Goal: Communication & Community: Answer question/provide support

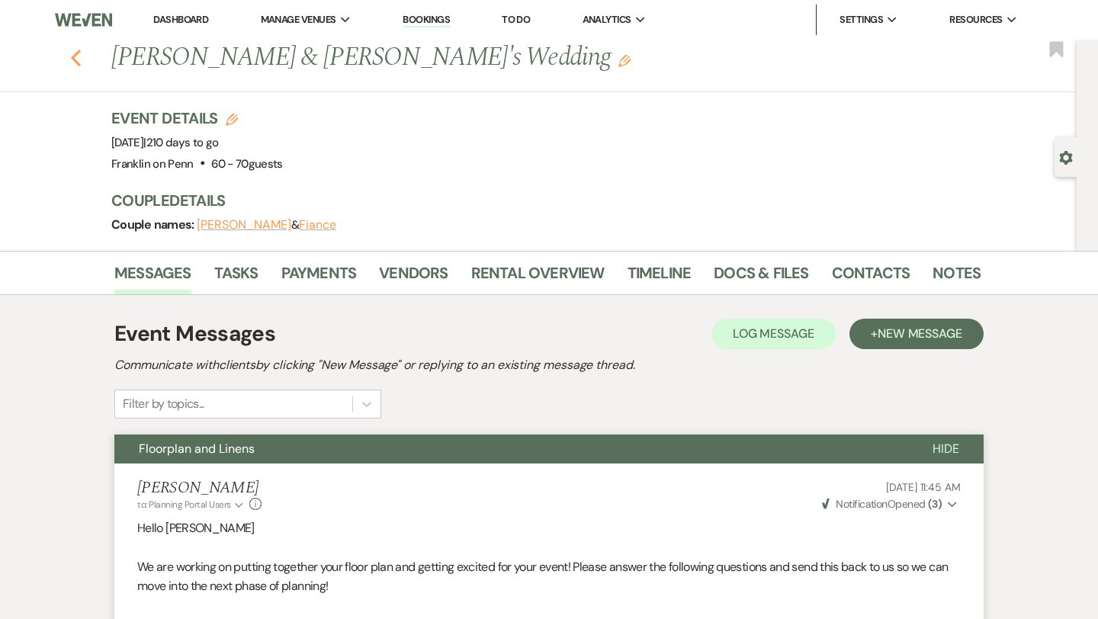
click at [77, 57] on icon "Previous" at bounding box center [75, 58] width 11 height 18
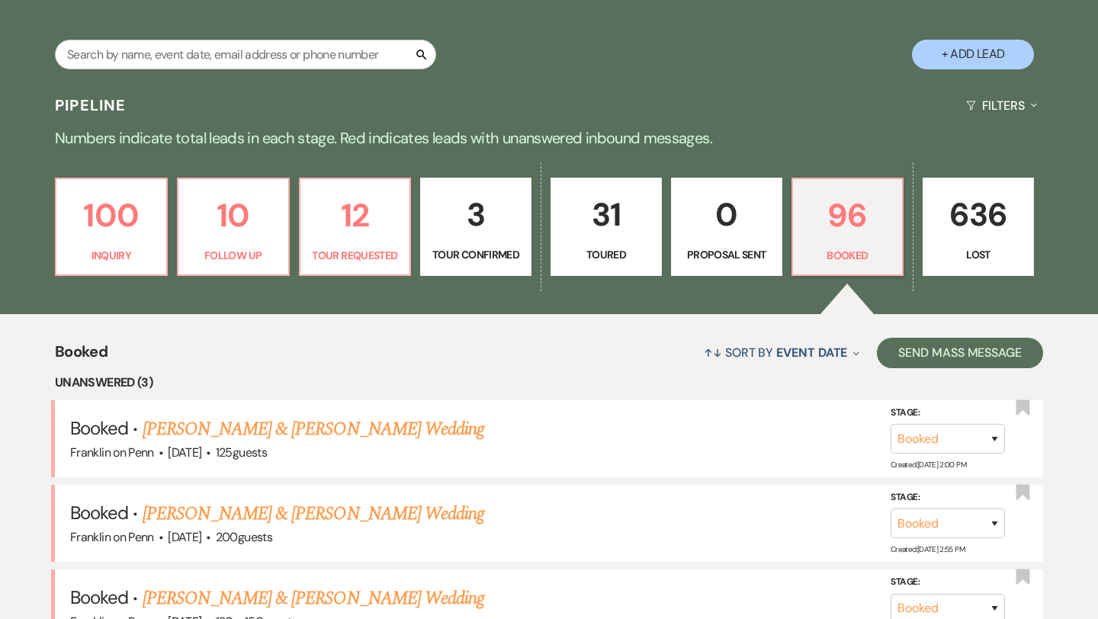
scroll to position [277, 0]
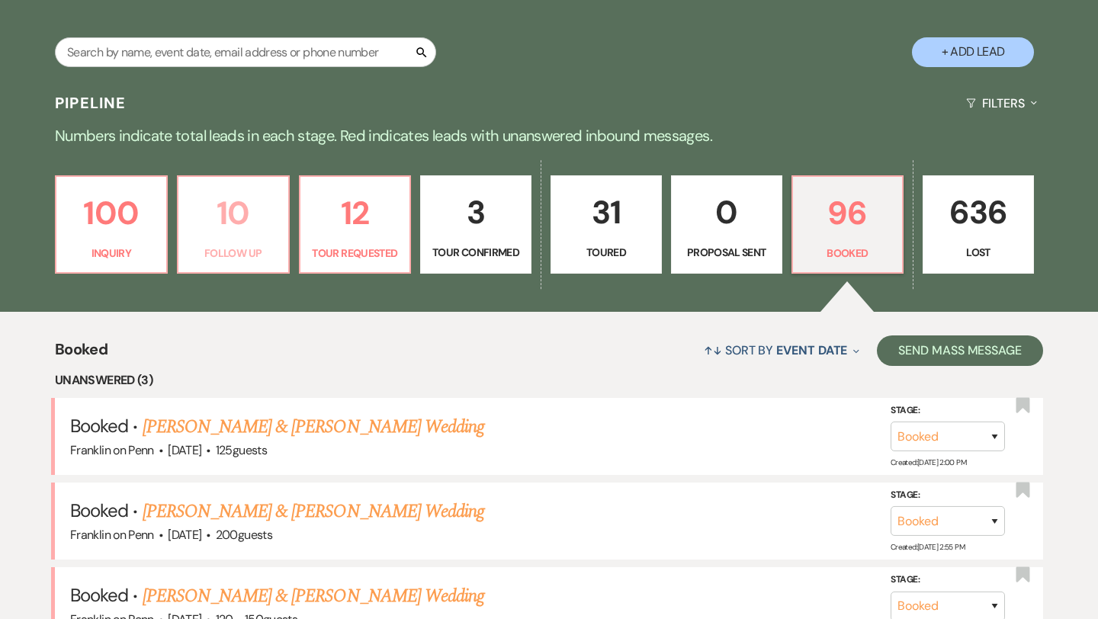
click at [239, 216] on p "10" at bounding box center [233, 213] width 91 height 51
select select "9"
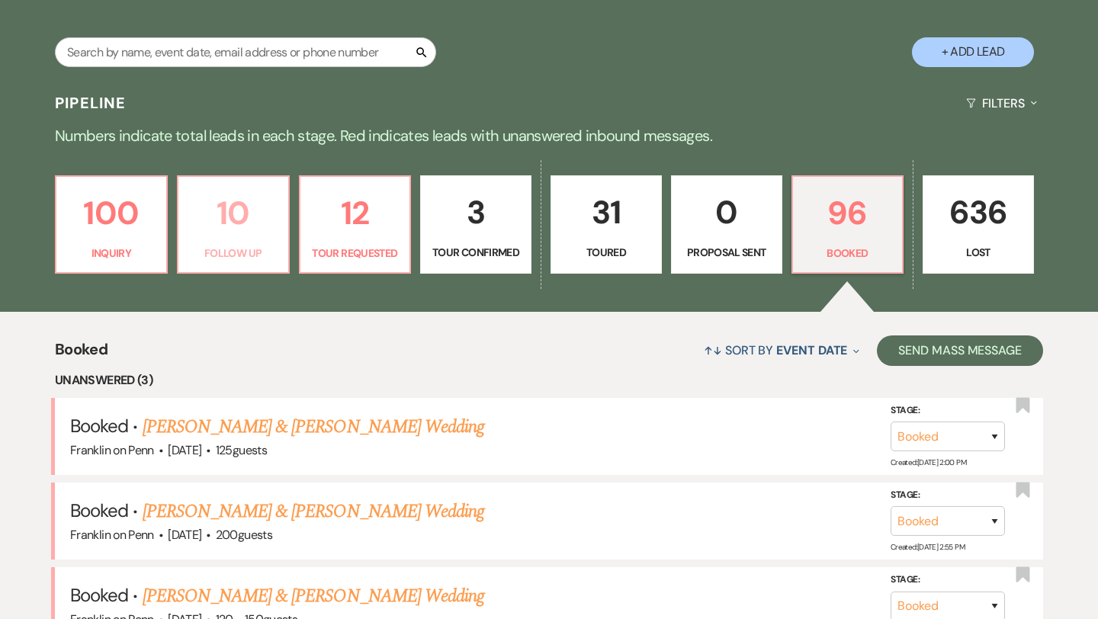
select select "9"
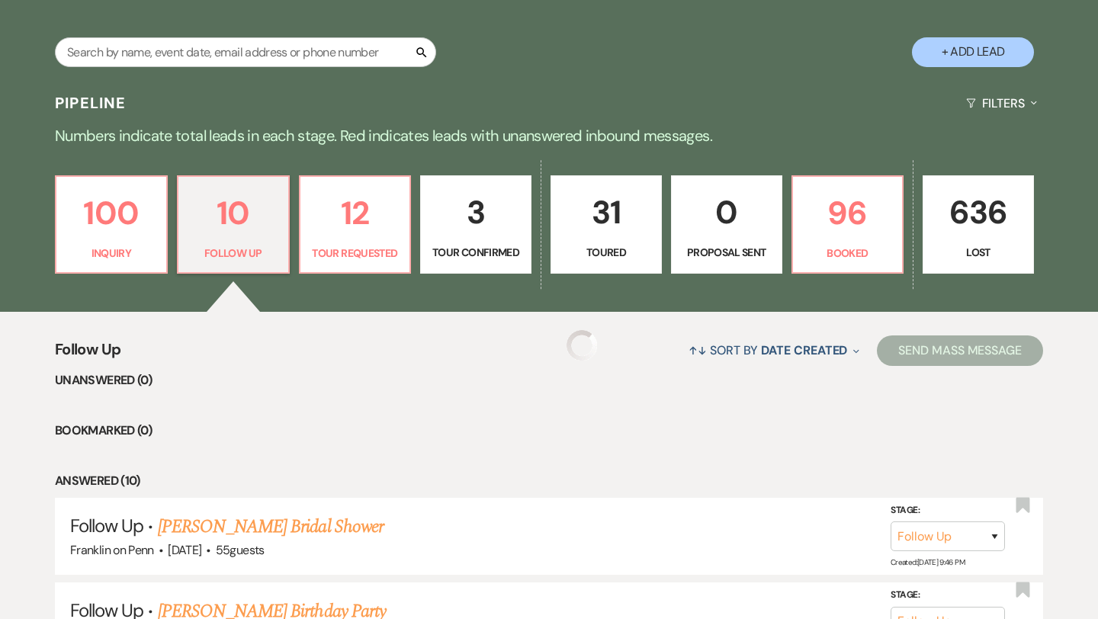
select select "9"
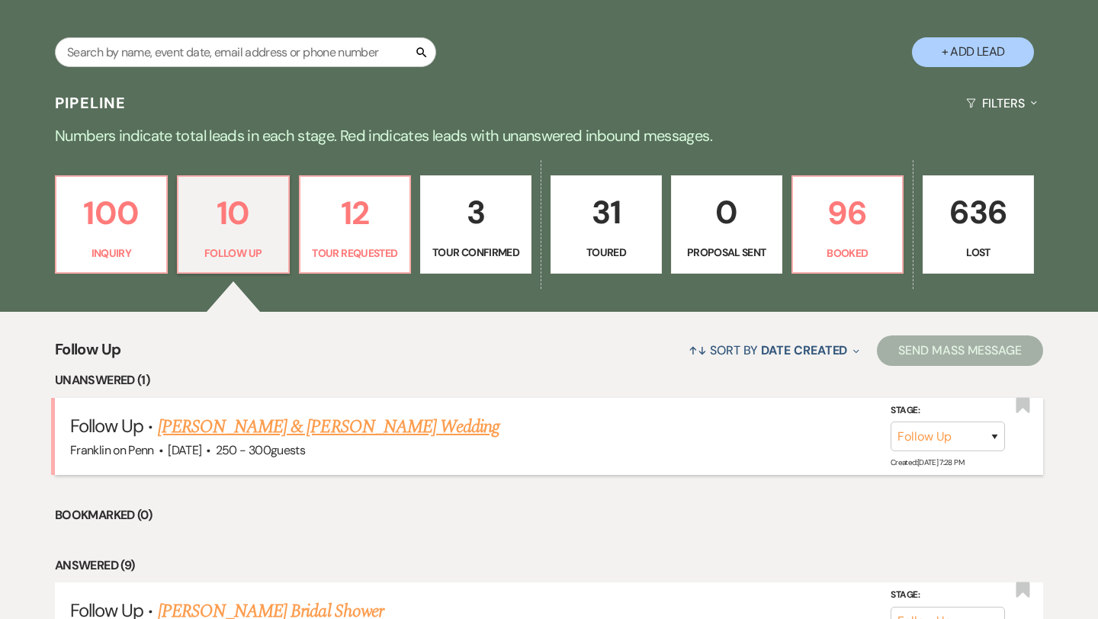
click at [332, 425] on link "[PERSON_NAME] & [PERSON_NAME] Wedding" at bounding box center [329, 426] width 342 height 27
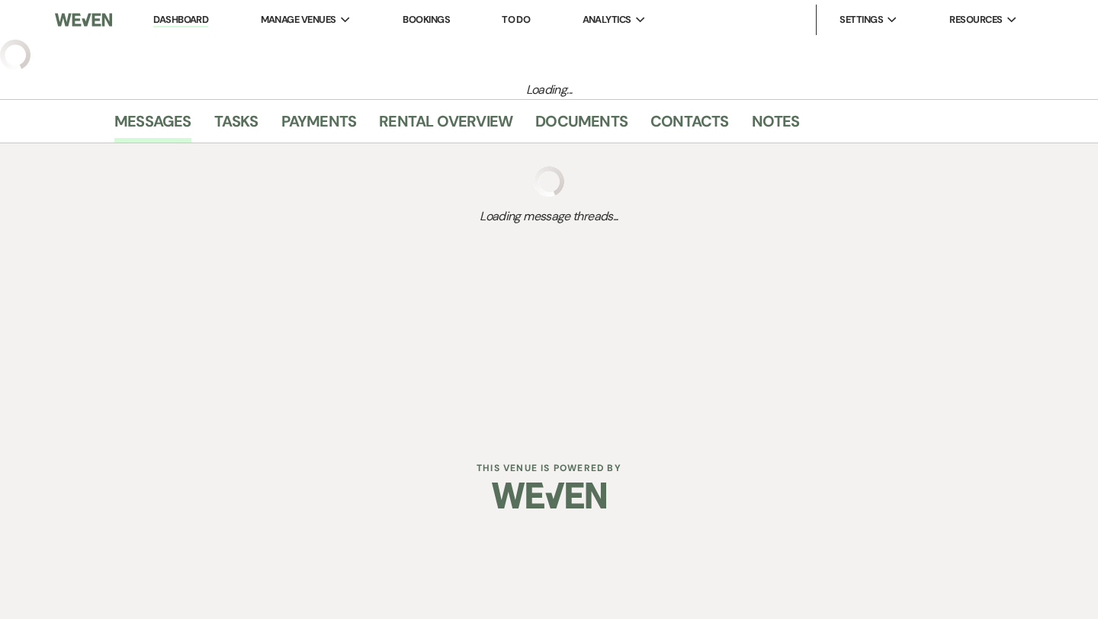
select select "9"
select select "1"
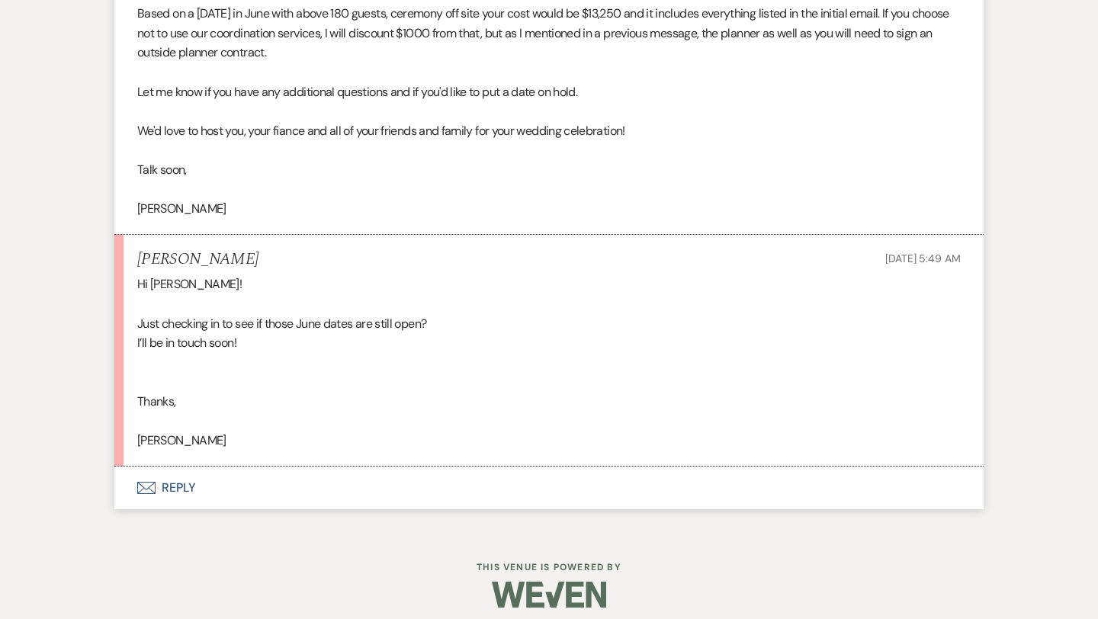
scroll to position [4344, 0]
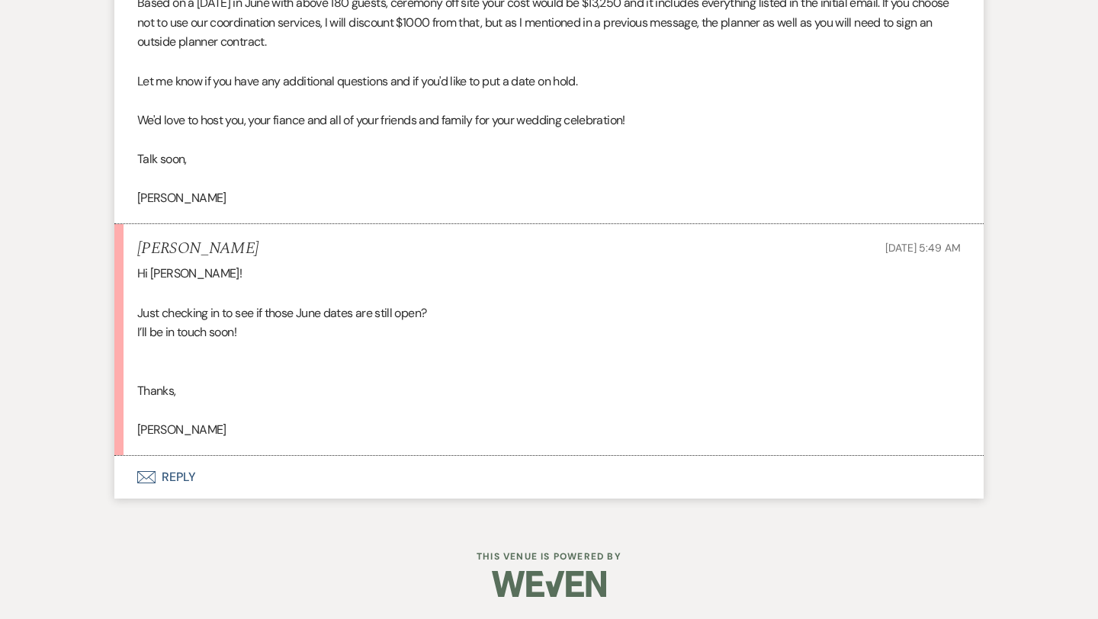
click at [188, 479] on button "Envelope Reply" at bounding box center [548, 477] width 869 height 43
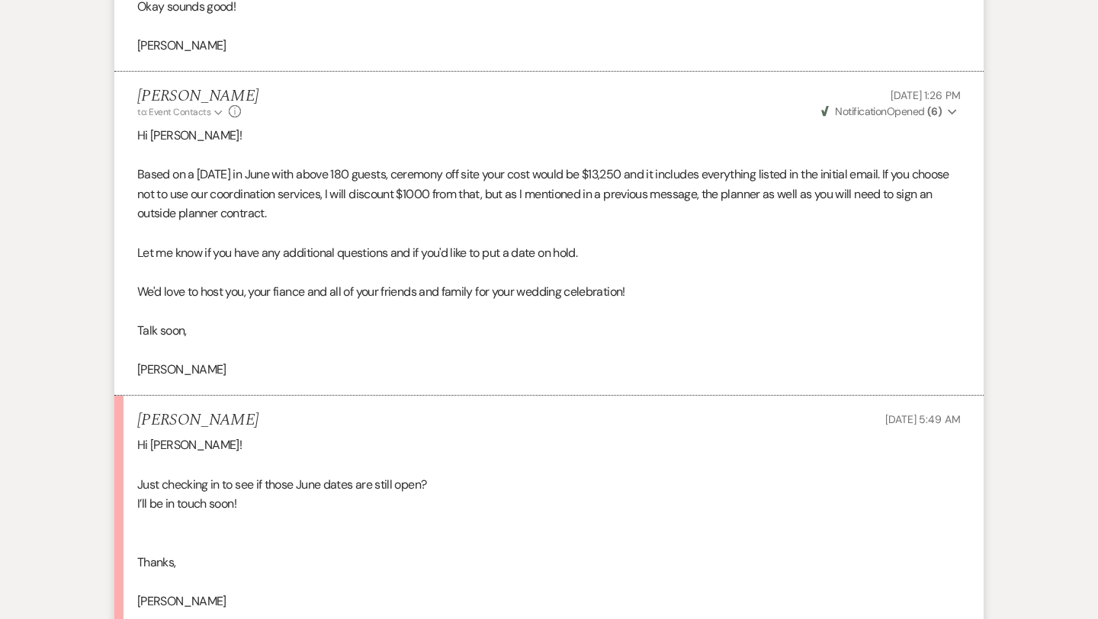
scroll to position [4771, 0]
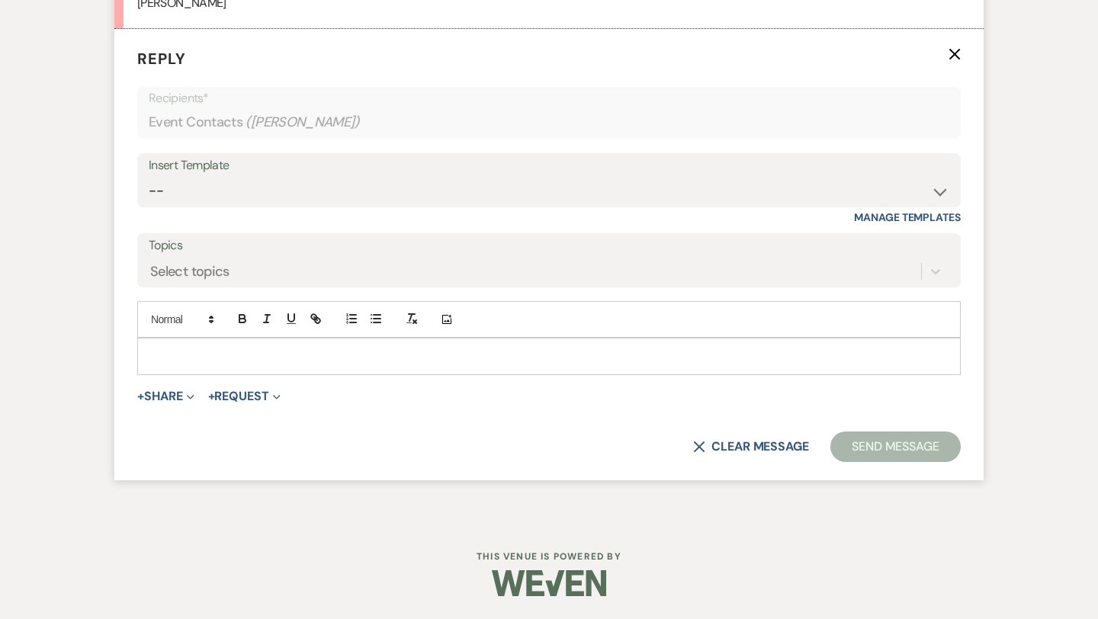
click at [178, 354] on p at bounding box center [548, 356] width 799 height 17
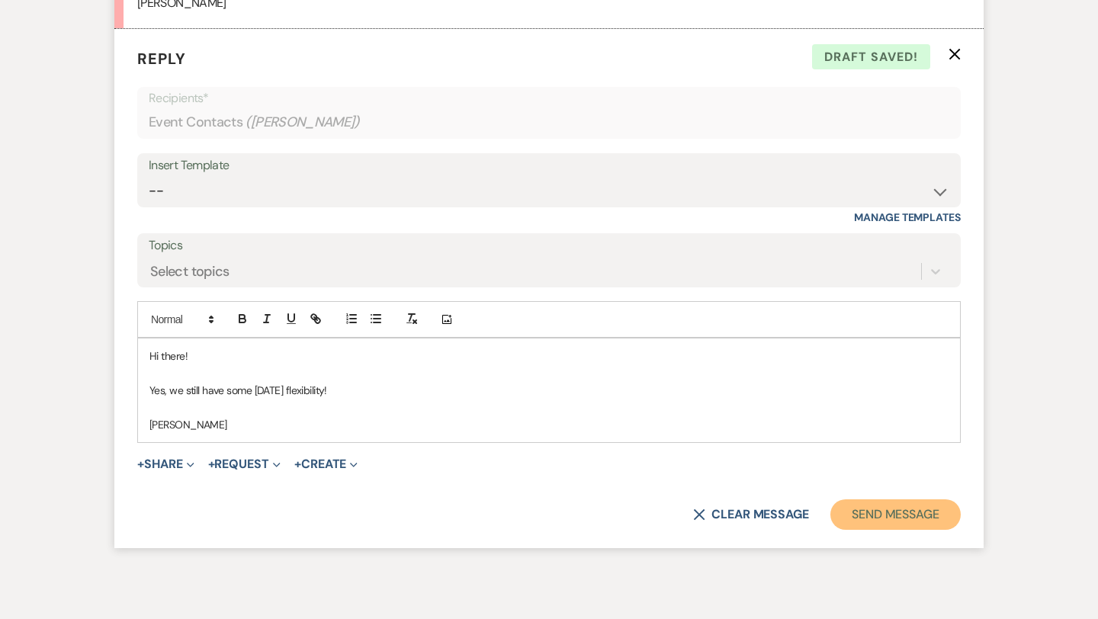
click at [858, 509] on button "Send Message" at bounding box center [895, 514] width 130 height 30
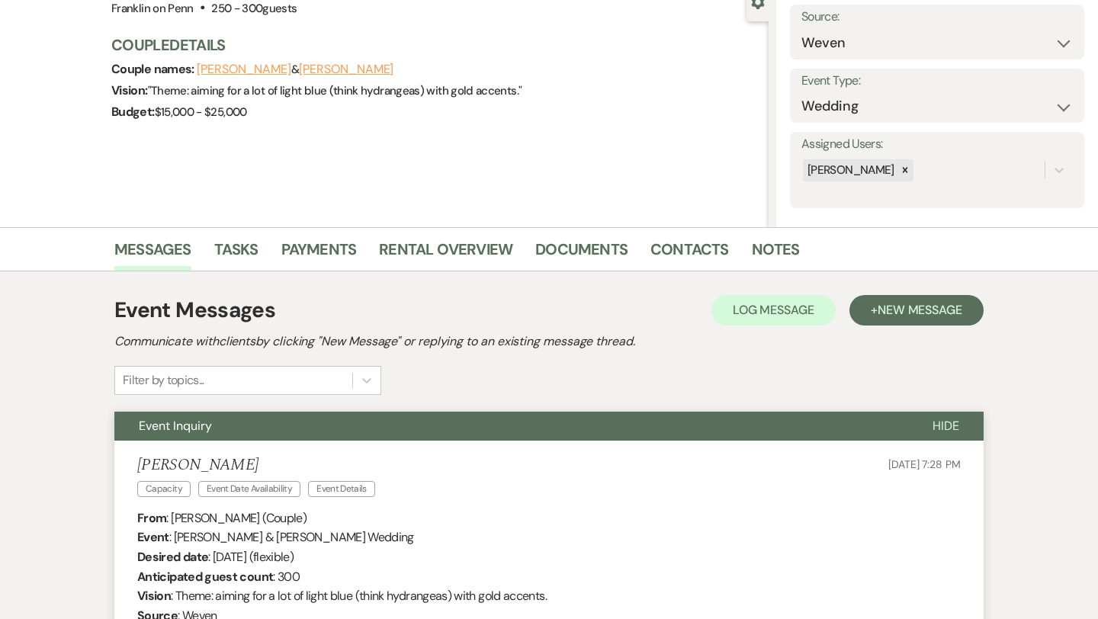
scroll to position [0, 0]
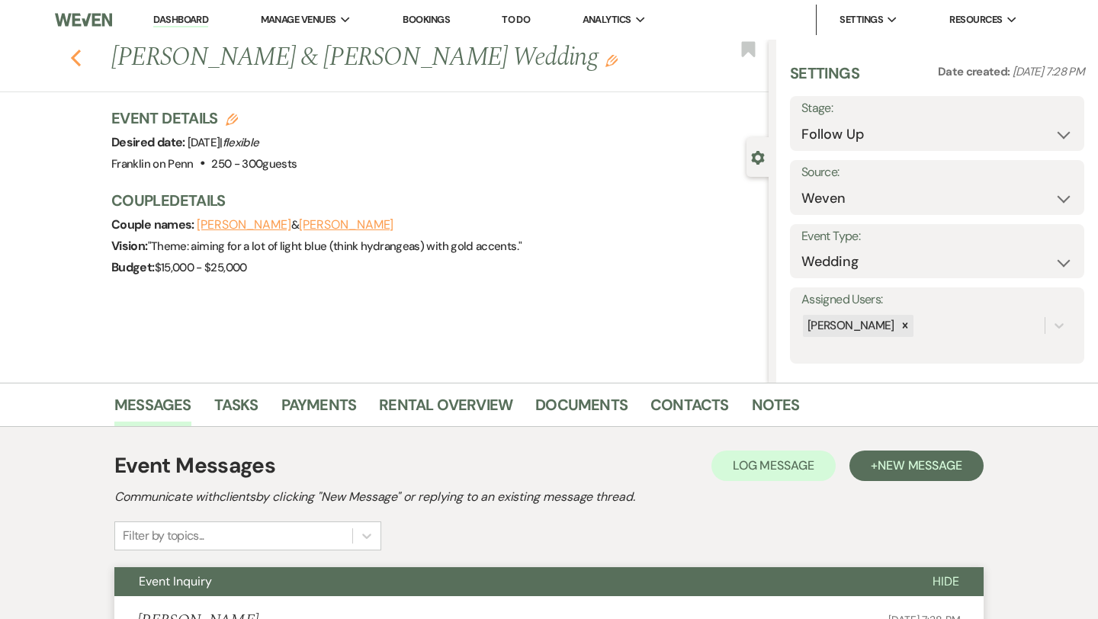
click at [75, 55] on use "button" at bounding box center [76, 58] width 10 height 17
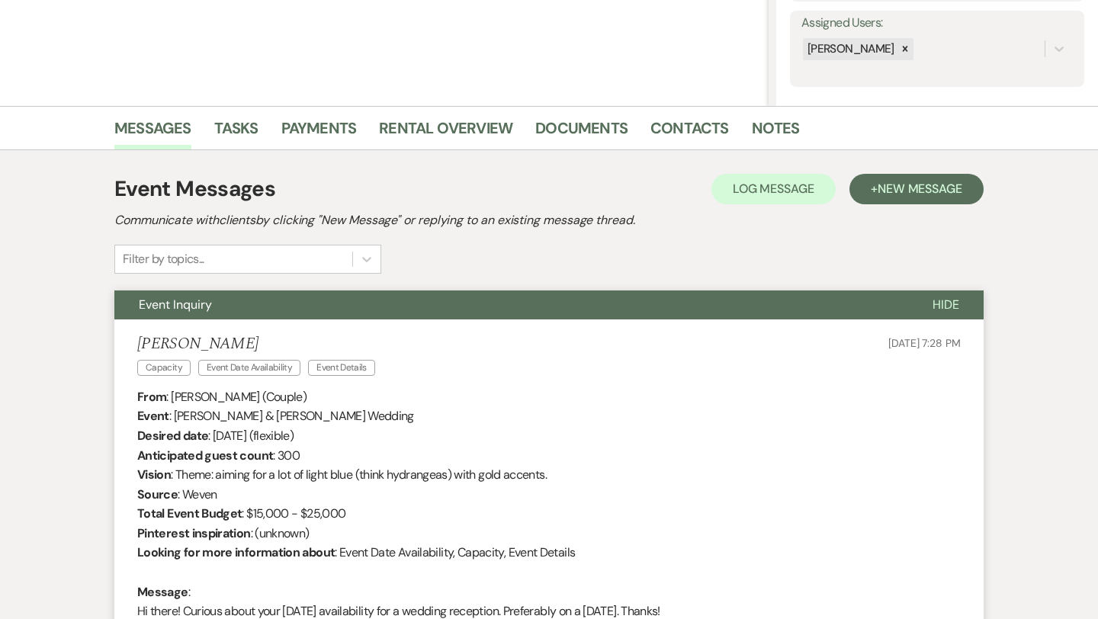
select select "9"
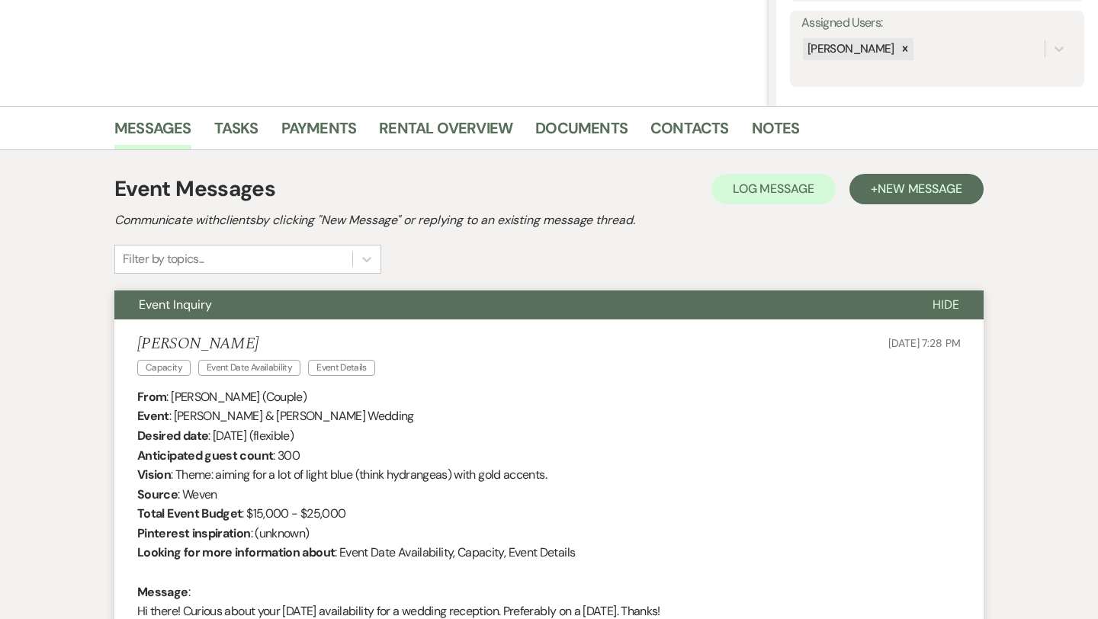
select select "9"
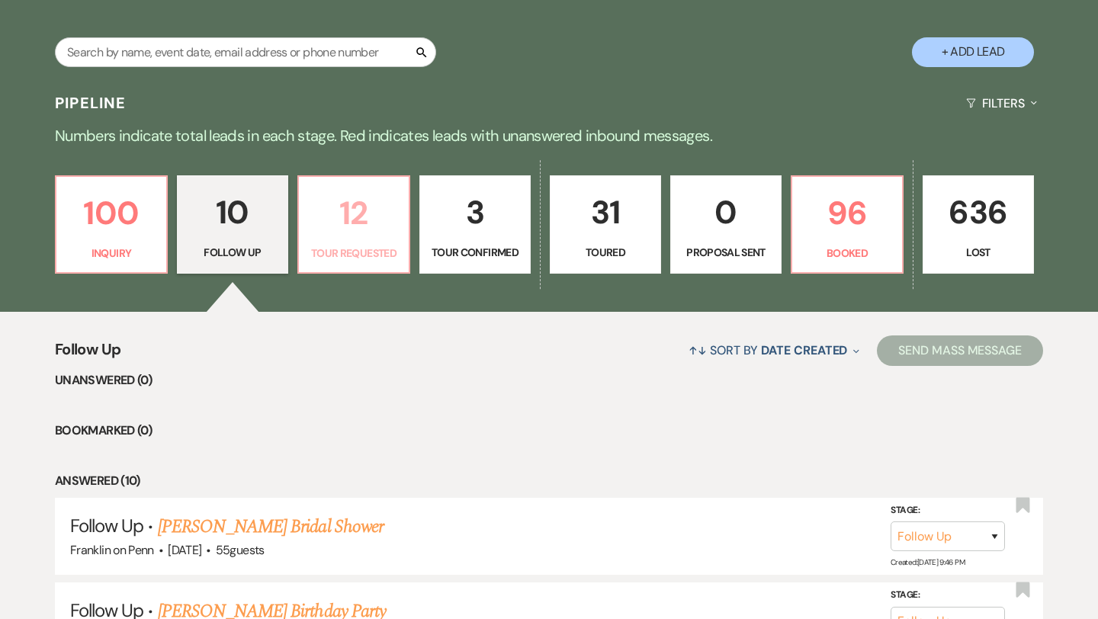
click at [358, 207] on p "12" at bounding box center [353, 213] width 91 height 51
select select "2"
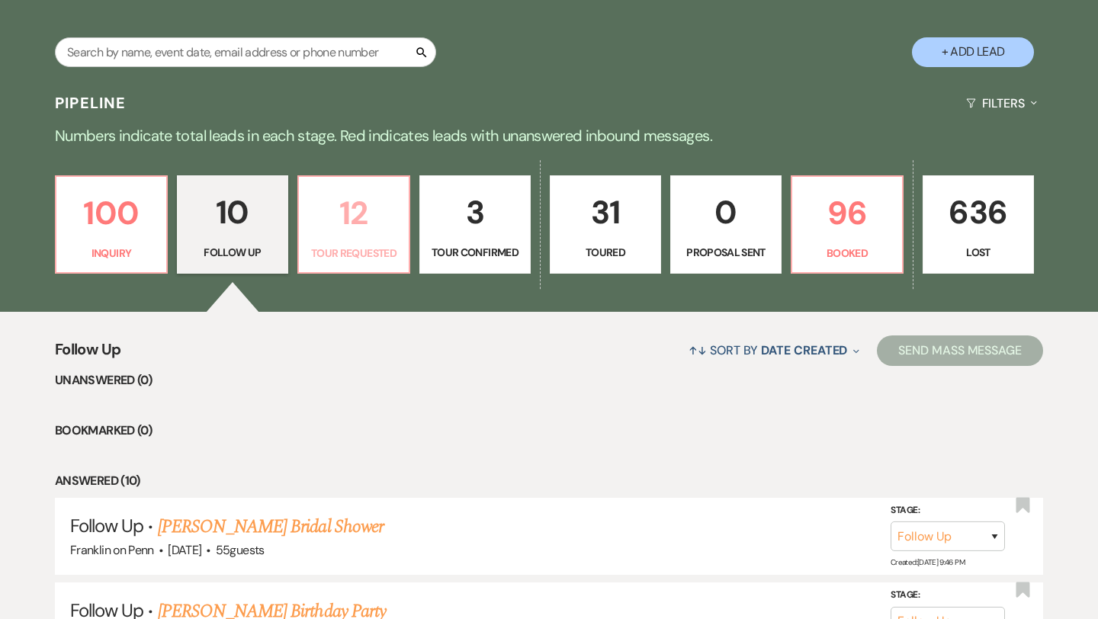
select select "2"
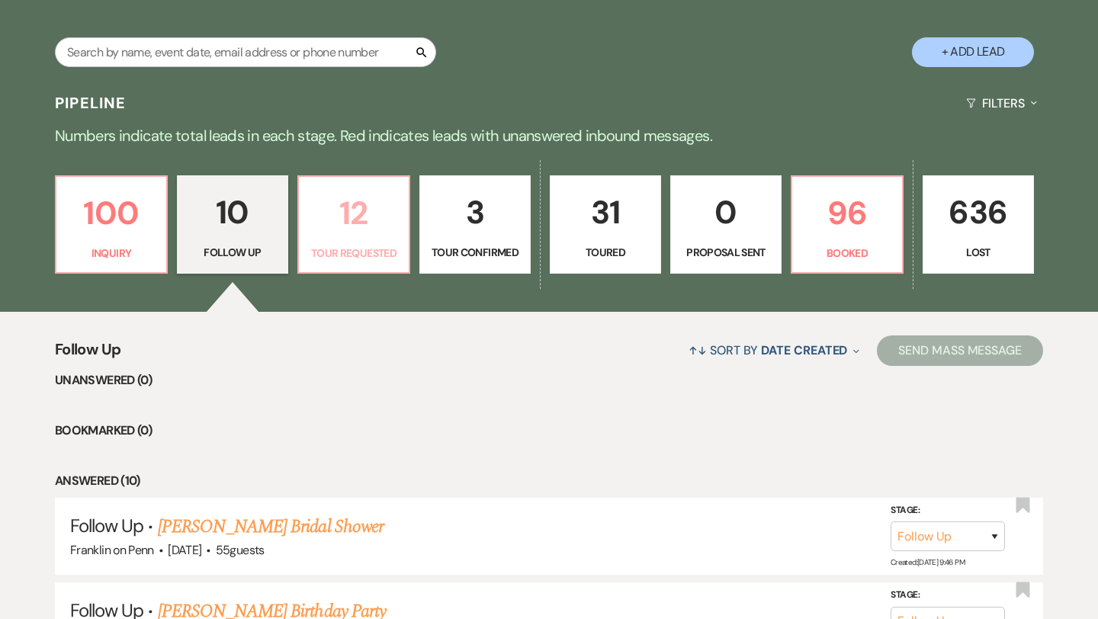
select select "2"
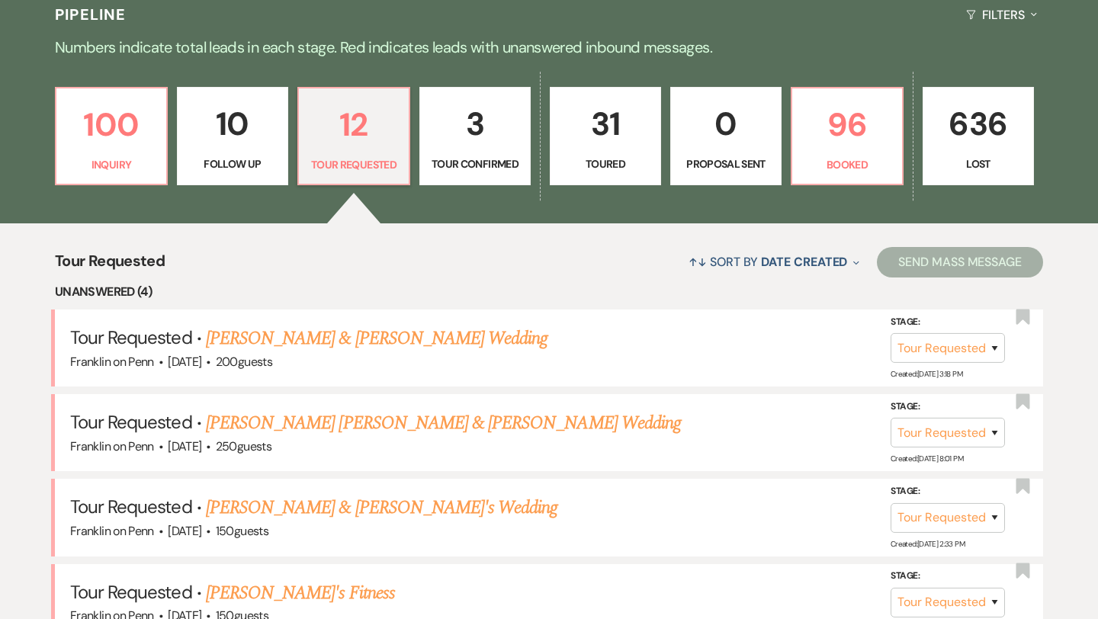
scroll to position [393, 0]
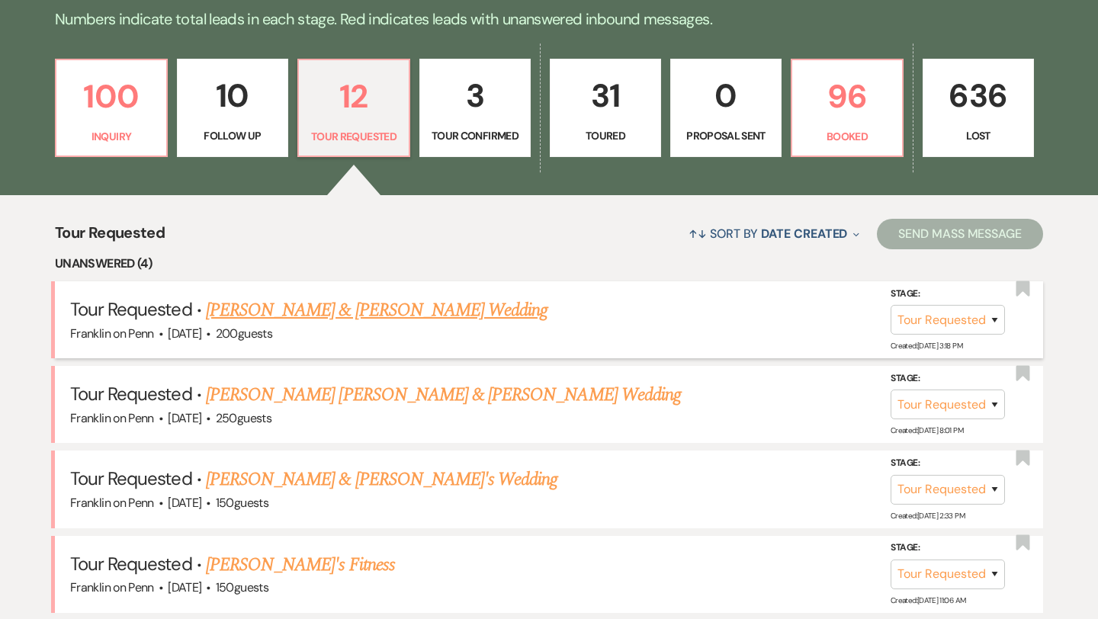
click at [425, 313] on link "[PERSON_NAME] & [PERSON_NAME] Wedding" at bounding box center [377, 310] width 342 height 27
select select "2"
select select "1"
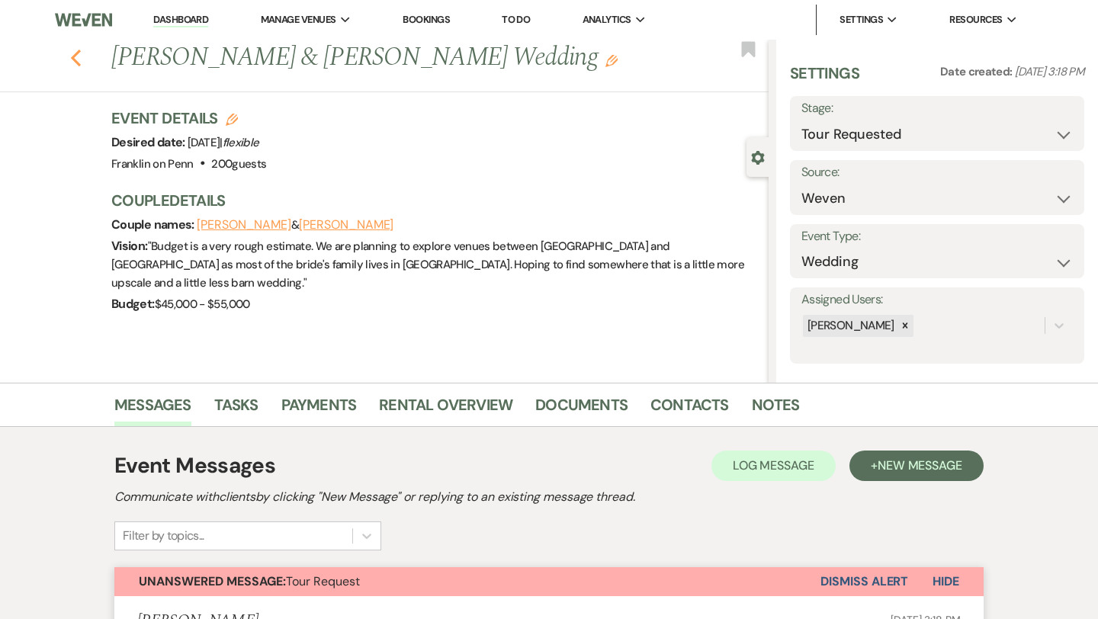
click at [74, 59] on use "button" at bounding box center [76, 58] width 10 height 17
select select "2"
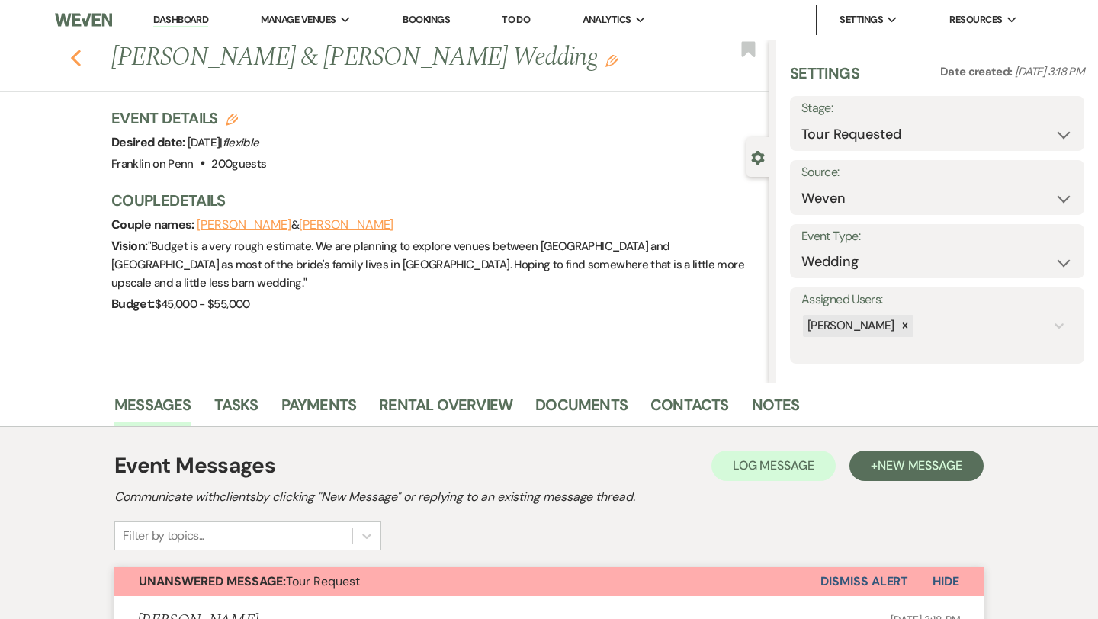
select select "2"
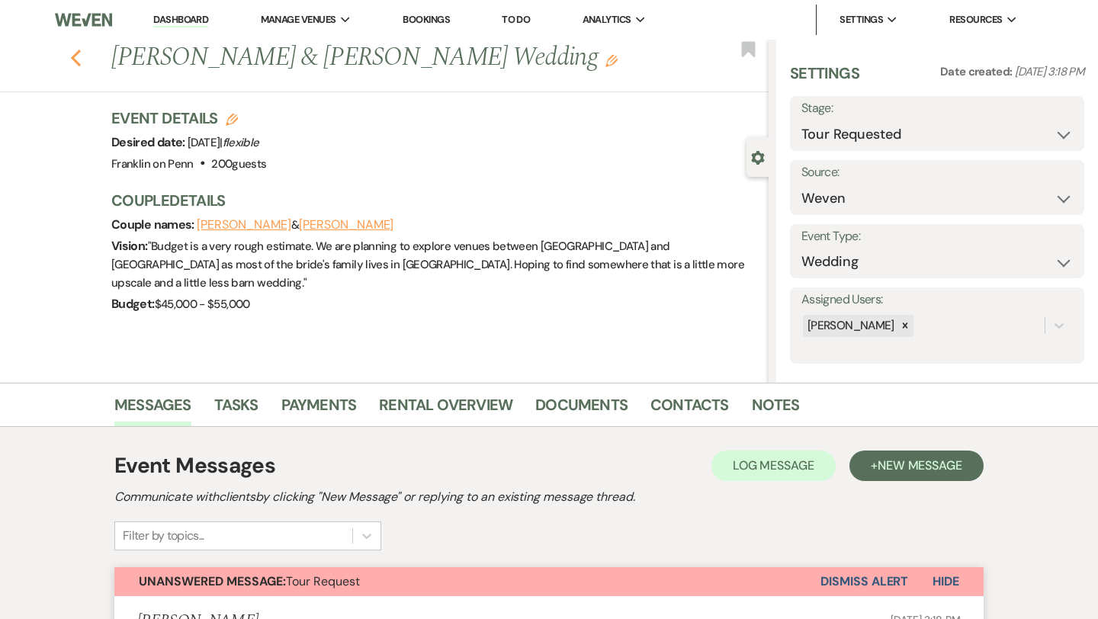
select select "2"
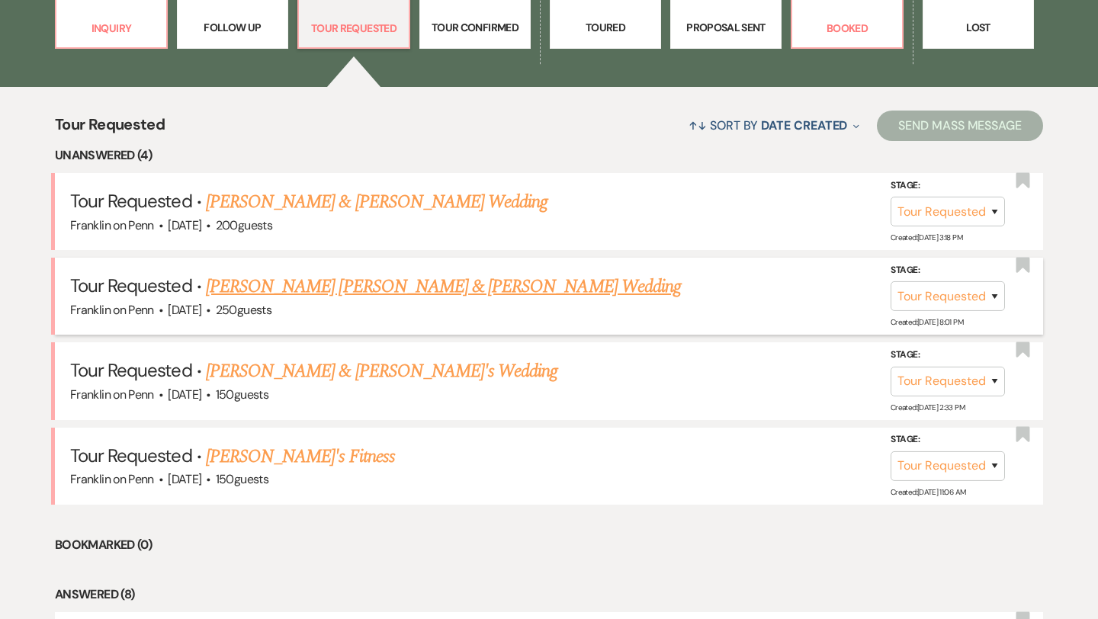
scroll to position [503, 0]
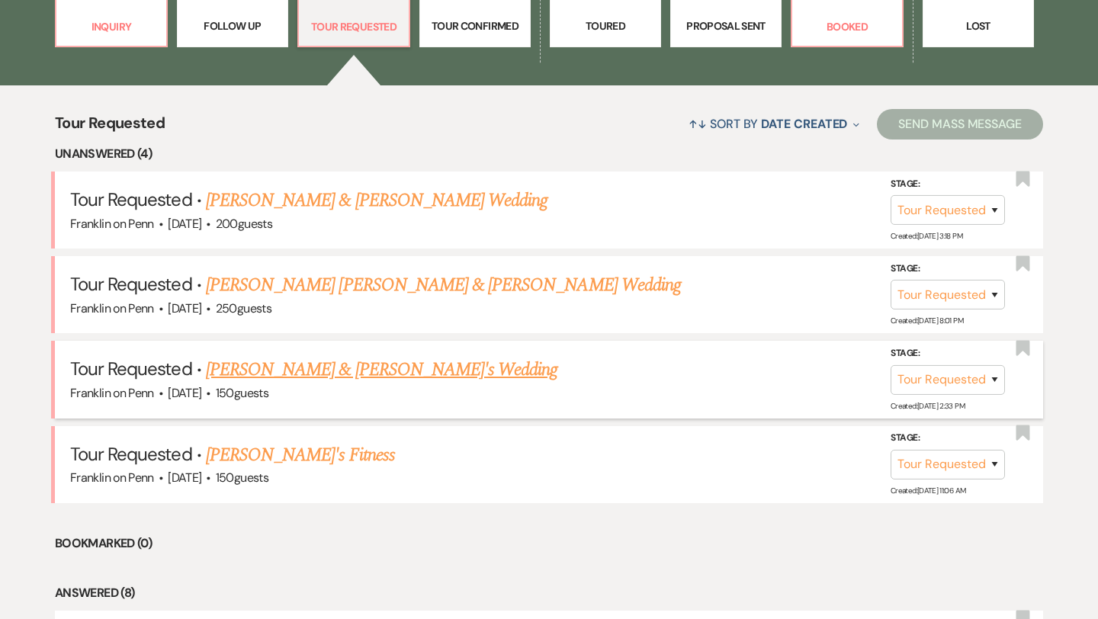
click at [257, 367] on link "[PERSON_NAME] & [PERSON_NAME]'s Wedding" at bounding box center [382, 369] width 352 height 27
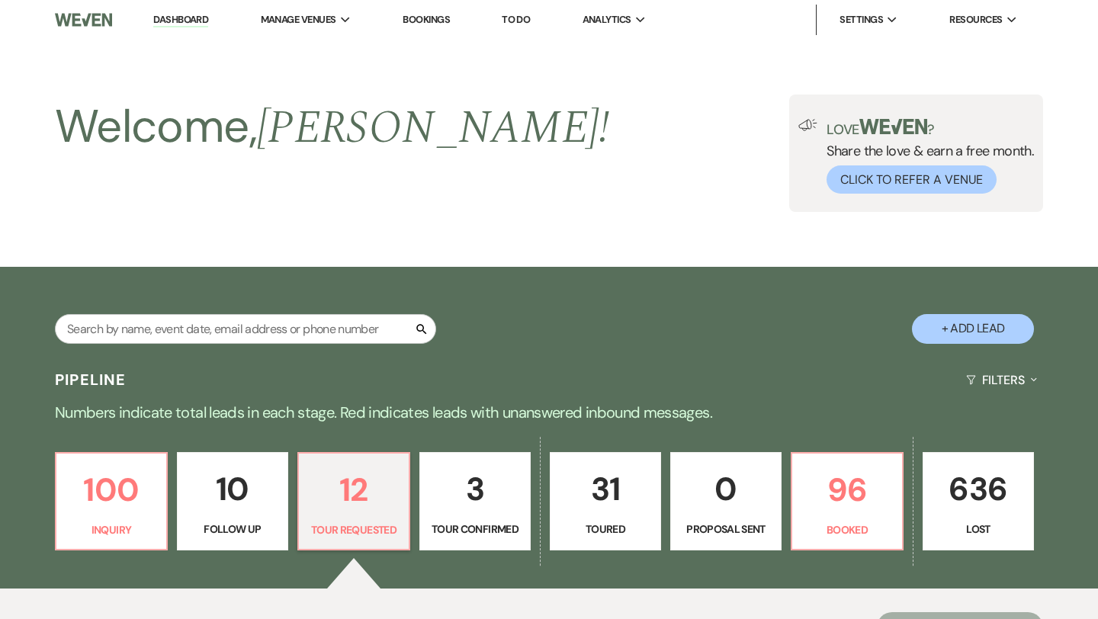
select select "2"
select select "5"
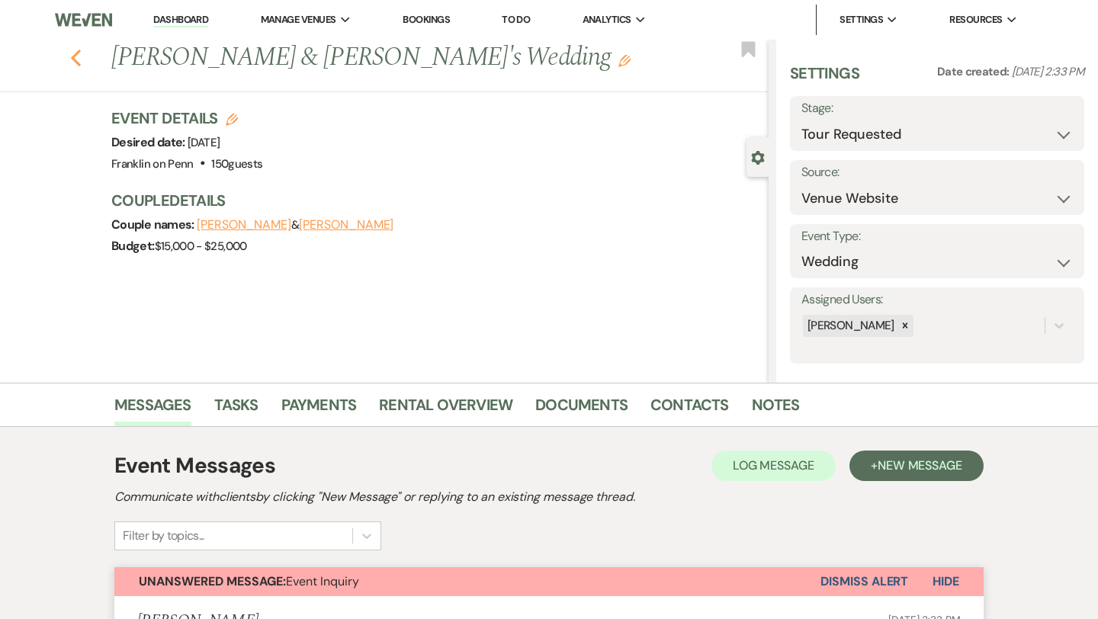
click at [79, 63] on use "button" at bounding box center [76, 58] width 10 height 17
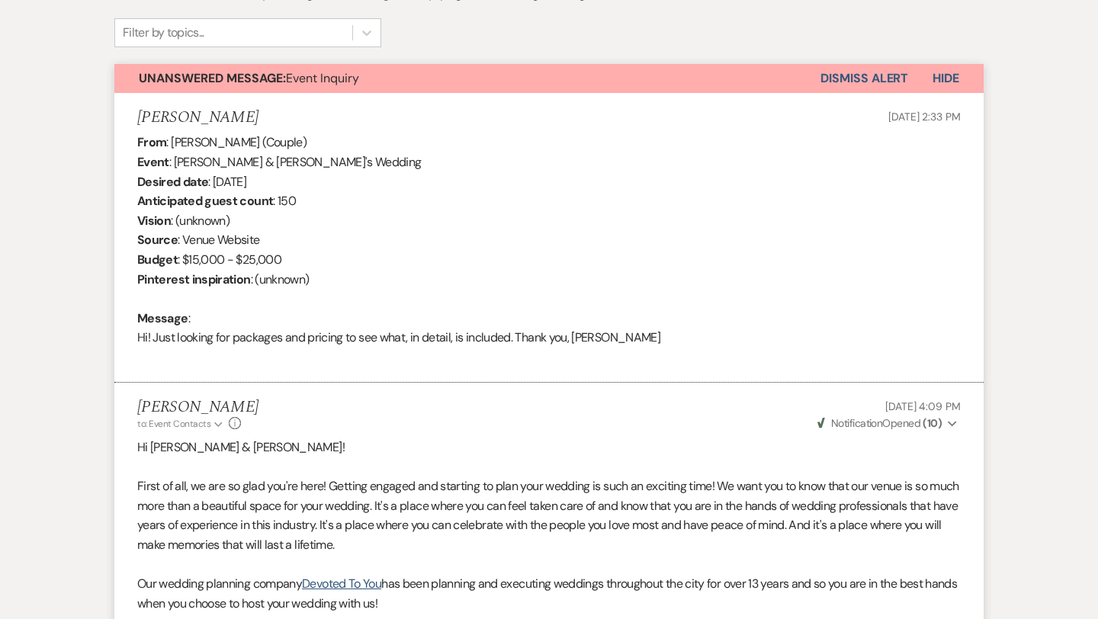
select select "2"
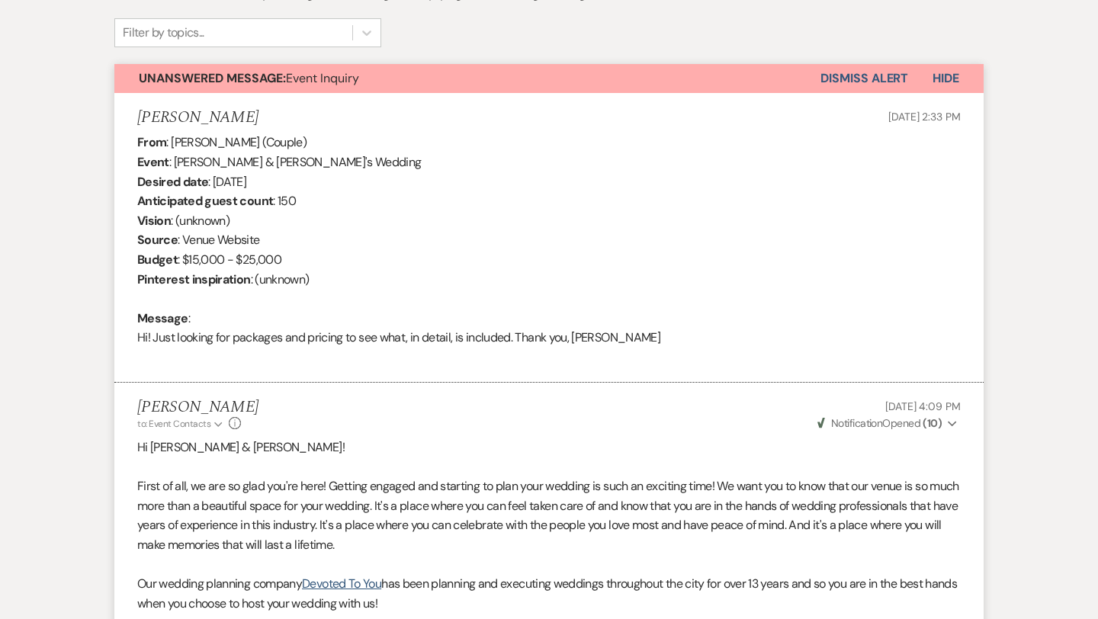
select select "2"
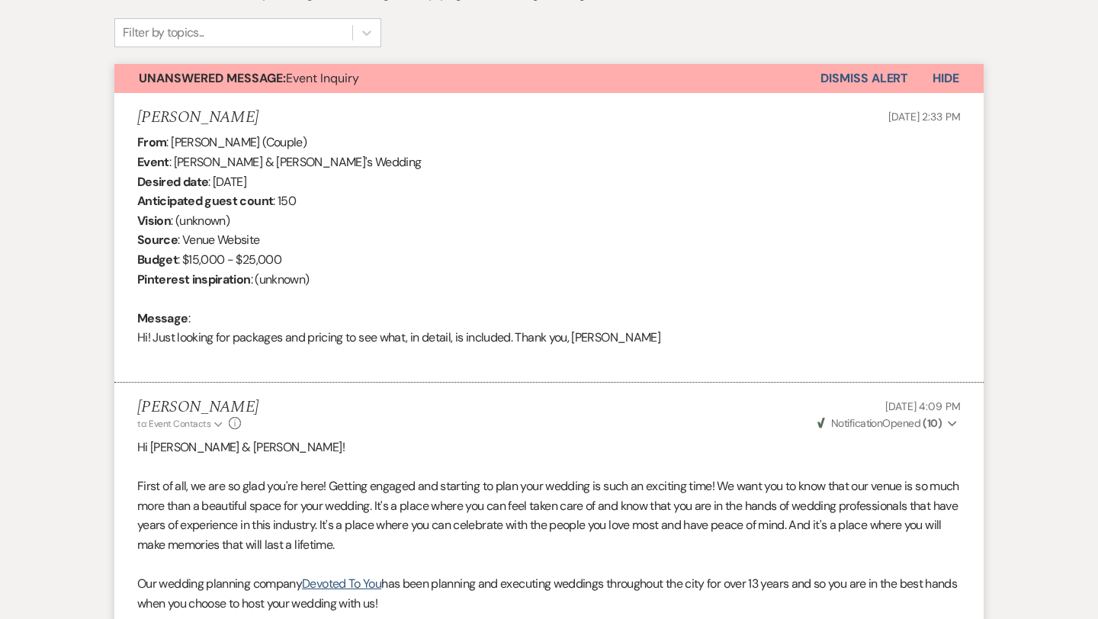
select select "2"
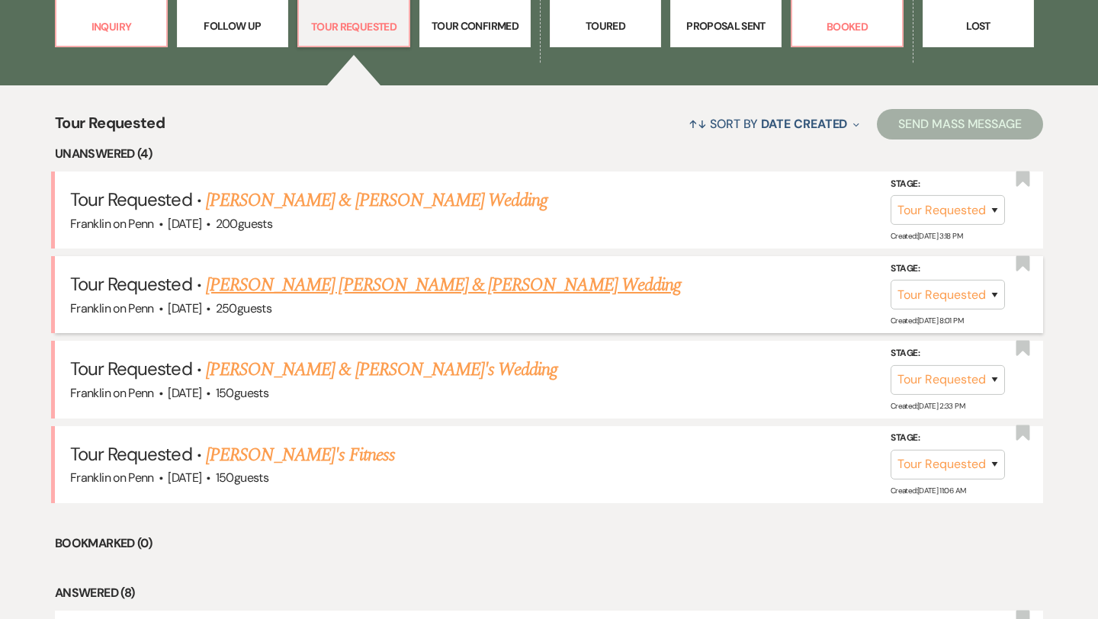
click at [367, 289] on link "[PERSON_NAME] [PERSON_NAME] & [PERSON_NAME] Wedding" at bounding box center [443, 284] width 475 height 27
select select "2"
select select "5"
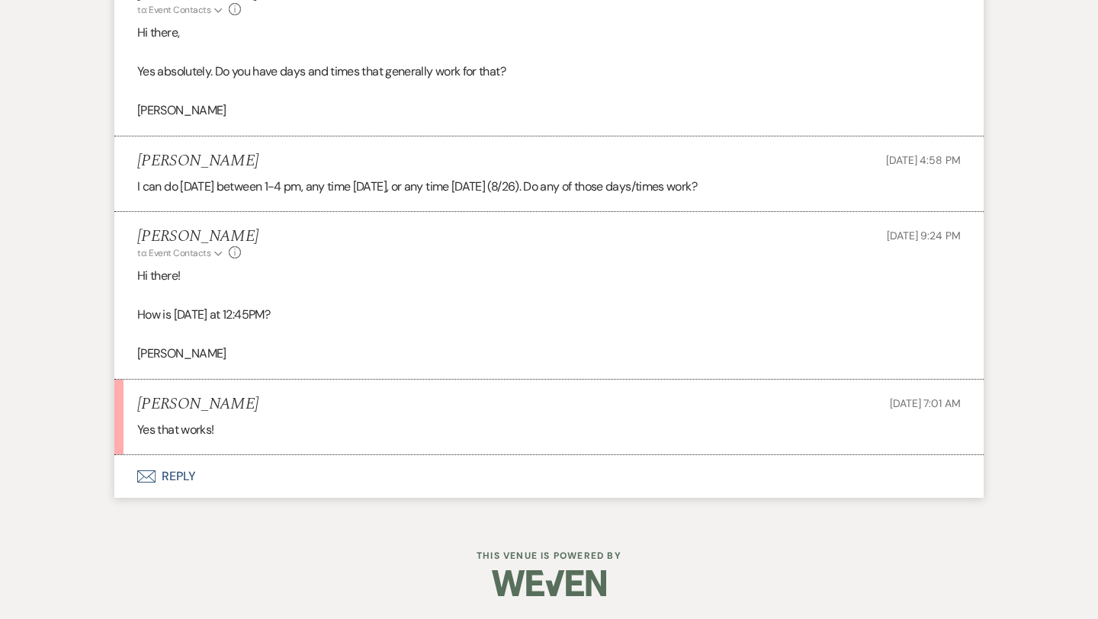
scroll to position [2336, 0]
click at [174, 473] on button "Envelope Reply" at bounding box center [548, 477] width 869 height 43
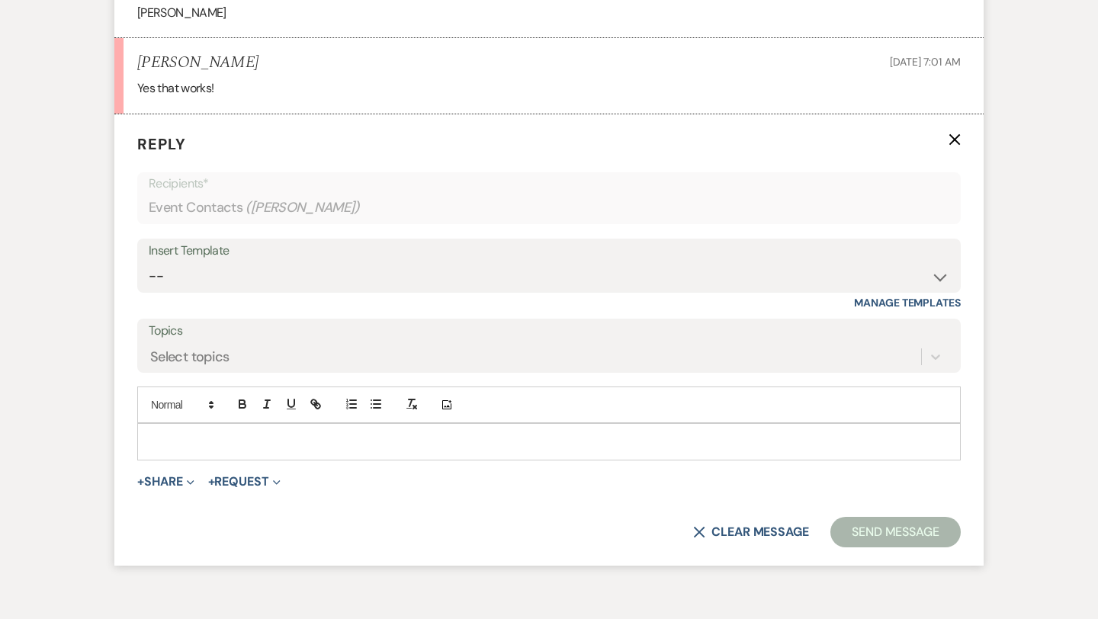
scroll to position [2708, 0]
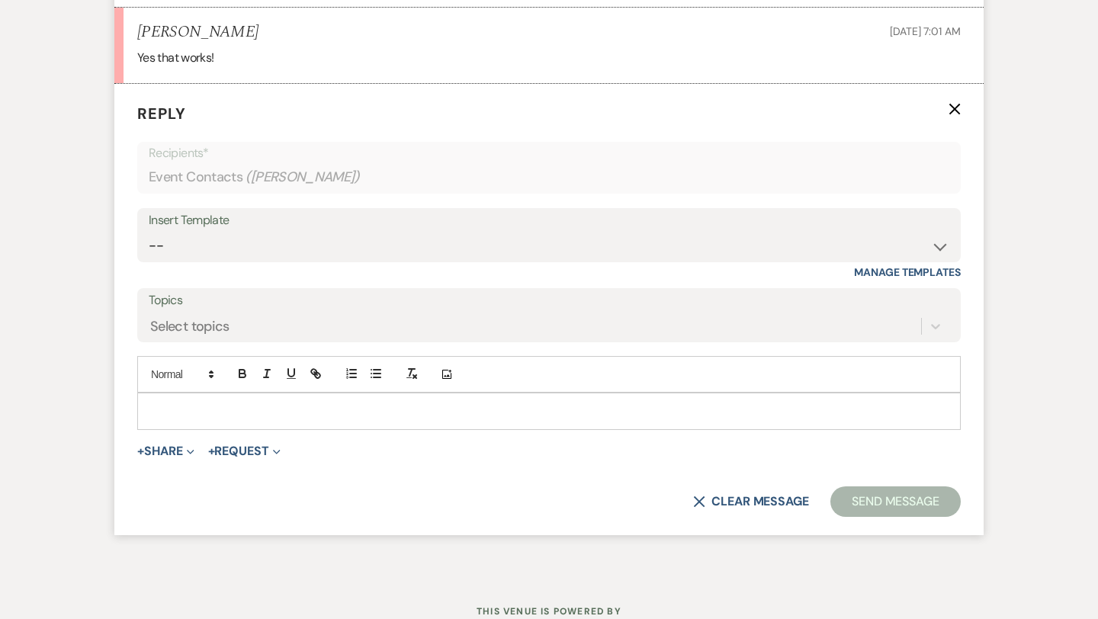
click at [205, 402] on p at bounding box center [548, 410] width 799 height 17
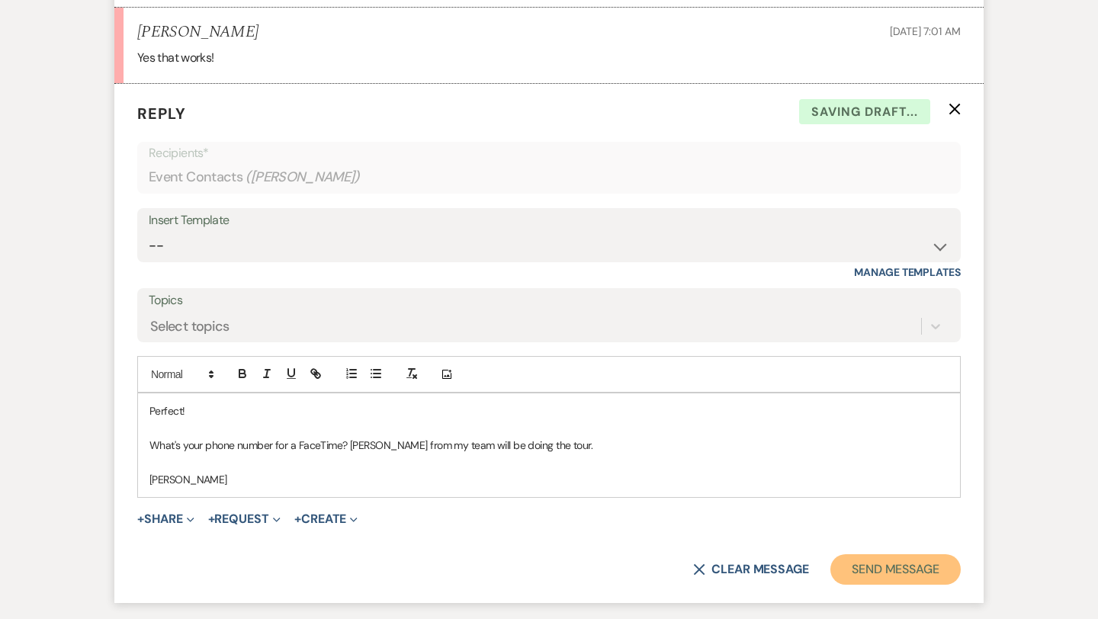
click at [849, 560] on button "Send Message" at bounding box center [895, 569] width 130 height 30
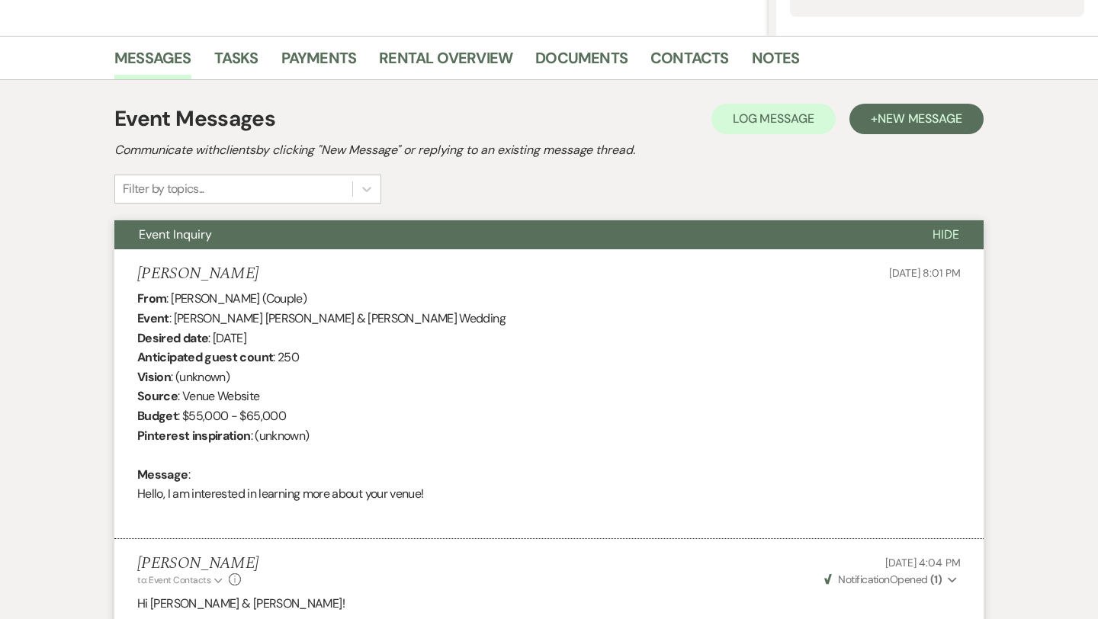
scroll to position [0, 0]
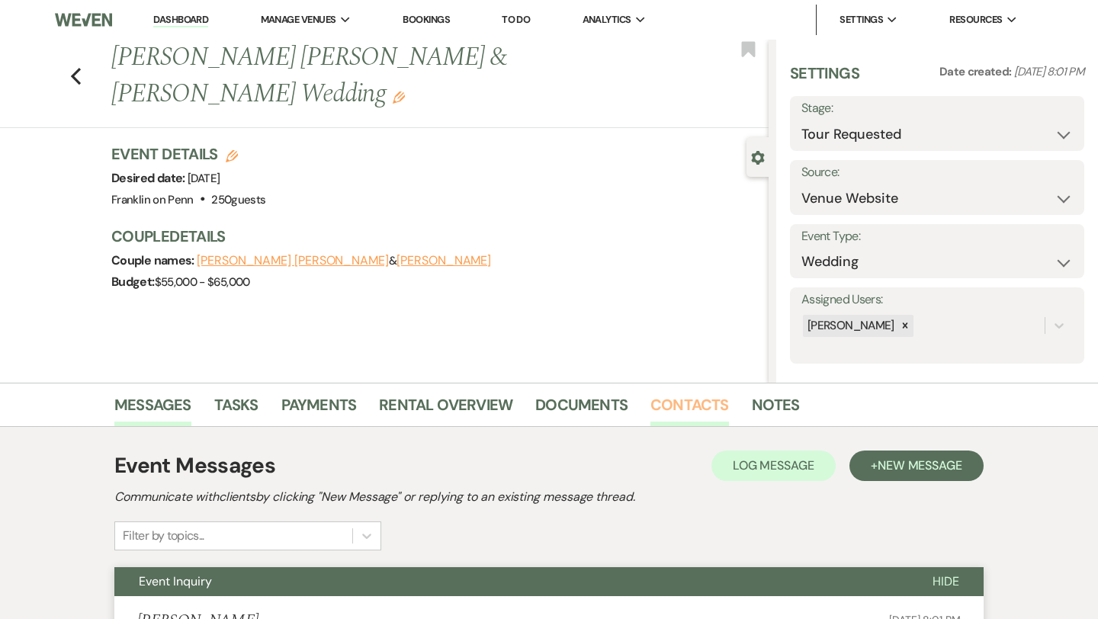
click at [707, 406] on link "Contacts" at bounding box center [689, 410] width 79 height 34
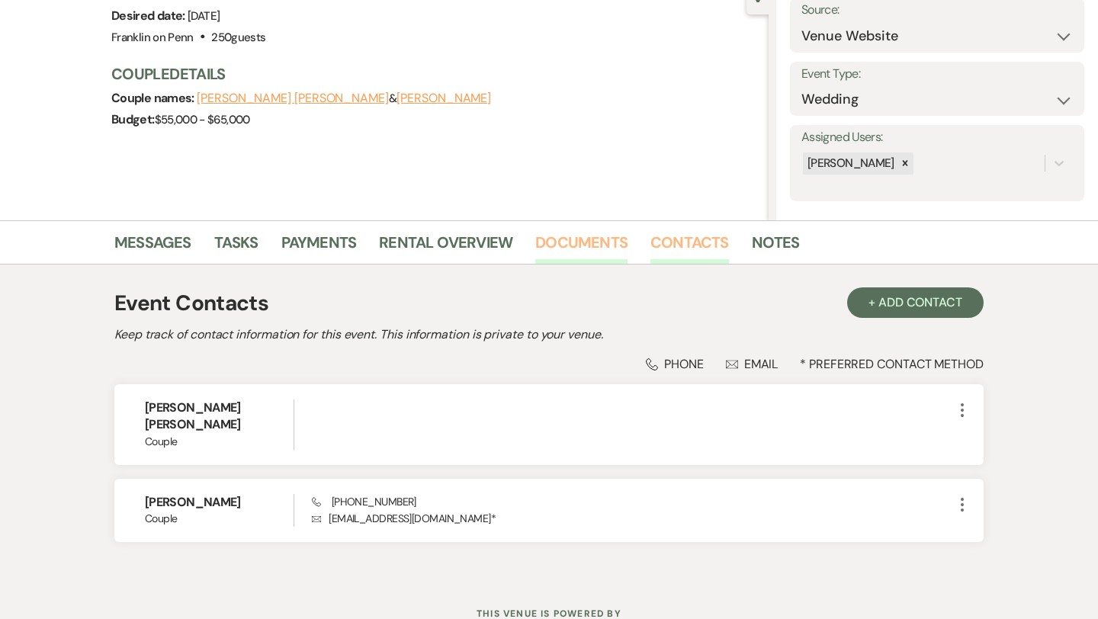
scroll to position [200, 0]
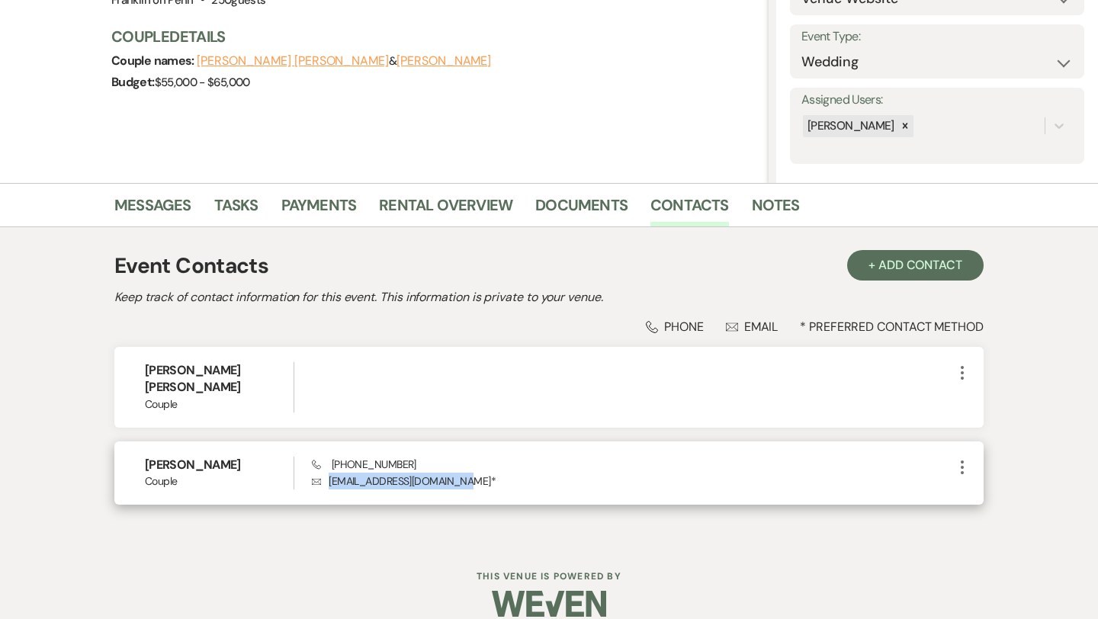
drag, startPoint x: 460, startPoint y: 466, endPoint x: 329, endPoint y: 465, distance: 130.4
click at [329, 473] on p "Envelope [EMAIL_ADDRESS][DOMAIN_NAME] *" at bounding box center [632, 481] width 641 height 17
copy p "[EMAIL_ADDRESS][DOMAIN_NAME]"
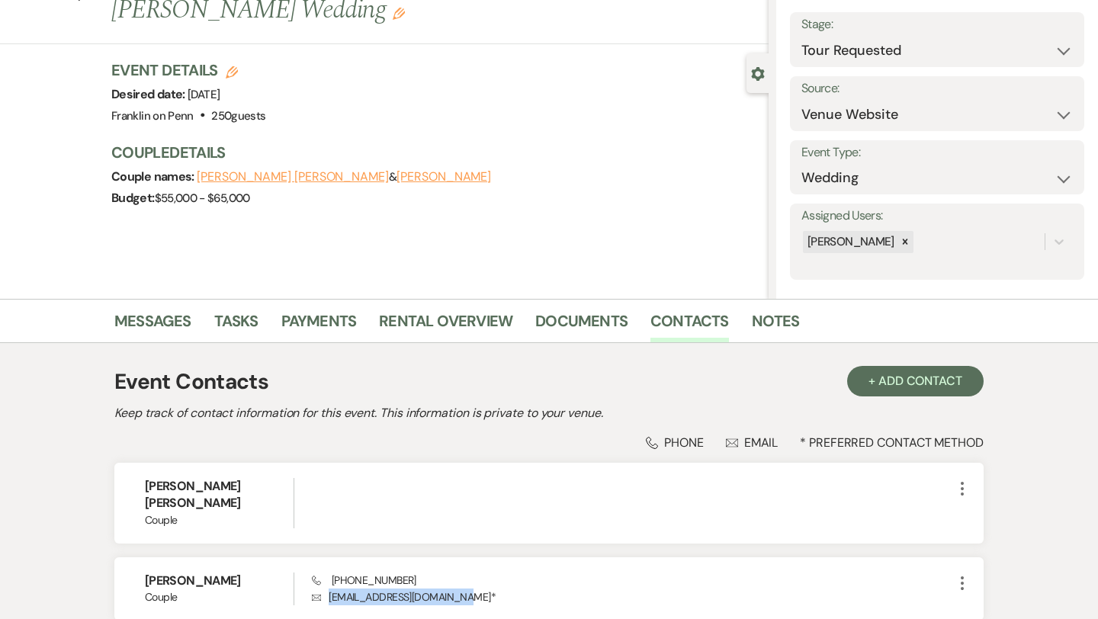
scroll to position [0, 0]
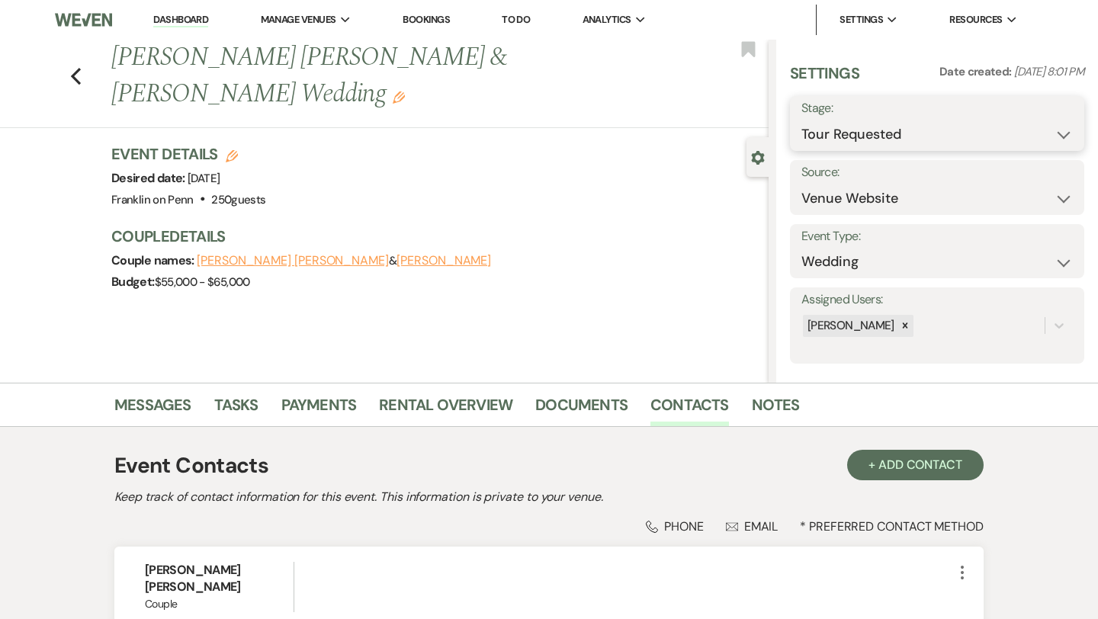
click at [825, 136] on select "Inquiry Follow Up Tour Requested Tour Confirmed Toured Proposal Sent Booked Lost" at bounding box center [936, 135] width 271 height 30
select select "4"
click at [1051, 135] on button "Save" at bounding box center [1054, 123] width 60 height 30
click at [76, 67] on icon "Previous" at bounding box center [75, 76] width 11 height 18
select select "2"
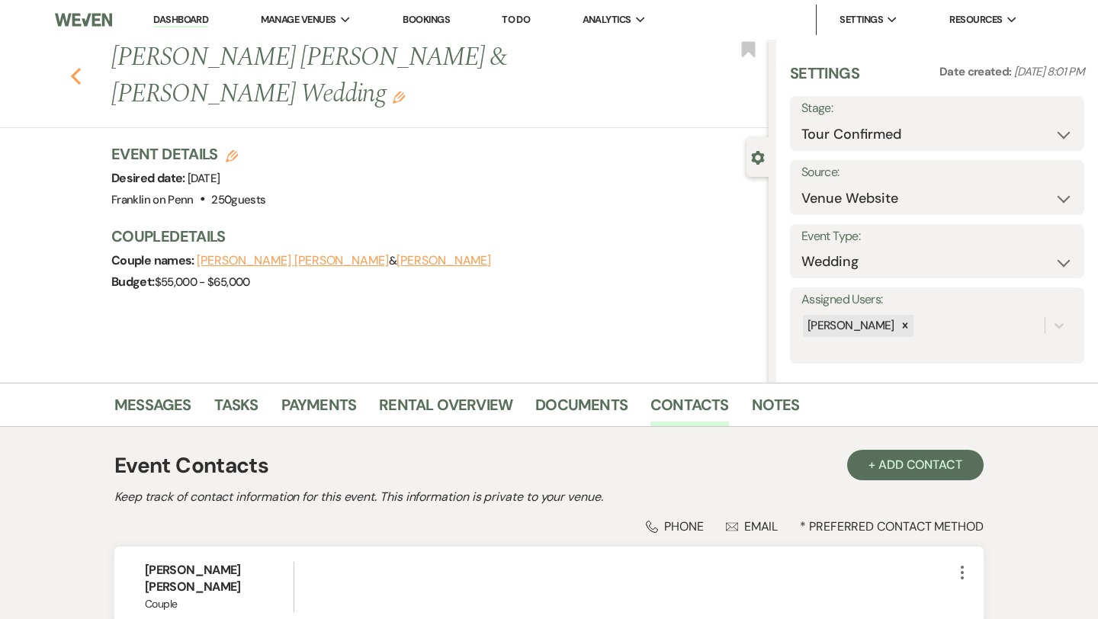
select select "2"
select select "4"
select select "2"
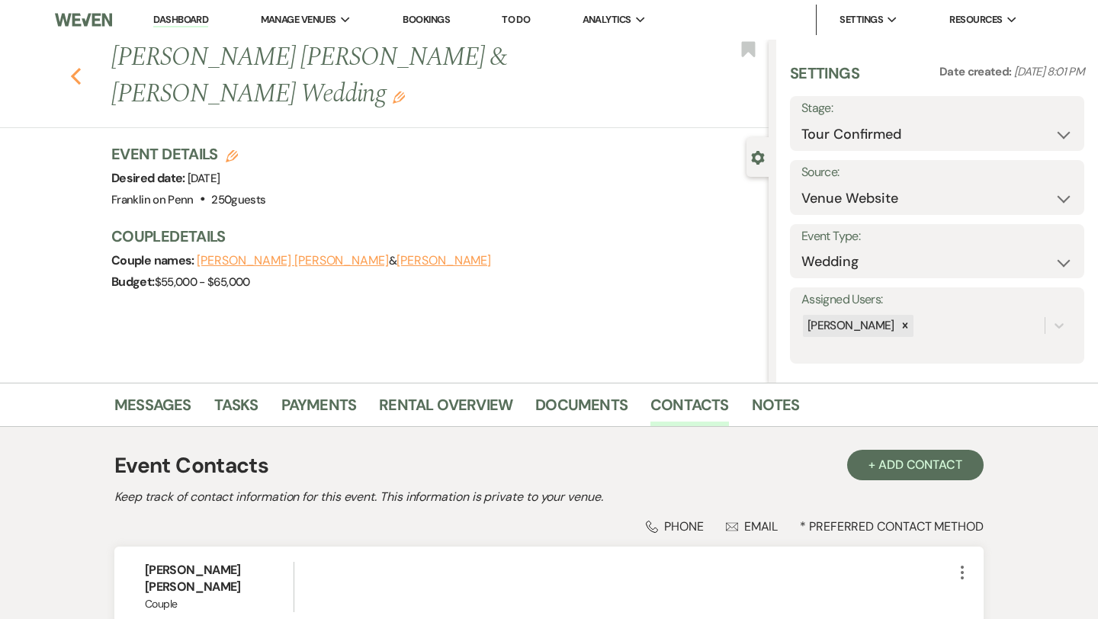
select select "2"
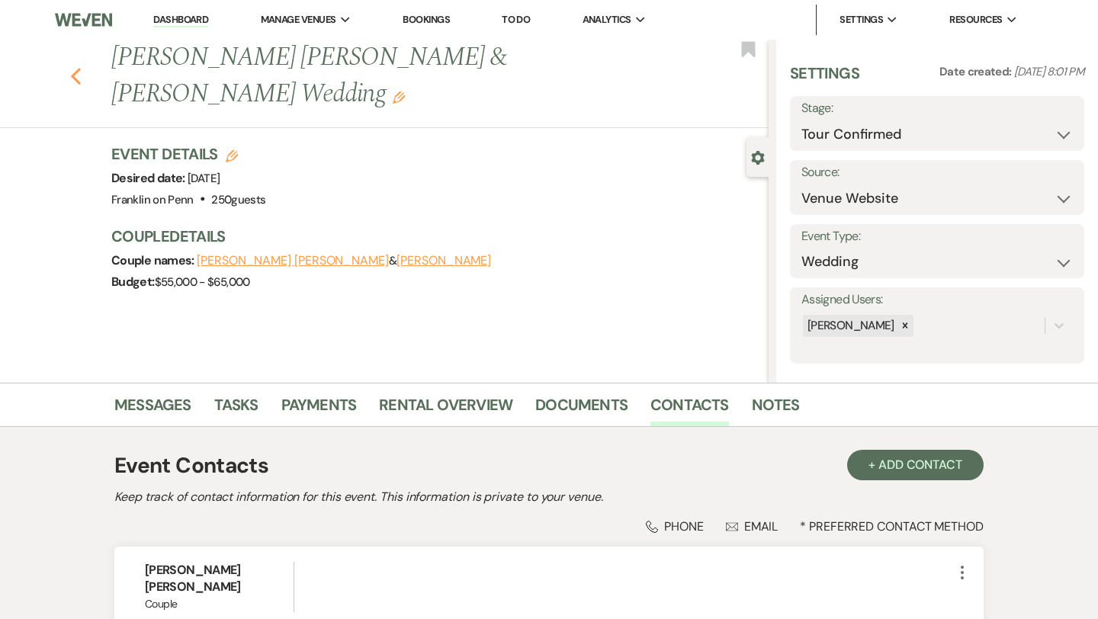
select select "2"
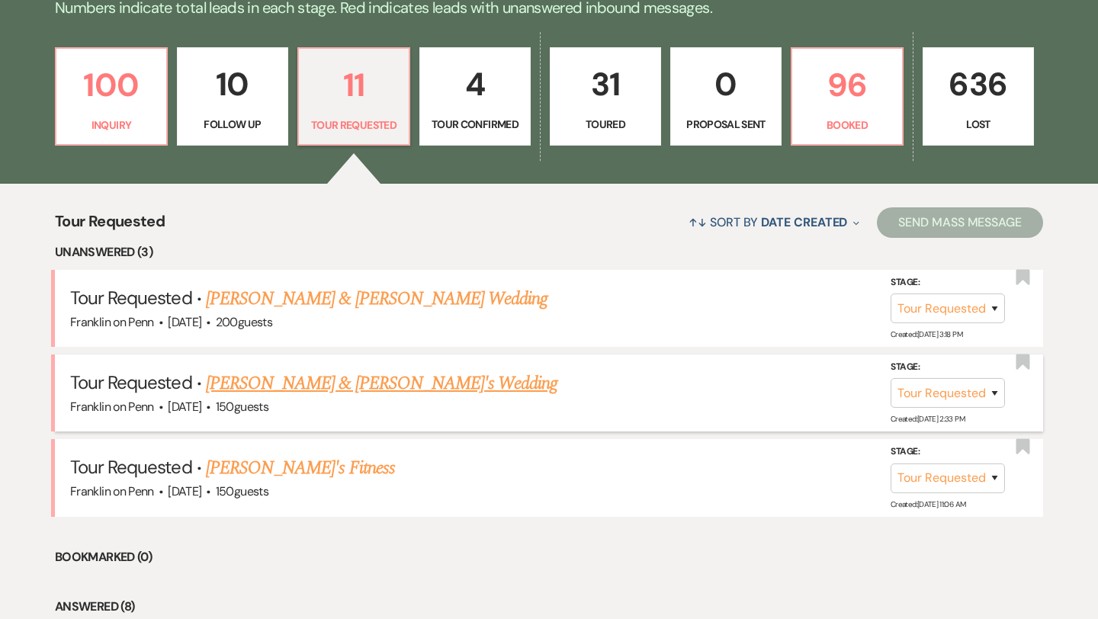
scroll to position [407, 0]
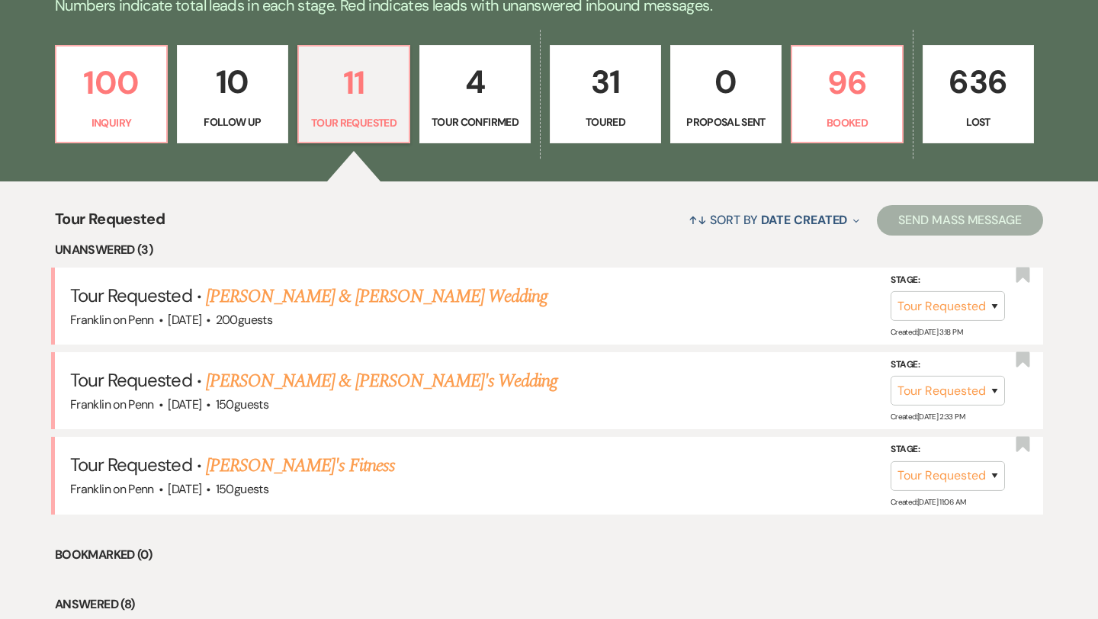
click at [479, 79] on p "4" at bounding box center [474, 81] width 91 height 51
select select "4"
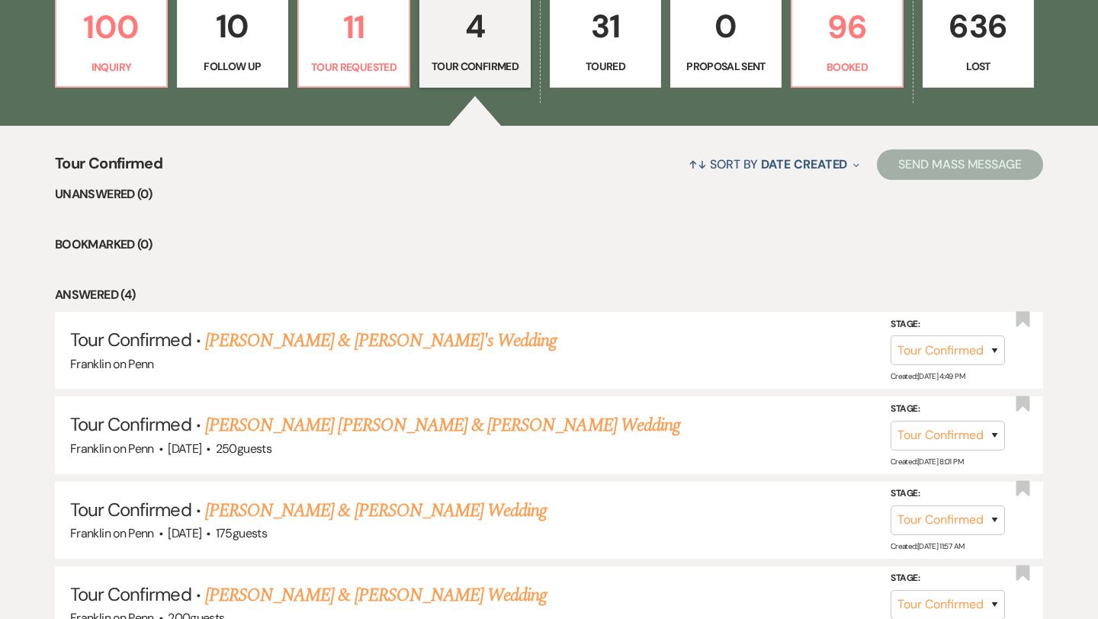
scroll to position [461, 0]
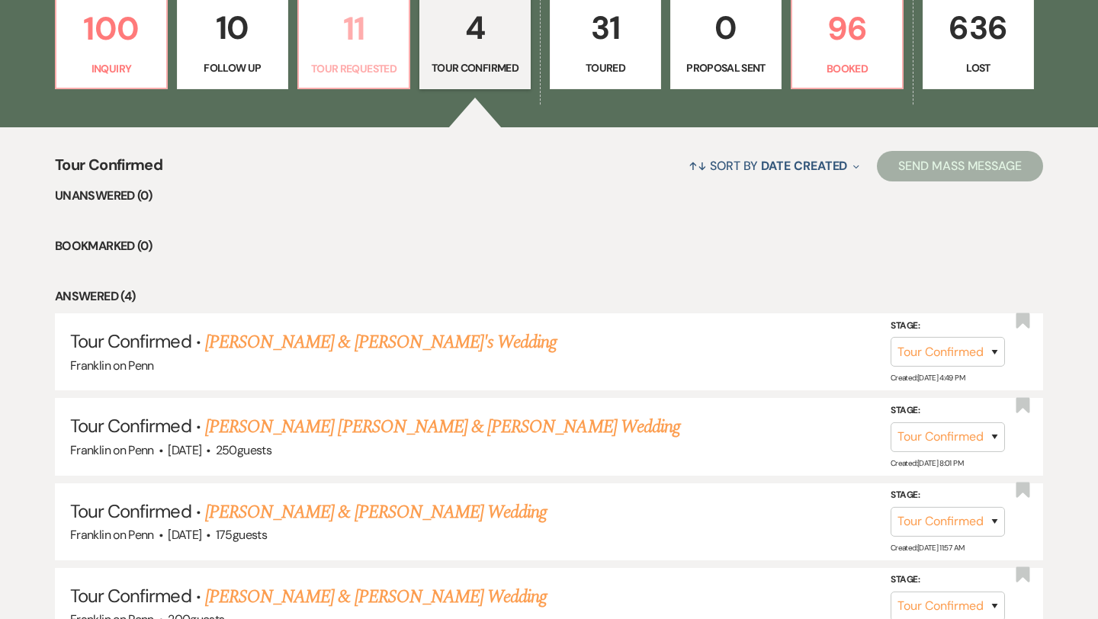
click at [361, 26] on p "11" at bounding box center [353, 28] width 91 height 51
select select "2"
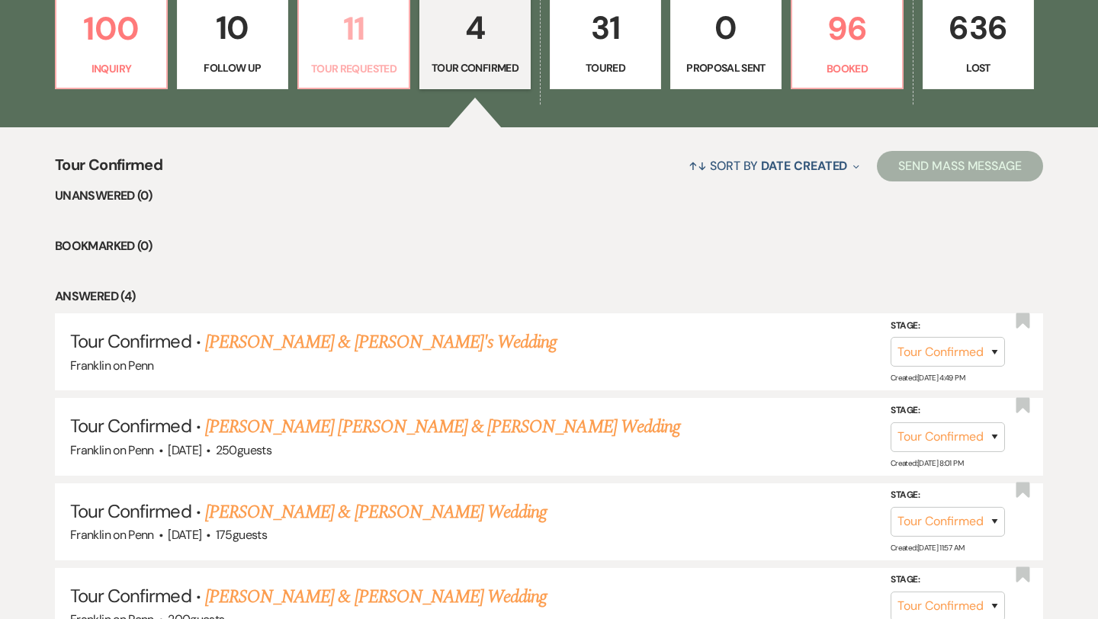
select select "2"
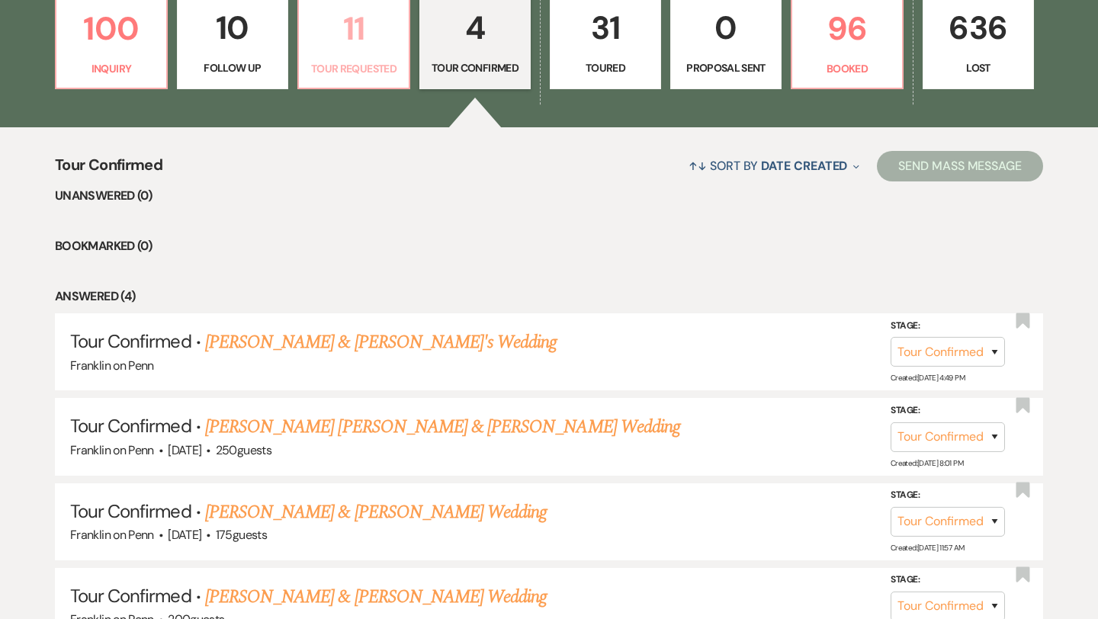
select select "2"
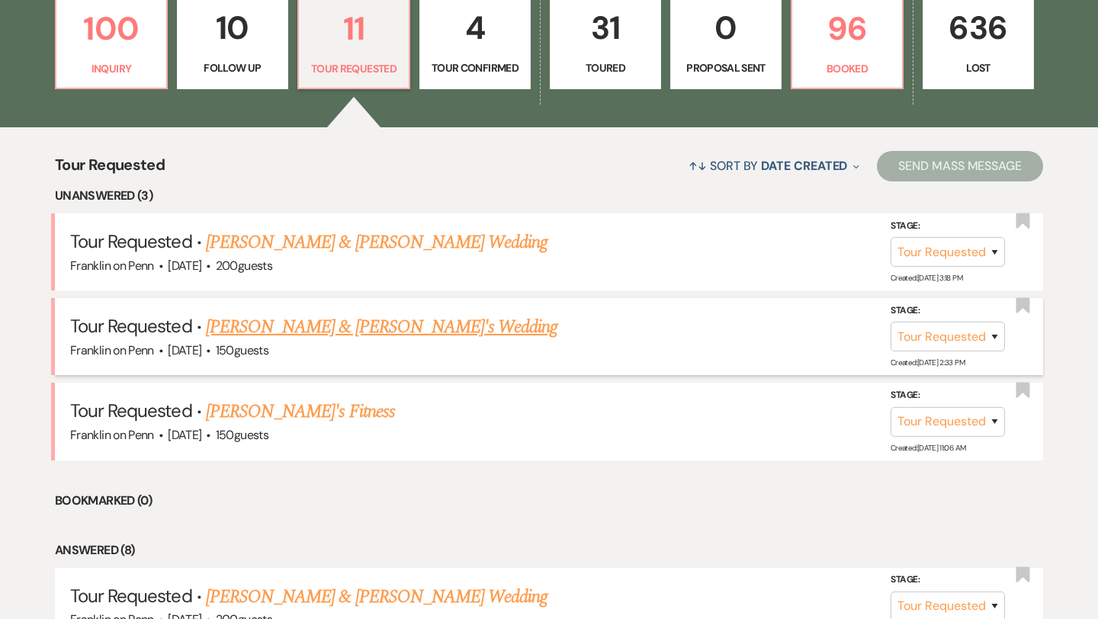
click at [332, 325] on link "[PERSON_NAME] & [PERSON_NAME]'s Wedding" at bounding box center [382, 326] width 352 height 27
select select "2"
select select "5"
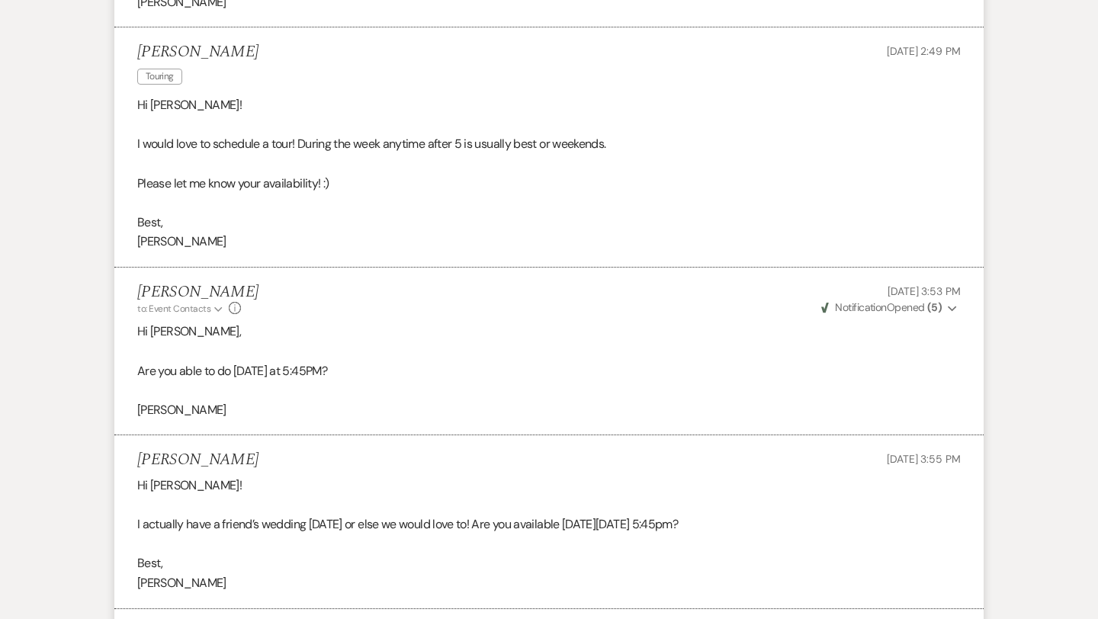
scroll to position [2455, 0]
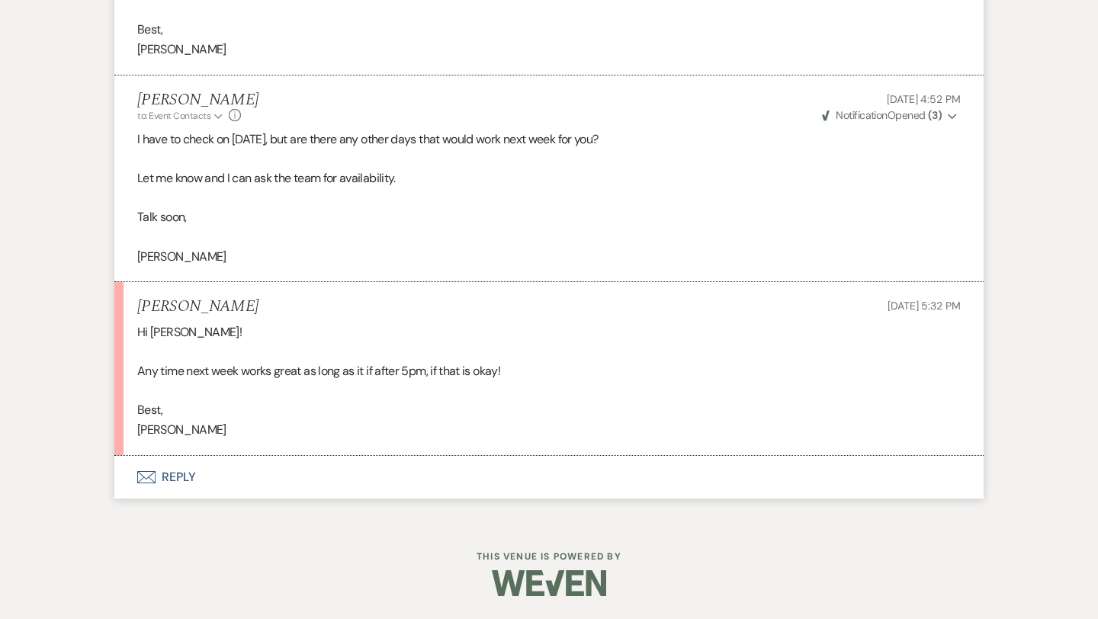
click at [182, 474] on button "Envelope Reply" at bounding box center [548, 477] width 869 height 43
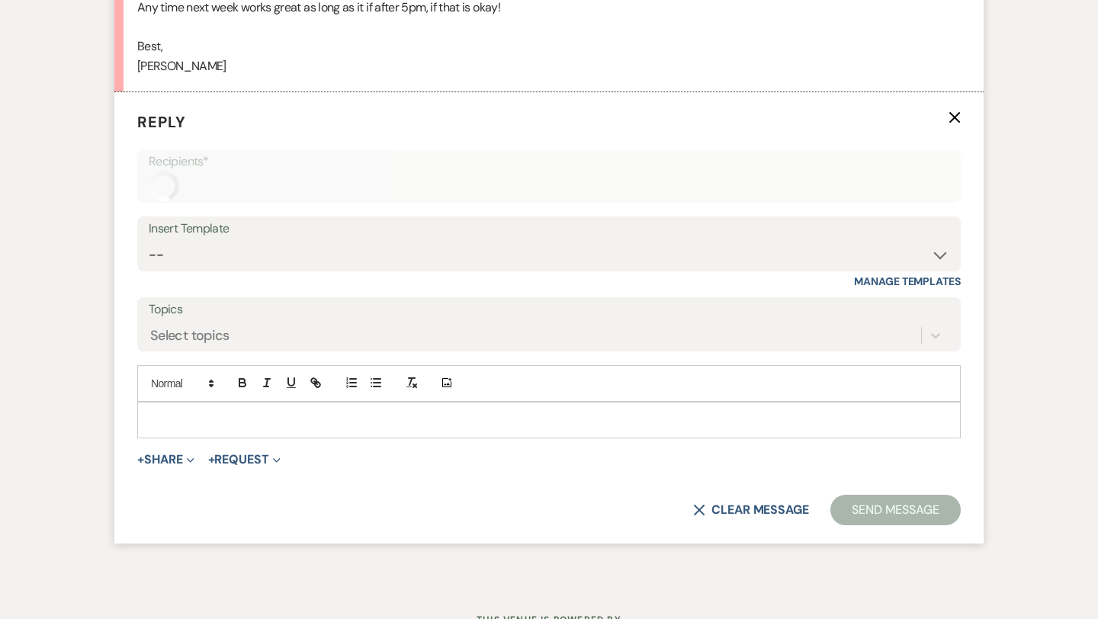
scroll to position [2827, 0]
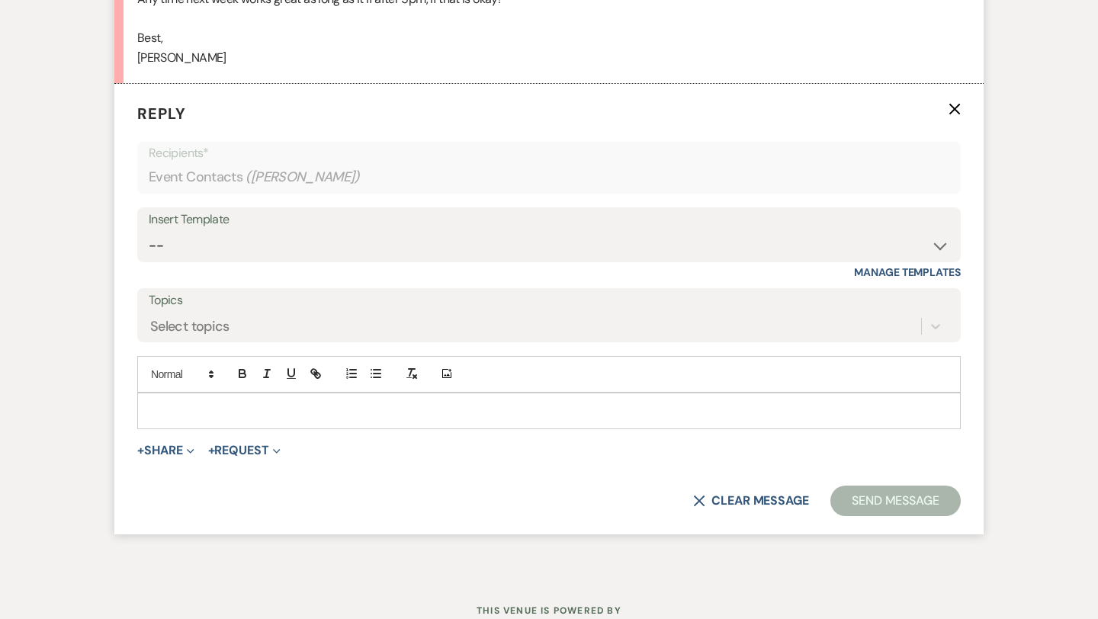
click at [184, 413] on p at bounding box center [548, 410] width 799 height 17
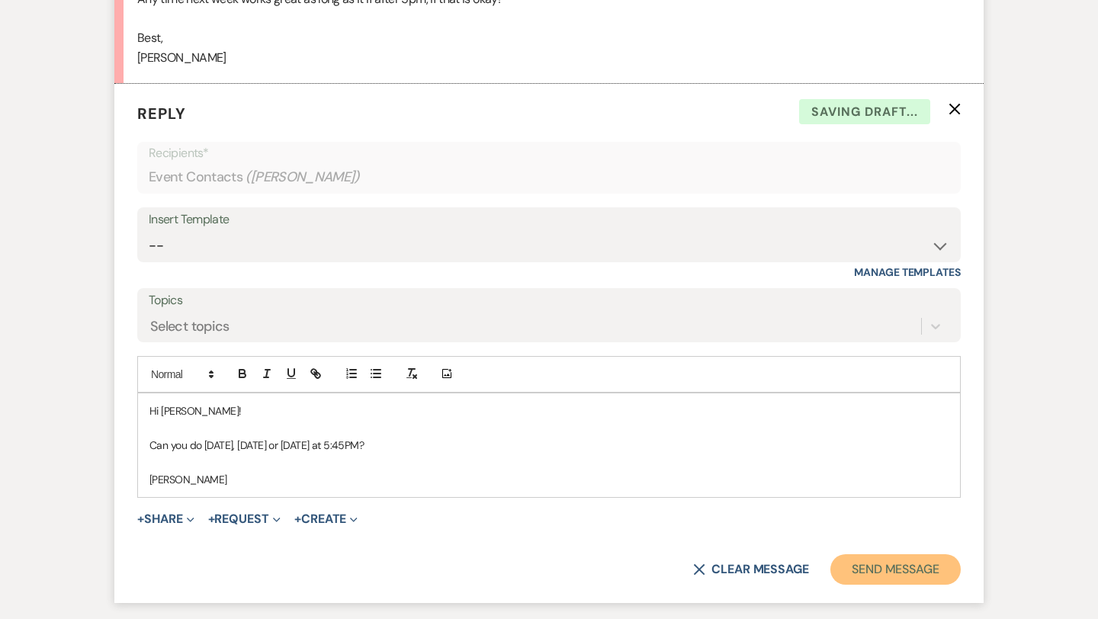
click at [864, 572] on button "Send Message" at bounding box center [895, 569] width 130 height 30
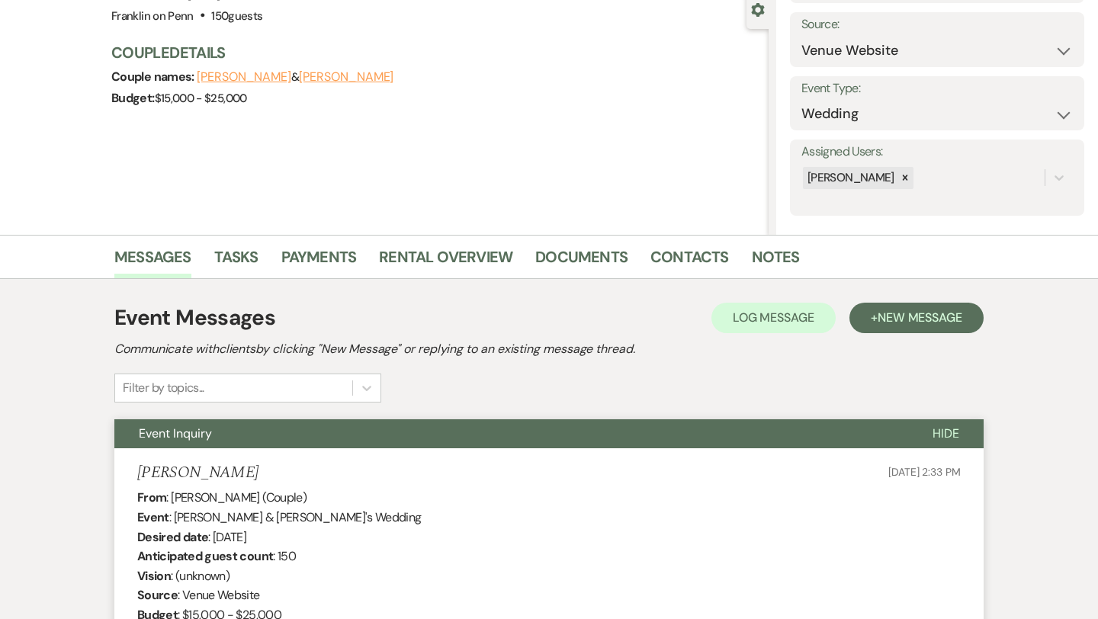
scroll to position [0, 0]
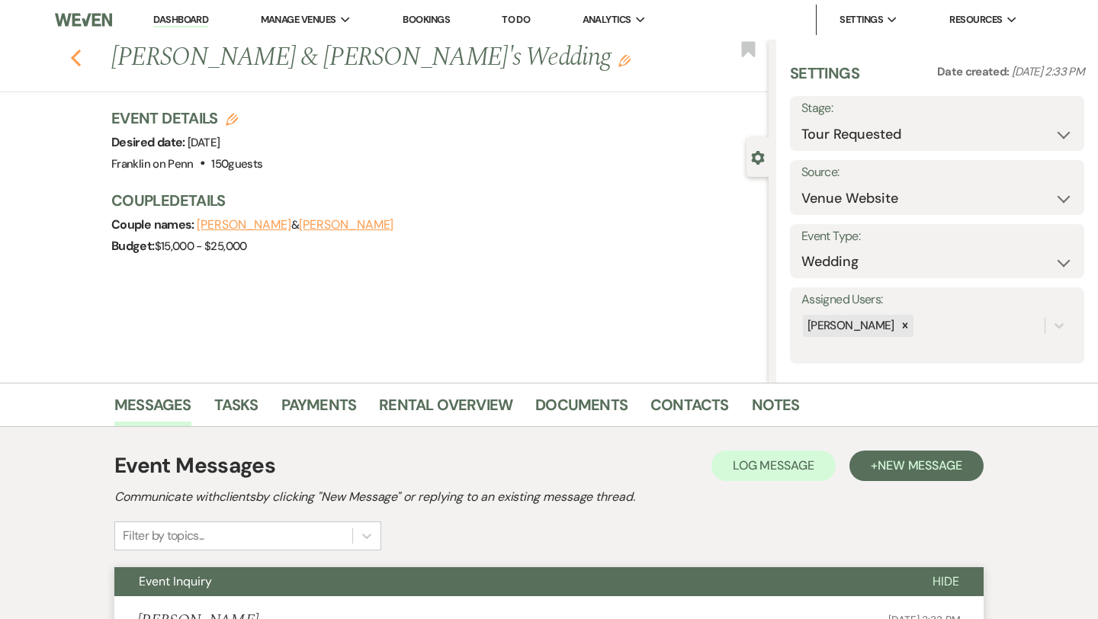
click at [73, 58] on use "button" at bounding box center [76, 58] width 10 height 17
select select "2"
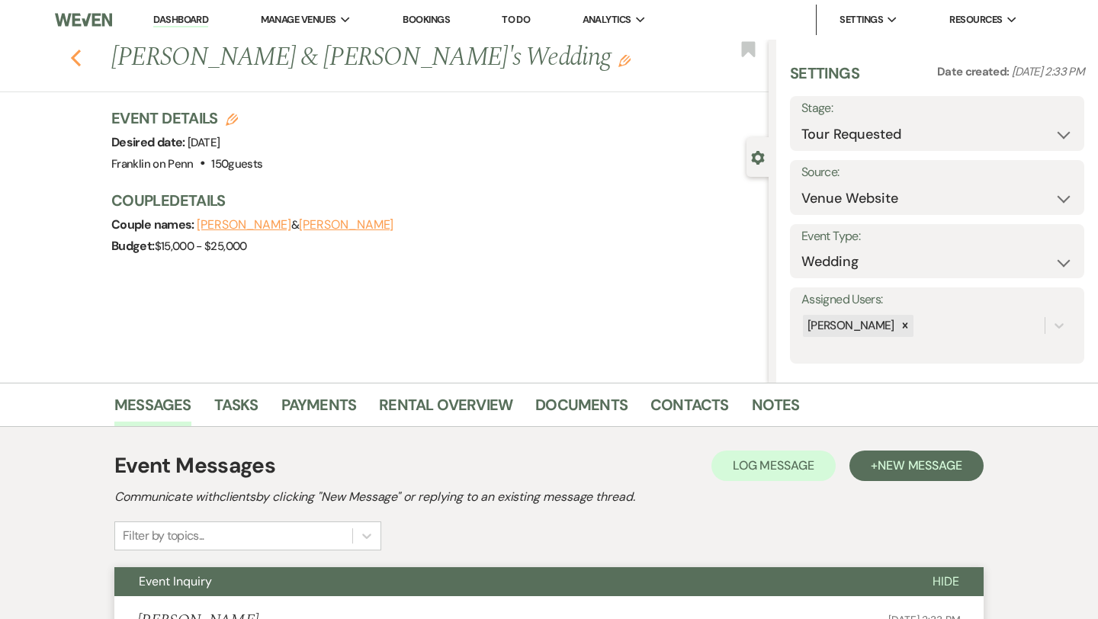
select select "2"
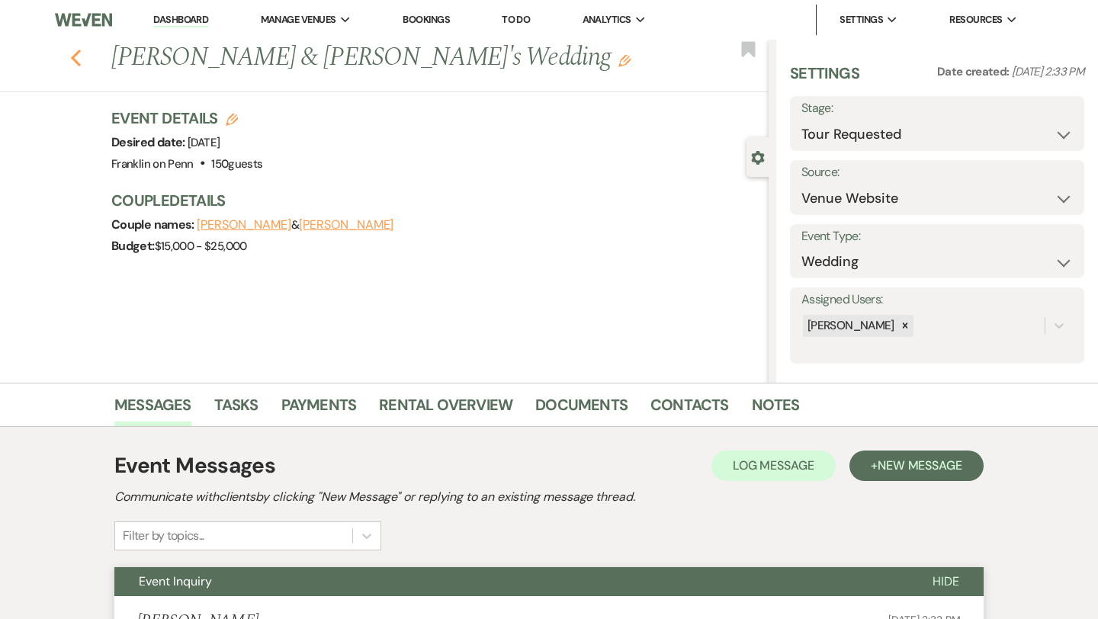
select select "2"
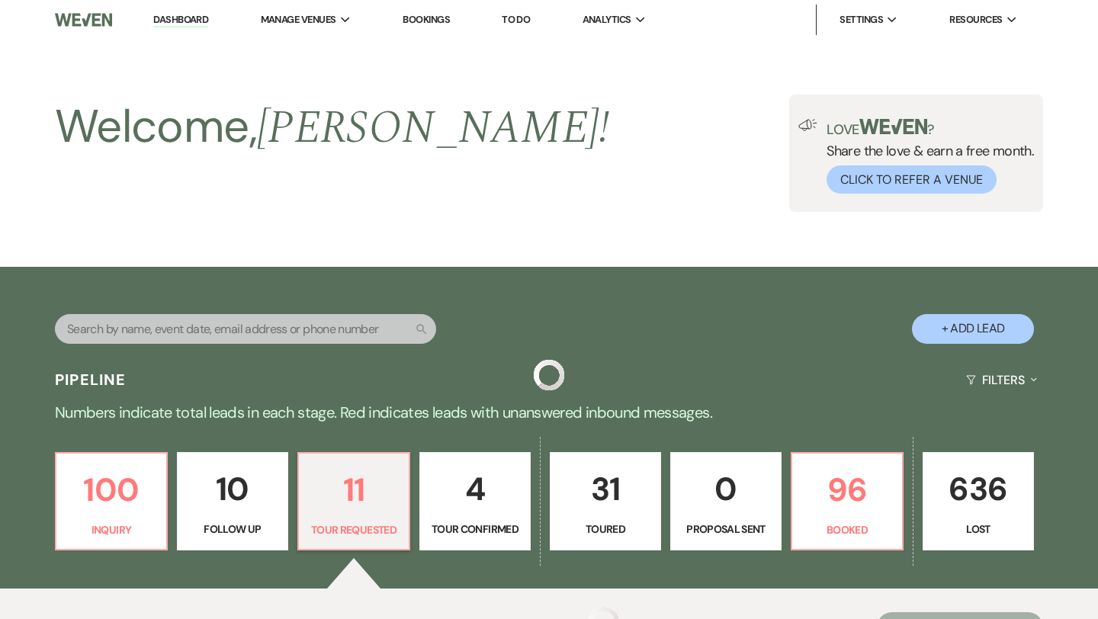
scroll to position [461, 0]
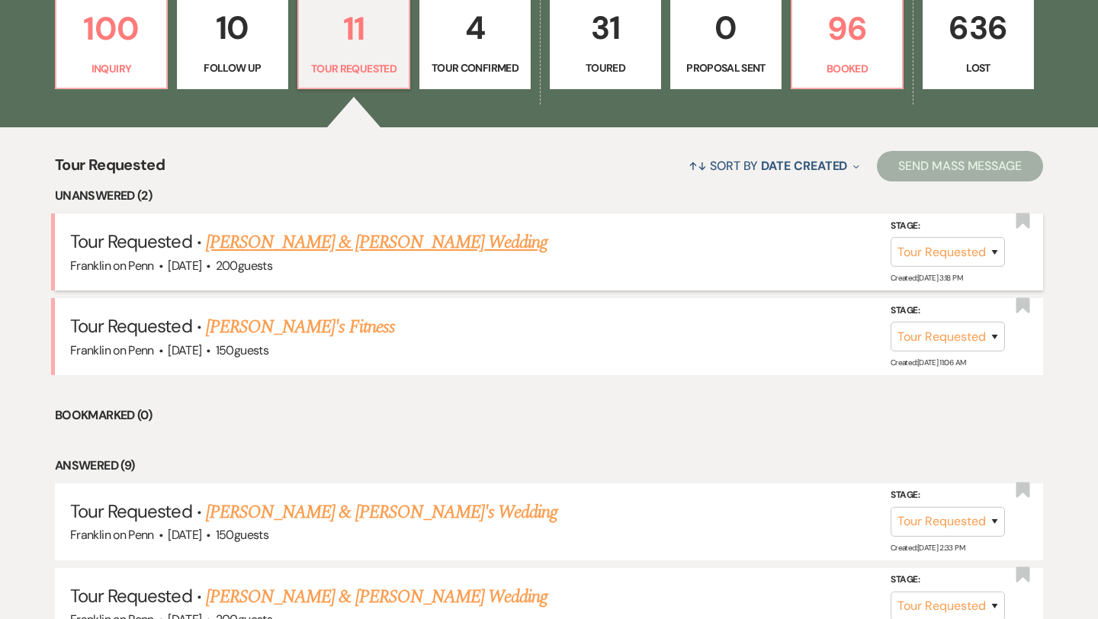
click at [458, 245] on link "[PERSON_NAME] & [PERSON_NAME] Wedding" at bounding box center [377, 242] width 342 height 27
select select "2"
select select "1"
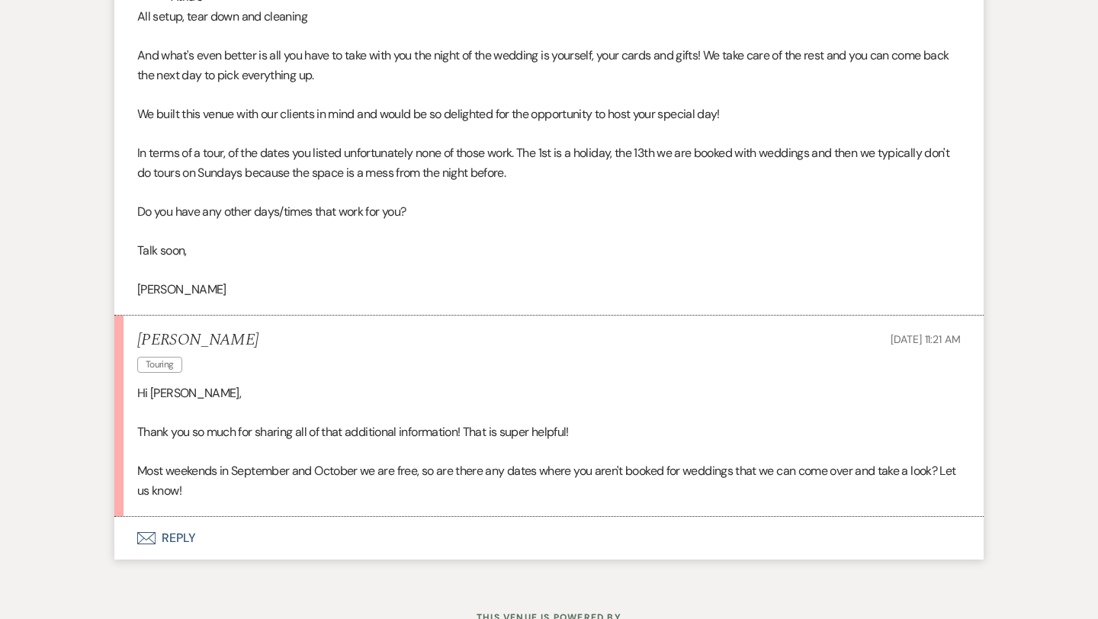
scroll to position [1658, 0]
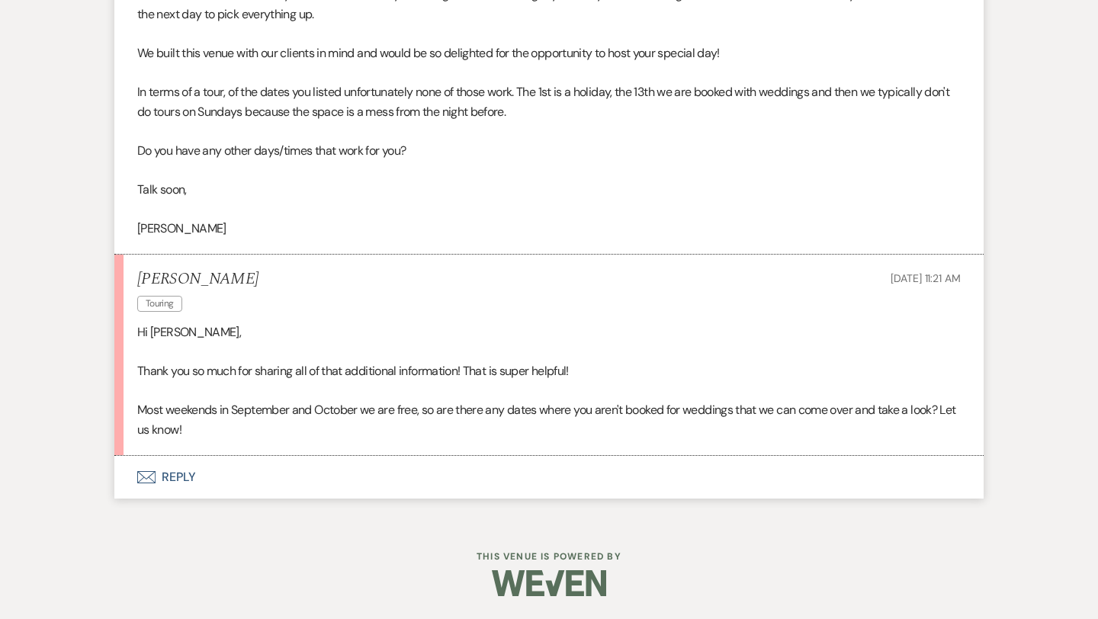
click at [187, 474] on button "Envelope Reply" at bounding box center [548, 477] width 869 height 43
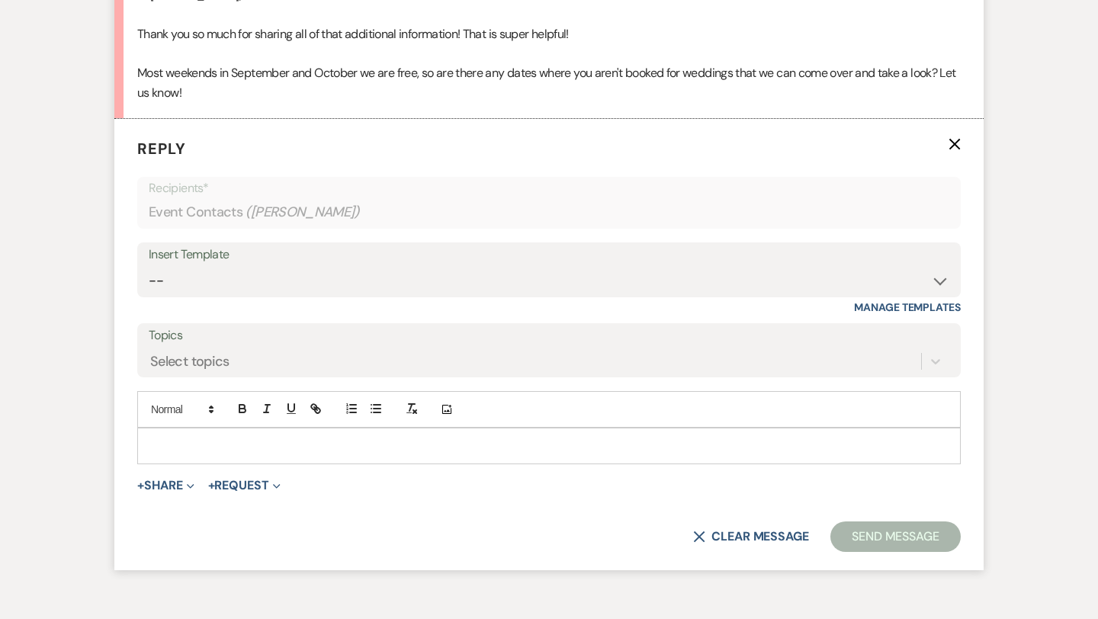
scroll to position [1997, 0]
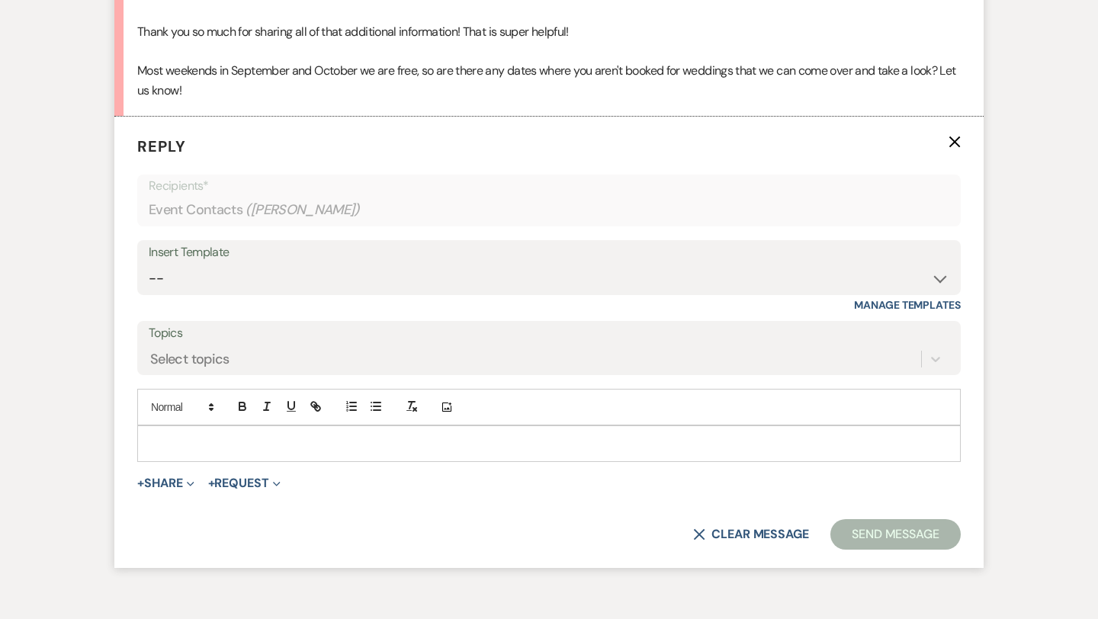
click at [210, 433] on div at bounding box center [549, 443] width 822 height 35
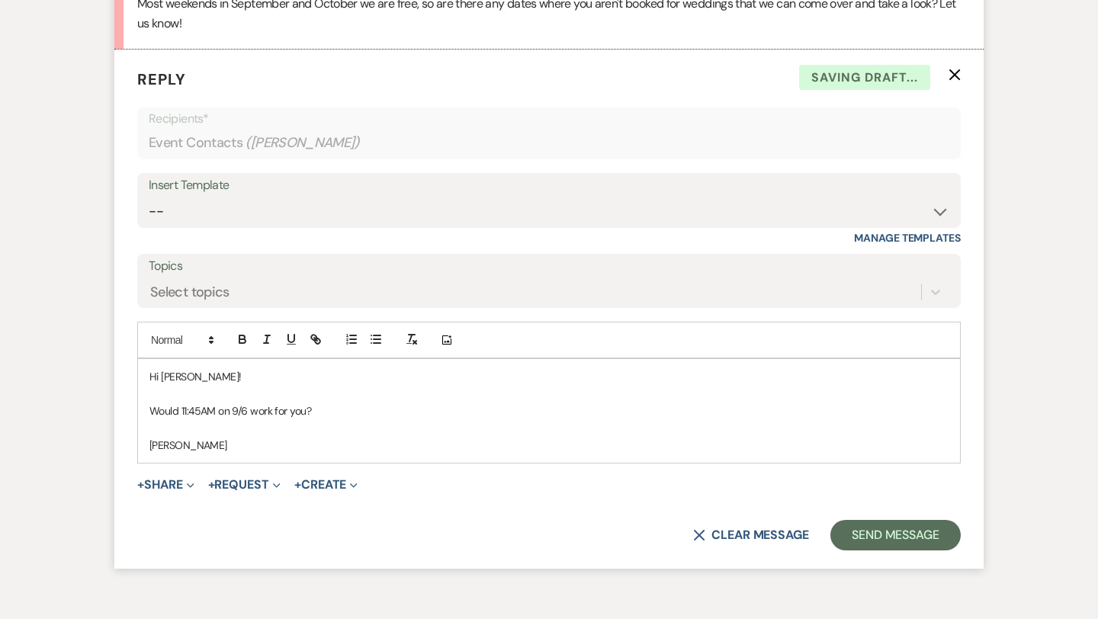
scroll to position [2080, 0]
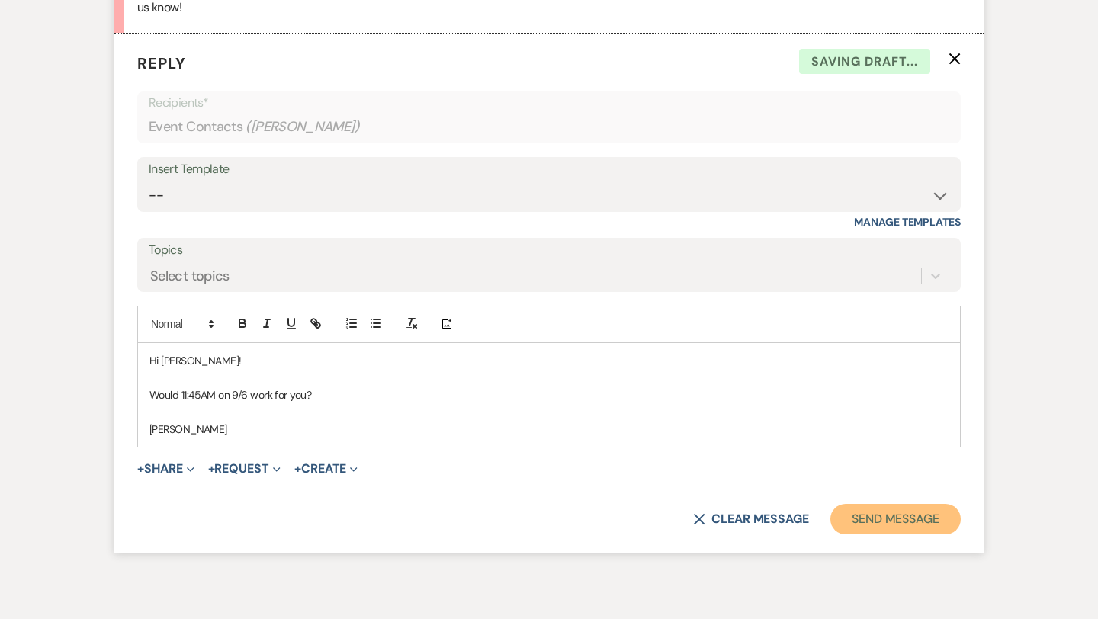
click at [871, 518] on button "Send Message" at bounding box center [895, 519] width 130 height 30
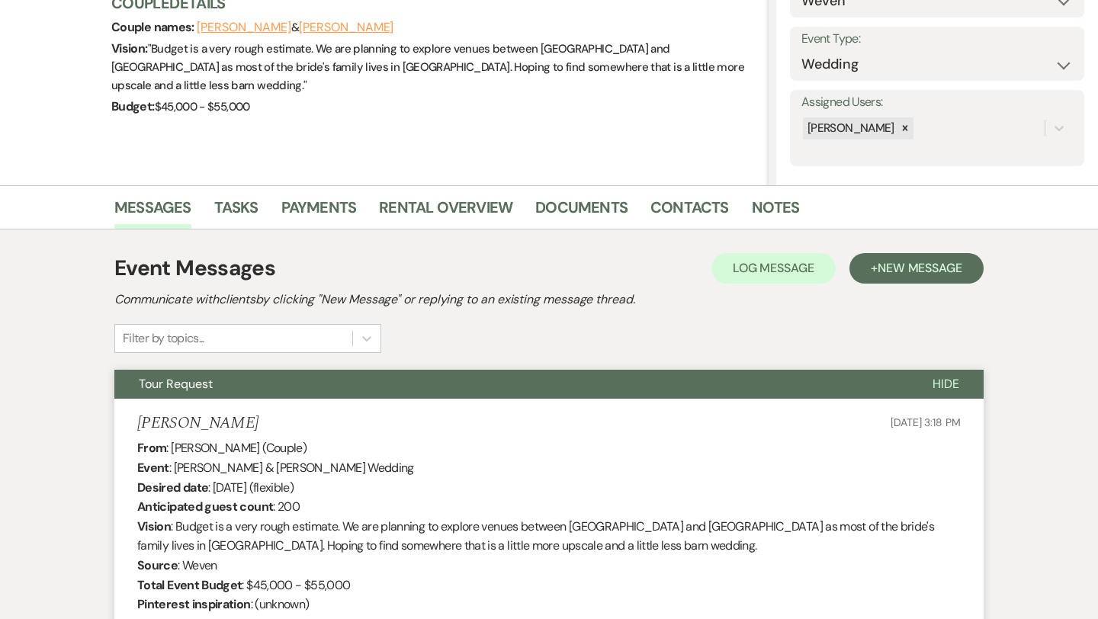
scroll to position [0, 0]
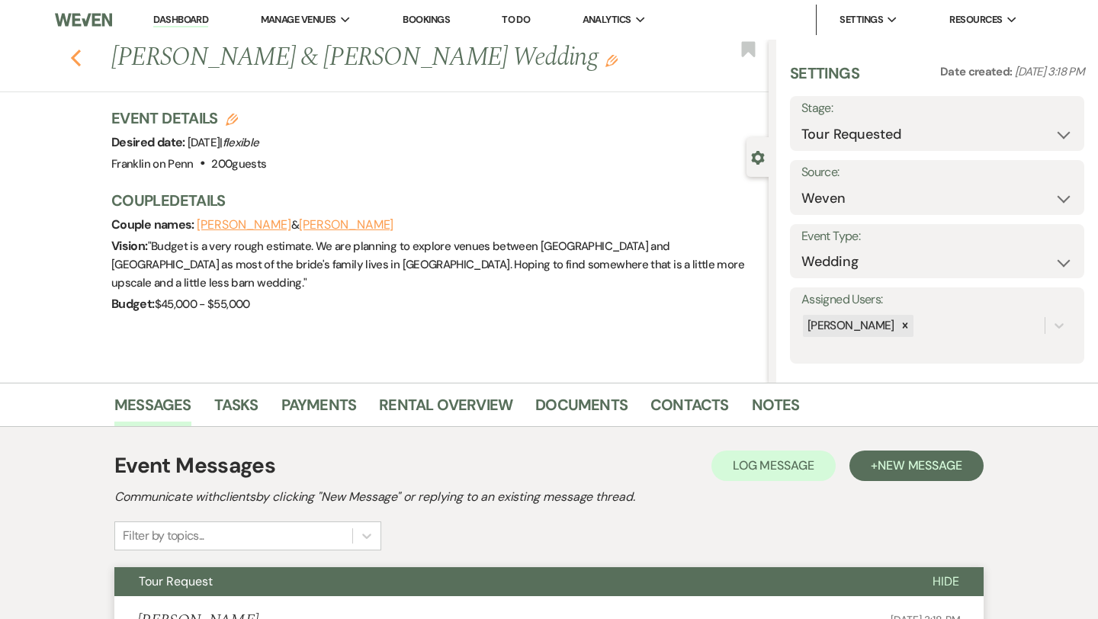
click at [75, 57] on icon "Previous" at bounding box center [75, 58] width 11 height 18
select select "2"
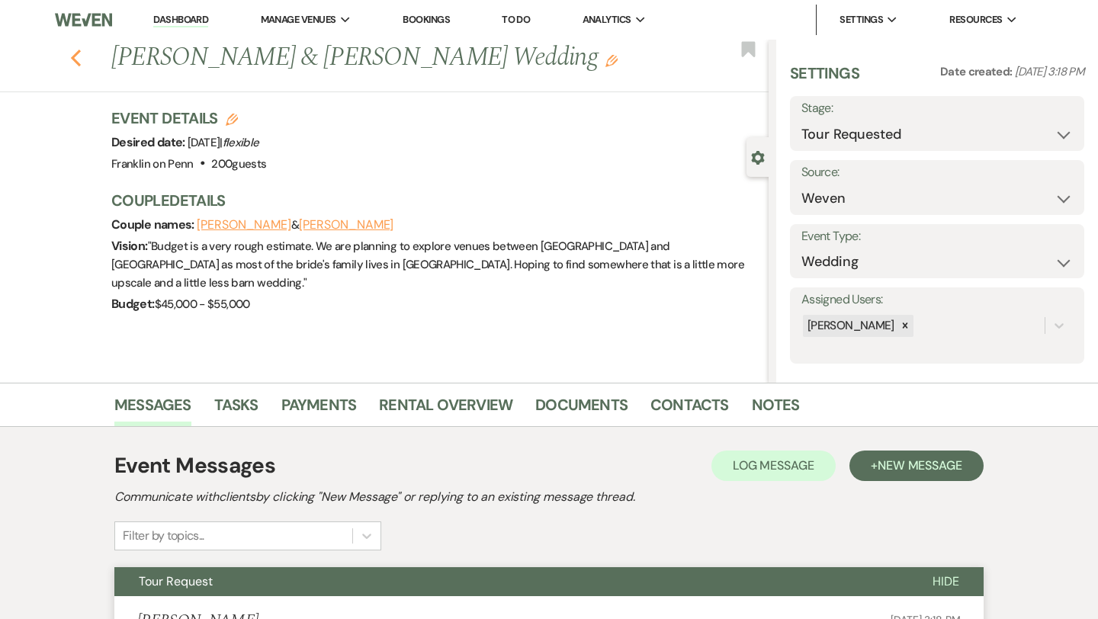
select select "2"
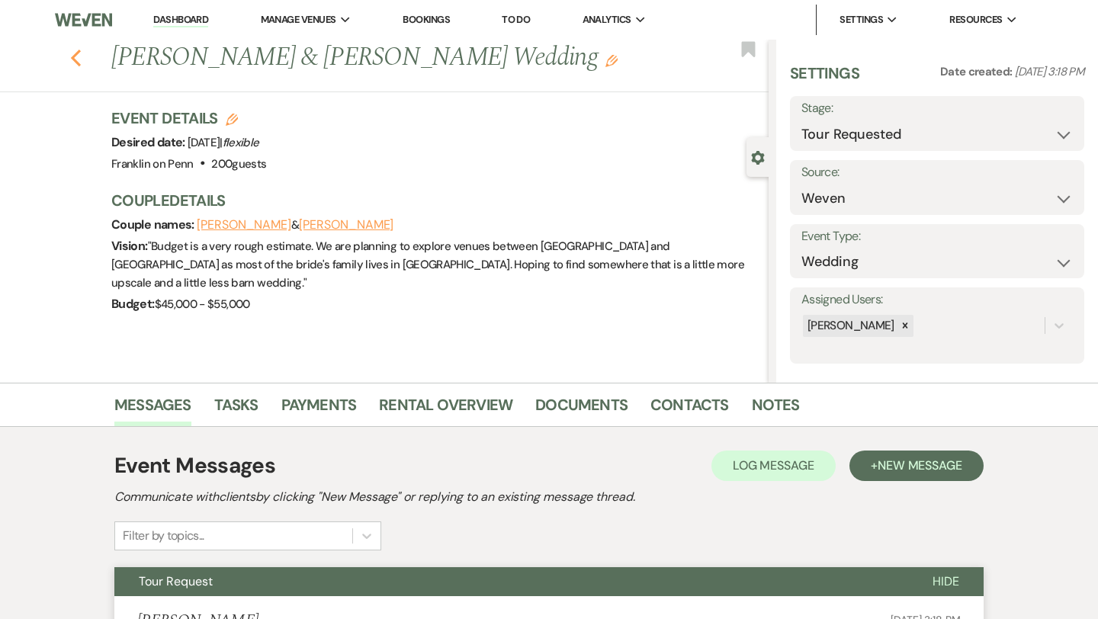
select select "2"
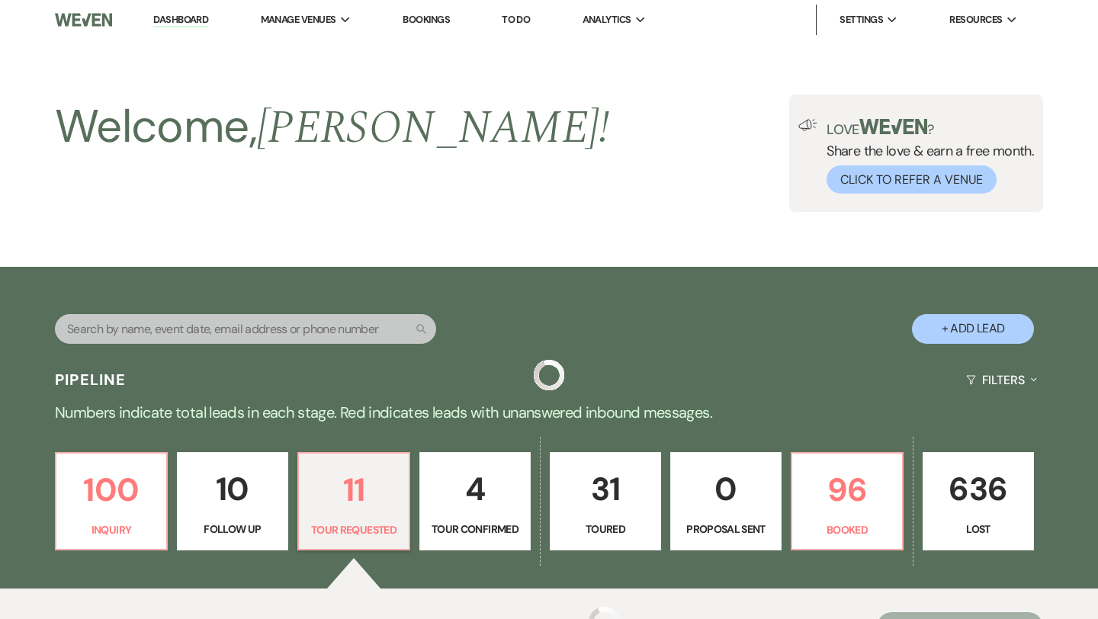
scroll to position [461, 0]
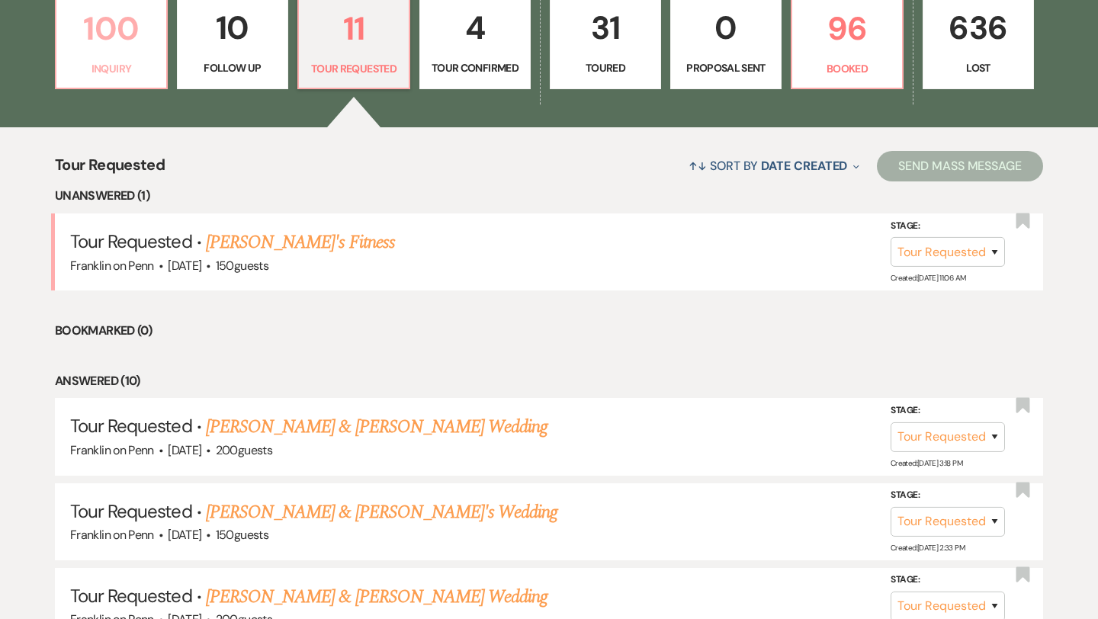
click at [116, 33] on p "100" at bounding box center [111, 28] width 91 height 51
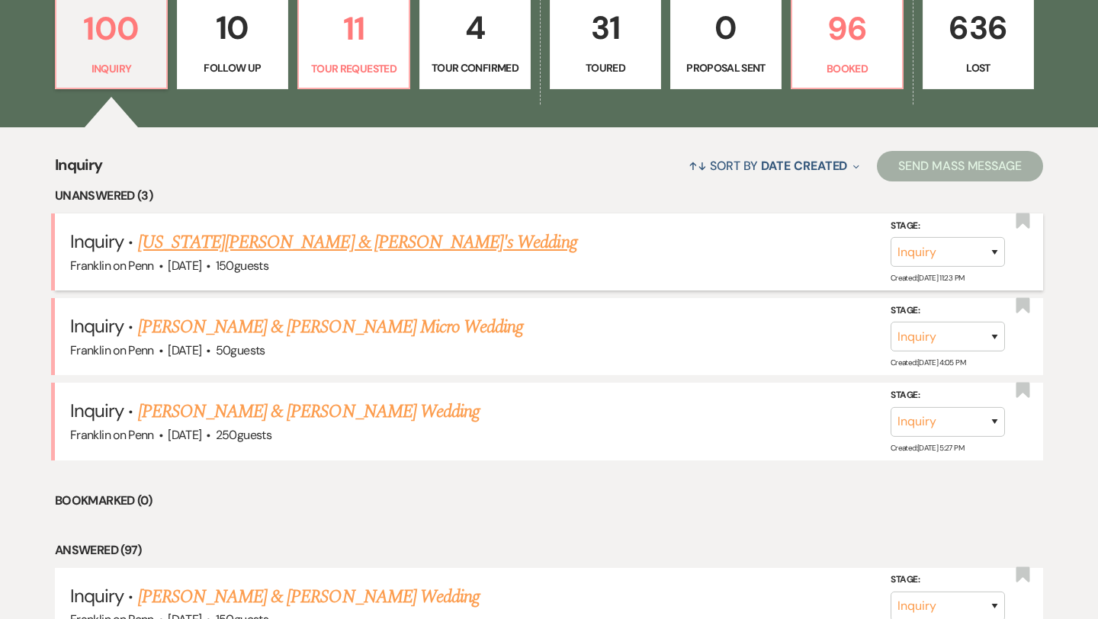
click at [349, 244] on link "[US_STATE][PERSON_NAME] & [PERSON_NAME]'s Wedding" at bounding box center [357, 242] width 439 height 27
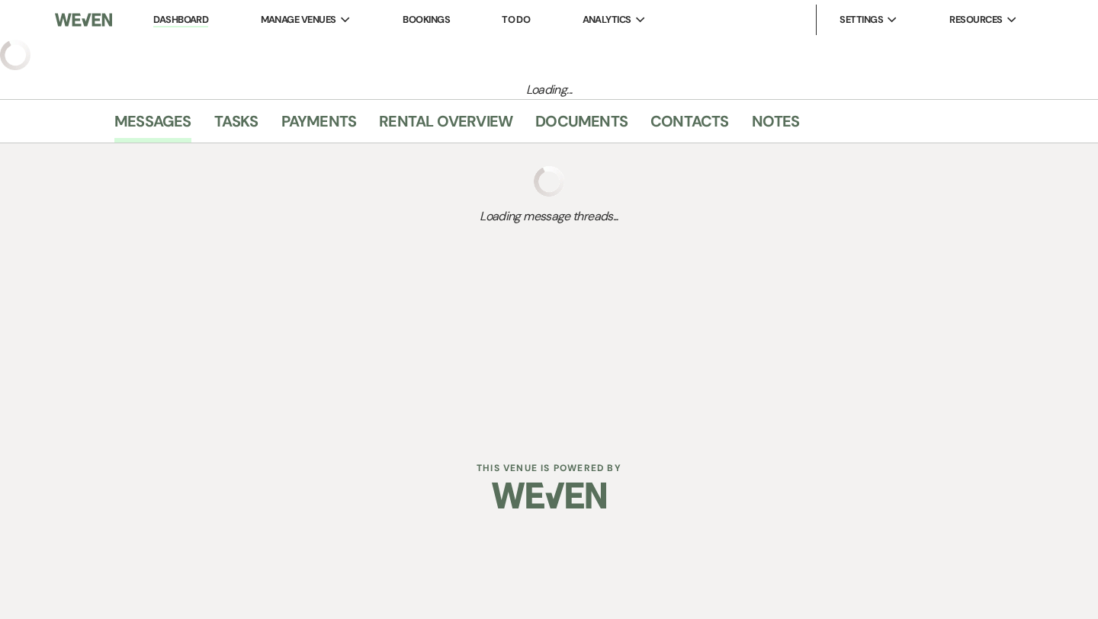
select select "5"
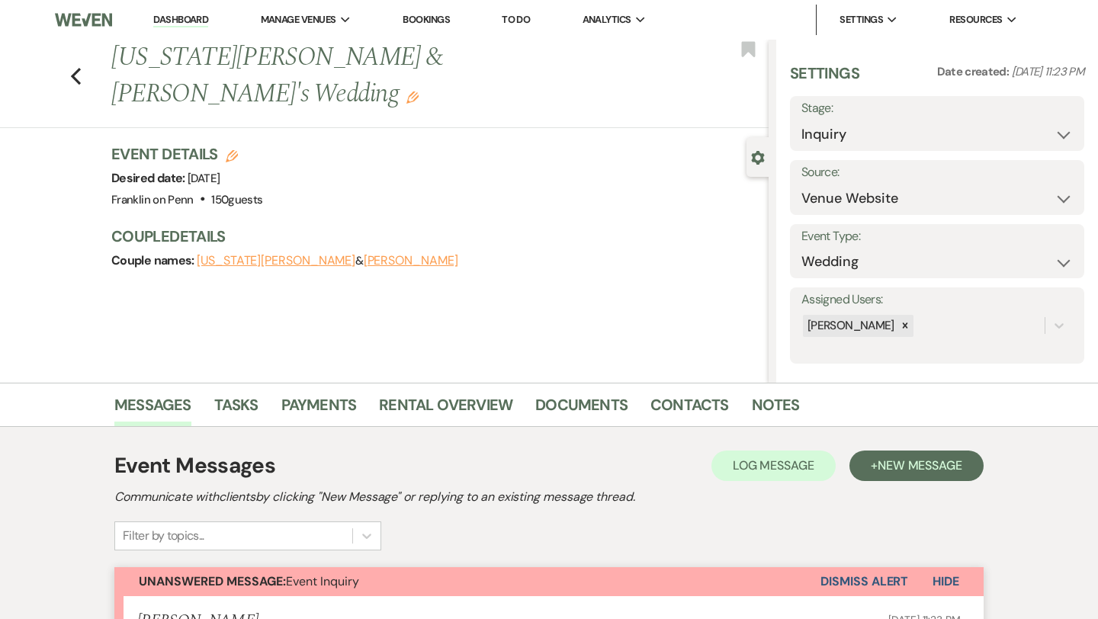
scroll to position [451, 0]
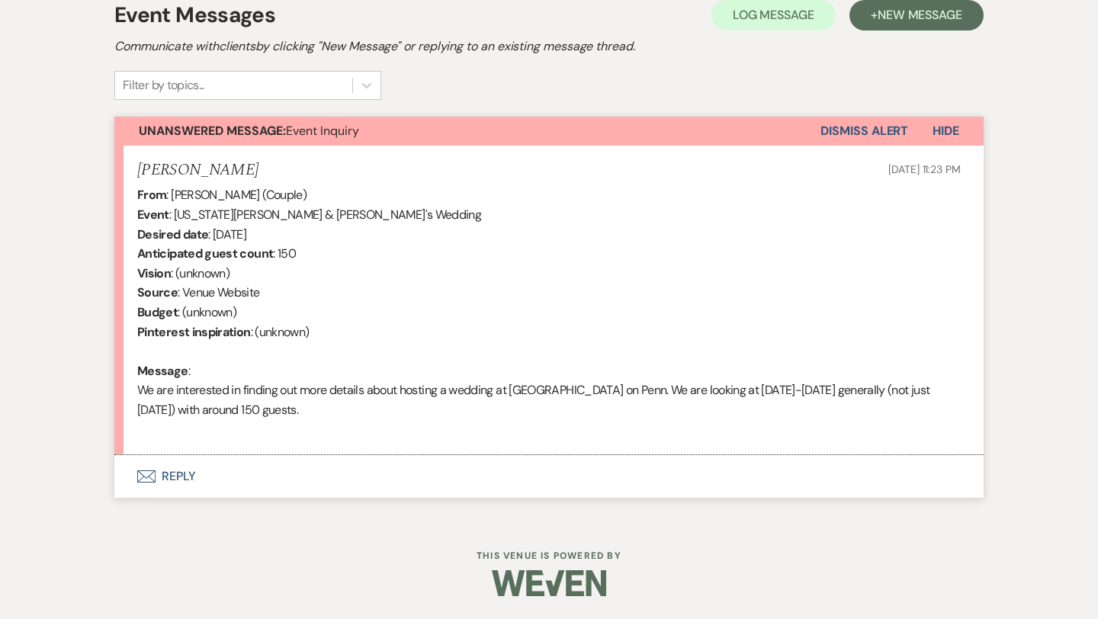
click at [175, 479] on button "Envelope Reply" at bounding box center [548, 476] width 869 height 43
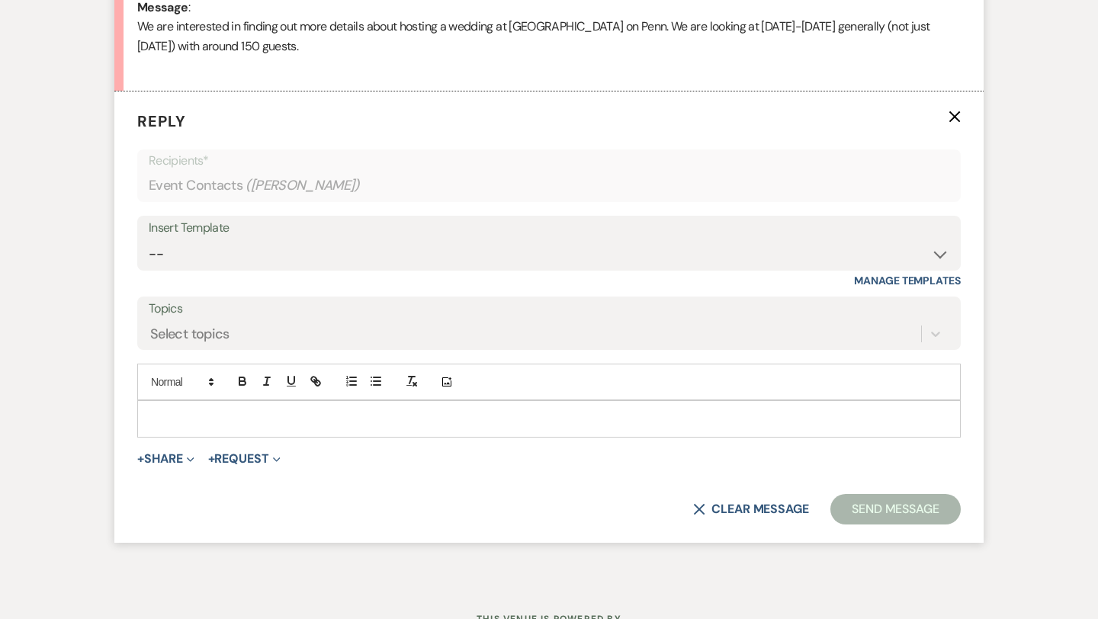
scroll to position [822, 0]
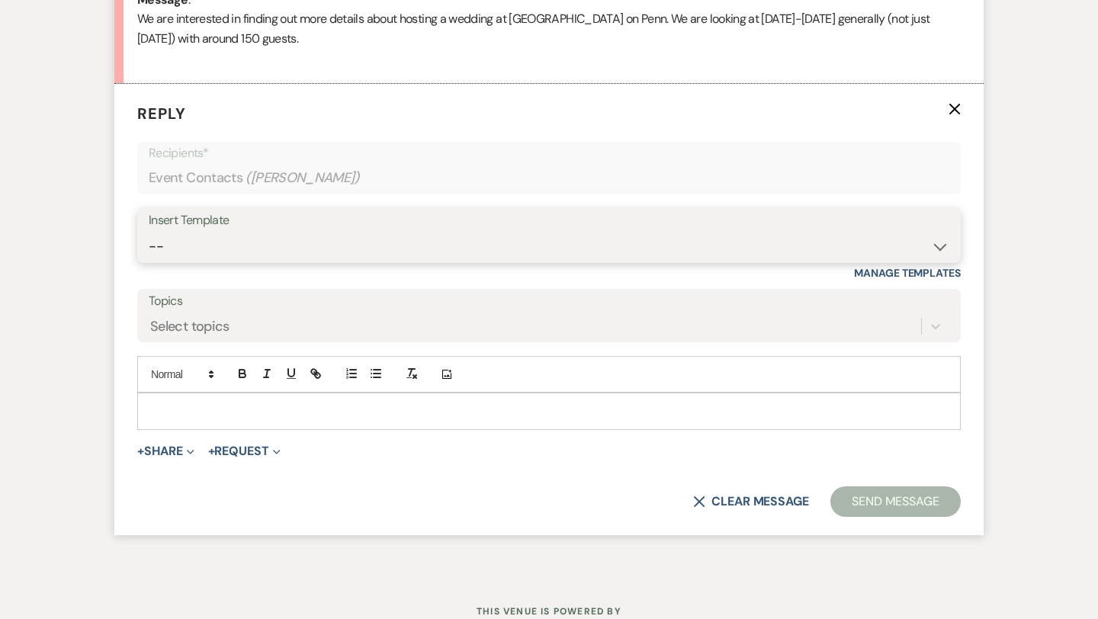
click at [229, 245] on select "-- Weven Planning Portal Introduction (Booked Events) Initial Inquiry Response …" at bounding box center [549, 247] width 800 height 30
select select "5894"
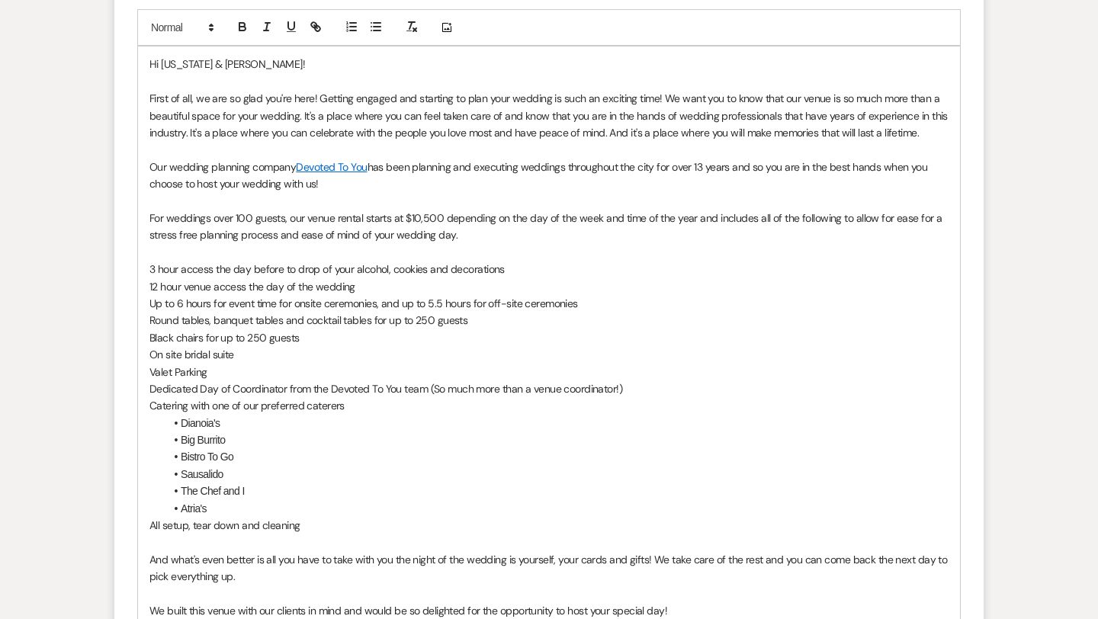
scroll to position [1525, 0]
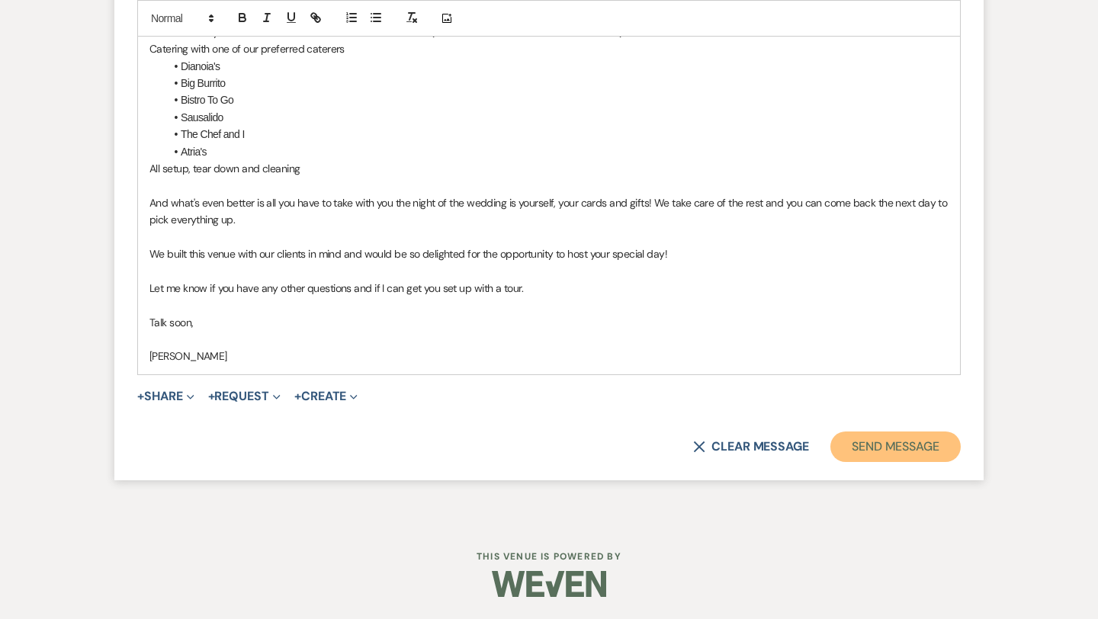
click at [877, 444] on button "Send Message" at bounding box center [895, 446] width 130 height 30
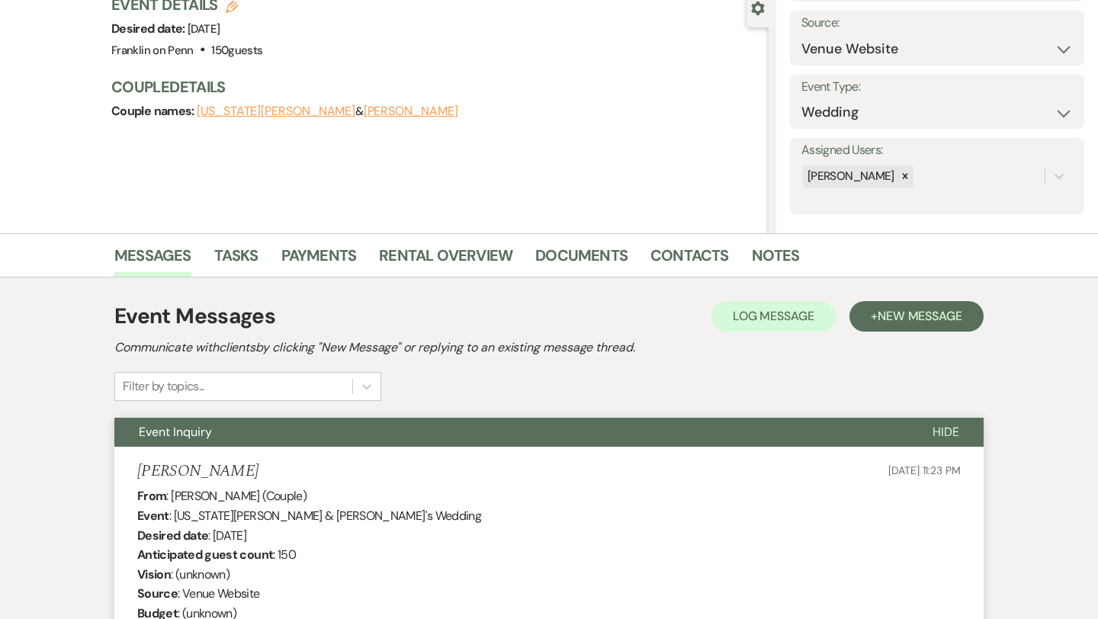
scroll to position [0, 0]
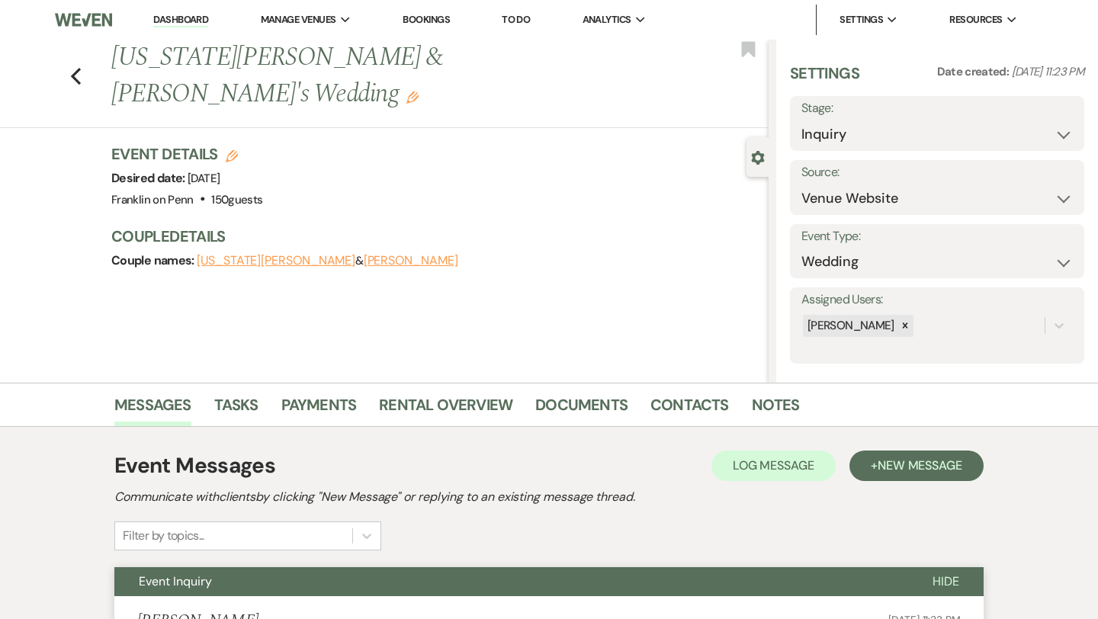
click at [81, 59] on div "Previous [US_STATE][PERSON_NAME] & [PERSON_NAME]'s Wedding Edit Bookmark" at bounding box center [380, 84] width 776 height 88
click at [80, 67] on icon "Previous" at bounding box center [75, 76] width 11 height 18
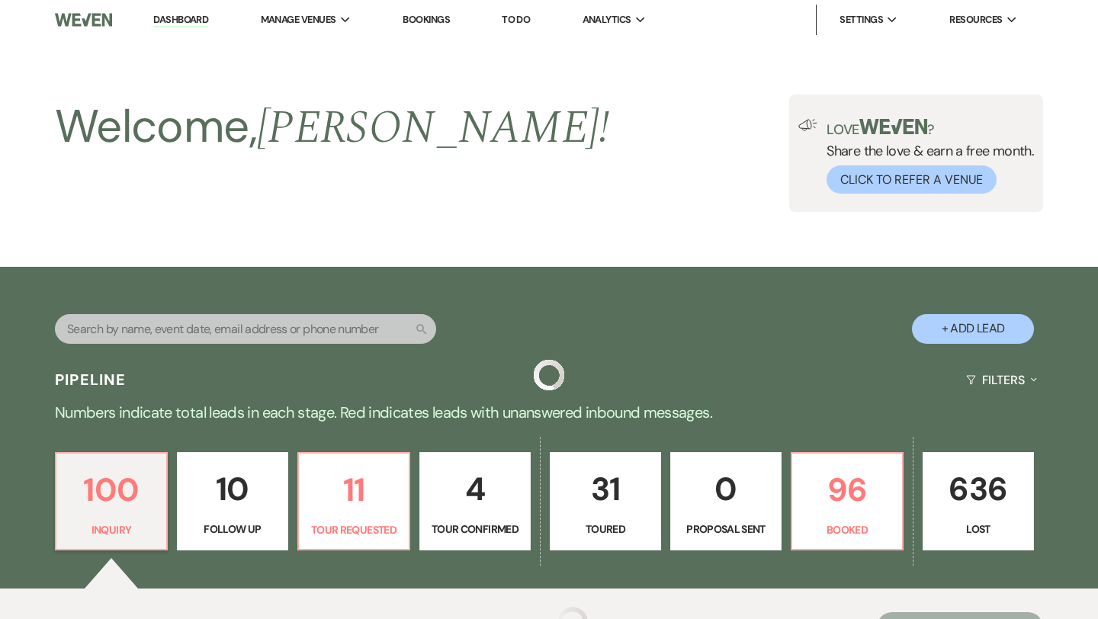
scroll to position [461, 0]
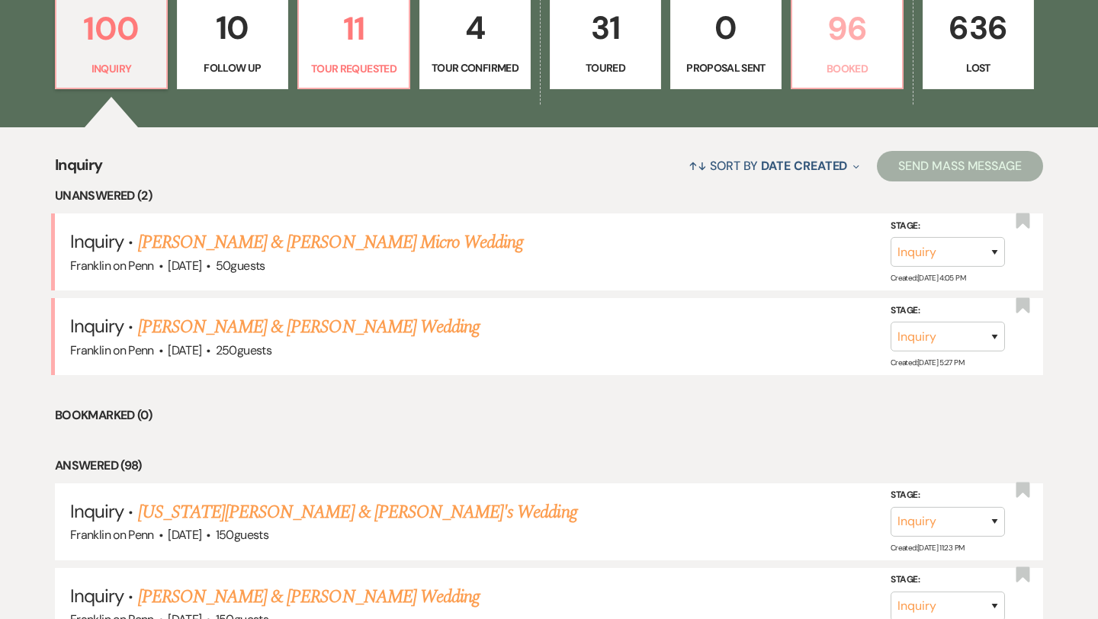
click at [853, 43] on p "96" at bounding box center [846, 28] width 91 height 51
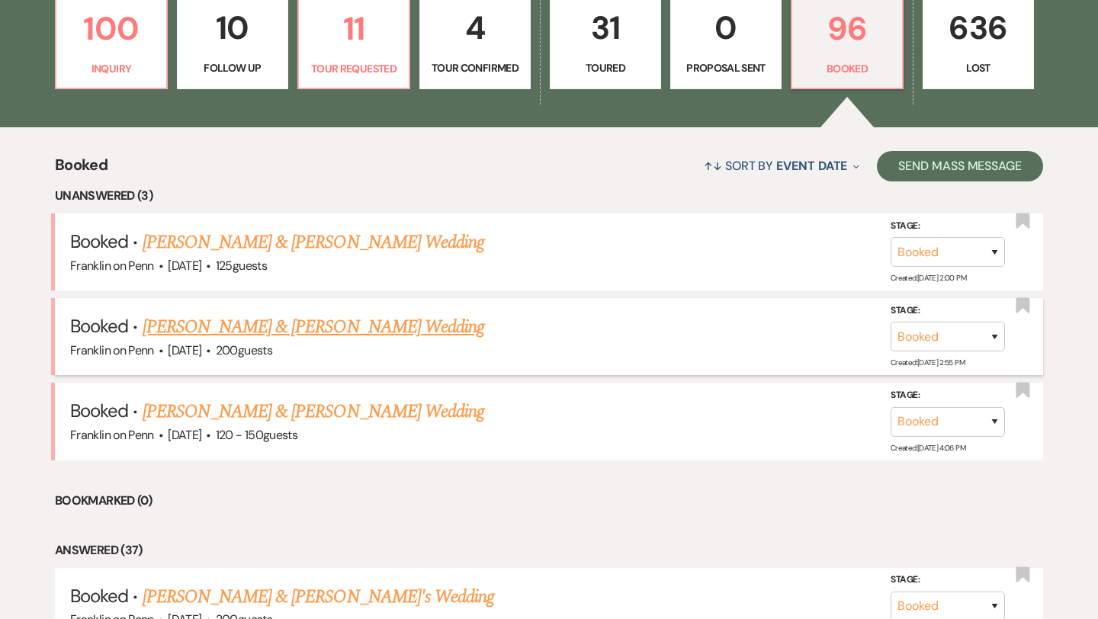
click at [431, 330] on link "[PERSON_NAME] & [PERSON_NAME] Wedding" at bounding box center [314, 326] width 342 height 27
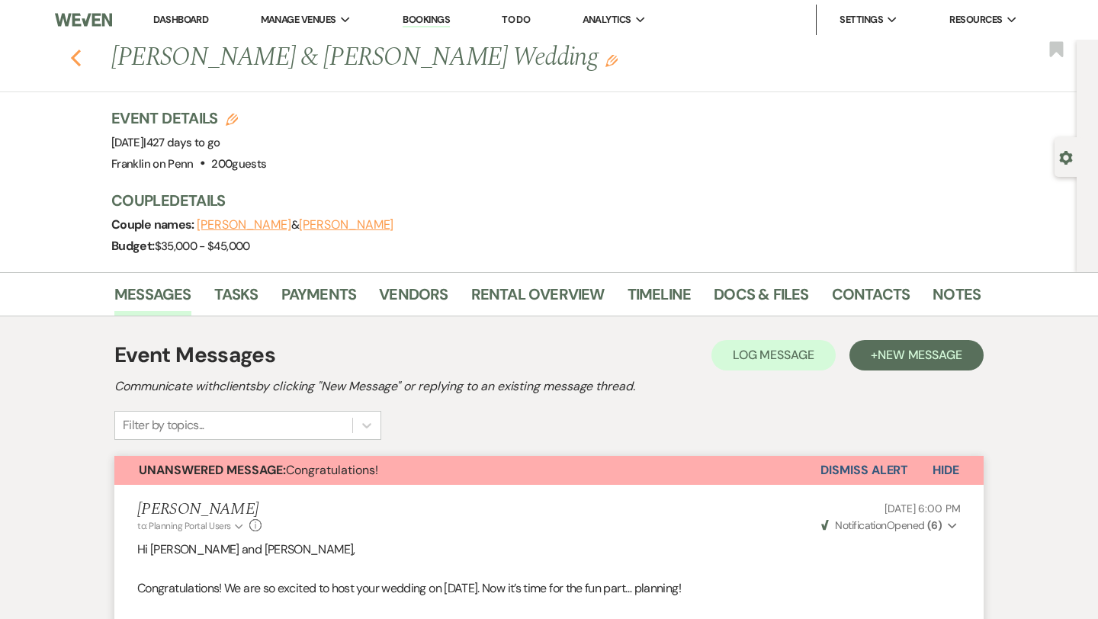
click at [72, 55] on icon "Previous" at bounding box center [75, 58] width 11 height 18
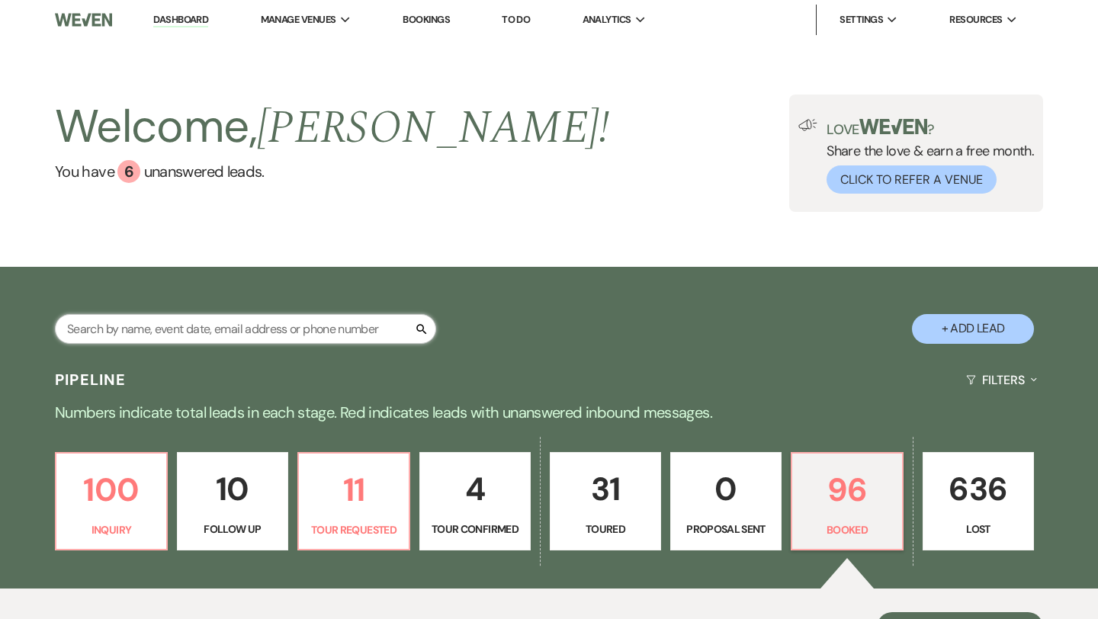
click at [290, 330] on input "text" at bounding box center [245, 329] width 381 height 30
type input "[PERSON_NAME]"
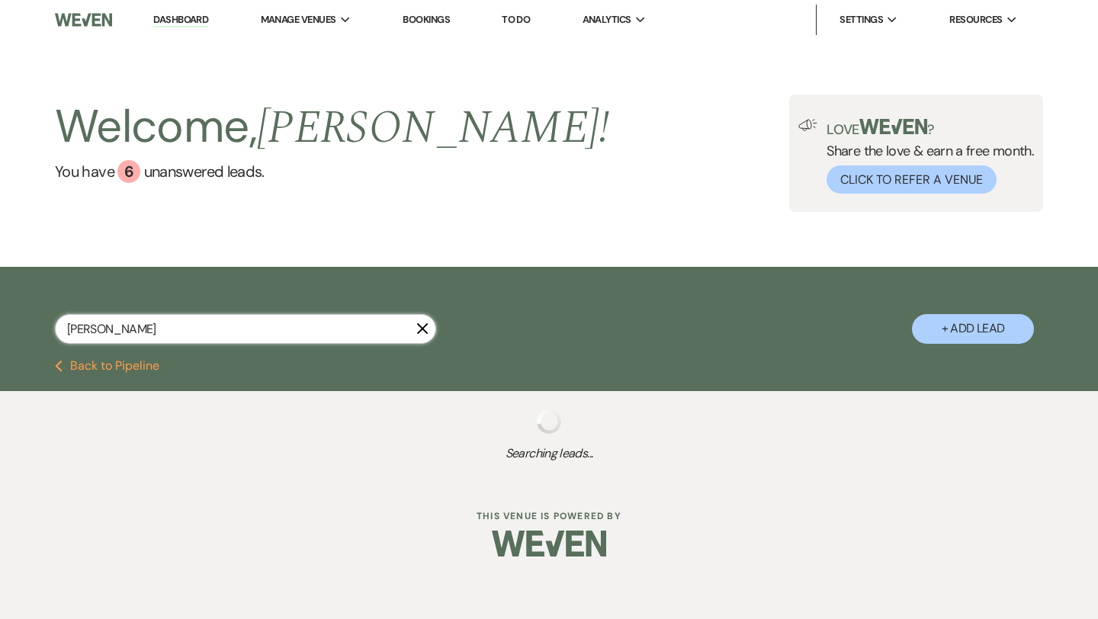
select select "8"
select select "7"
select select "8"
select select "5"
select select "8"
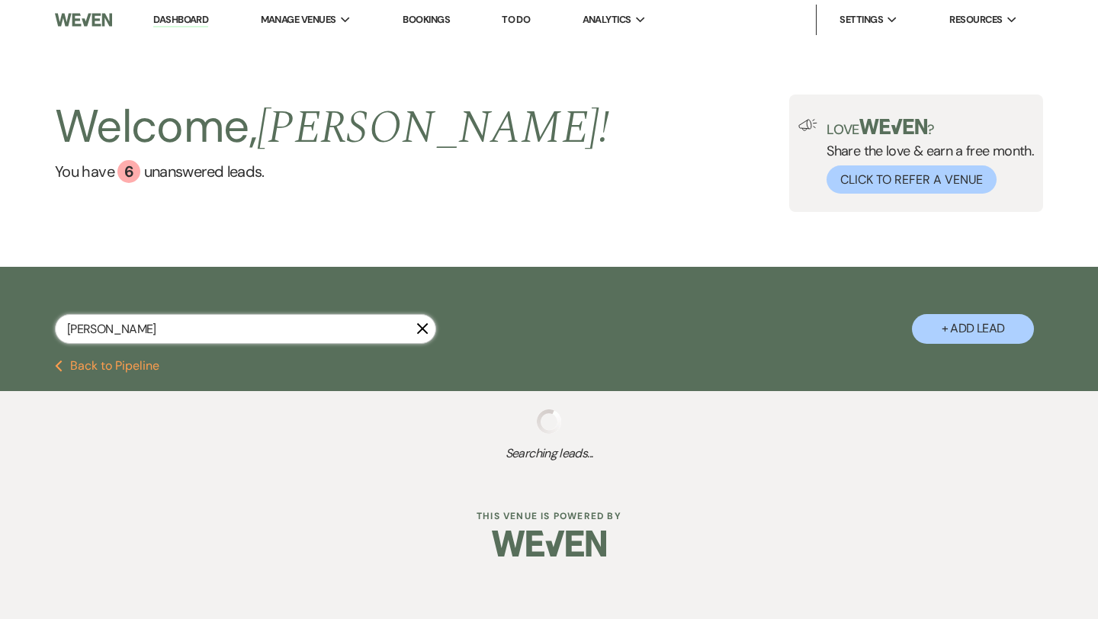
select select "6"
select select "8"
select select "6"
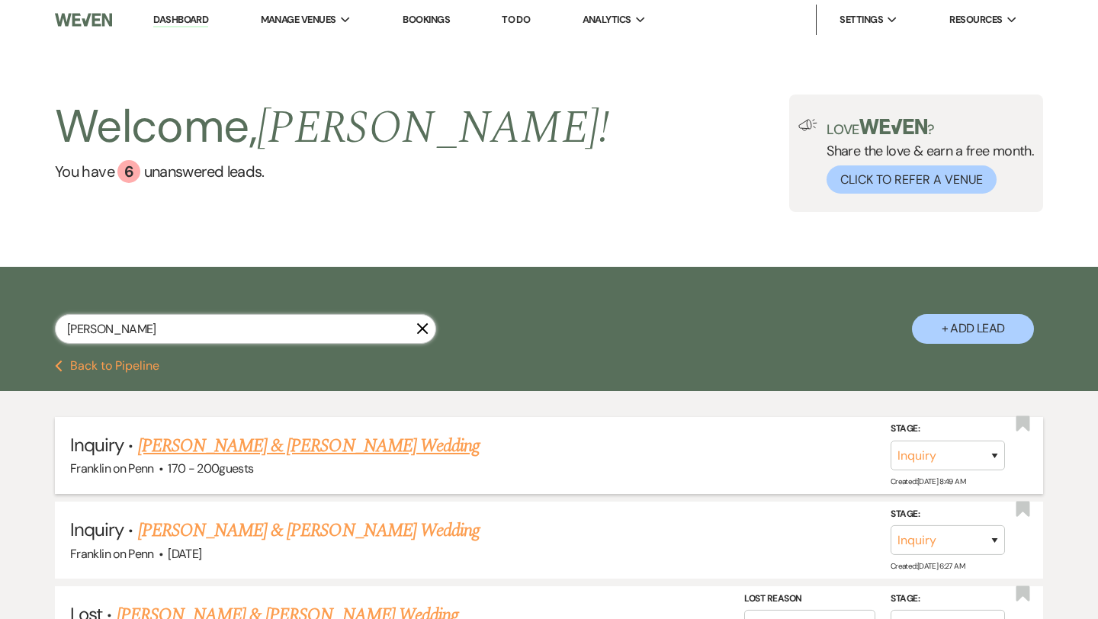
type input "[PERSON_NAME]"
click at [335, 445] on link "[PERSON_NAME] & [PERSON_NAME] Wedding" at bounding box center [309, 445] width 342 height 27
select select "5"
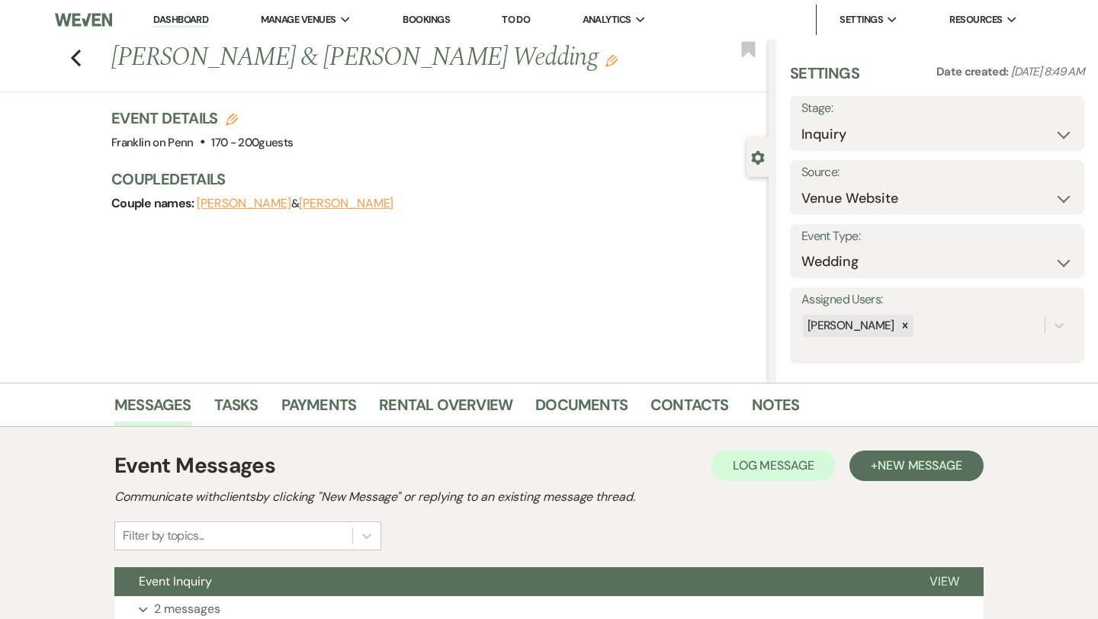
scroll to position [123, 0]
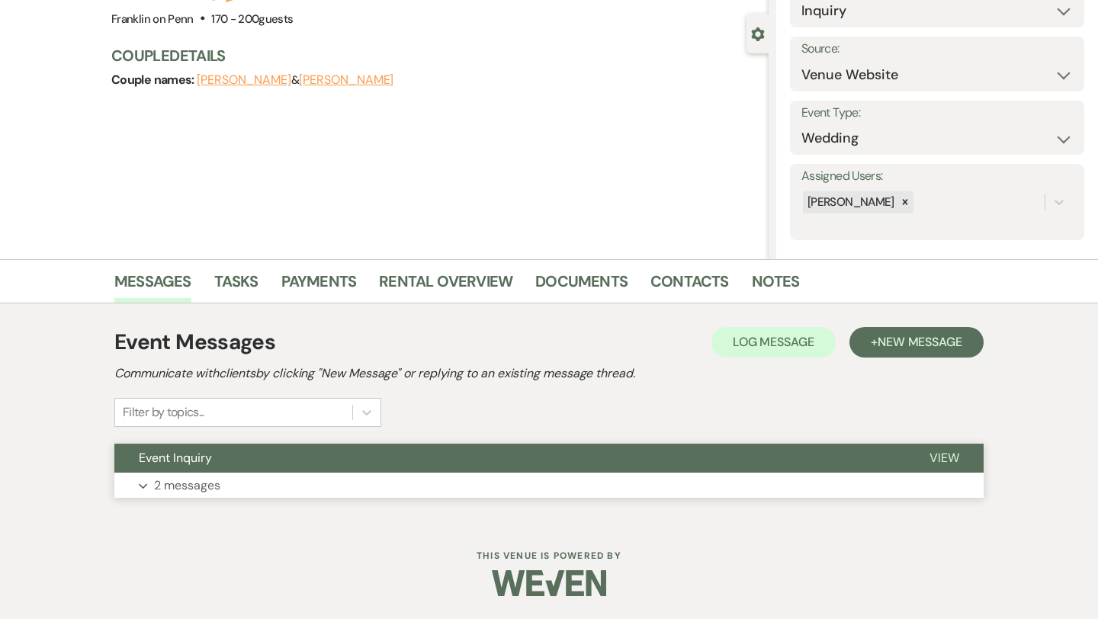
click at [941, 457] on span "View" at bounding box center [944, 458] width 30 height 16
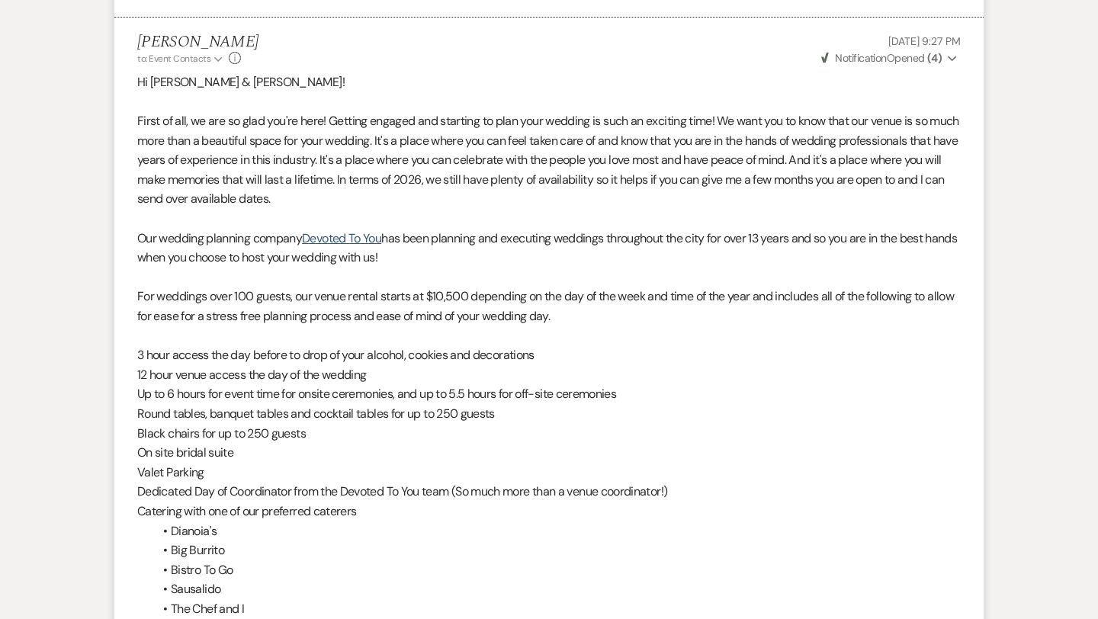
scroll to position [0, 0]
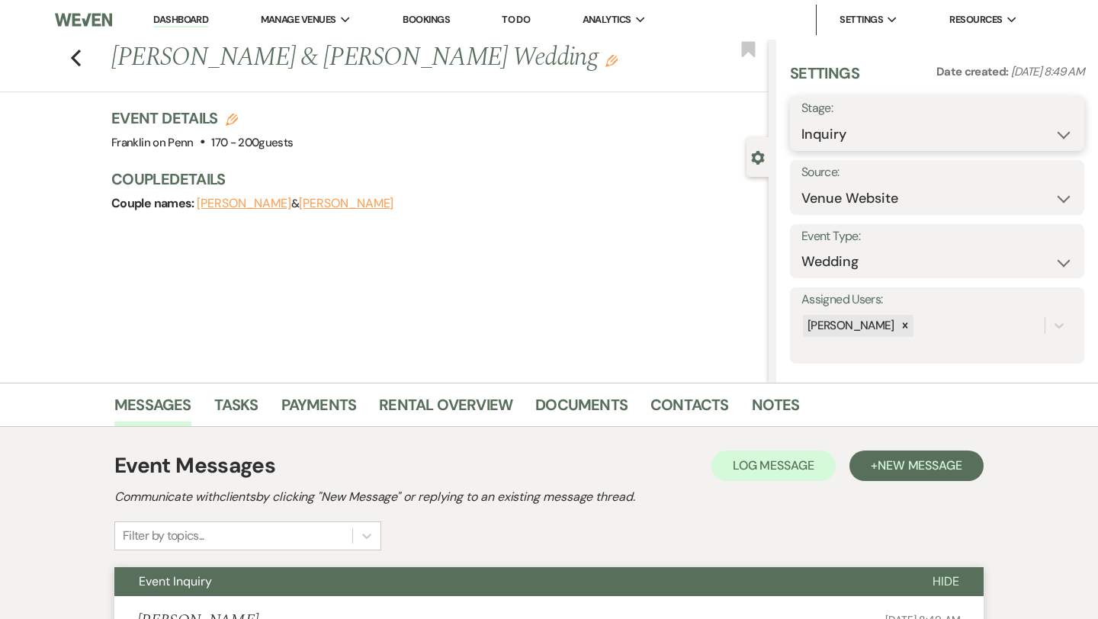
click at [889, 131] on select "Inquiry Follow Up Tour Requested Tour Confirmed Toured Proposal Sent Booked Lost" at bounding box center [936, 135] width 271 height 30
select select "4"
click at [1049, 136] on button "Save" at bounding box center [1054, 123] width 60 height 30
click at [75, 59] on use "button" at bounding box center [76, 58] width 10 height 17
select select "4"
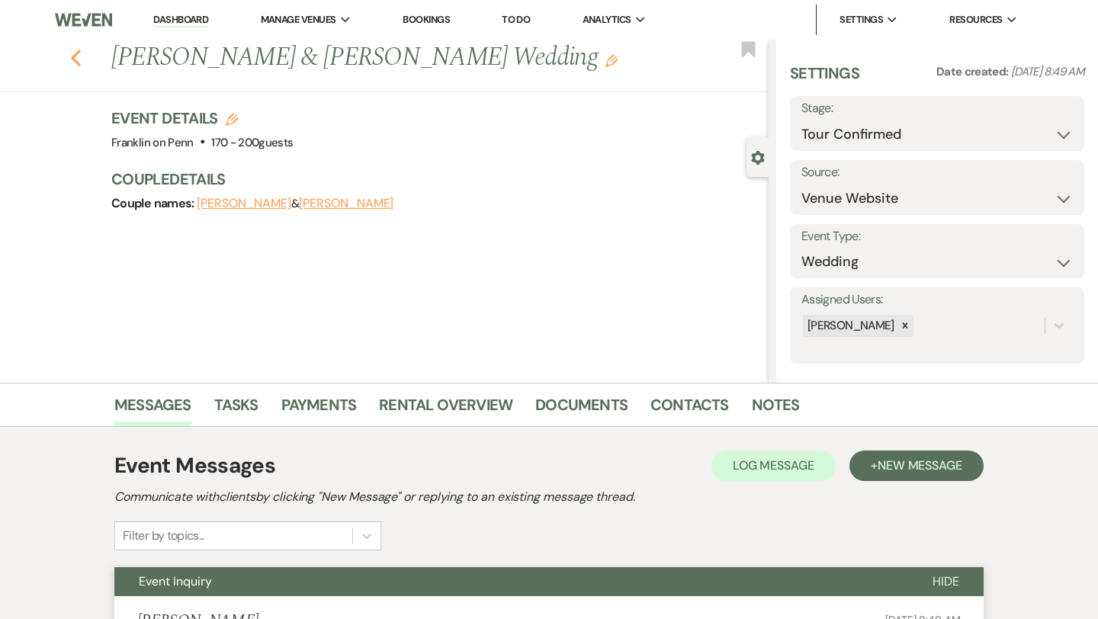
select select "8"
select select "7"
select select "8"
select select "5"
select select "8"
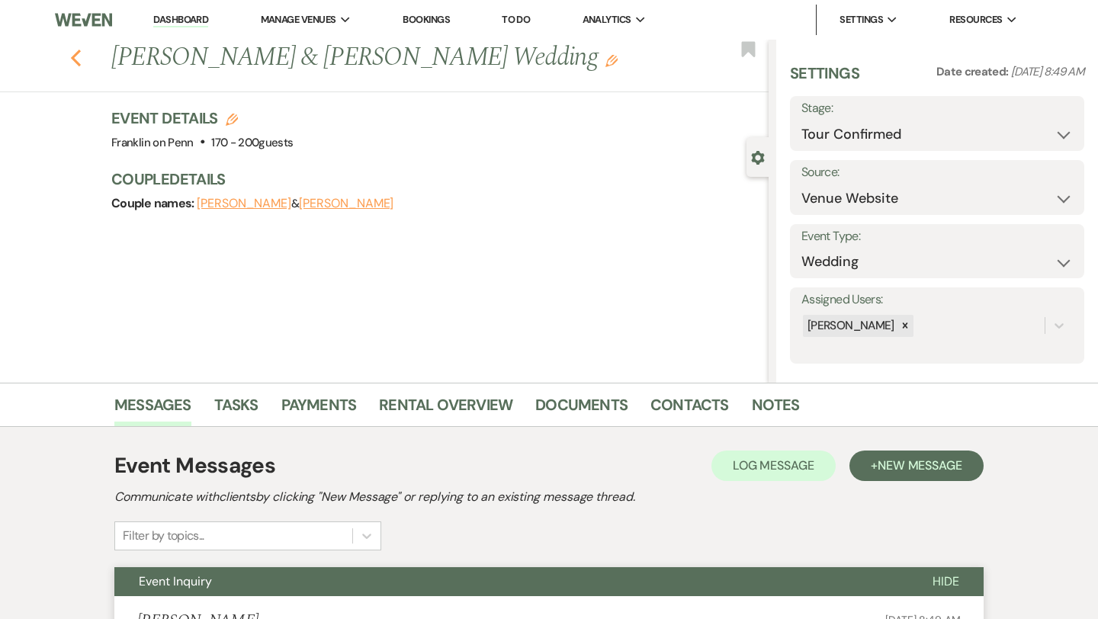
select select "6"
select select "8"
select select "6"
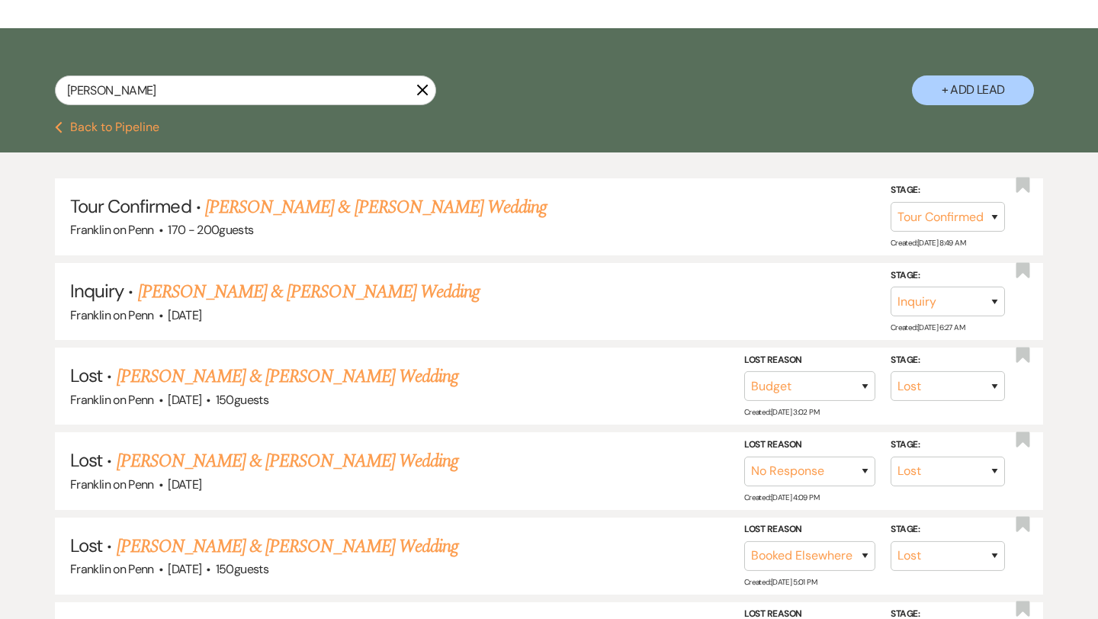
scroll to position [242, 0]
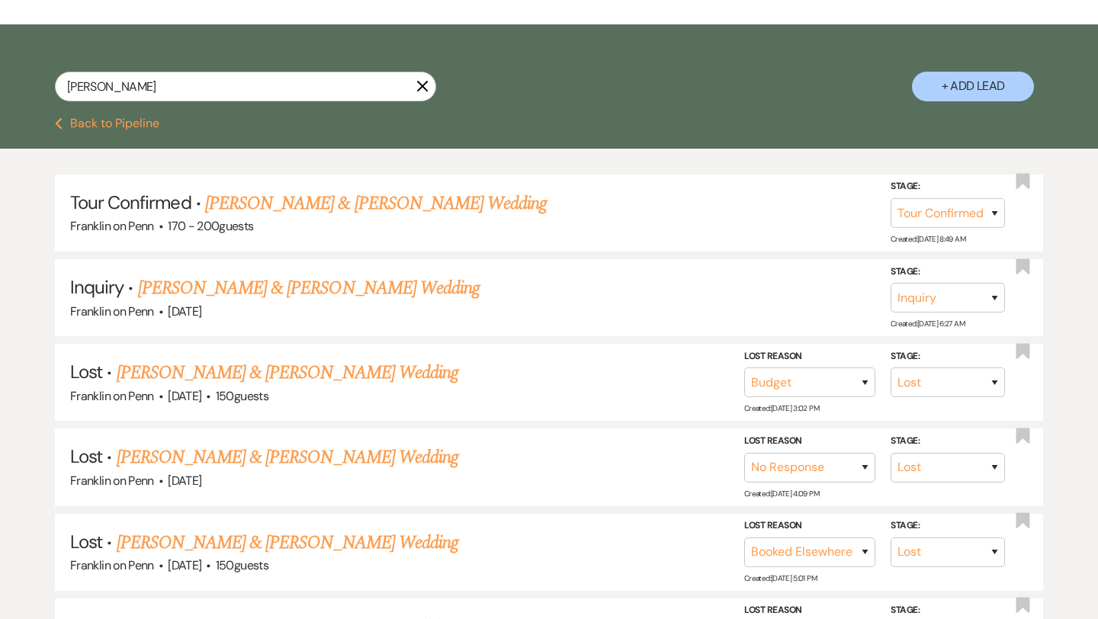
click at [110, 125] on button "Previous Back to Pipeline" at bounding box center [107, 123] width 104 height 12
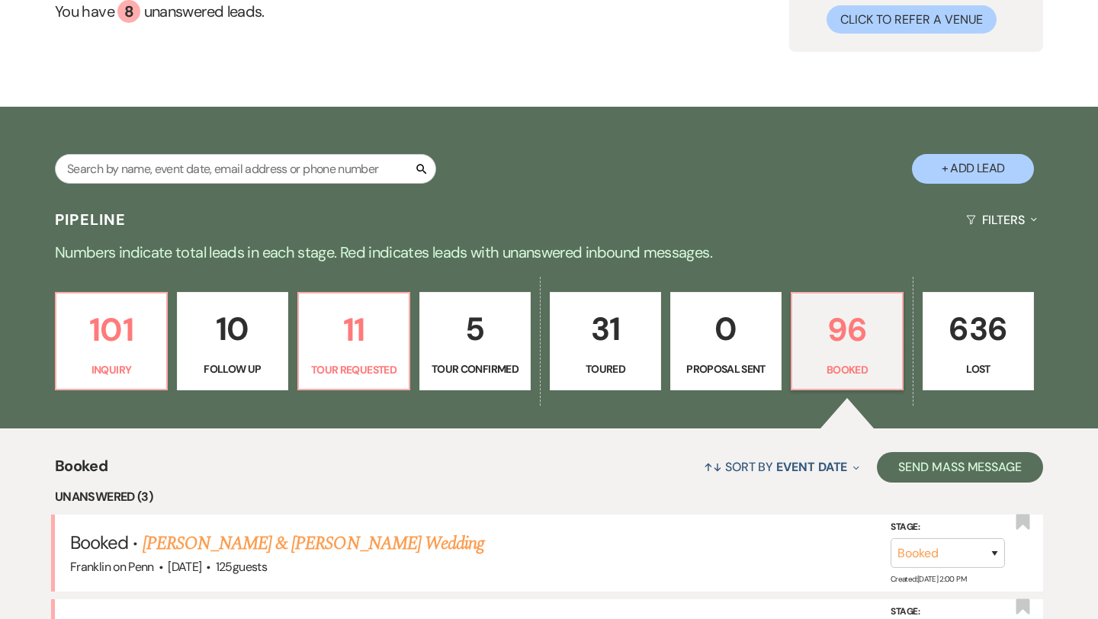
scroll to position [167, 0]
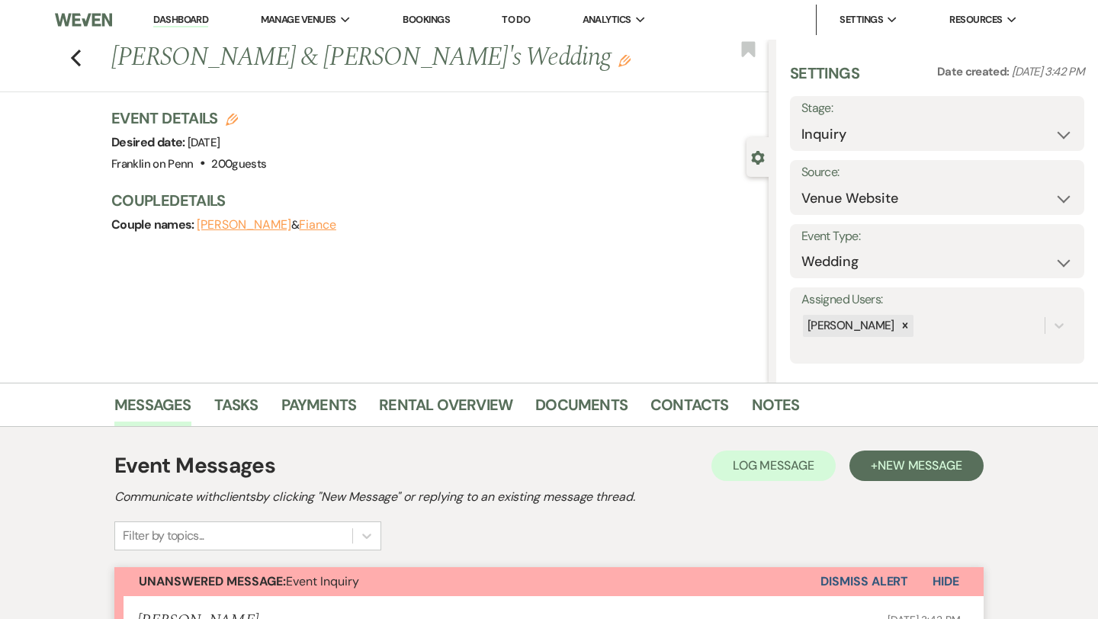
select select "5"
click at [76, 60] on use "button" at bounding box center [76, 58] width 10 height 17
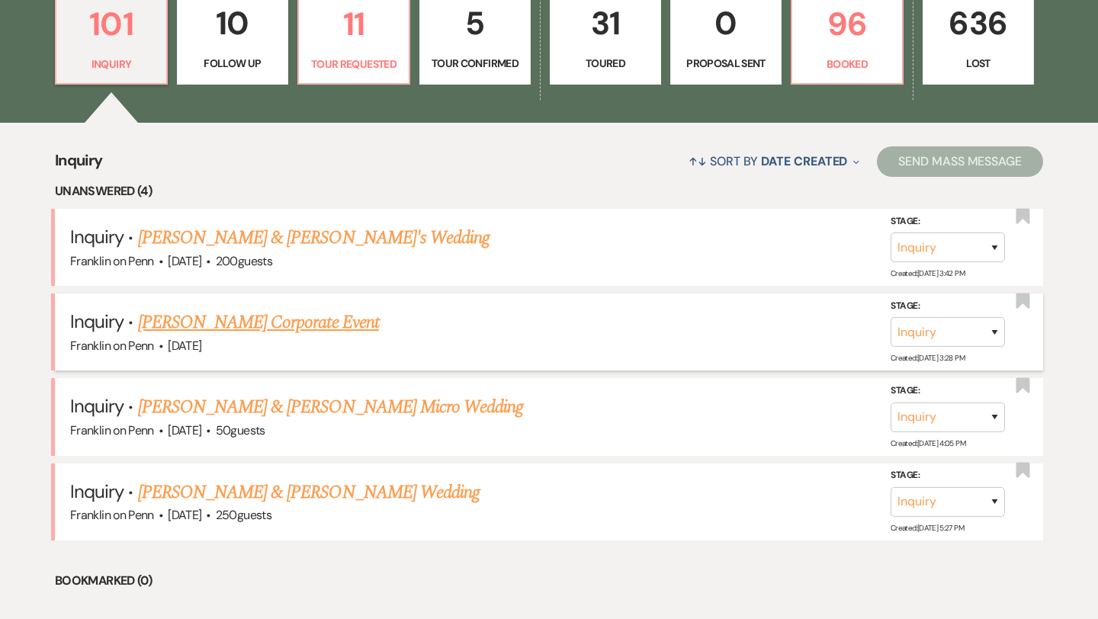
click at [352, 327] on link "Donna Tonarelli's Corporate Event" at bounding box center [258, 322] width 241 height 27
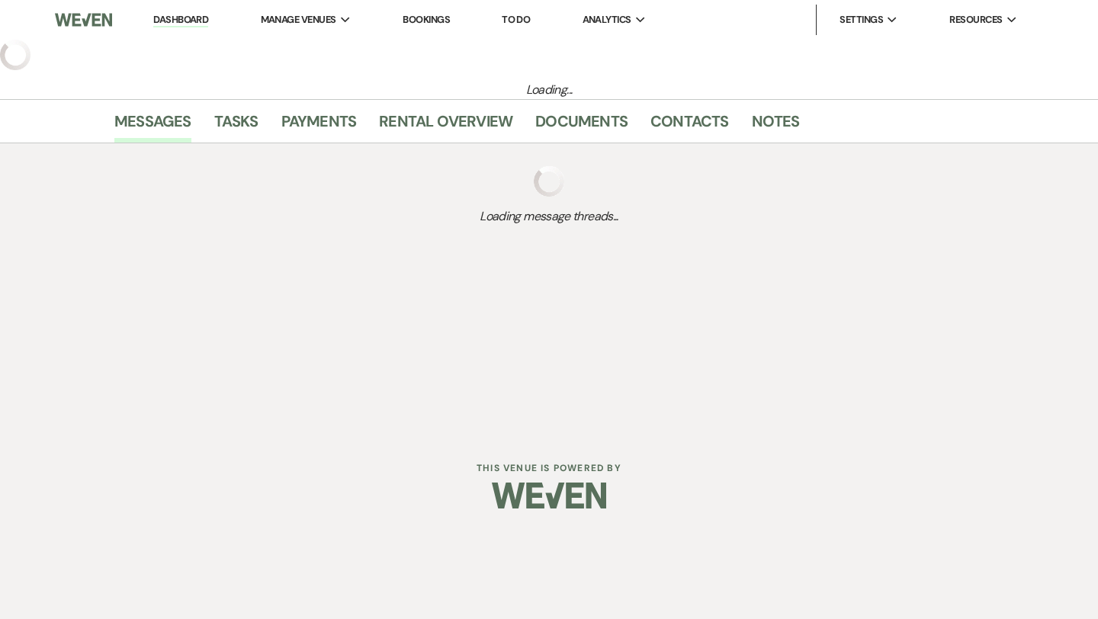
select select "5"
select select "9"
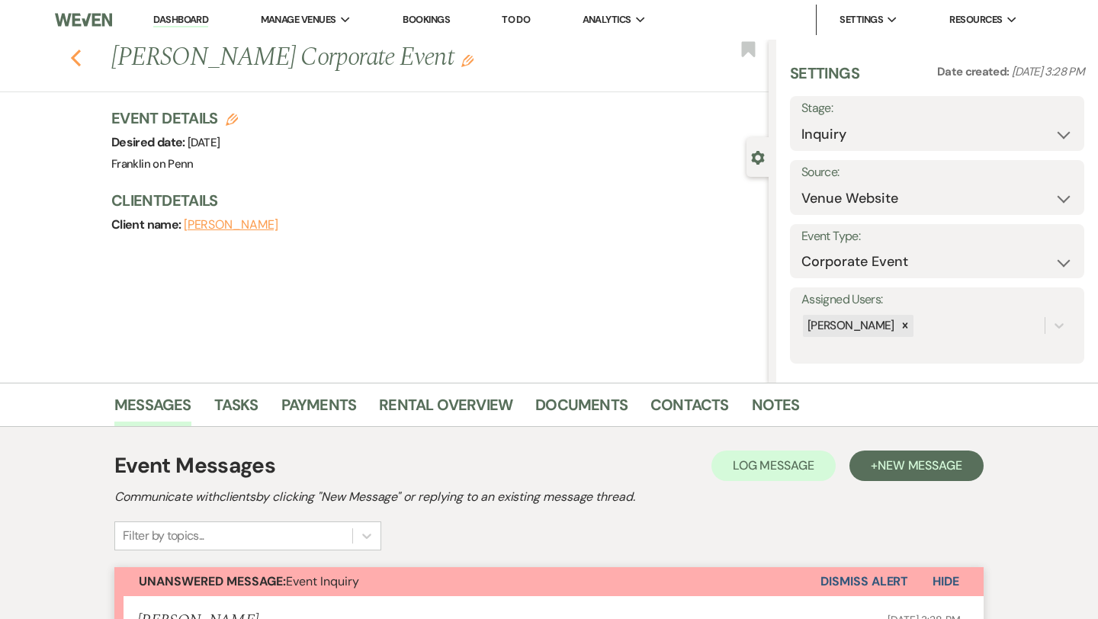
click at [79, 61] on icon "Previous" at bounding box center [75, 58] width 11 height 18
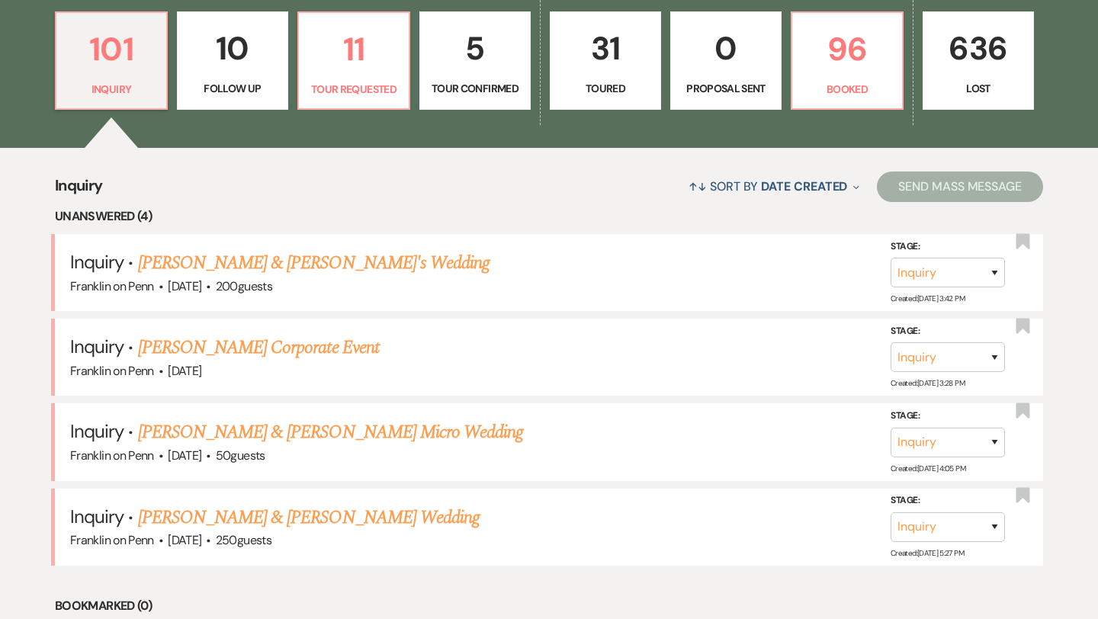
scroll to position [441, 0]
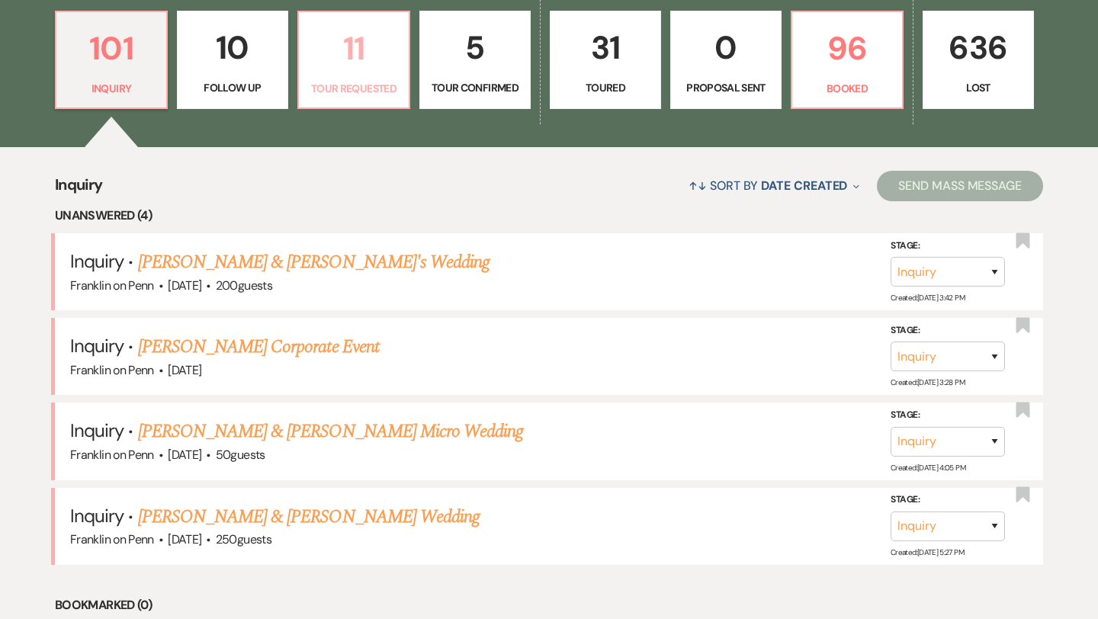
click at [359, 41] on p "11" at bounding box center [353, 48] width 91 height 51
select select "2"
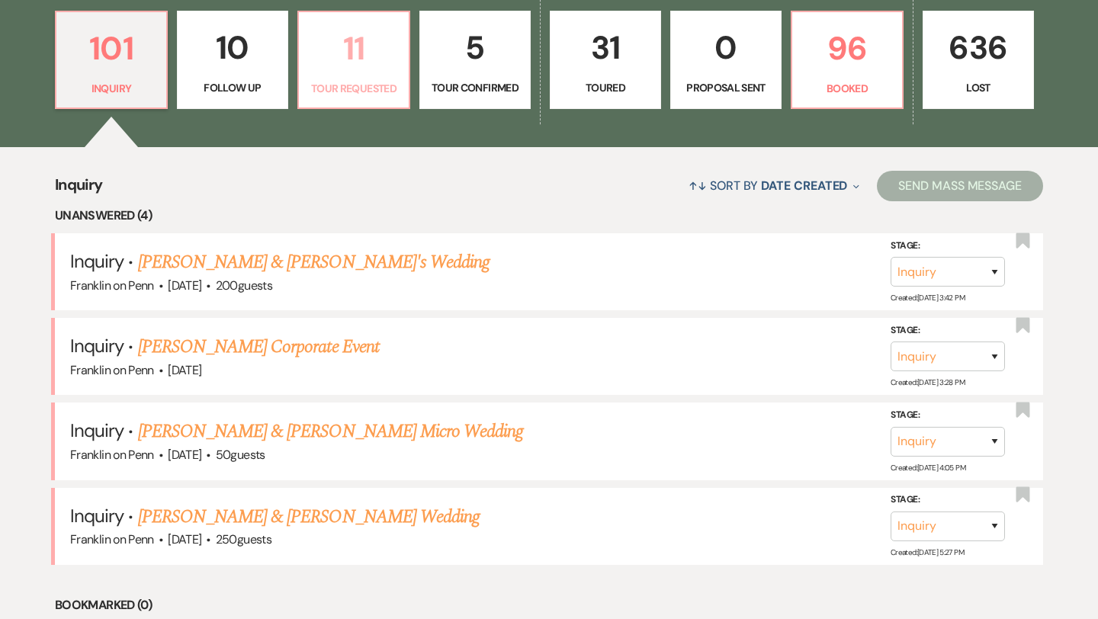
select select "2"
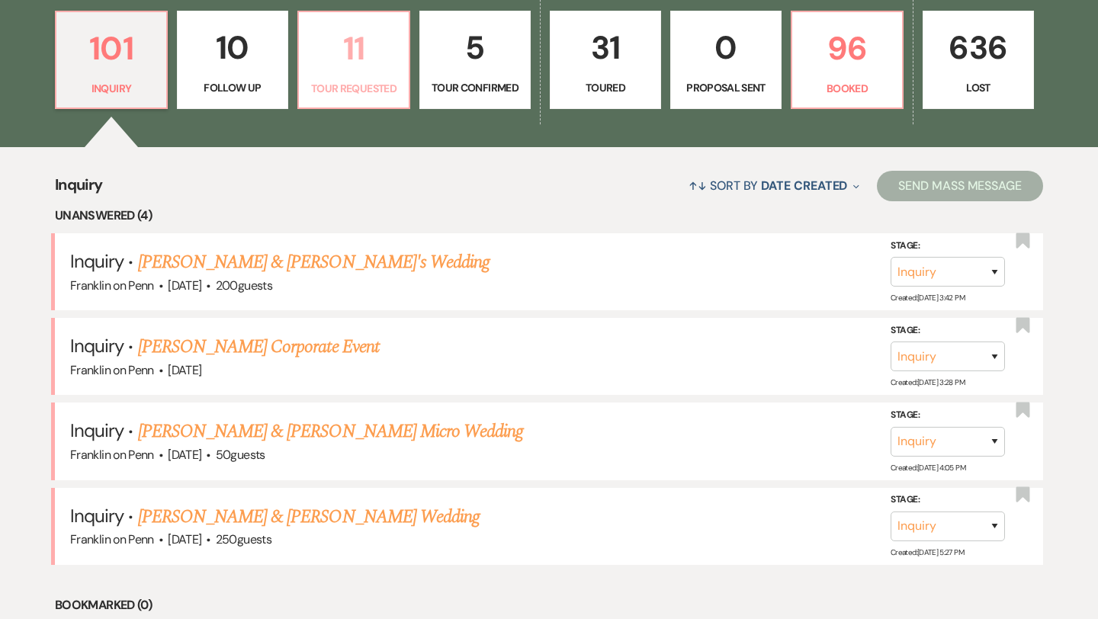
select select "2"
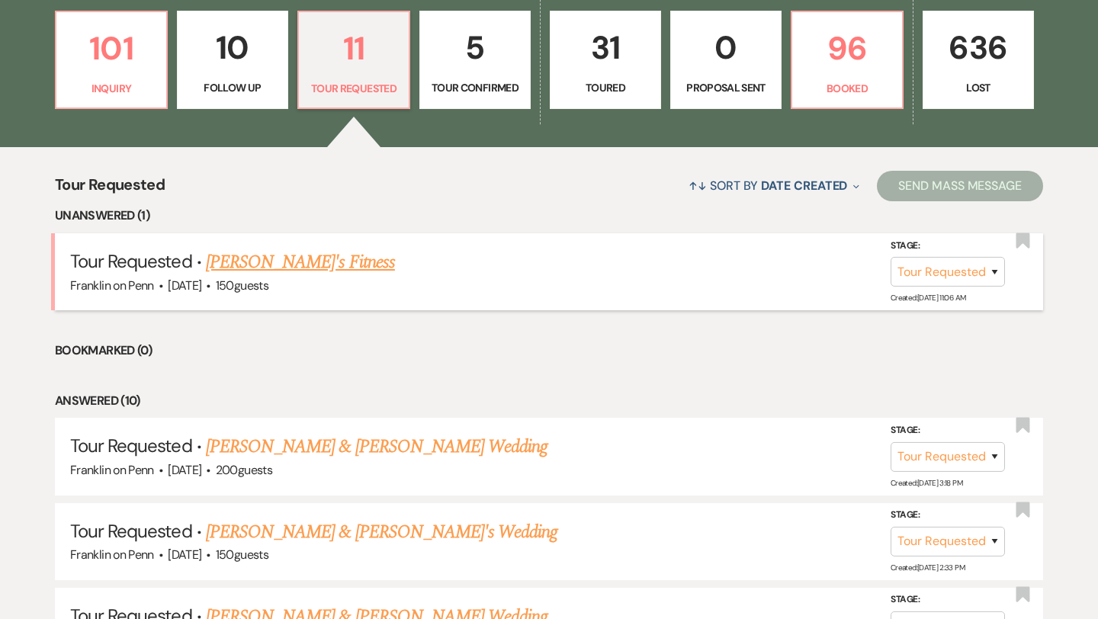
click at [277, 261] on link "[PERSON_NAME]'s Fitness" at bounding box center [300, 262] width 189 height 27
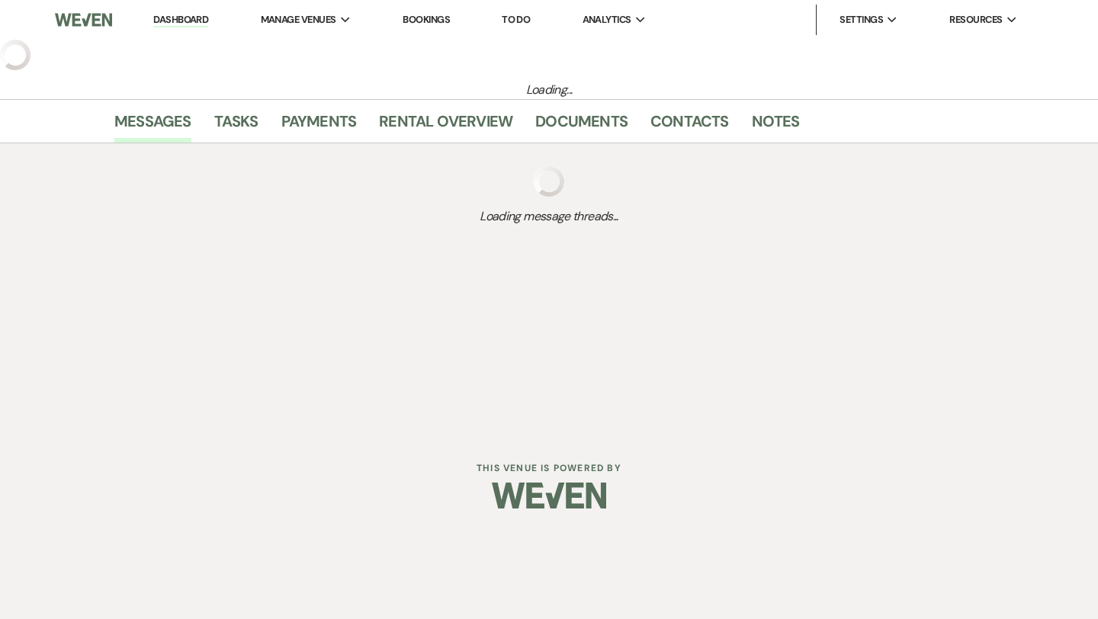
select select "2"
select select "5"
select select "13"
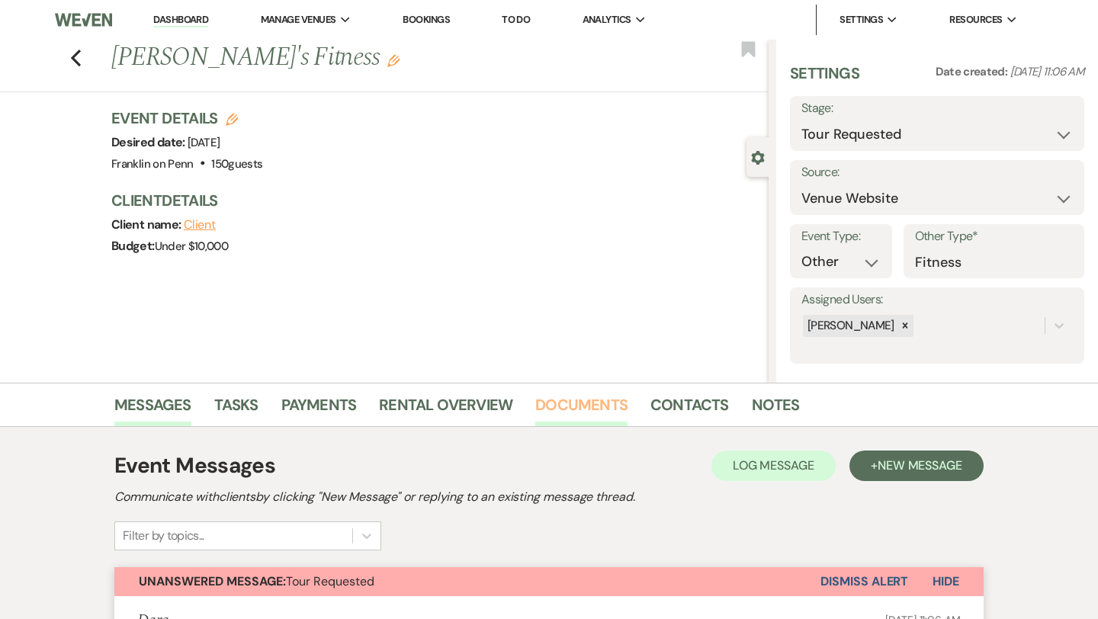
click at [602, 406] on link "Documents" at bounding box center [581, 410] width 92 height 34
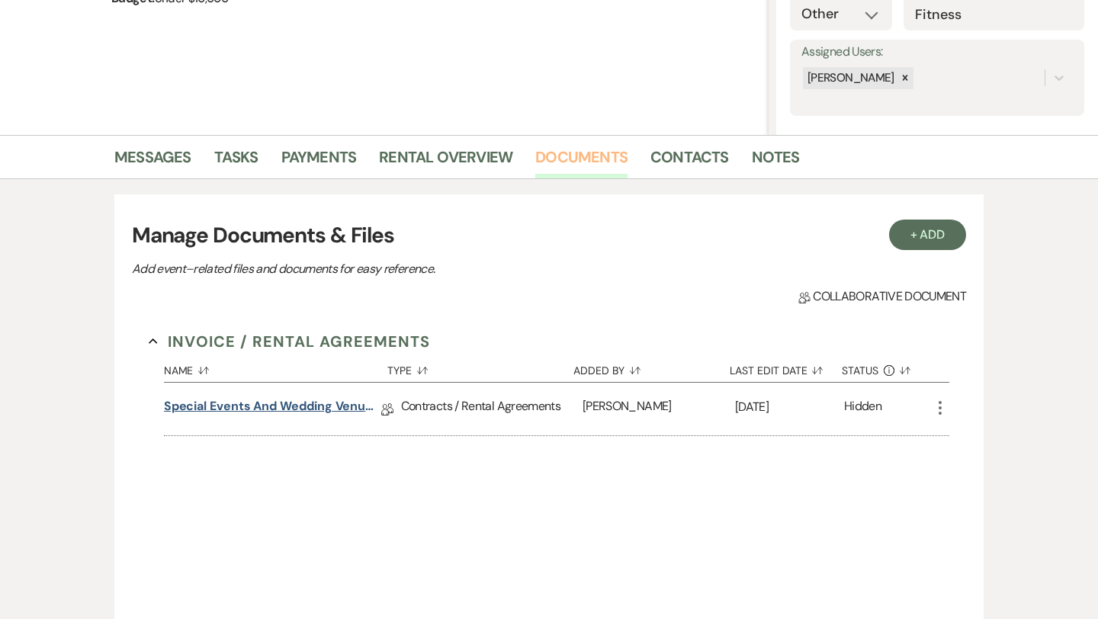
scroll to position [253, 0]
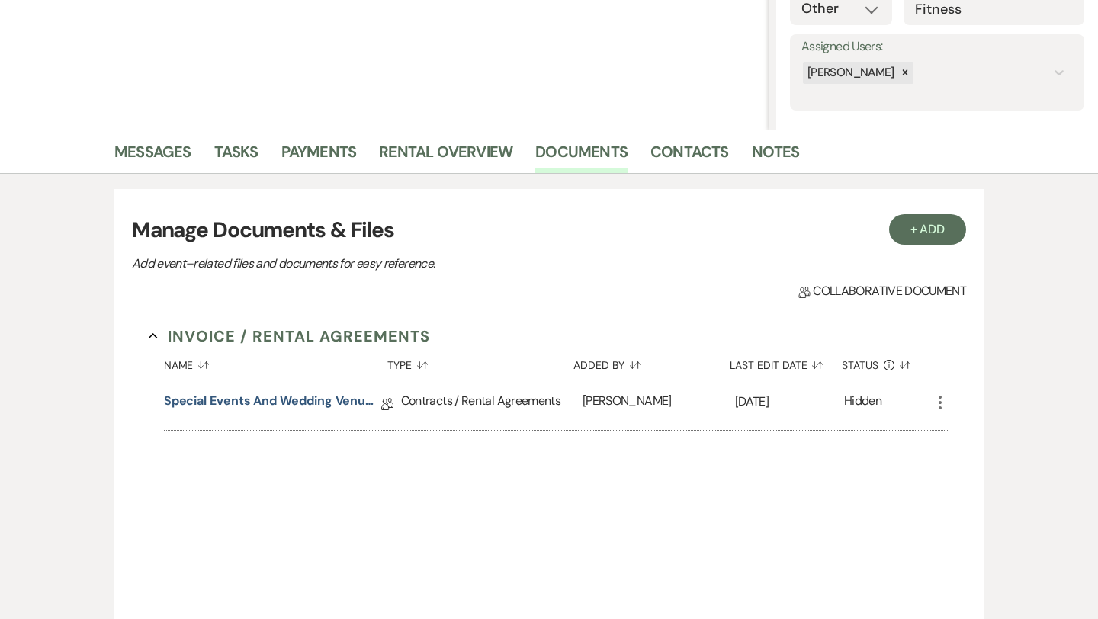
click at [334, 403] on link "Special Events and Wedding Venue Contract" at bounding box center [272, 404] width 217 height 24
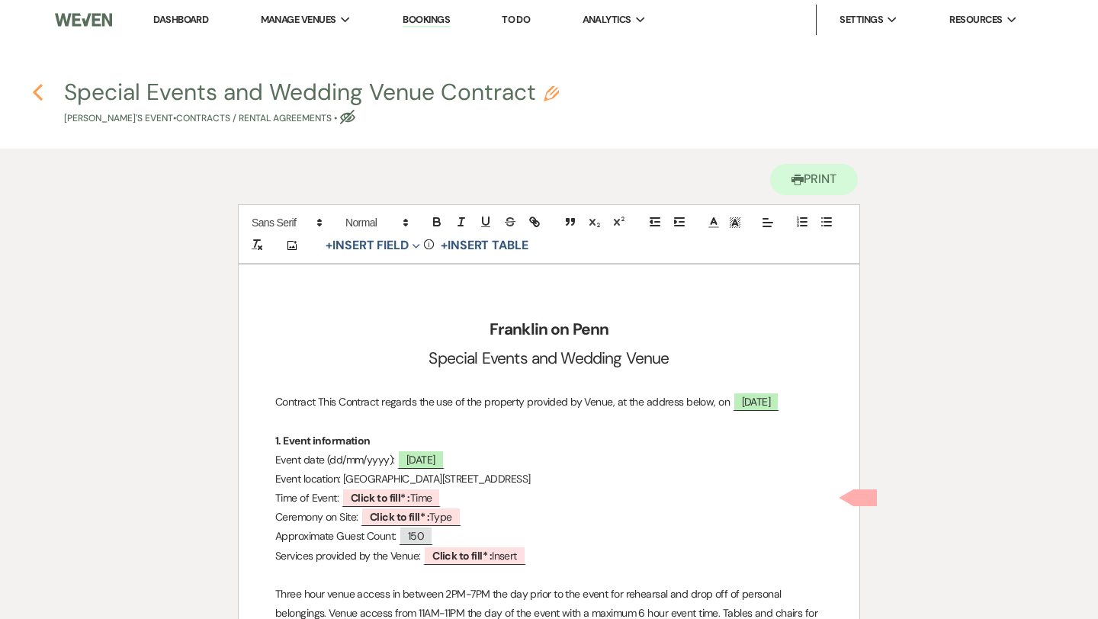
click at [34, 91] on use "button" at bounding box center [38, 92] width 10 height 17
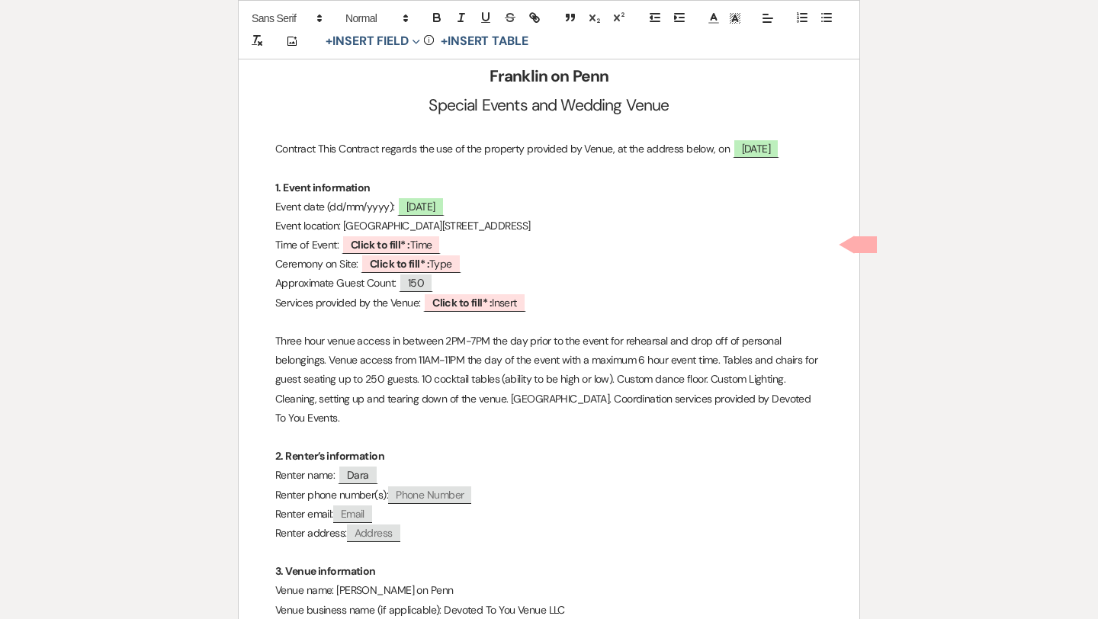
select select "2"
select select "5"
select select "13"
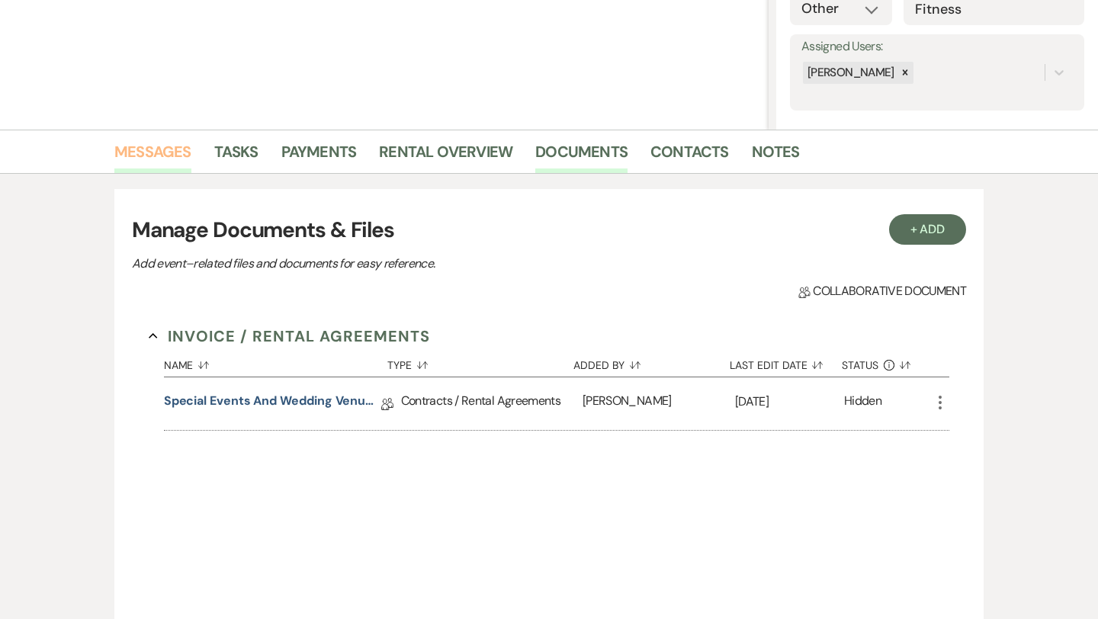
click at [166, 156] on link "Messages" at bounding box center [152, 156] width 77 height 34
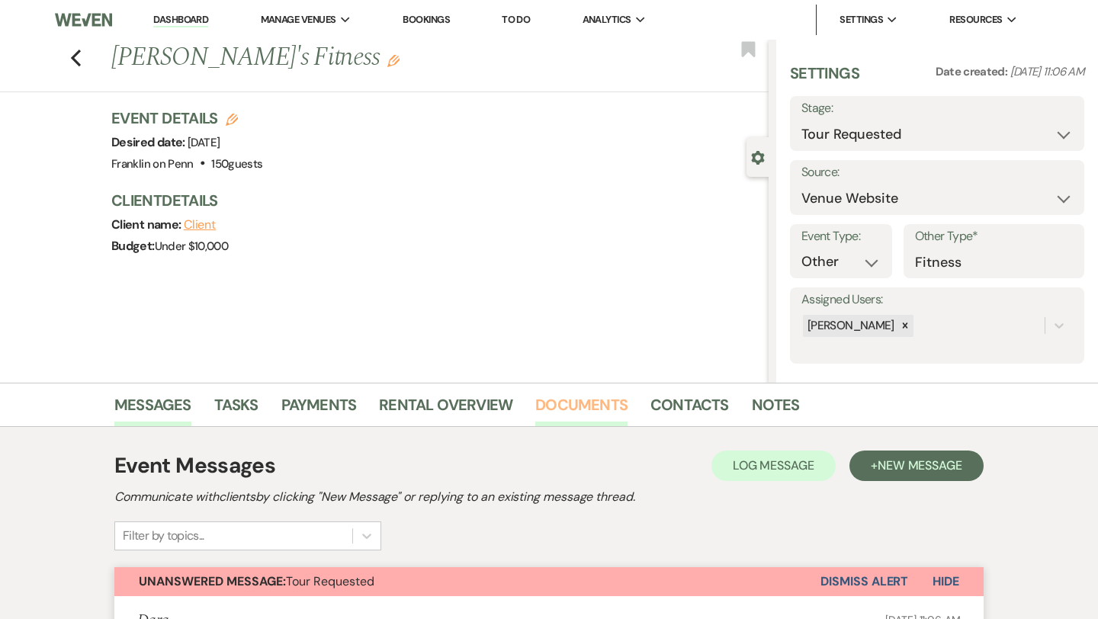
click at [590, 399] on link "Documents" at bounding box center [581, 410] width 92 height 34
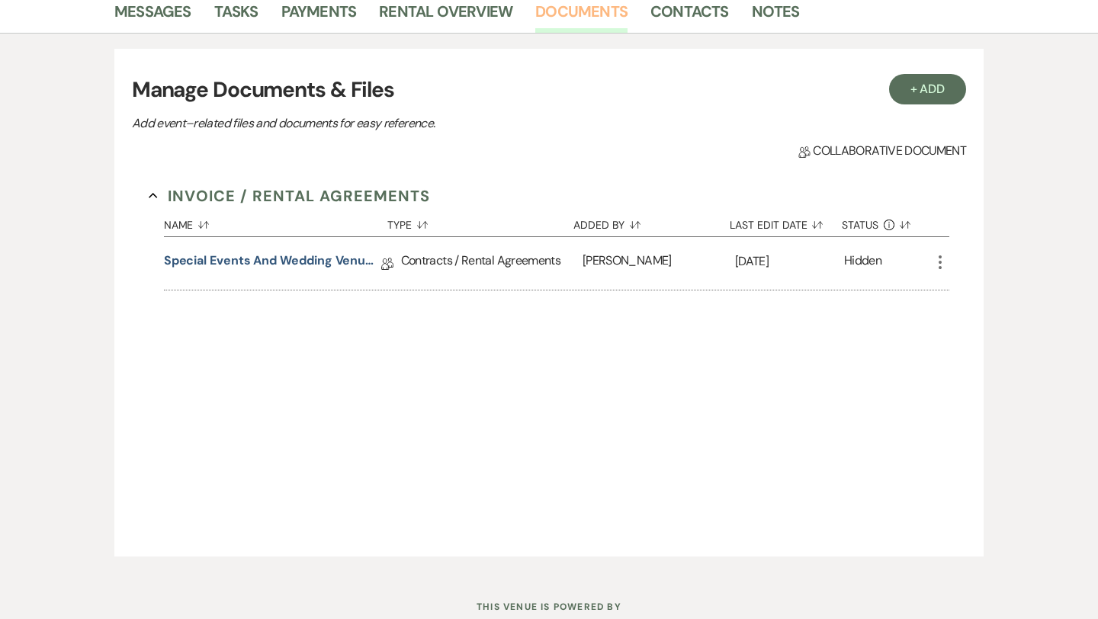
scroll to position [405, 0]
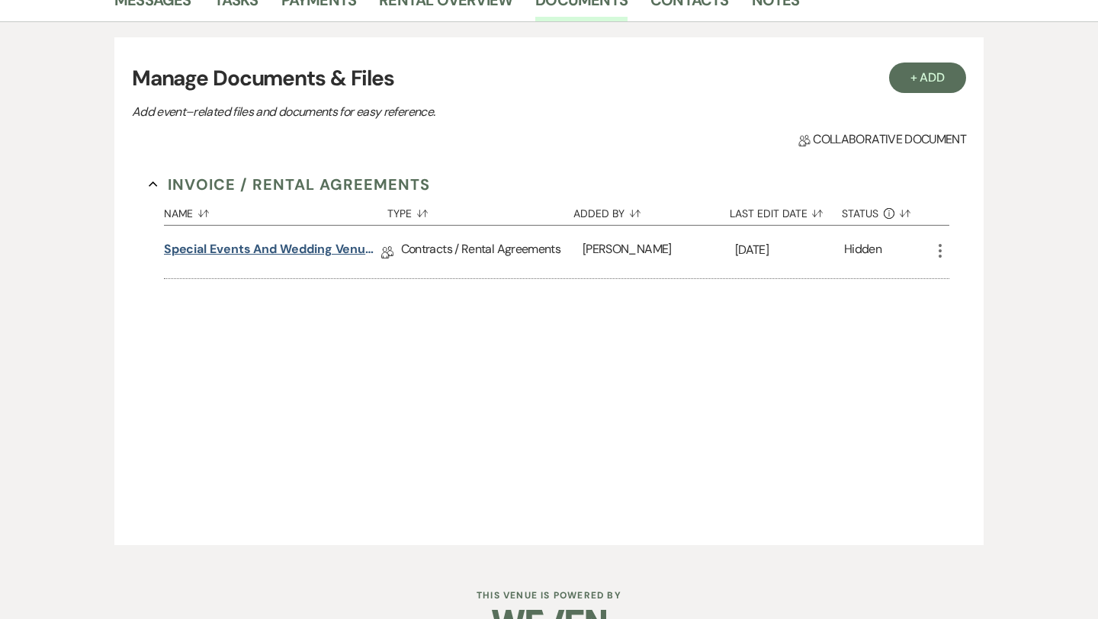
click at [326, 250] on link "Special Events and Wedding Venue Contract" at bounding box center [272, 252] width 217 height 24
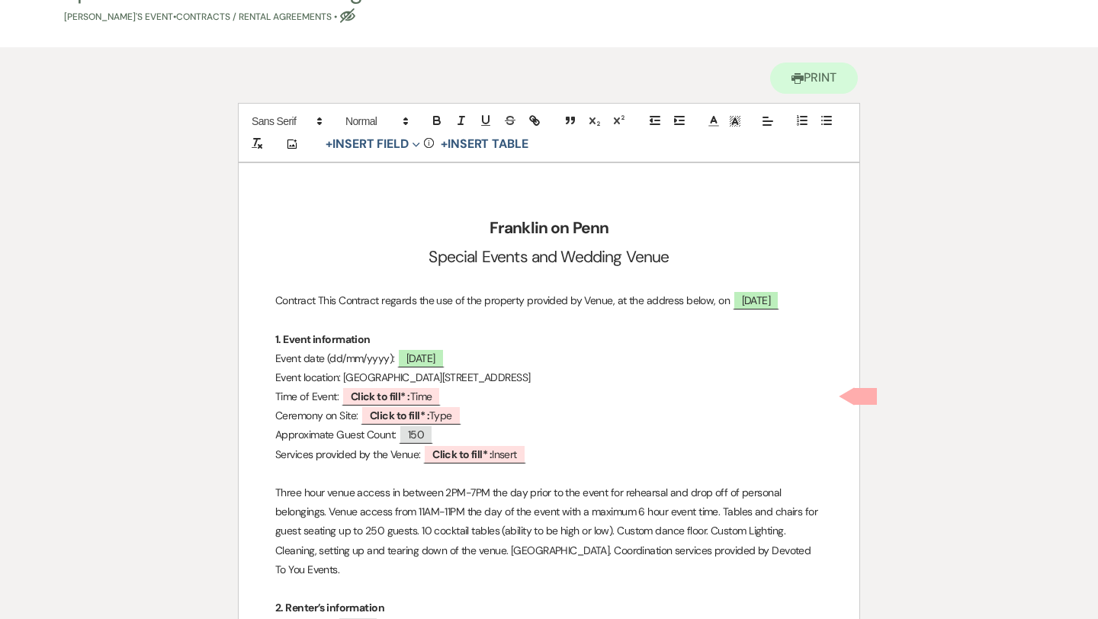
scroll to position [114, 0]
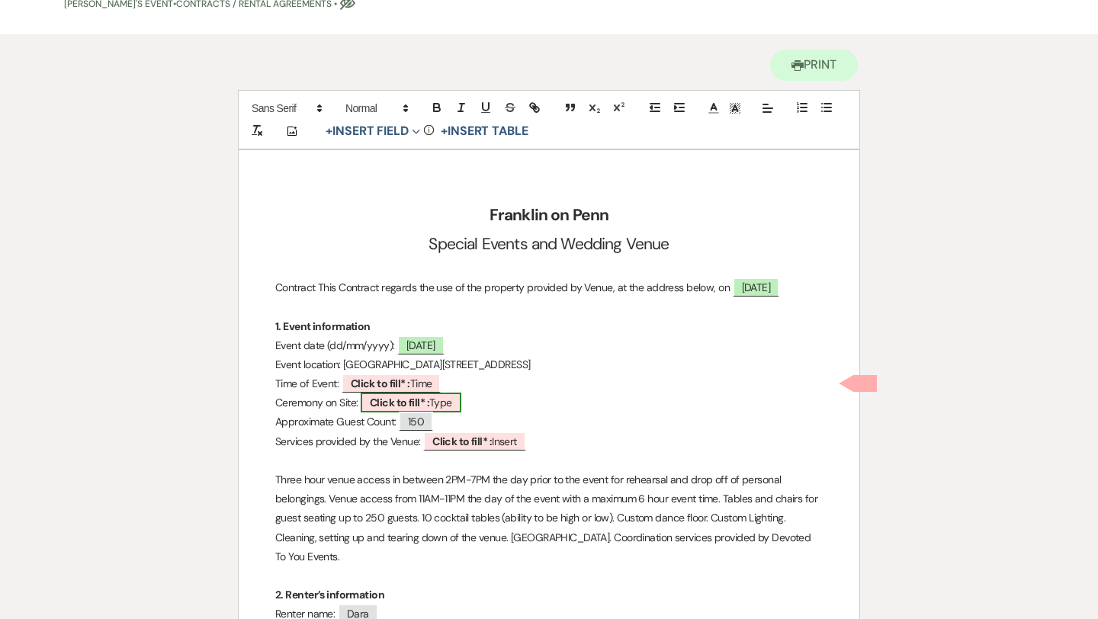
click at [444, 398] on span "Click to fill* : Type" at bounding box center [411, 403] width 101 height 20
select select "owner"
select select "Type"
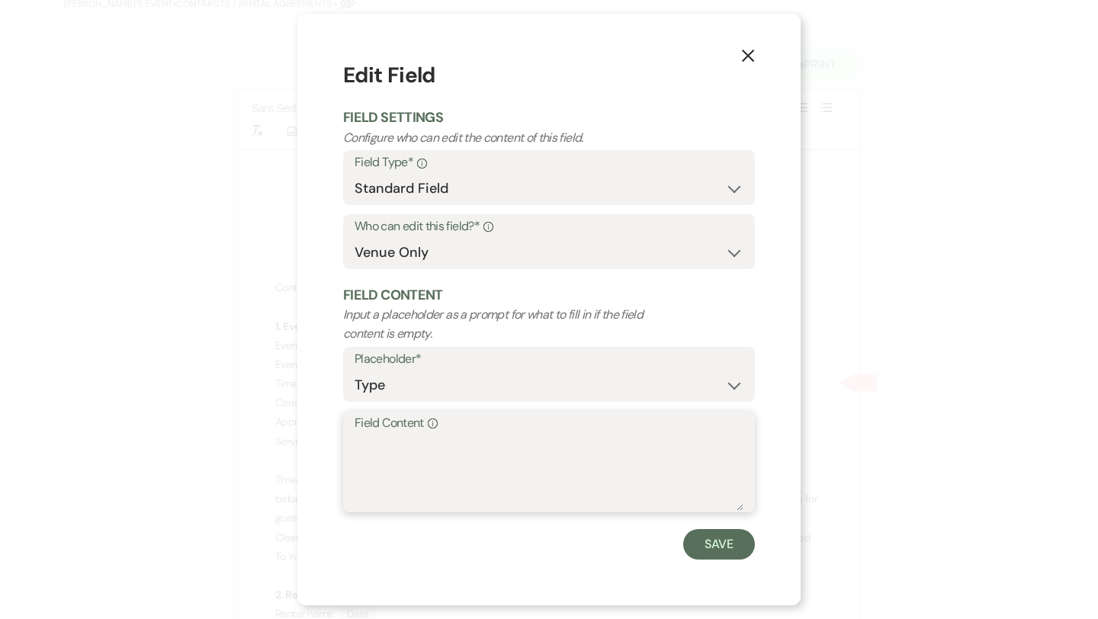
click at [439, 460] on textarea "Field Content Info" at bounding box center [548, 472] width 389 height 76
type textarea "N/A"
click at [725, 532] on button "Save" at bounding box center [719, 544] width 72 height 30
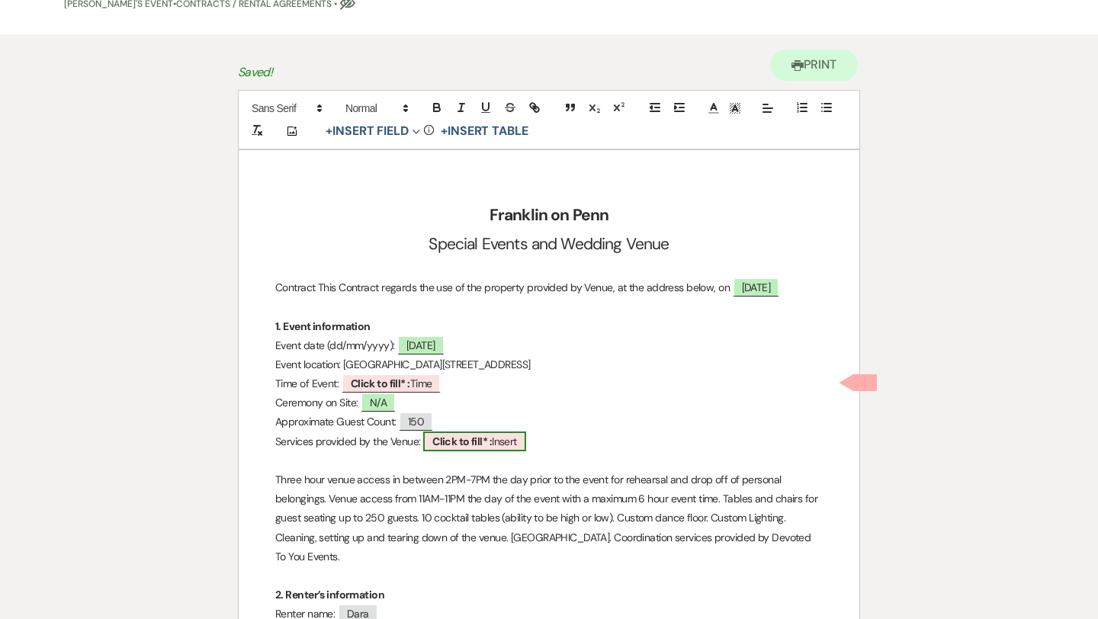
click at [476, 442] on b "Click to fill* :" at bounding box center [461, 441] width 59 height 14
select select "owner"
select select "custom_placeholder"
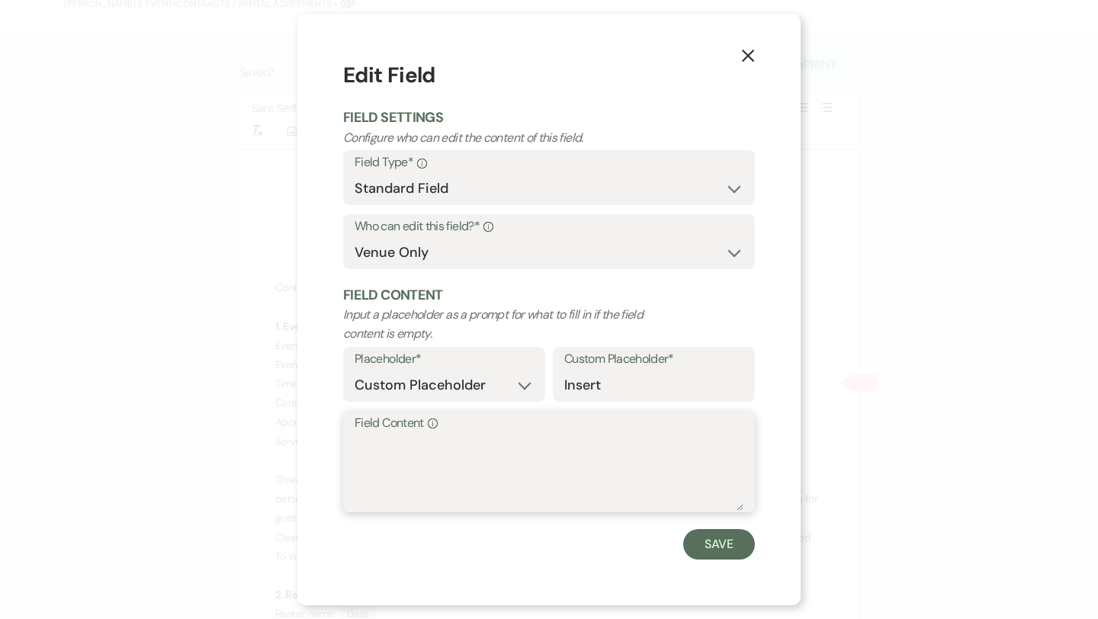
click at [462, 442] on textarea "Field Content Info" at bounding box center [548, 472] width 389 height 76
type textarea "SEE BELOW"
click at [716, 540] on button "Save" at bounding box center [719, 544] width 72 height 30
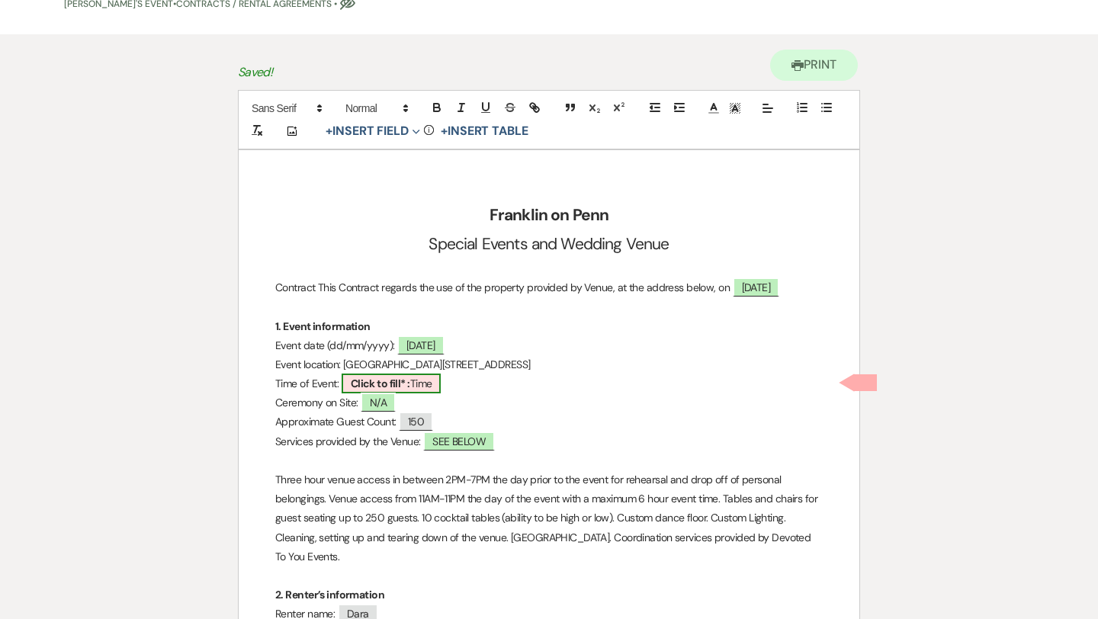
click at [412, 374] on span "Click to fill* : Time" at bounding box center [392, 384] width 100 height 20
select select "owner"
select select "Time"
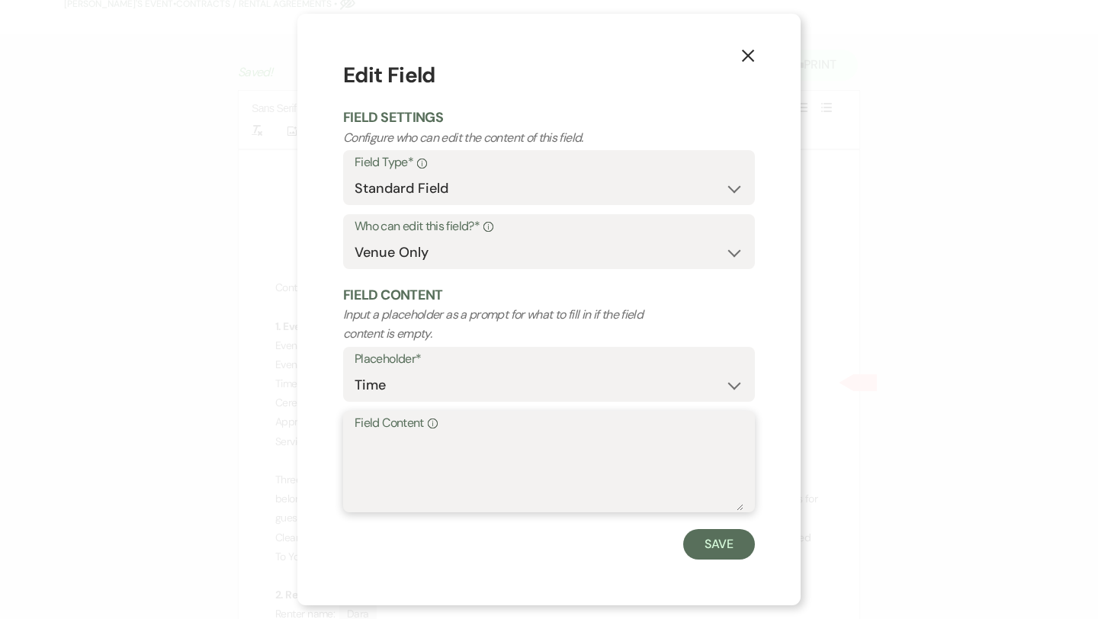
click at [408, 441] on textarea "Field Content Info" at bounding box center [548, 472] width 389 height 76
type textarea "6PM-8:30PM"
click at [711, 549] on button "Save" at bounding box center [719, 544] width 72 height 30
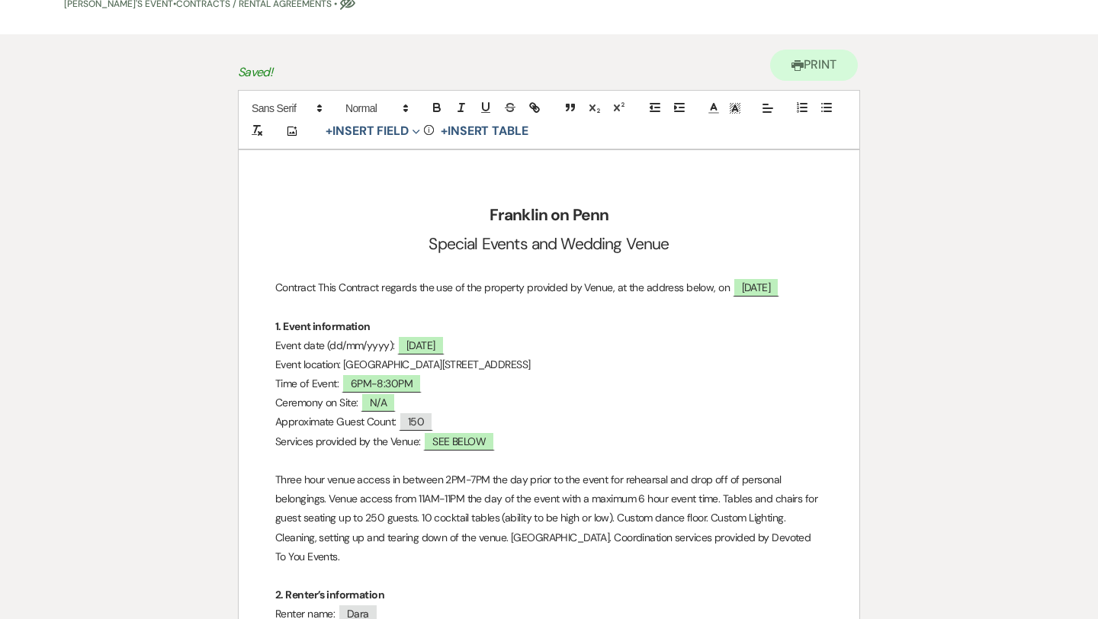
scroll to position [0, 0]
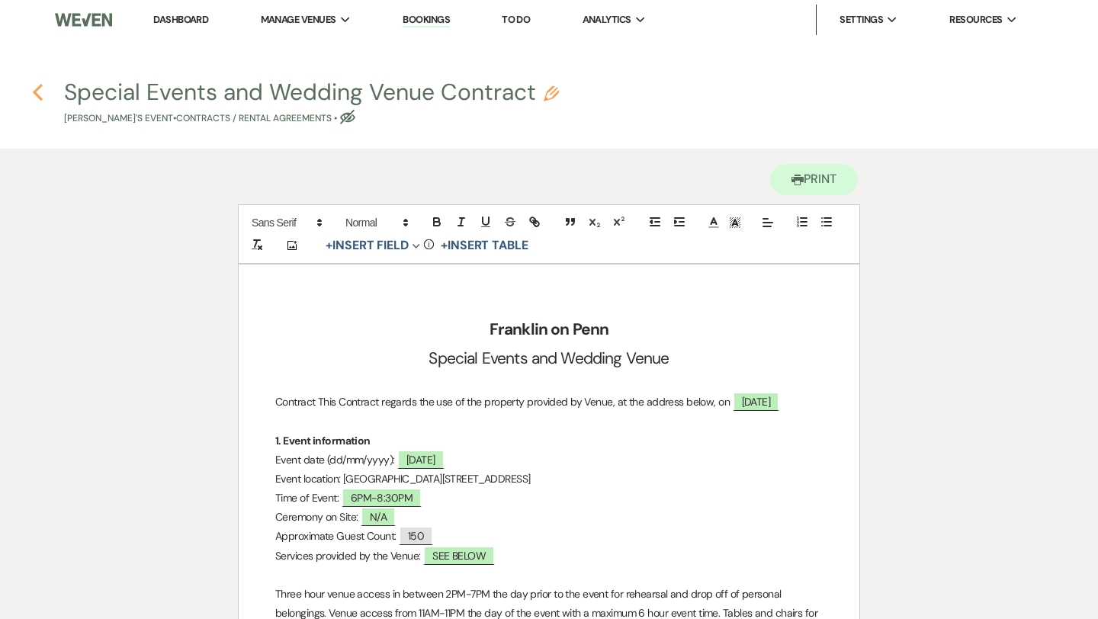
click at [38, 85] on icon "Previous" at bounding box center [37, 92] width 11 height 18
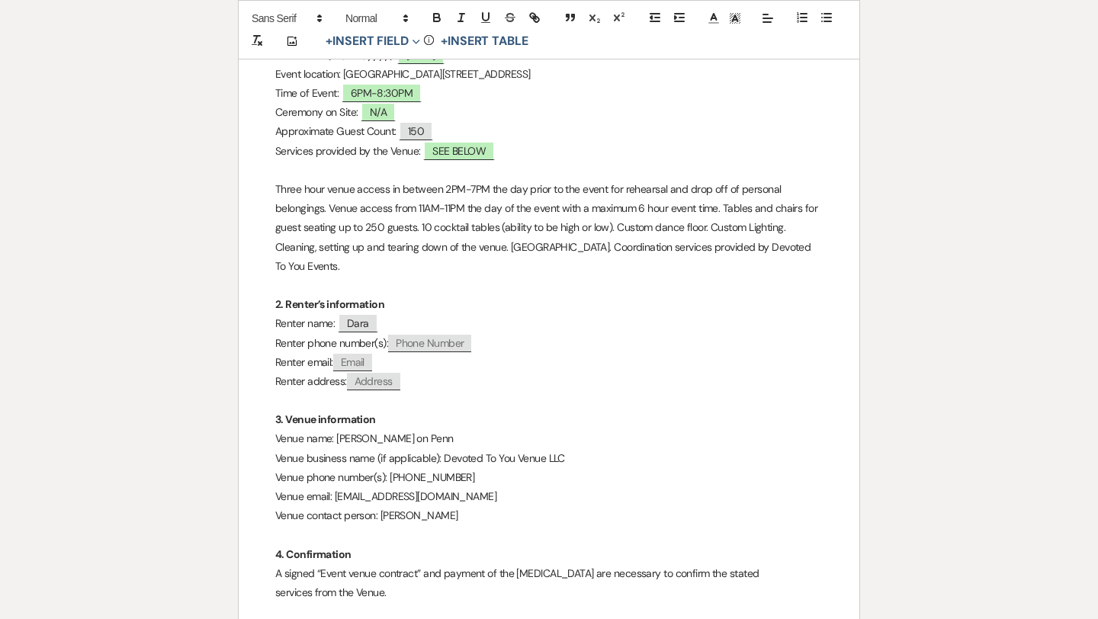
select select "2"
select select "5"
select select "13"
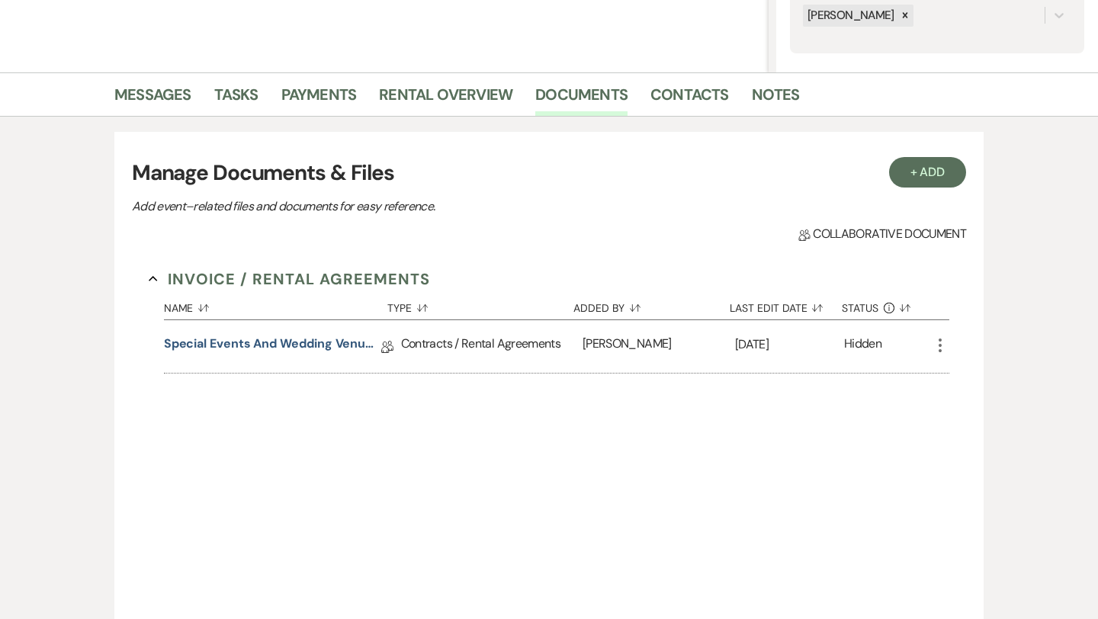
scroll to position [287, 0]
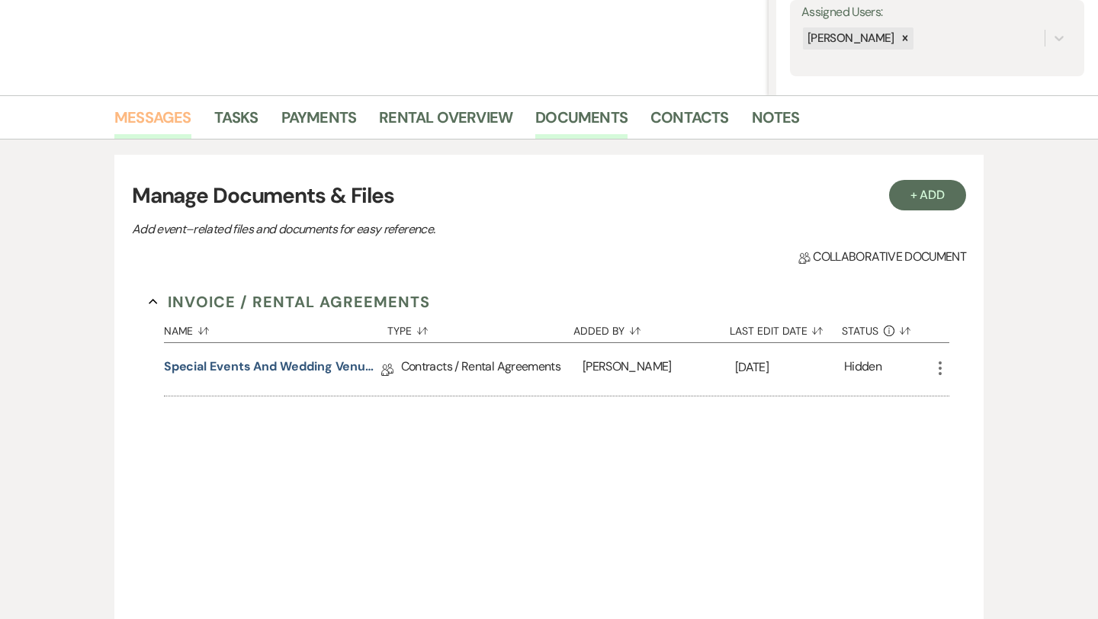
click at [184, 112] on link "Messages" at bounding box center [152, 122] width 77 height 34
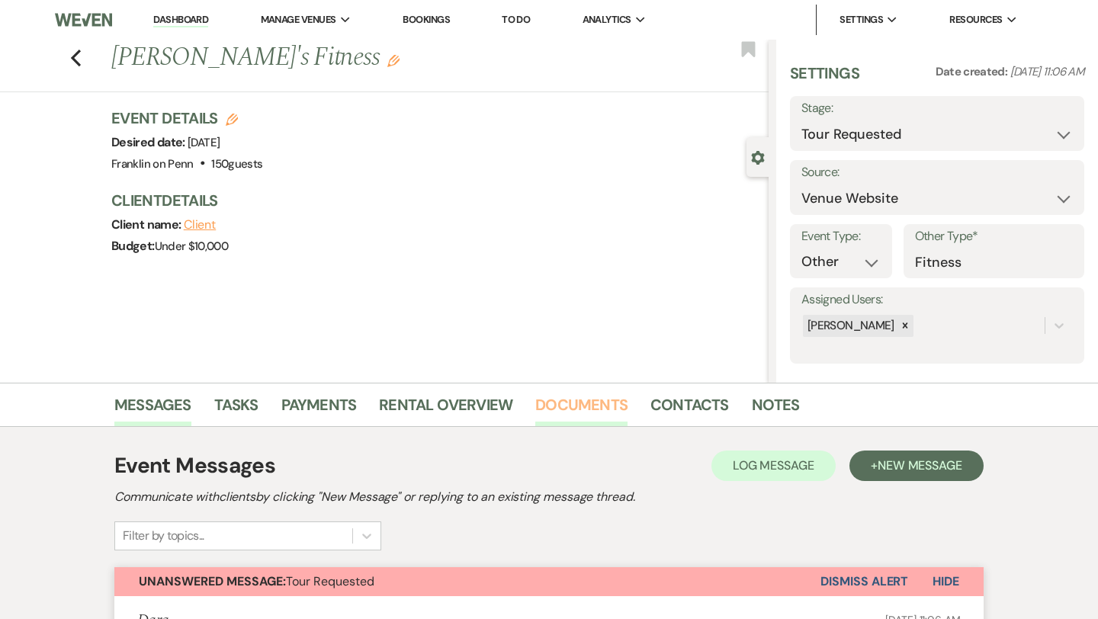
click at [607, 406] on link "Documents" at bounding box center [581, 410] width 92 height 34
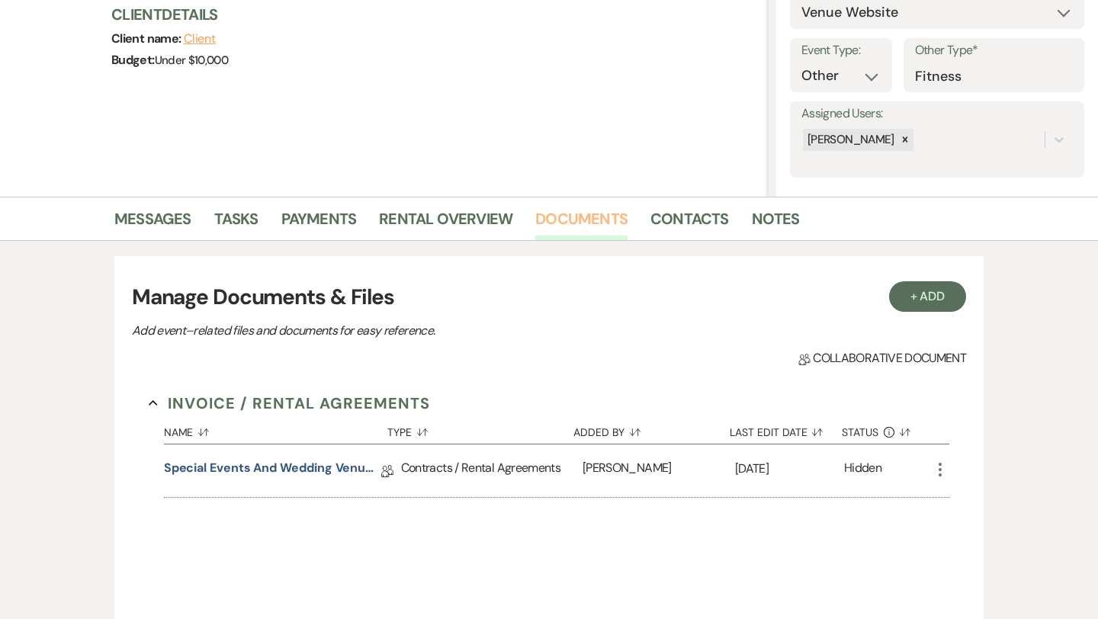
scroll to position [187, 0]
click at [341, 470] on link "Special Events and Wedding Venue Contract" at bounding box center [272, 470] width 217 height 24
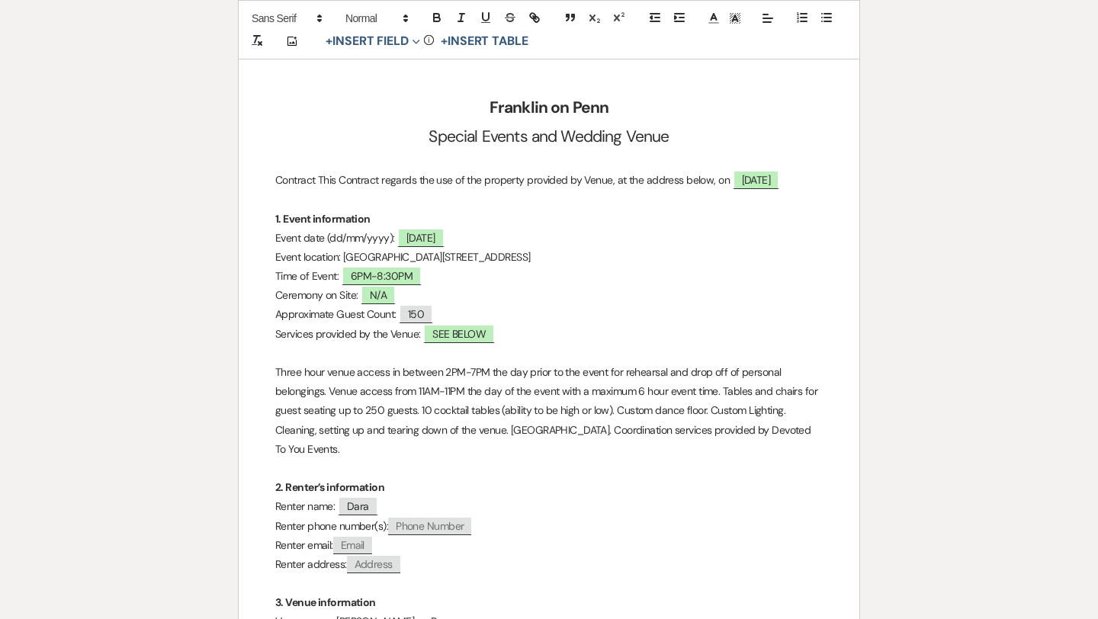
scroll to position [223, 0]
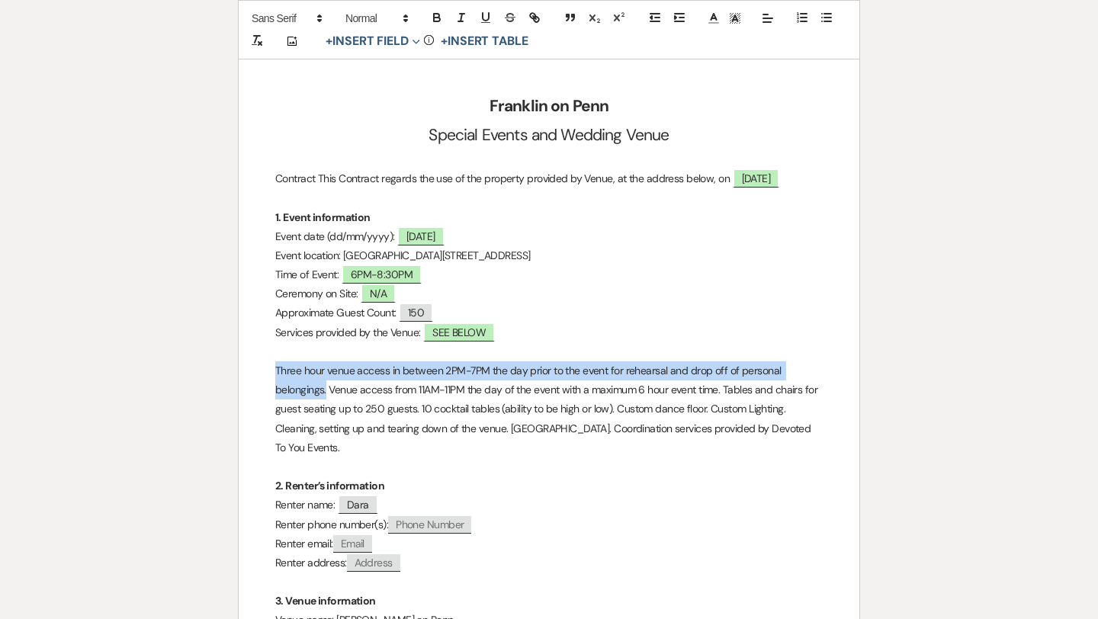
drag, startPoint x: 327, startPoint y: 388, endPoint x: 270, endPoint y: 364, distance: 62.2
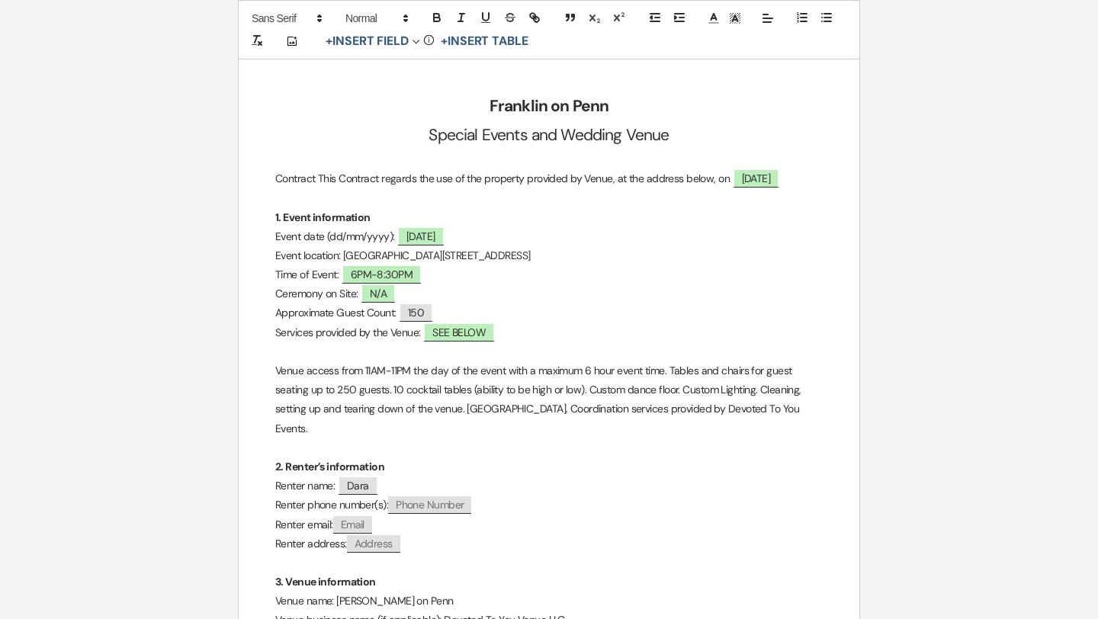
click at [277, 367] on p "Venue access from 11AM-11PM the day of the event with a maximum 6 hour event ti…" at bounding box center [548, 399] width 547 height 77
click at [372, 368] on p "Venue access from 11AM-11PM the day of the event with a maximum 6 hour event ti…" at bounding box center [548, 399] width 547 height 77
click at [386, 369] on p "Venue access from 5AM-11PM the day of the event with a maximum 6 hour event tim…" at bounding box center [548, 399] width 547 height 77
click at [410, 367] on p "Venue access from 5PM-11PM the day of the event with a maximum 6 hour event tim…" at bounding box center [548, 399] width 547 height 77
drag, startPoint x: 505, startPoint y: 366, endPoint x: 666, endPoint y: 370, distance: 161.7
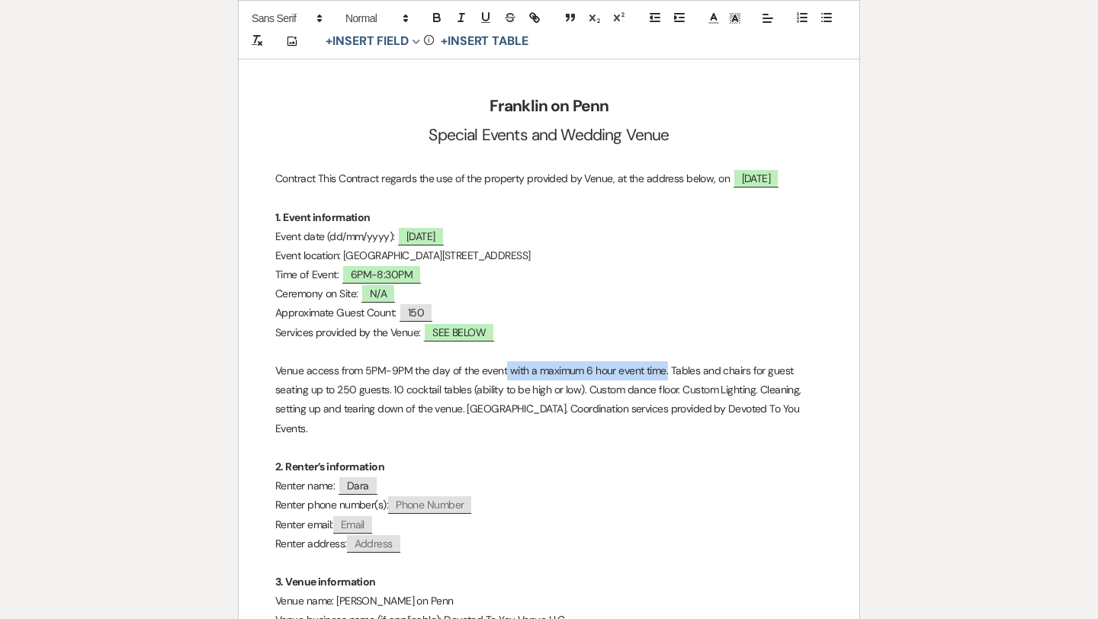
click at [666, 370] on p "Venue access from 5PM-9PM the day of the event with a maximum 6 hour event time…" at bounding box center [548, 399] width 547 height 77
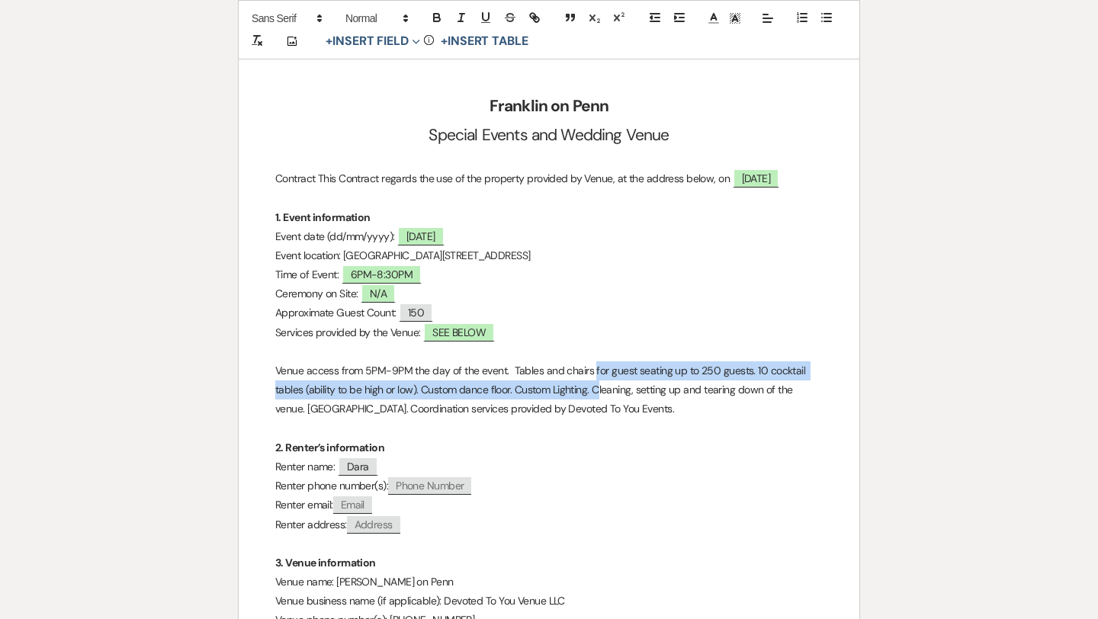
drag, startPoint x: 592, startPoint y: 367, endPoint x: 597, endPoint y: 393, distance: 26.3
click at [597, 393] on p "Venue access from 5PM-9PM the day of the event. Tables and chairs for guest sea…" at bounding box center [548, 390] width 547 height 58
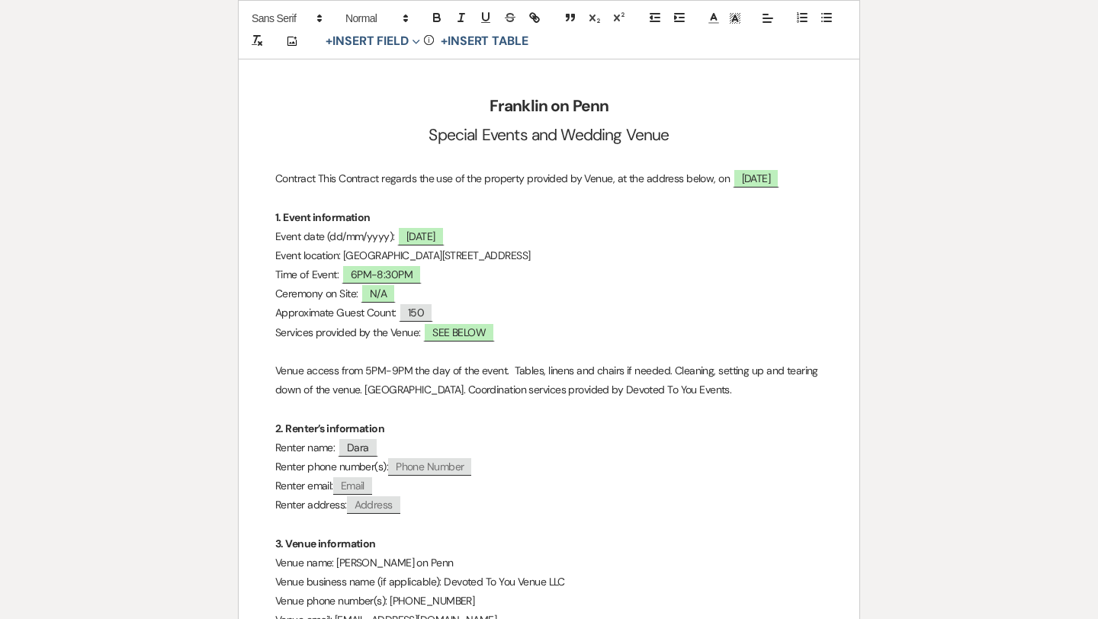
click at [426, 390] on p "Venue access from 5PM-9PM the day of the event. Tables, linens and chairs if ne…" at bounding box center [548, 380] width 547 height 38
drag, startPoint x: 648, startPoint y: 394, endPoint x: 368, endPoint y: 390, distance: 279.8
click at [368, 390] on p "Venue access from 5PM-9PM the day of the event. Tables, linens and chairs if ne…" at bounding box center [548, 380] width 547 height 38
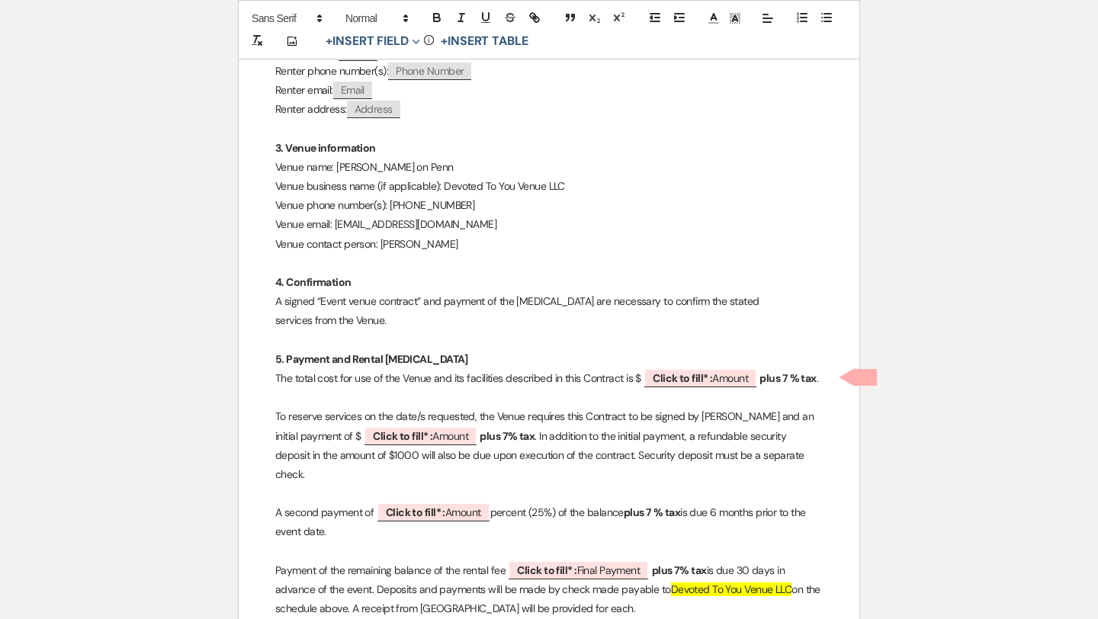
scroll to position [620, 0]
click at [708, 377] on b "Click to fill* :" at bounding box center [682, 377] width 59 height 14
select select "owner"
select select "Amount"
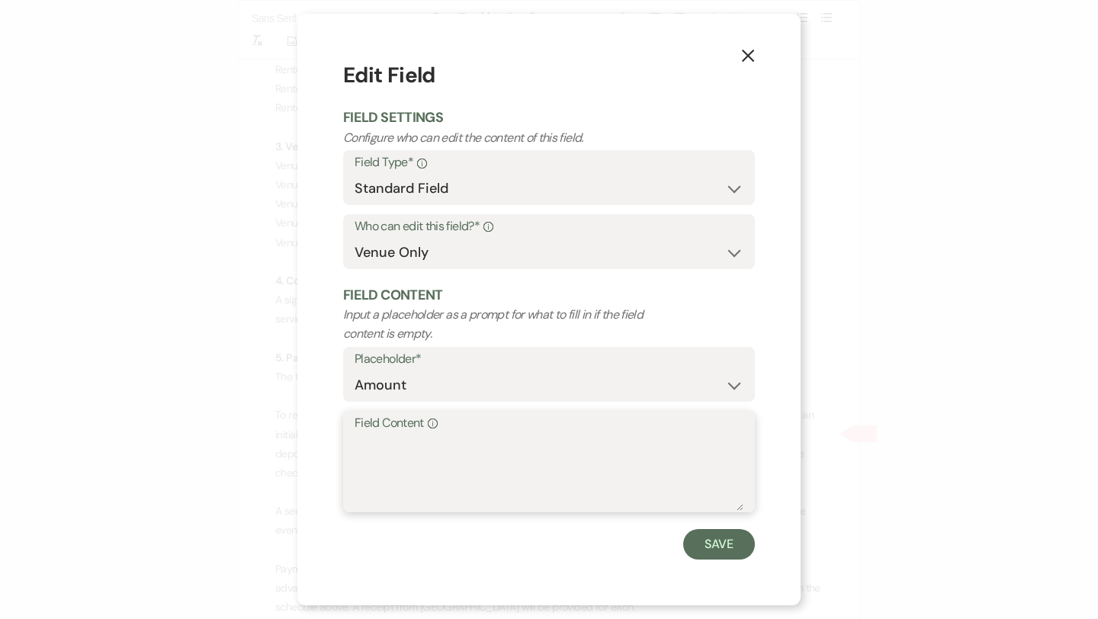
click at [470, 470] on textarea "Field Content Info" at bounding box center [548, 472] width 389 height 76
type textarea "600"
click at [714, 544] on button "Save" at bounding box center [719, 544] width 72 height 30
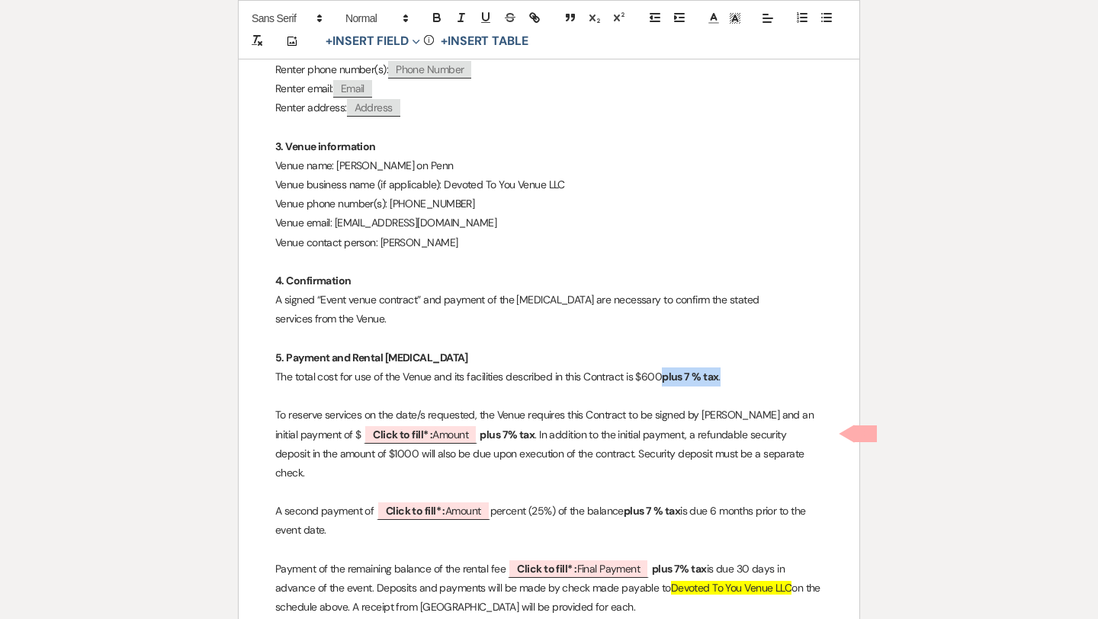
drag, startPoint x: 723, startPoint y: 370, endPoint x: 667, endPoint y: 374, distance: 55.8
click at [667, 374] on p "The total cost for use of the Venue and its facilities described in this Contra…" at bounding box center [548, 376] width 547 height 19
drag, startPoint x: 666, startPoint y: 375, endPoint x: 638, endPoint y: 374, distance: 28.2
click at [638, 374] on p "The total cost for use of the Venue and its facilities described in this Contra…" at bounding box center [548, 376] width 547 height 19
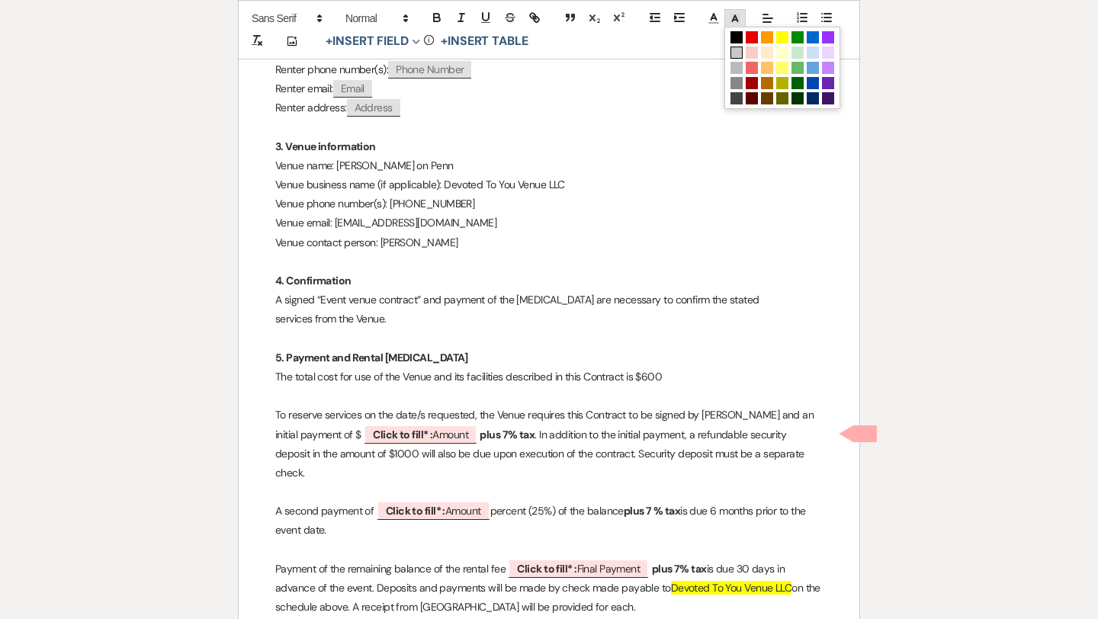
click at [737, 21] on icon at bounding box center [735, 18] width 14 height 14
click at [800, 55] on span at bounding box center [797, 52] width 12 height 12
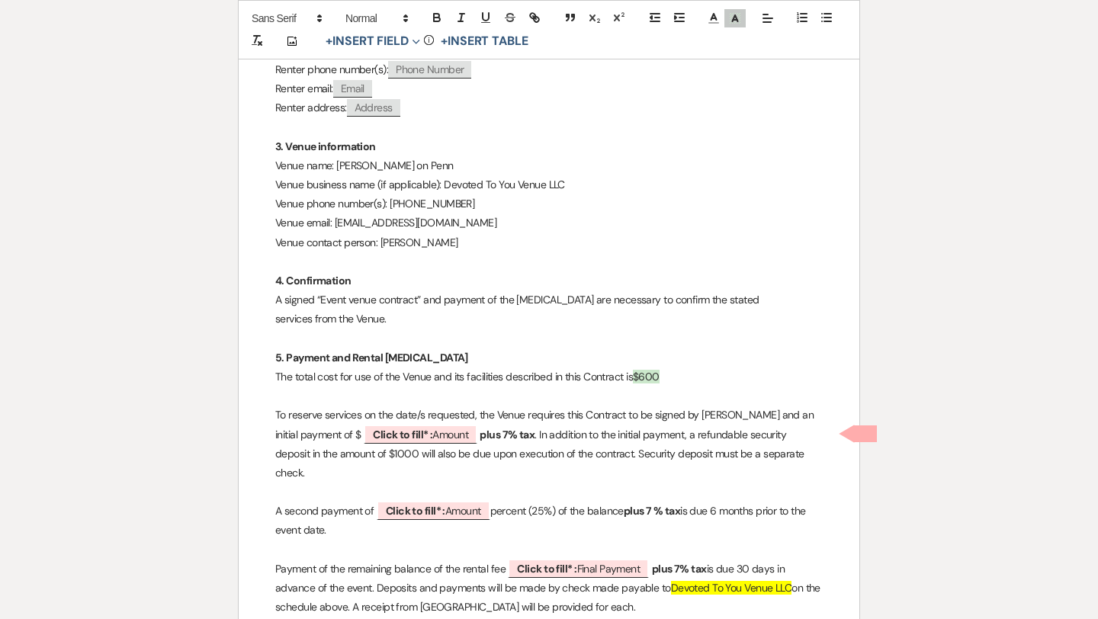
click at [687, 367] on p "The total cost for use of the Venue and its facilities described in this Contra…" at bounding box center [548, 376] width 547 height 19
click at [409, 434] on span "Click to fill* : Amount" at bounding box center [421, 435] width 114 height 20
select select "owner"
select select "Amount"
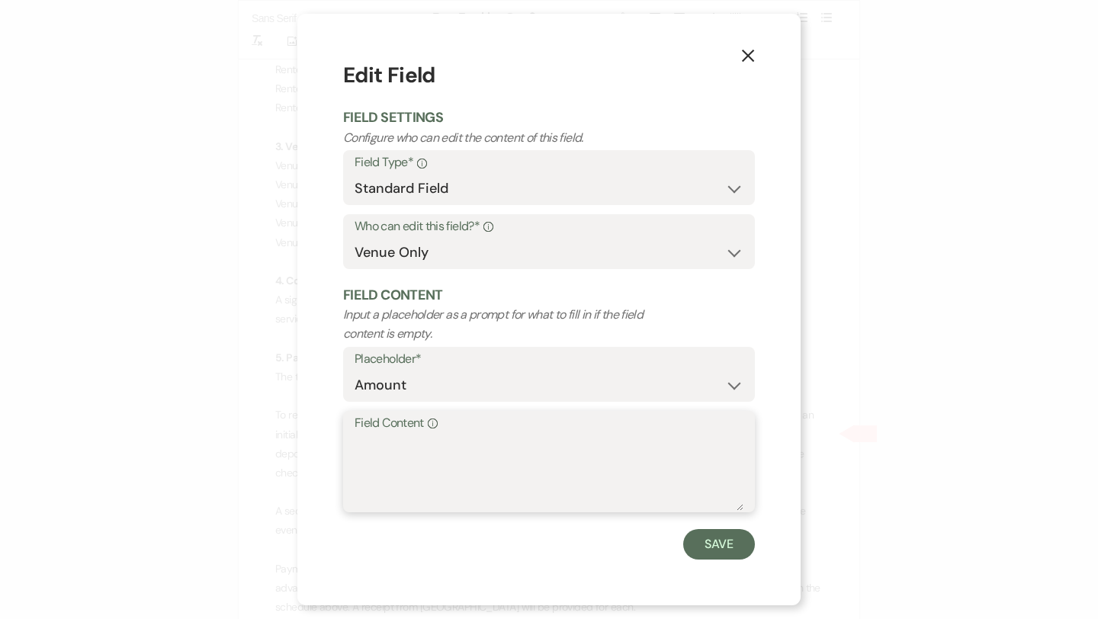
click at [402, 450] on textarea "Field Content Info" at bounding box center [548, 472] width 389 height 76
type textarea "300"
click at [717, 544] on button "Save" at bounding box center [719, 544] width 72 height 30
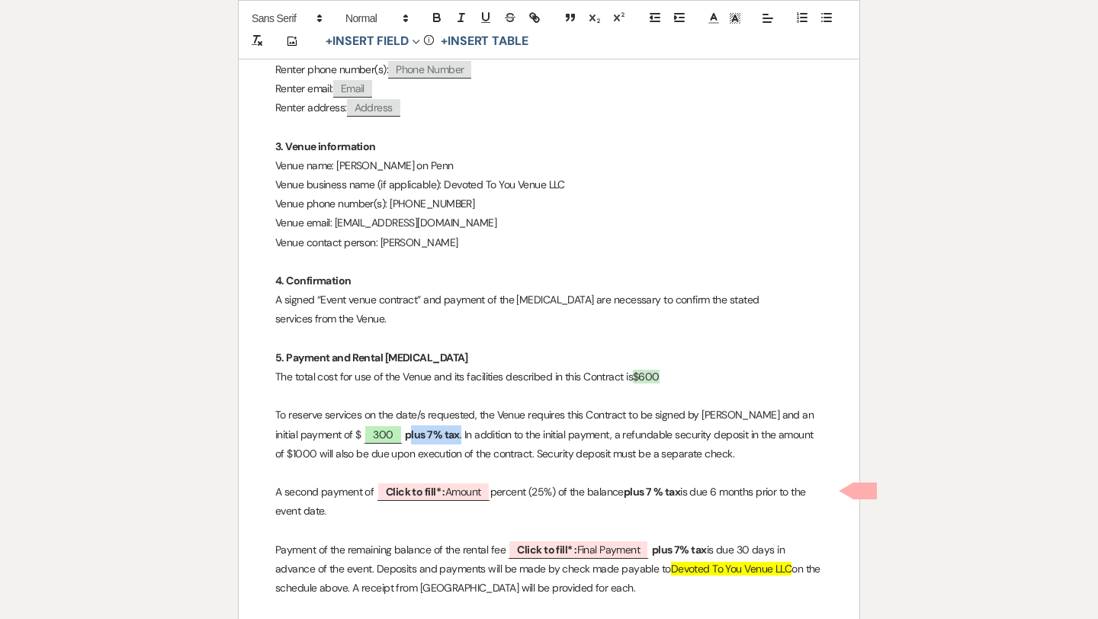
drag, startPoint x: 438, startPoint y: 435, endPoint x: 386, endPoint y: 434, distance: 51.1
click at [386, 434] on p "To reserve services on the date/s requested, the Venue requires this Contract t…" at bounding box center [548, 435] width 547 height 58
drag, startPoint x: 383, startPoint y: 432, endPoint x: 579, endPoint y: 467, distance: 198.1
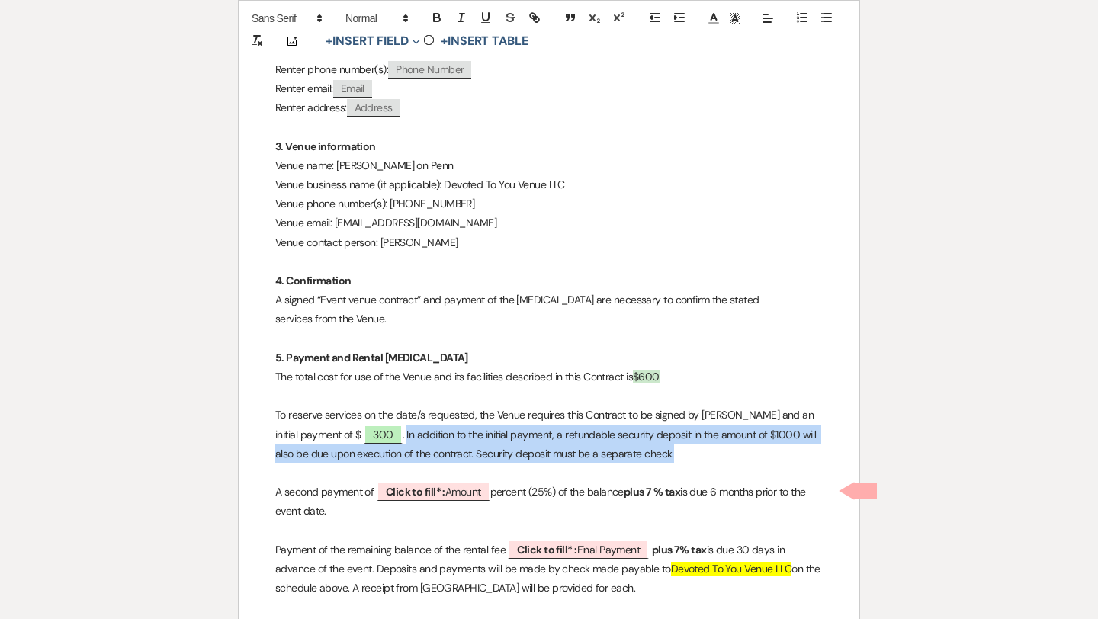
drag, startPoint x: 382, startPoint y: 431, endPoint x: 723, endPoint y: 447, distance: 341.9
click at [723, 447] on p "To reserve services on the date/s requested, the Venue requires this Contract t…" at bounding box center [548, 435] width 547 height 58
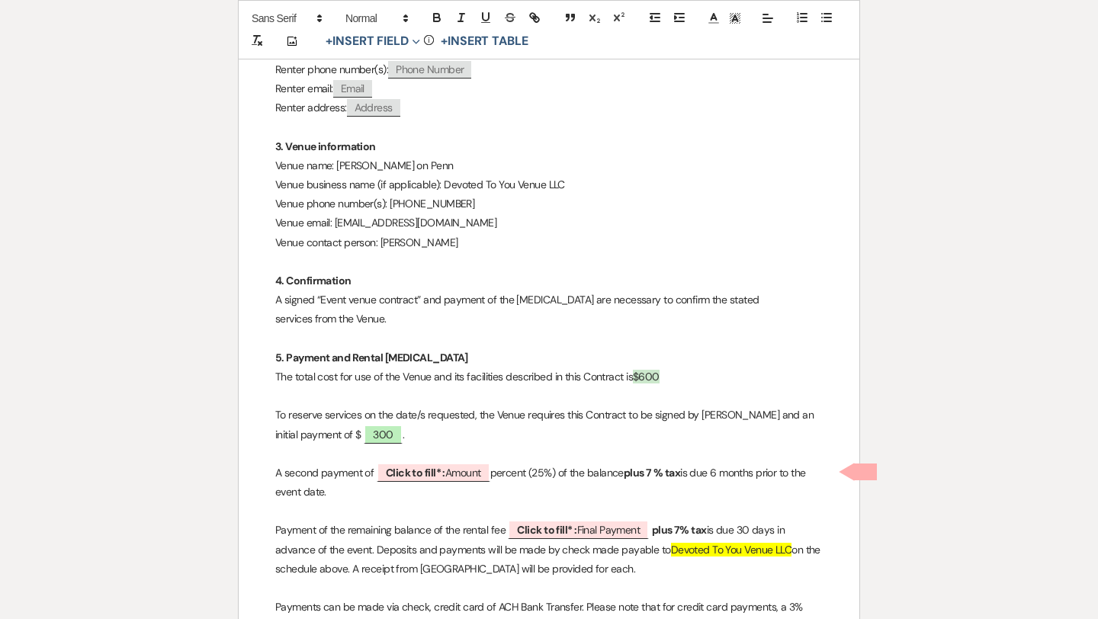
drag, startPoint x: 334, startPoint y: 493, endPoint x: 272, endPoint y: 473, distance: 64.8
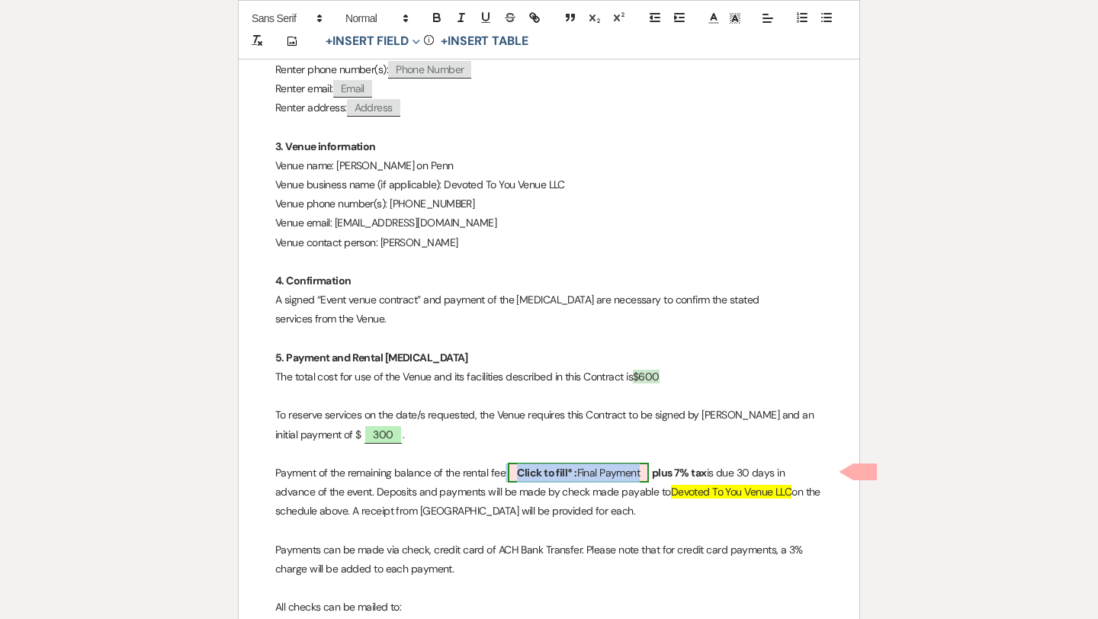
click at [578, 473] on span "Click to fill* : Final Payment" at bounding box center [578, 473] width 141 height 20
select select "owner"
select select "custom_placeholder"
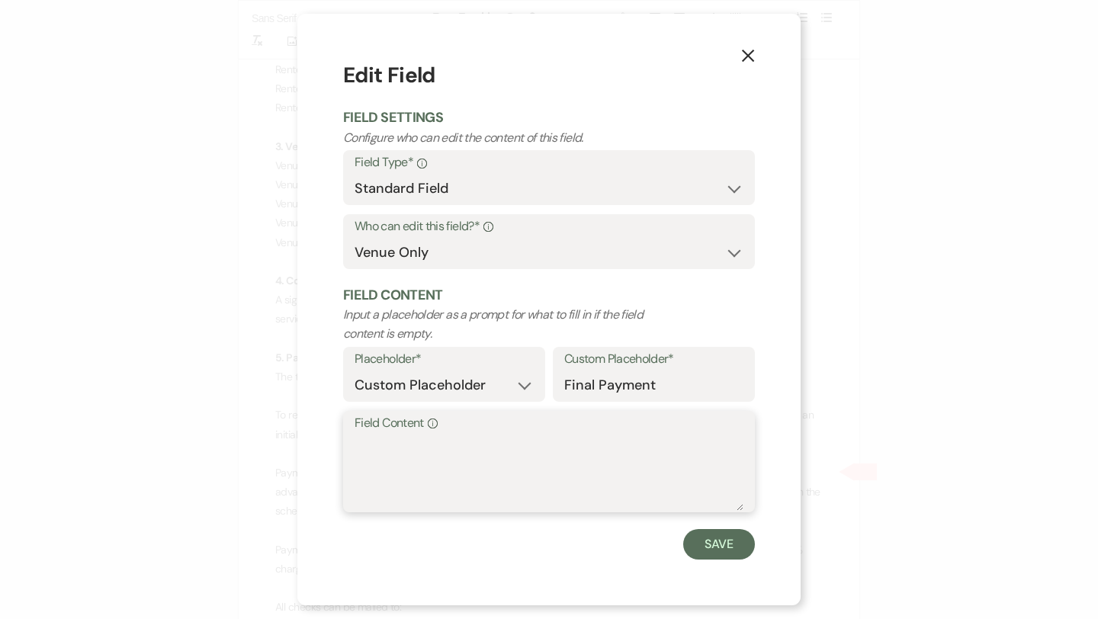
click at [436, 441] on textarea "Field Content Info" at bounding box center [548, 472] width 389 height 76
type textarea "$300"
click at [709, 550] on button "Save" at bounding box center [719, 544] width 72 height 30
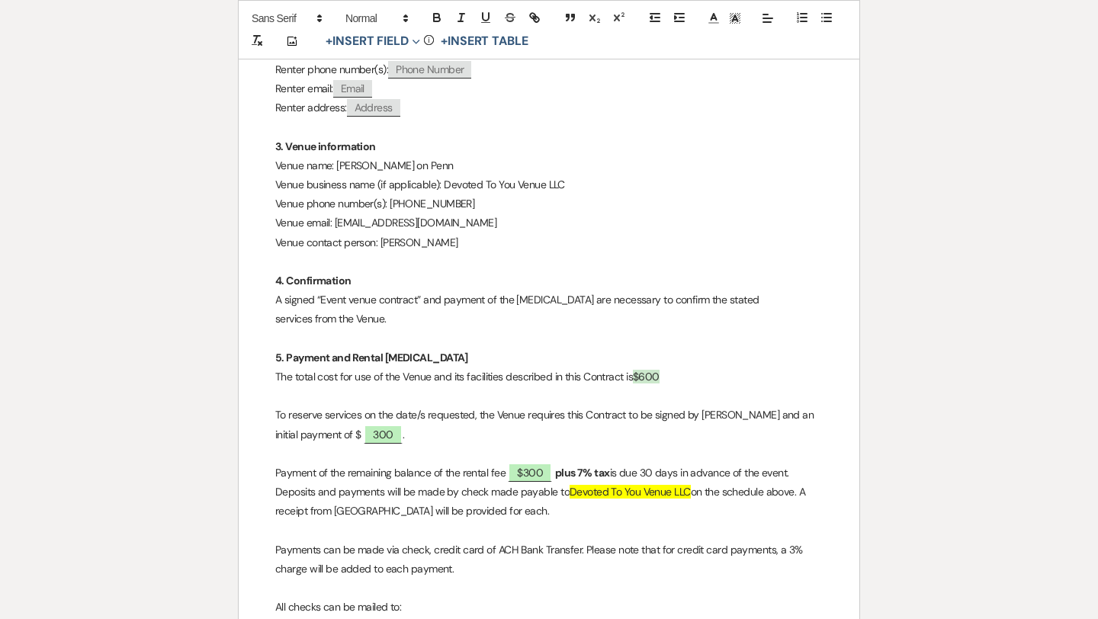
drag, startPoint x: 612, startPoint y: 472, endPoint x: 556, endPoint y: 467, distance: 55.8
click at [556, 467] on p "Payment of the remaining balance of the rental fee $300 plus 7% tax is due 30 d…" at bounding box center [548, 492] width 547 height 58
click at [556, 467] on strong "plus 7% tax" at bounding box center [582, 473] width 55 height 14
drag, startPoint x: 606, startPoint y: 473, endPoint x: 555, endPoint y: 473, distance: 51.1
click at [555, 473] on strong "plus 7% tax" at bounding box center [579, 473] width 55 height 14
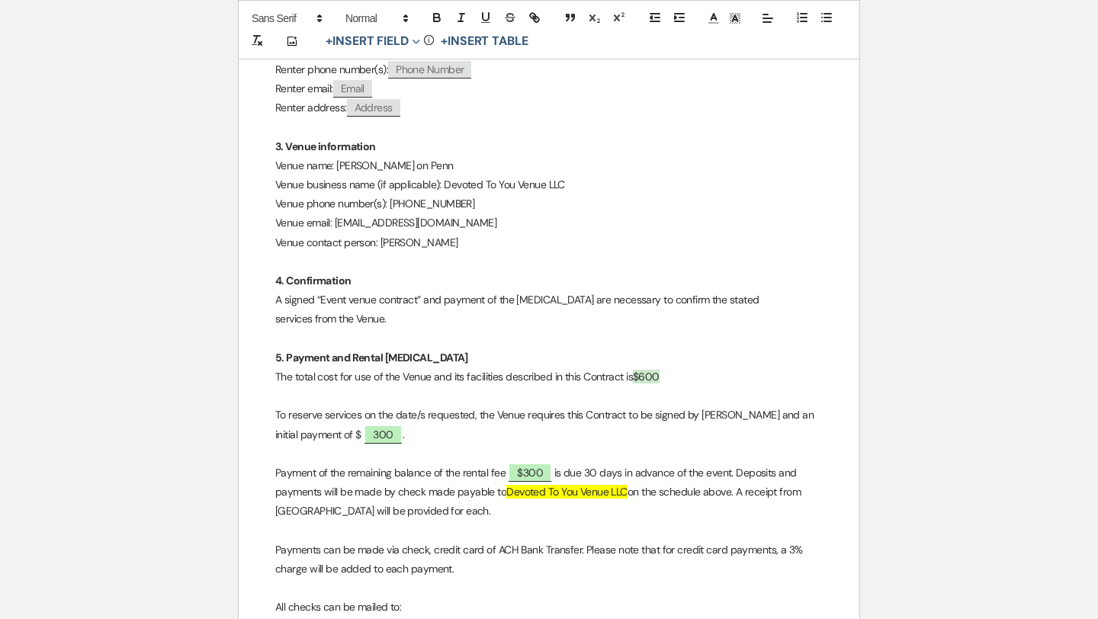
click at [629, 468] on p "Payment of the remaining balance of the rental fee $300 is due 30 days in advan…" at bounding box center [548, 492] width 547 height 58
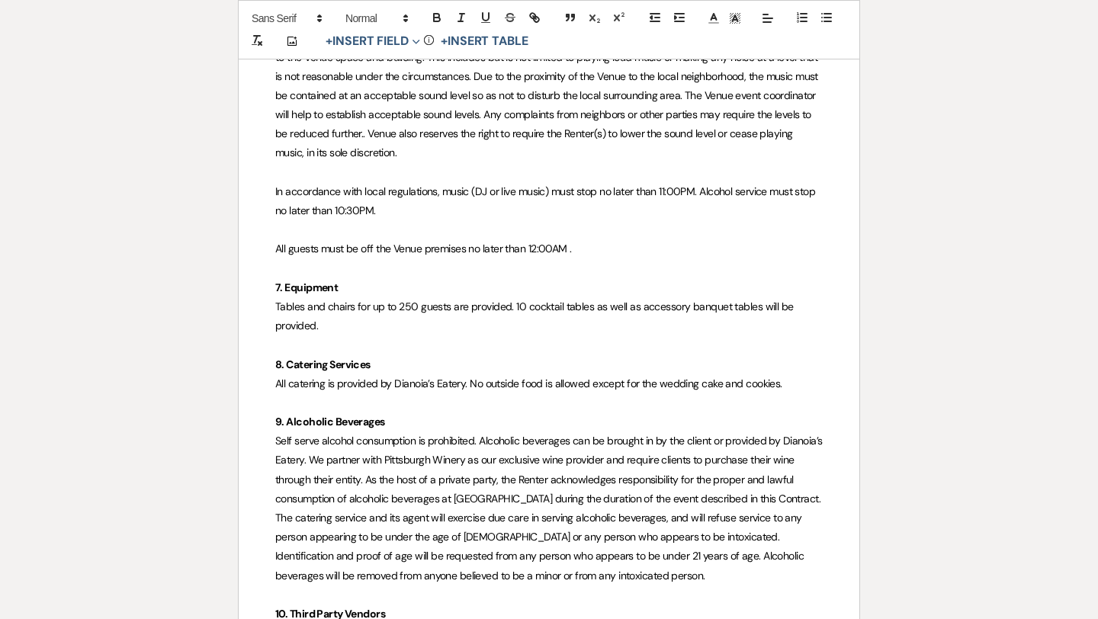
scroll to position [1306, 0]
drag, startPoint x: 305, startPoint y: 304, endPoint x: 416, endPoint y: 322, distance: 112.7
click at [416, 322] on p "Tables and chairs for up to 250 guests are provided. 10 cocktail tables as well…" at bounding box center [548, 316] width 547 height 38
drag, startPoint x: 310, startPoint y: 299, endPoint x: 354, endPoint y: 322, distance: 49.8
click at [354, 322] on p "Tables and chairs for up to 250 guests are provided. 10 cocktail tables as well…" at bounding box center [548, 316] width 547 height 38
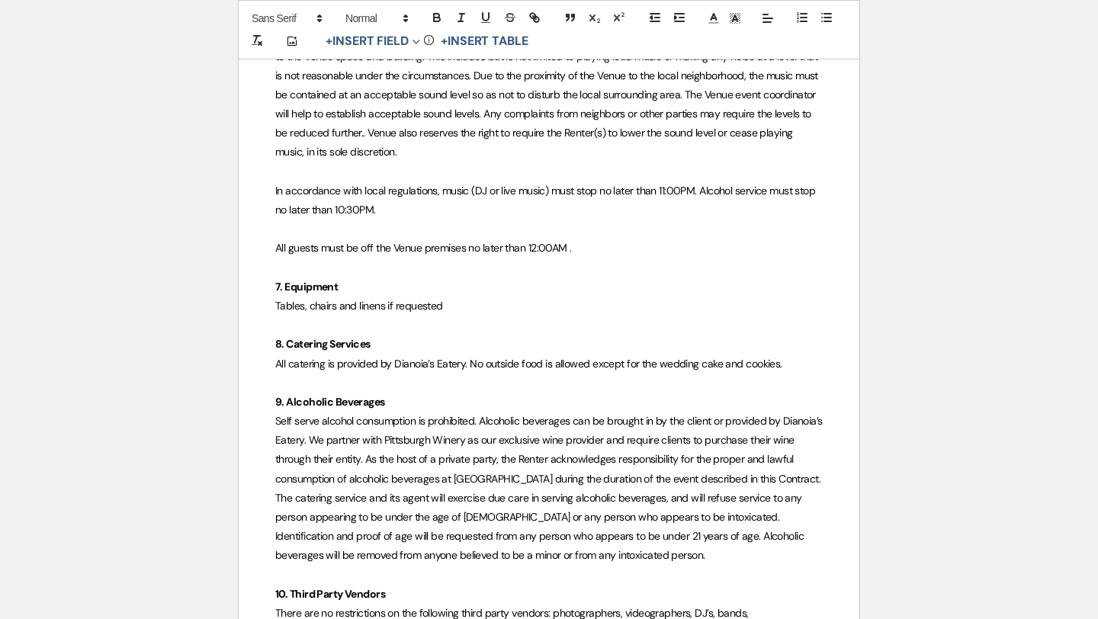
click at [475, 361] on span "All catering is provided by Dianoia’s Eatery. No outside food is allowed except…" at bounding box center [528, 364] width 507 height 14
click at [400, 341] on p "8. Catering Services" at bounding box center [548, 344] width 547 height 19
click at [399, 404] on p "9. Alcoholic Beverages" at bounding box center [548, 402] width 547 height 19
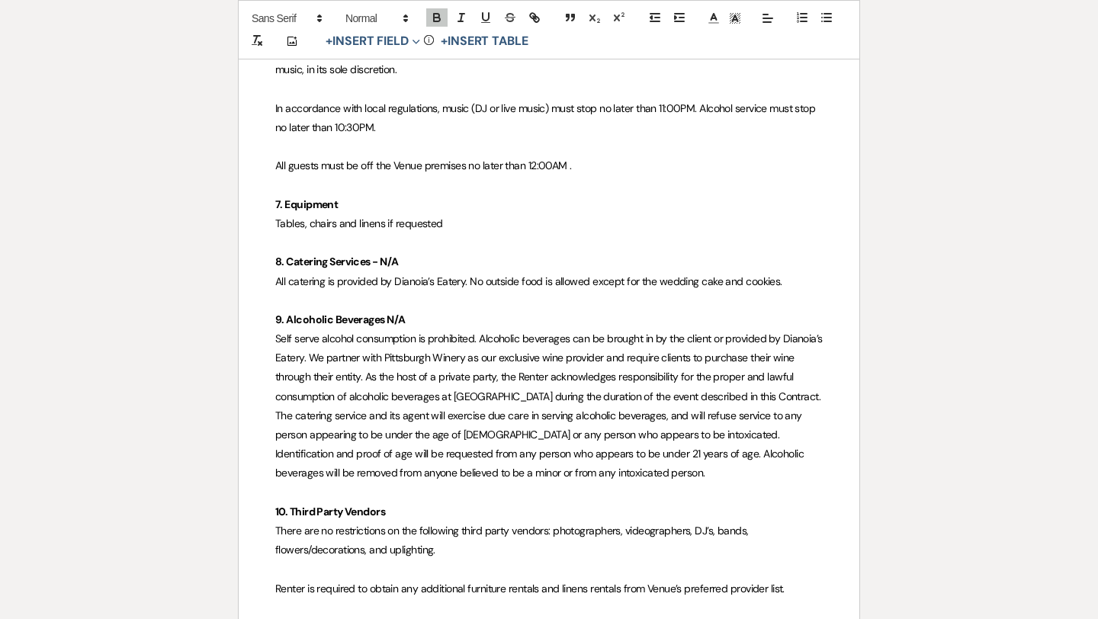
scroll to position [1393, 0]
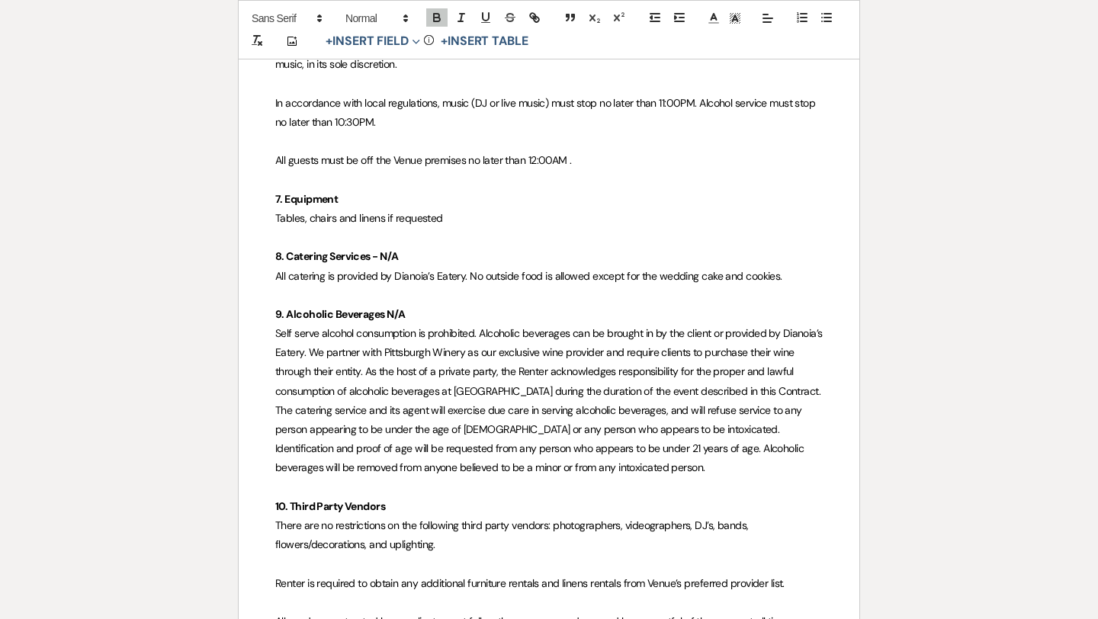
click at [404, 504] on p "10. Third Party Vendors" at bounding box center [548, 506] width 547 height 19
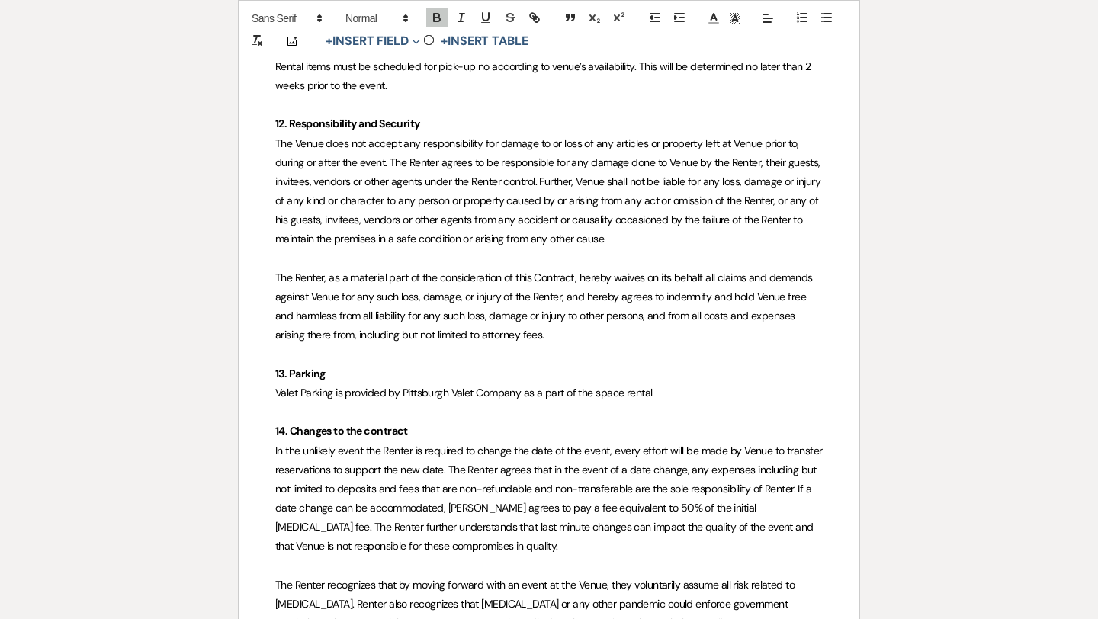
scroll to position [2756, 0]
drag, startPoint x: 664, startPoint y: 388, endPoint x: 280, endPoint y: 393, distance: 384.2
click at [280, 393] on p "Valet Parking is provided by Pittsburgh Valet Company as a part of the space re…" at bounding box center [548, 392] width 547 height 19
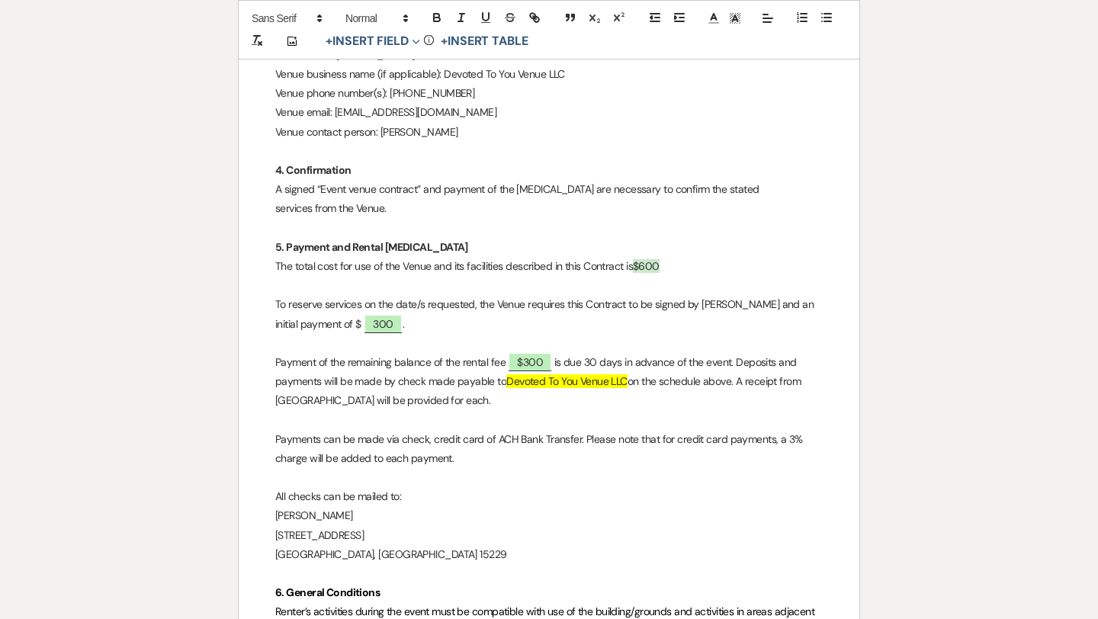
scroll to position [0, 0]
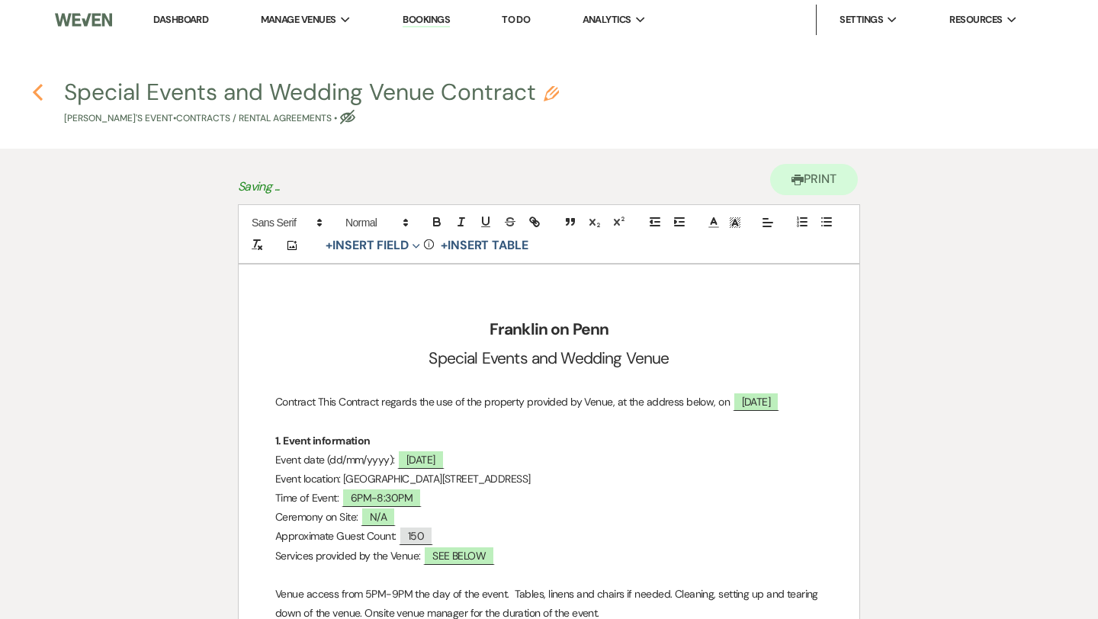
click at [39, 92] on icon "Previous" at bounding box center [37, 92] width 11 height 18
select select "2"
select select "5"
select select "13"
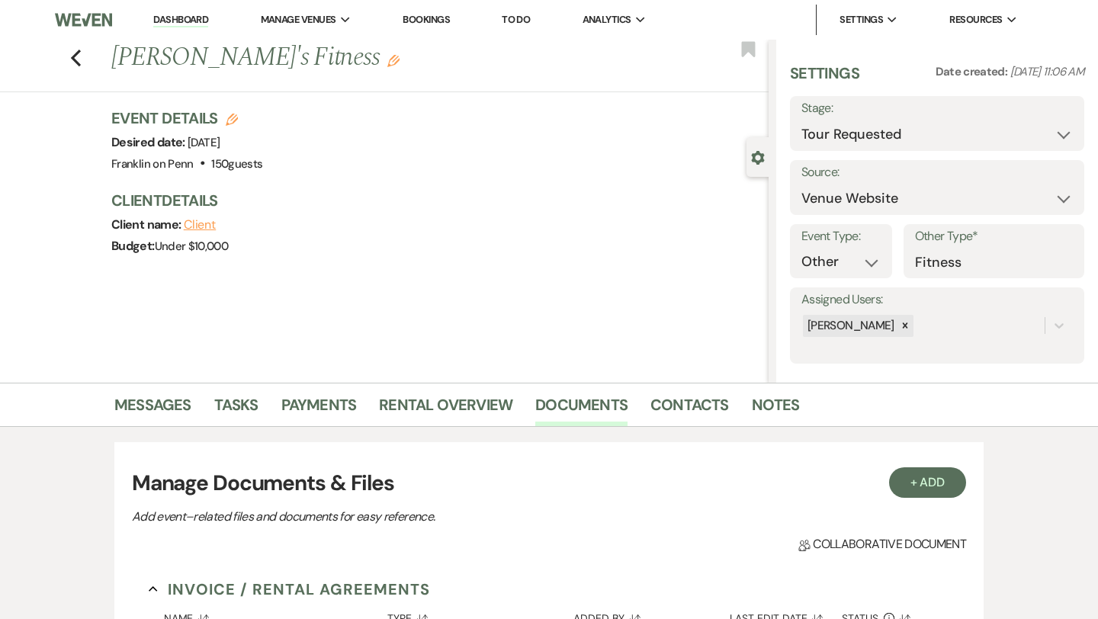
scroll to position [187, 0]
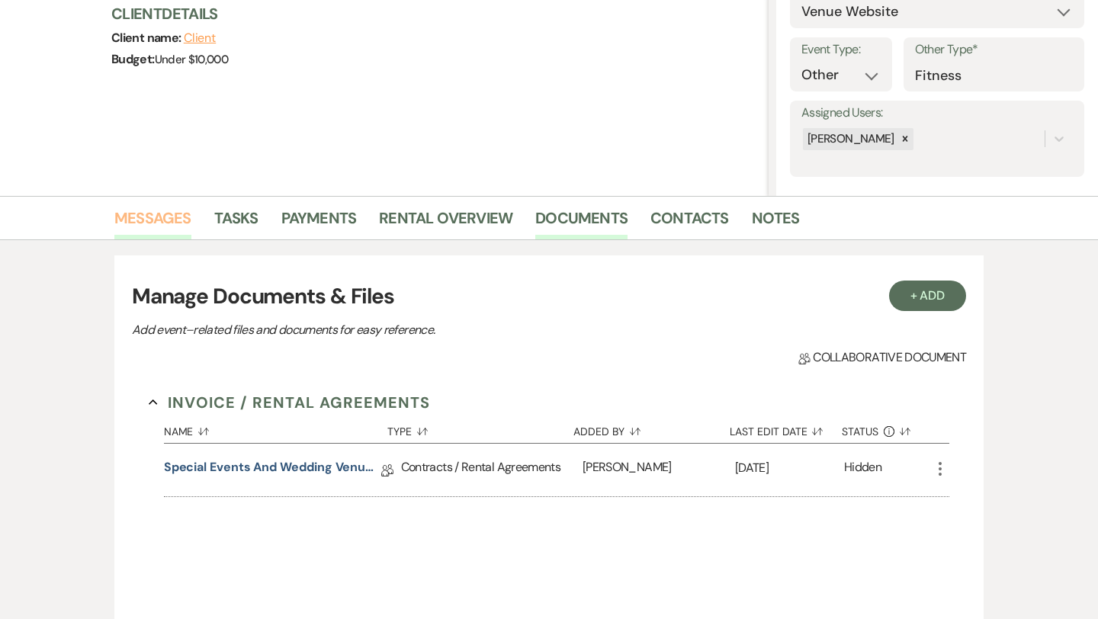
click at [174, 216] on link "Messages" at bounding box center [152, 223] width 77 height 34
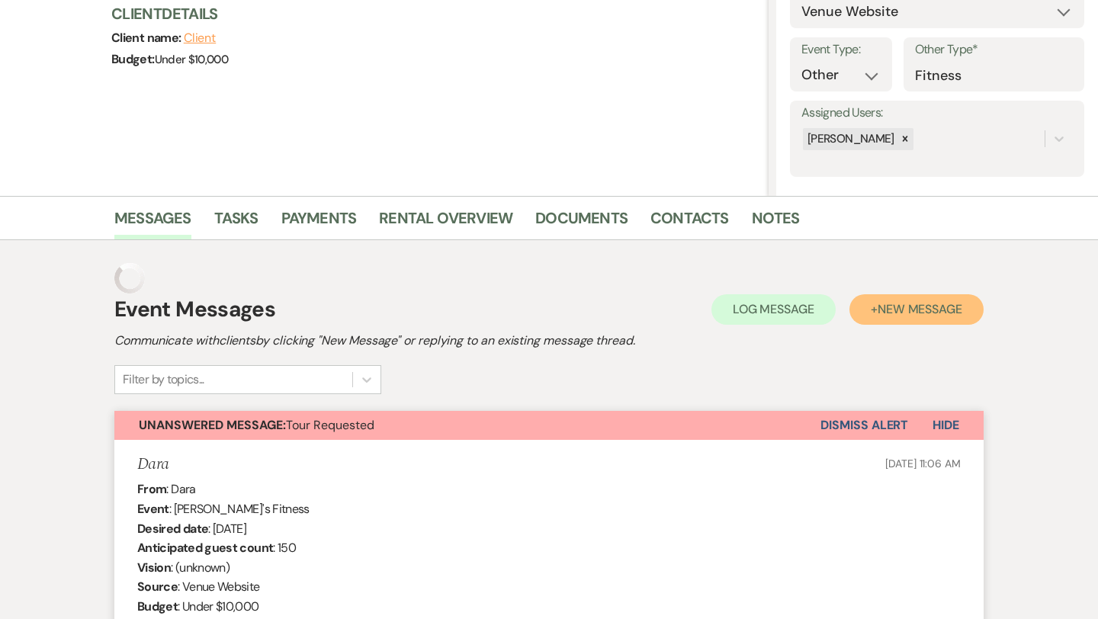
click at [908, 313] on span "New Message" at bounding box center [919, 309] width 85 height 16
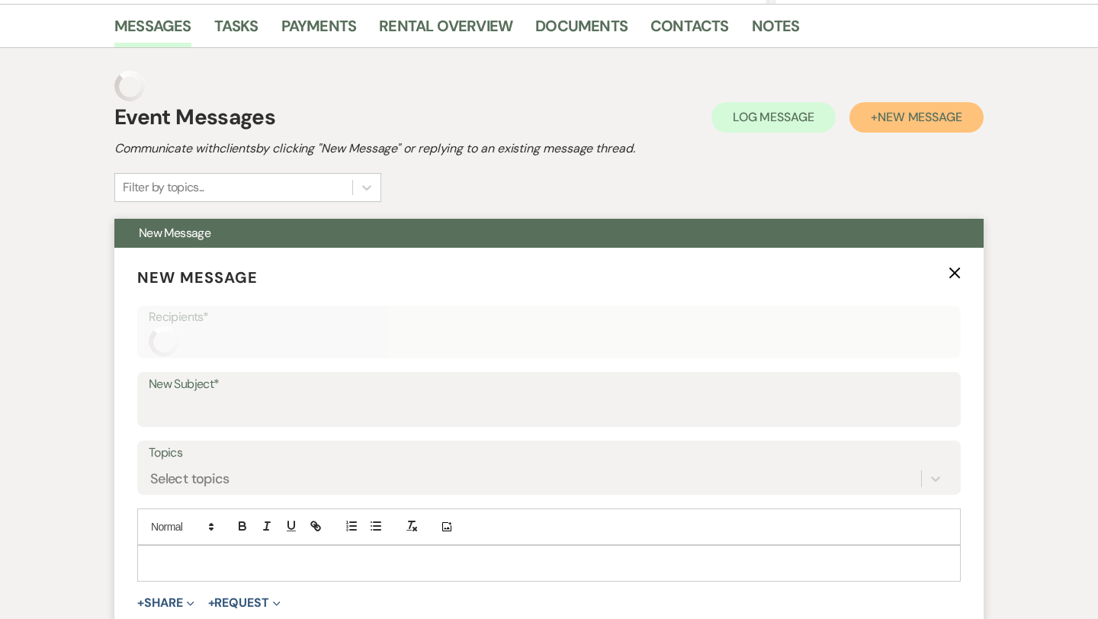
scroll to position [380, 0]
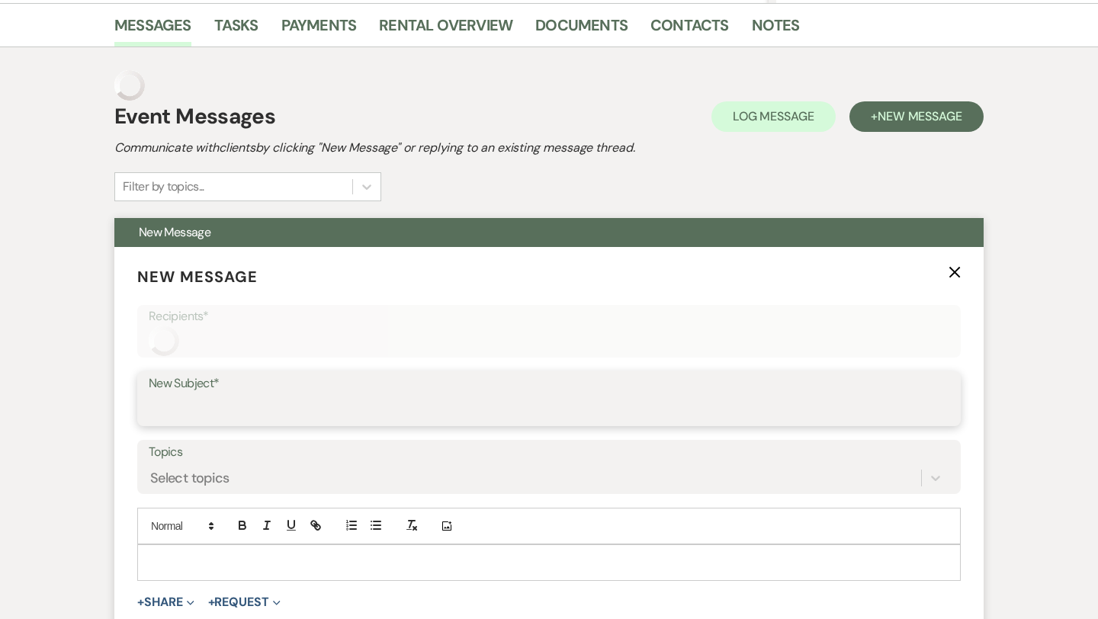
click at [306, 410] on input "New Subject*" at bounding box center [549, 410] width 800 height 30
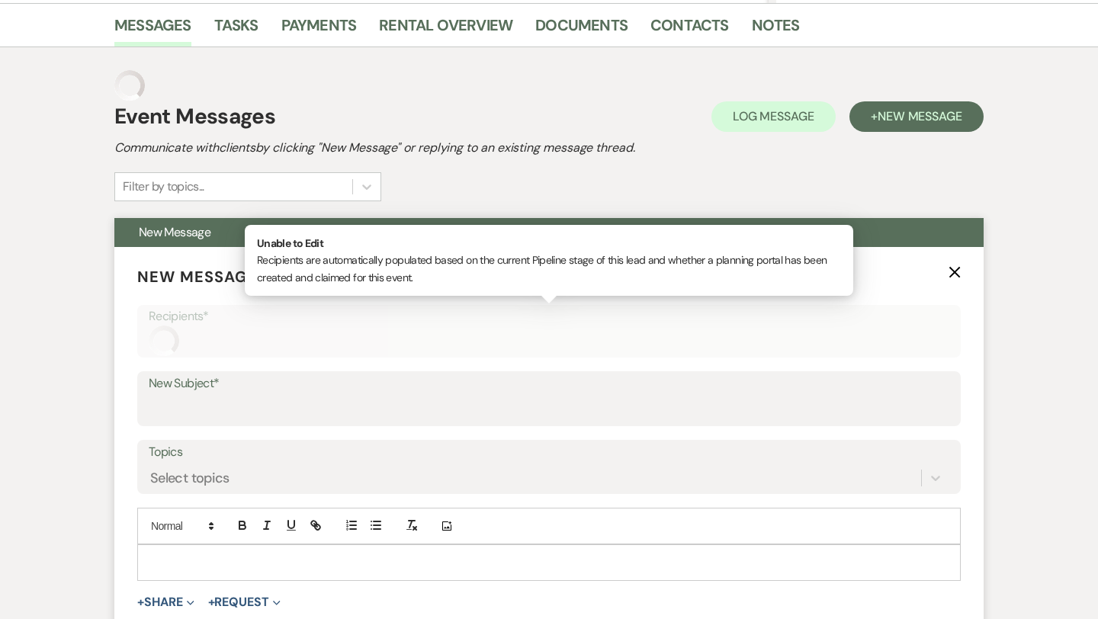
click at [297, 343] on div "Recipients*" at bounding box center [548, 331] width 823 height 53
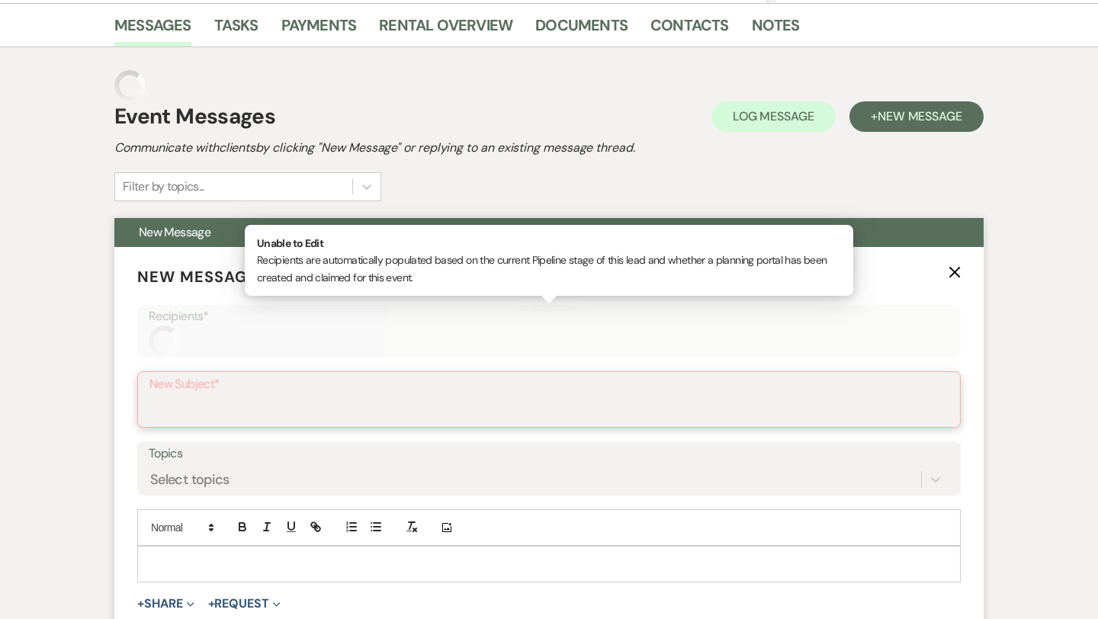
click at [239, 405] on input "New Subject*" at bounding box center [548, 411] width 799 height 30
click at [485, 319] on p "Recipients*" at bounding box center [549, 316] width 800 height 20
click at [314, 340] on div "Recipients*" at bounding box center [548, 331] width 823 height 53
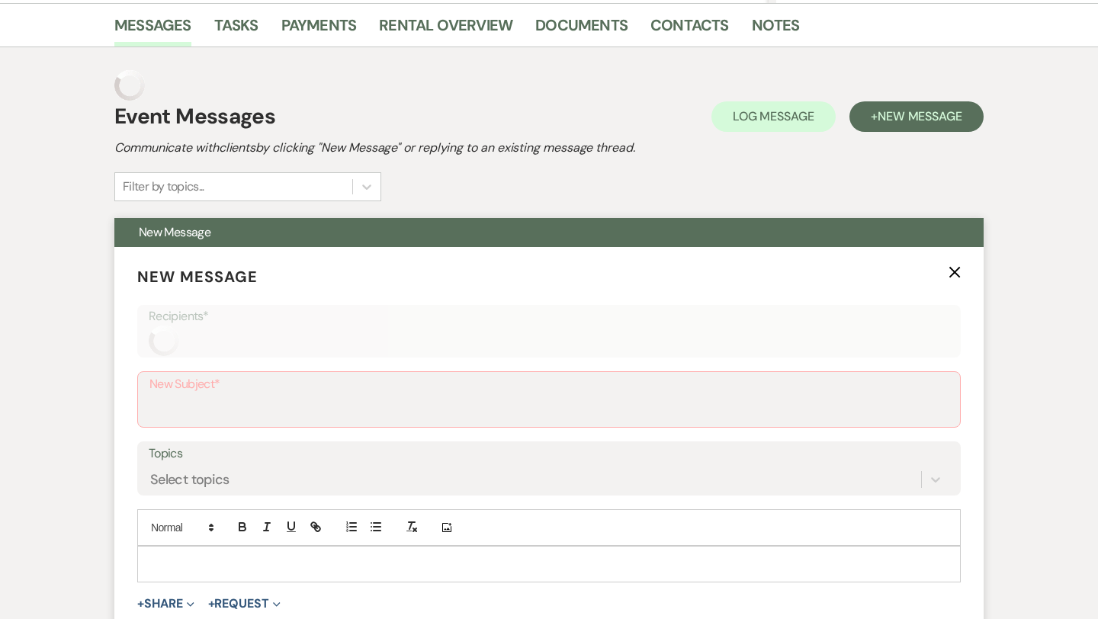
click at [958, 269] on icon "X" at bounding box center [954, 272] width 12 height 12
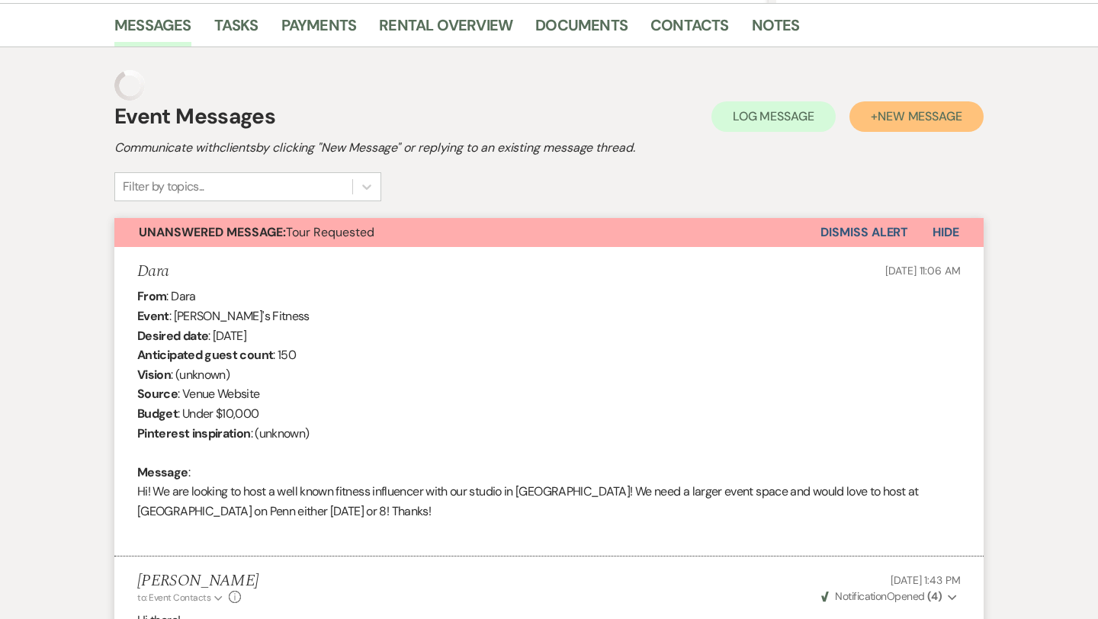
click at [921, 111] on span "New Message" at bounding box center [919, 116] width 85 height 16
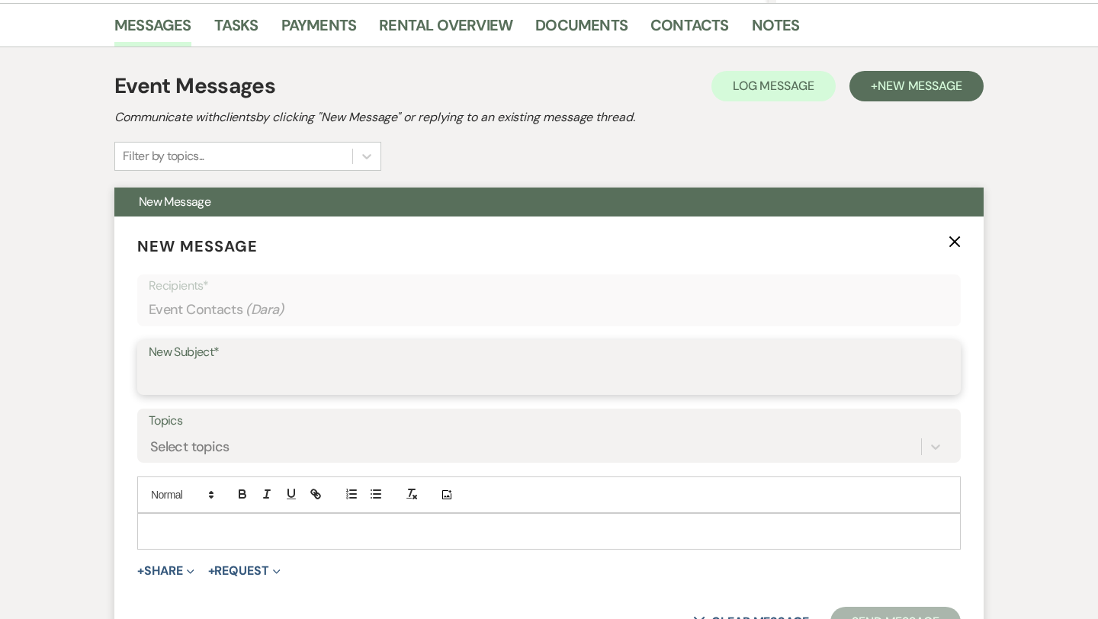
click at [222, 377] on input "New Subject*" at bounding box center [549, 379] width 800 height 30
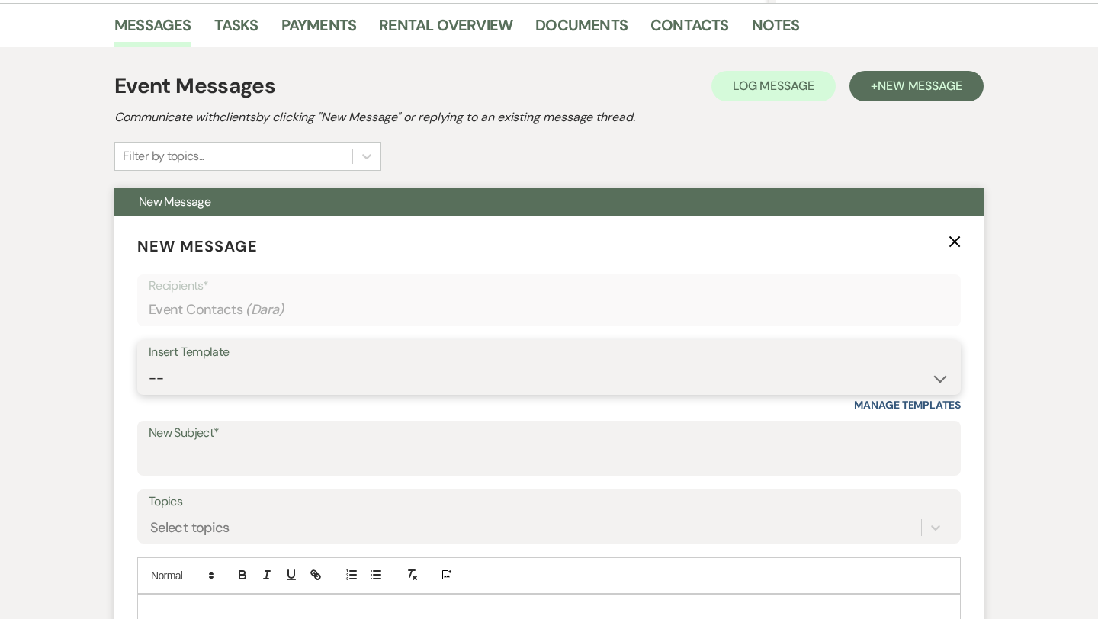
click at [197, 371] on select "--" at bounding box center [549, 379] width 800 height 30
select select "978"
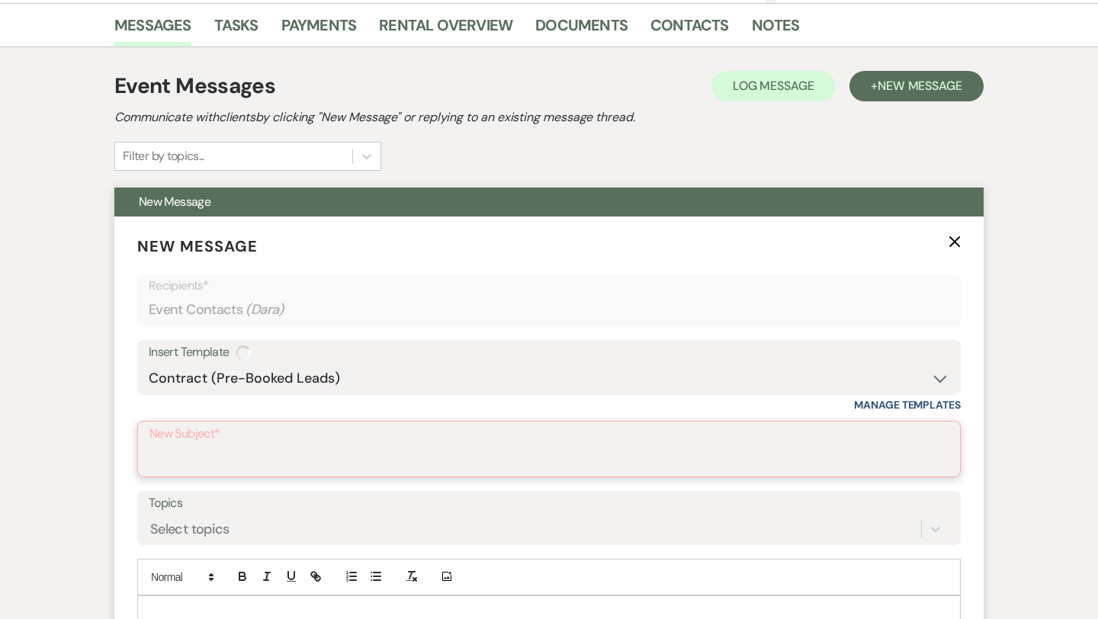
click at [218, 462] on input "New Subject*" at bounding box center [548, 460] width 799 height 30
type input "Booking your event!"
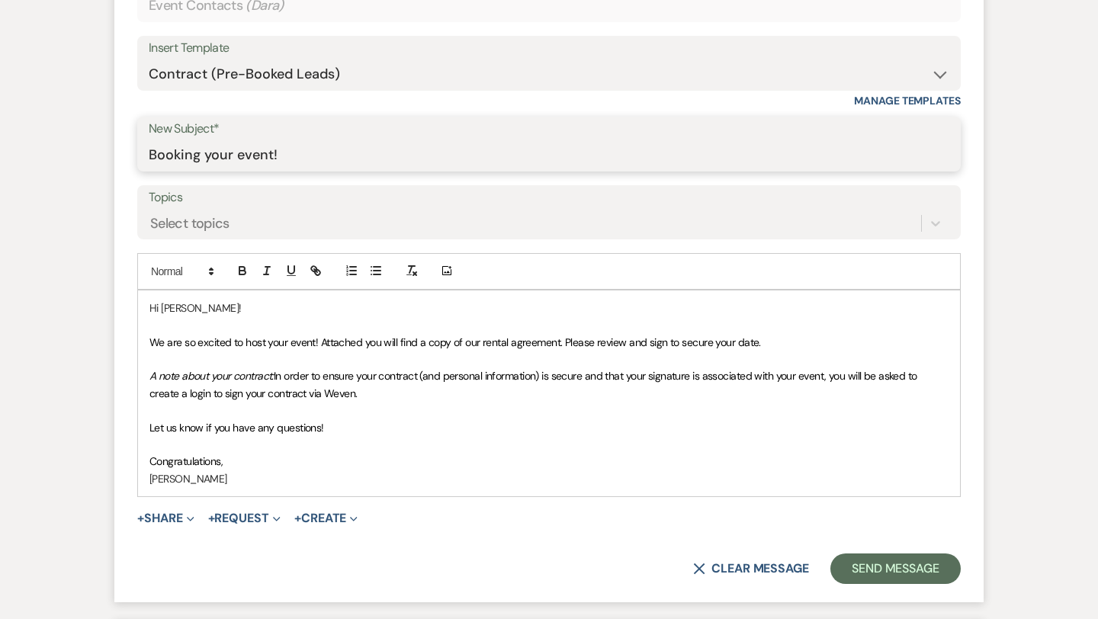
scroll to position [694, 0]
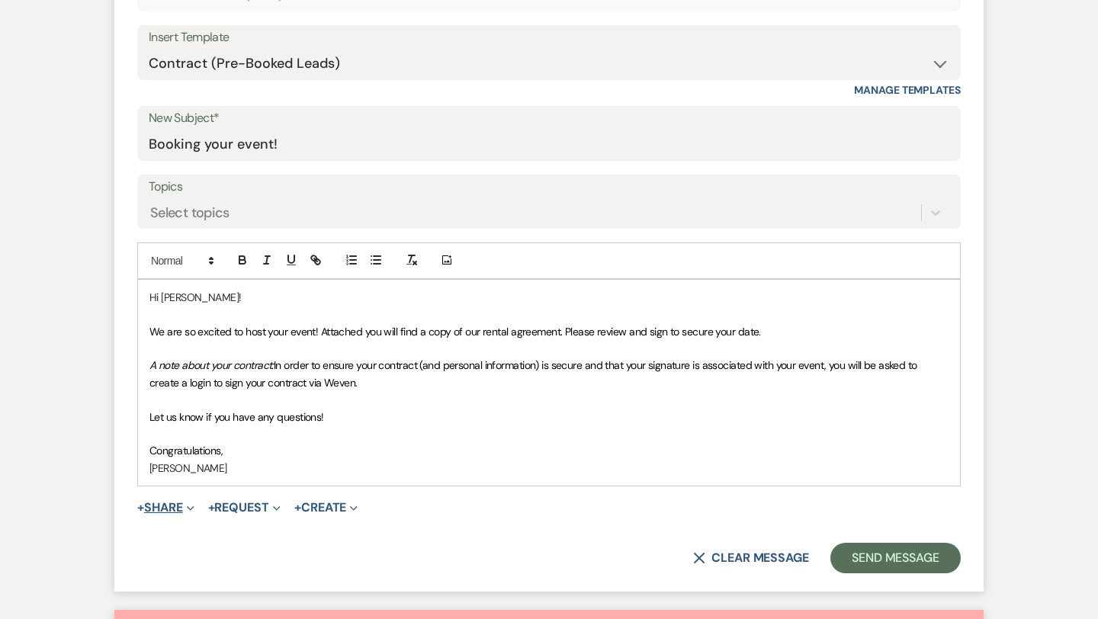
click at [165, 505] on button "+ Share Expand" at bounding box center [165, 508] width 57 height 12
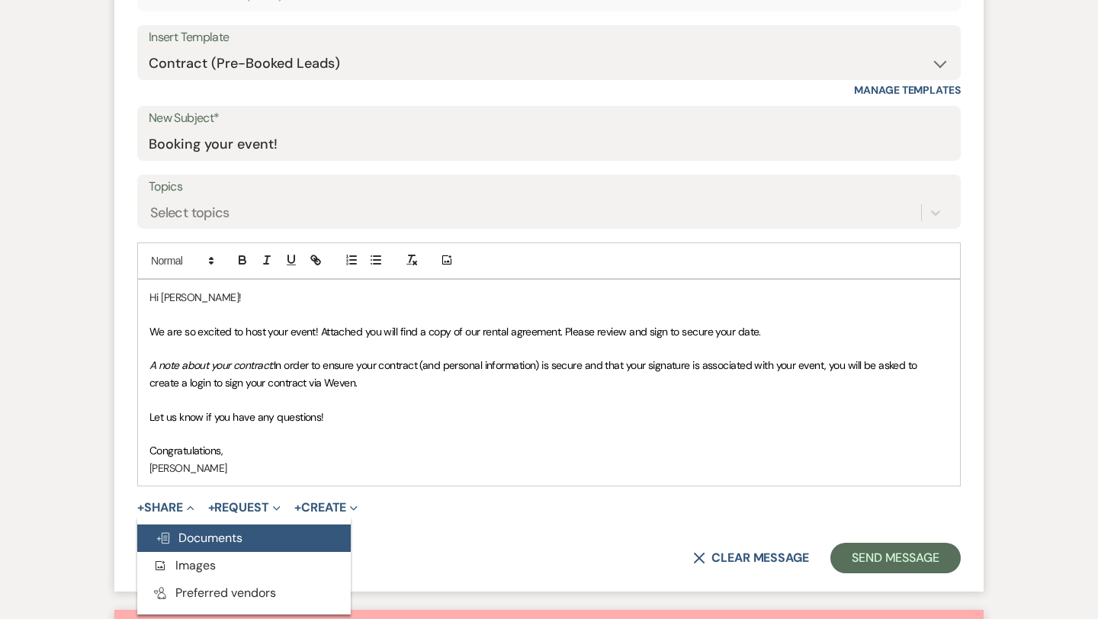
click at [200, 537] on span "Doc Upload Documents" at bounding box center [199, 538] width 87 height 16
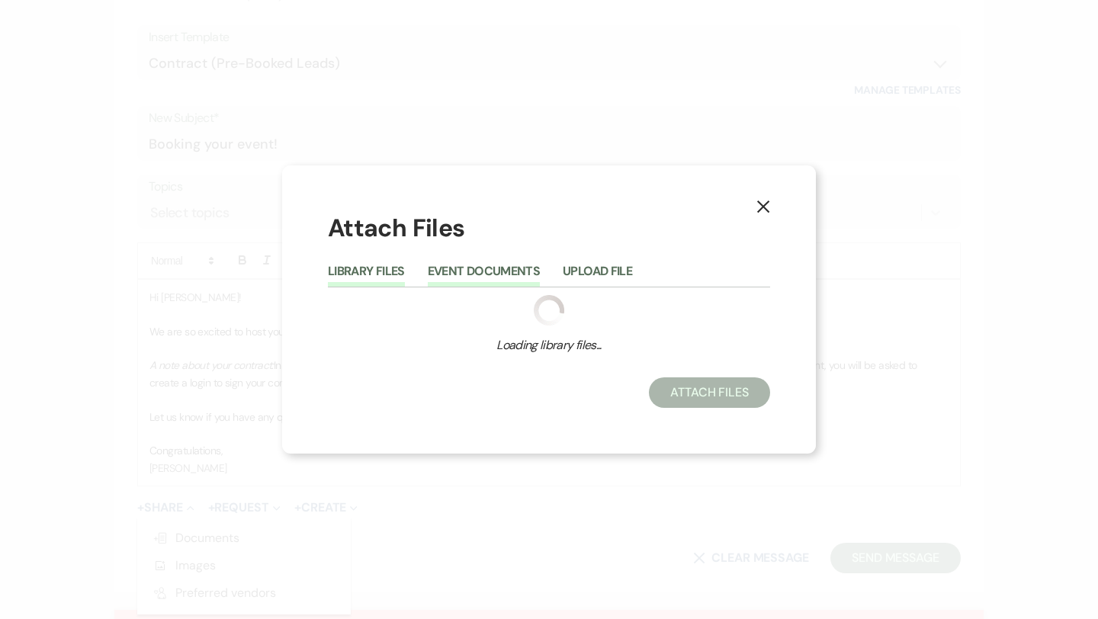
click at [510, 274] on button "Event Documents" at bounding box center [484, 275] width 112 height 21
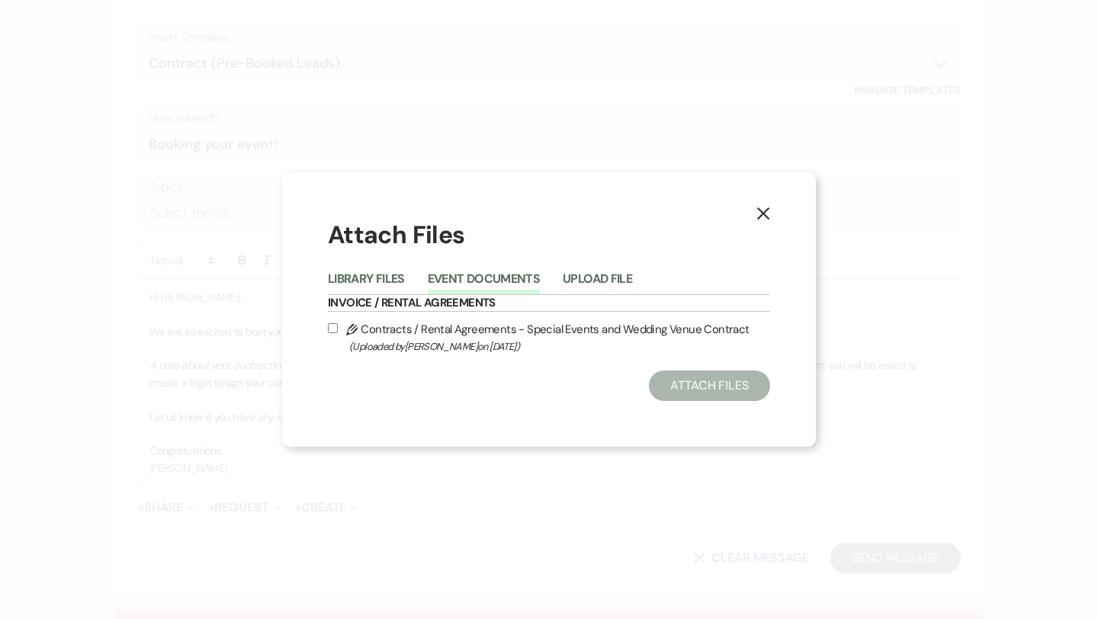
click at [335, 327] on input "Pencil Contracts / Rental Agreements - Special Events and Wedding Venue Contrac…" at bounding box center [333, 328] width 10 height 10
checkbox input "true"
click at [723, 388] on button "Attach Files" at bounding box center [709, 385] width 121 height 30
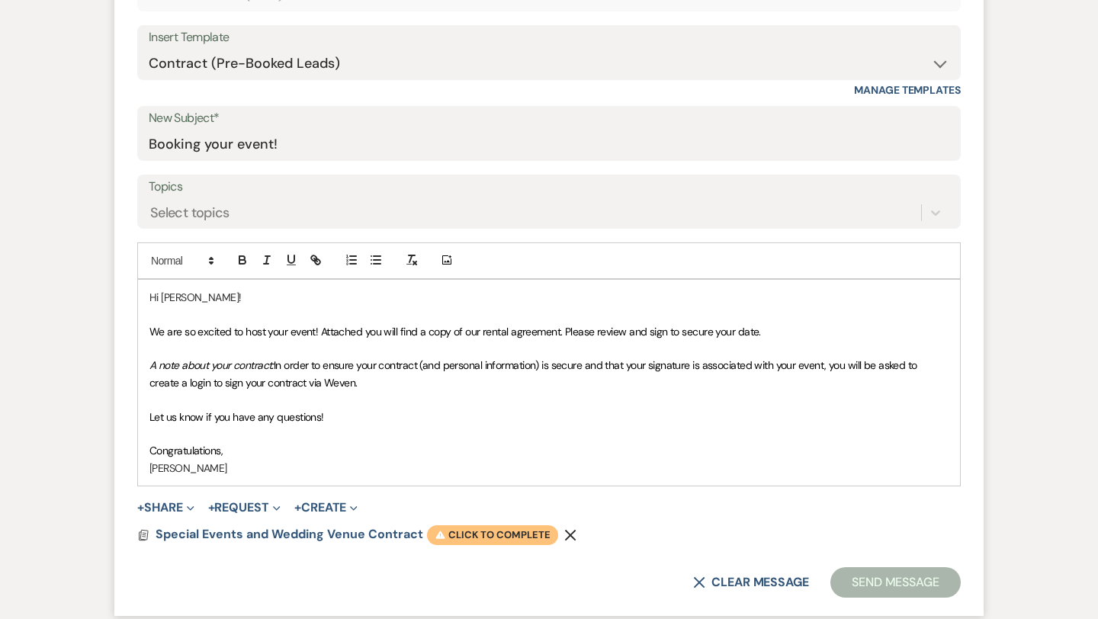
click at [515, 535] on span "Warning Click to complete" at bounding box center [492, 535] width 131 height 20
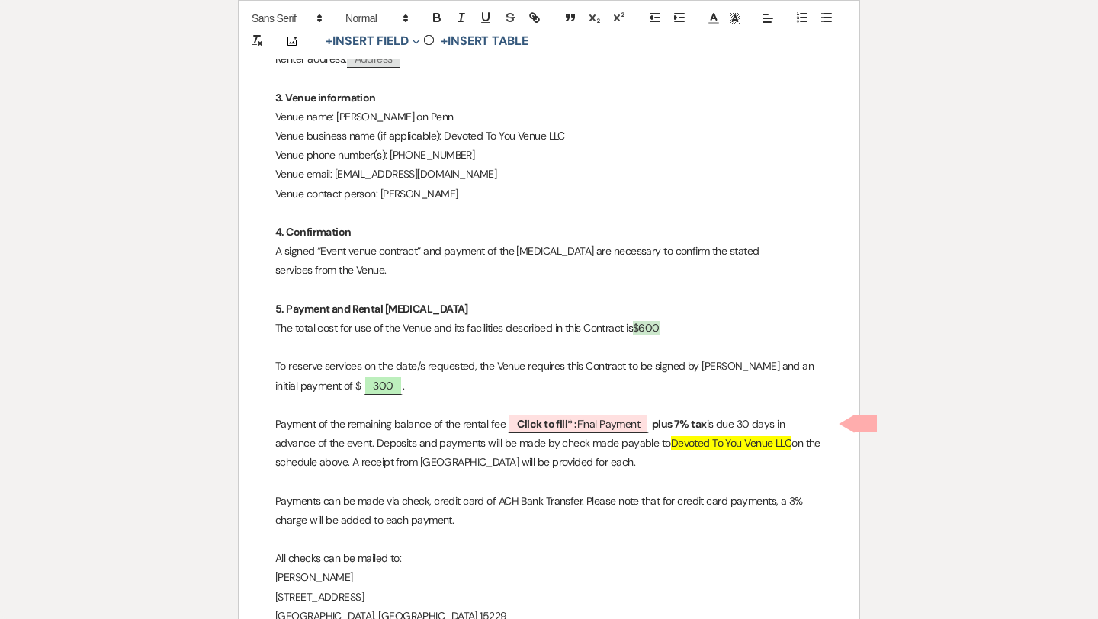
scroll to position [640, 0]
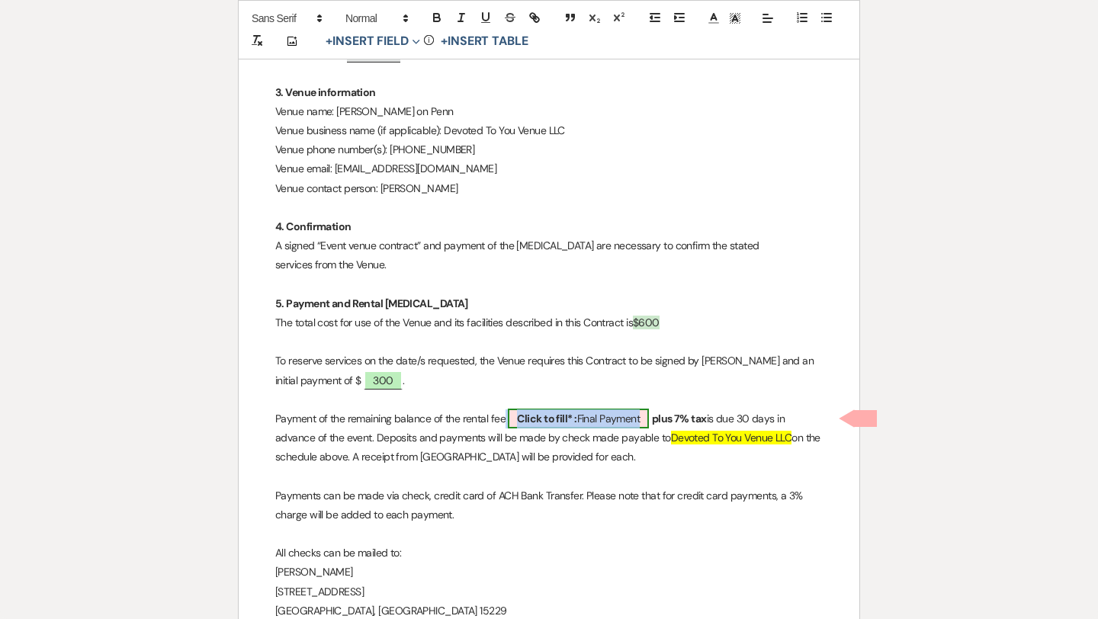
click at [572, 415] on b "Click to fill* :" at bounding box center [546, 419] width 59 height 14
select select "owner"
select select "custom_placeholder"
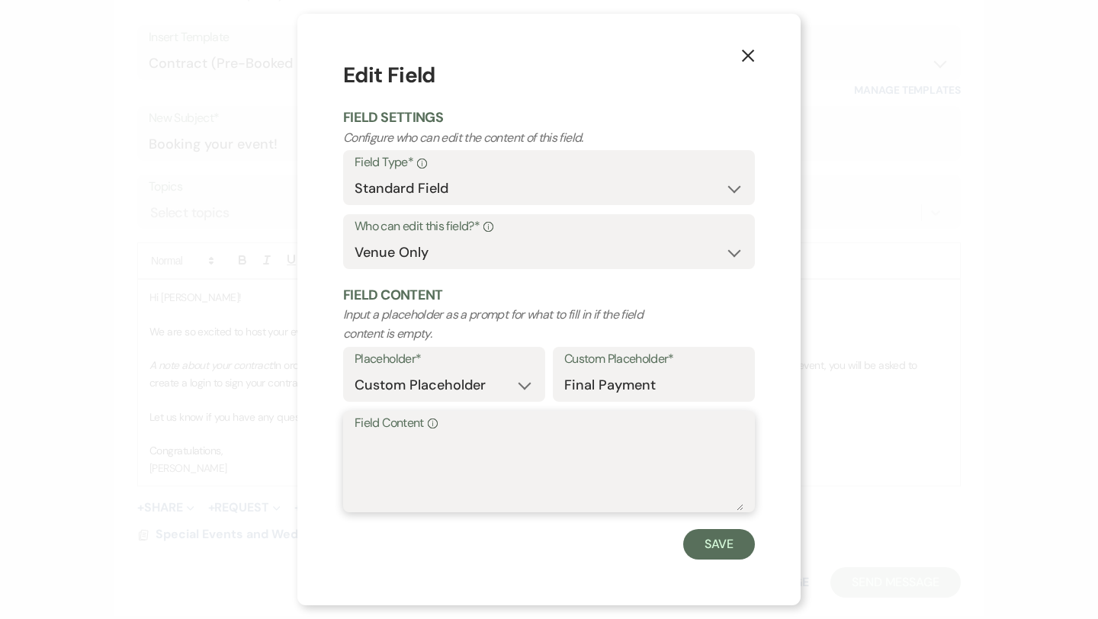
click at [460, 447] on textarea "Field Content Info" at bounding box center [548, 472] width 389 height 76
type textarea "$300"
click at [710, 547] on button "Save" at bounding box center [719, 544] width 72 height 30
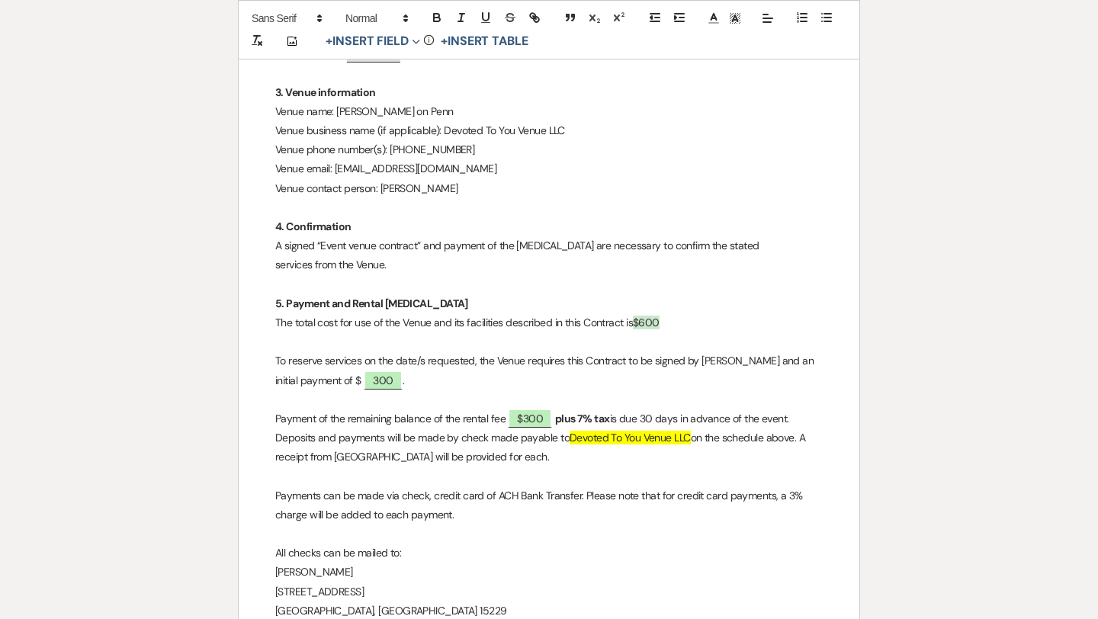
click at [612, 418] on p "Payment of the remaining balance of the rental fee $300 plus 7% tax is due 30 d…" at bounding box center [548, 438] width 547 height 58
click at [641, 467] on p at bounding box center [548, 476] width 547 height 19
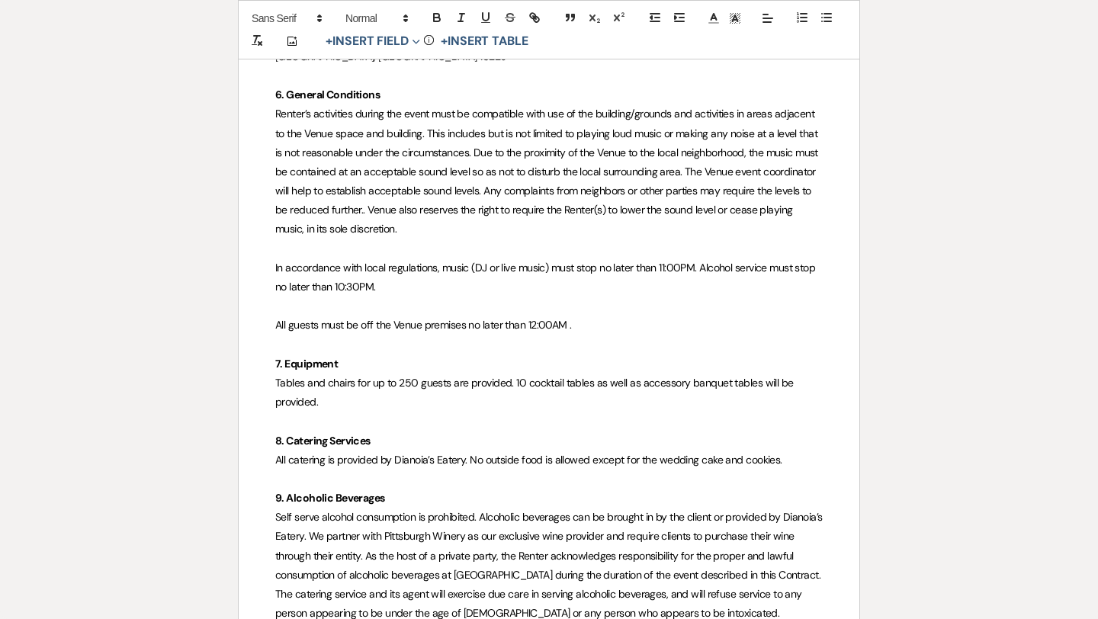
scroll to position [1197, 0]
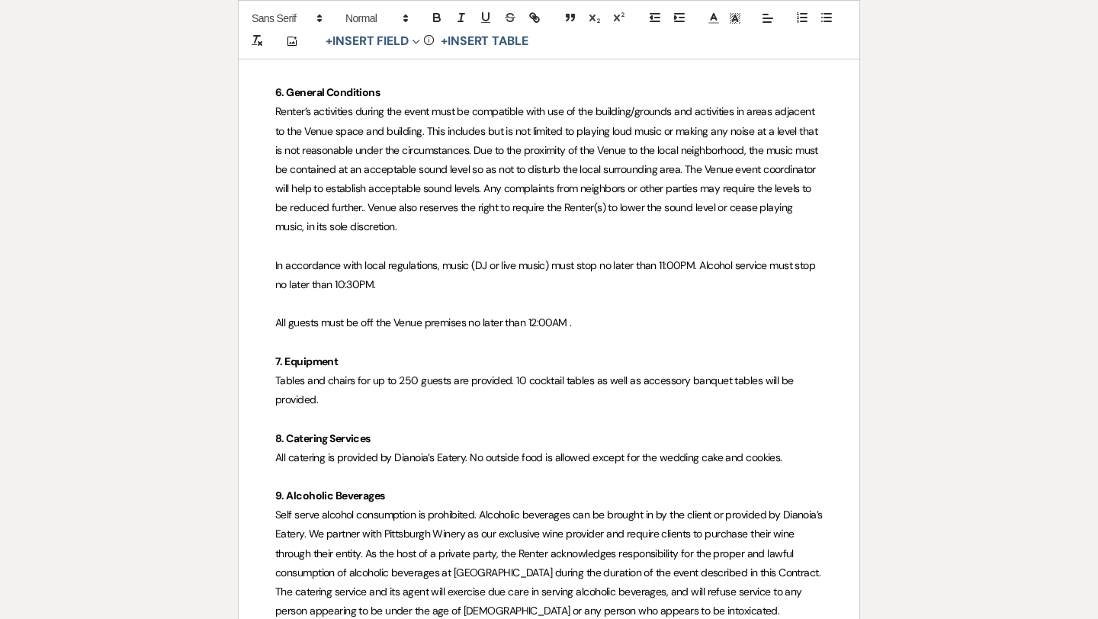
click at [392, 431] on p "8. Catering Services" at bounding box center [548, 438] width 547 height 19
click at [363, 360] on p "7. Equipment" at bounding box center [548, 361] width 547 height 19
drag, startPoint x: 309, startPoint y: 378, endPoint x: 343, endPoint y: 396, distance: 38.2
click at [343, 396] on p "Tables and chairs for up to 250 guests are provided. 10 cocktail tables as well…" at bounding box center [548, 390] width 547 height 38
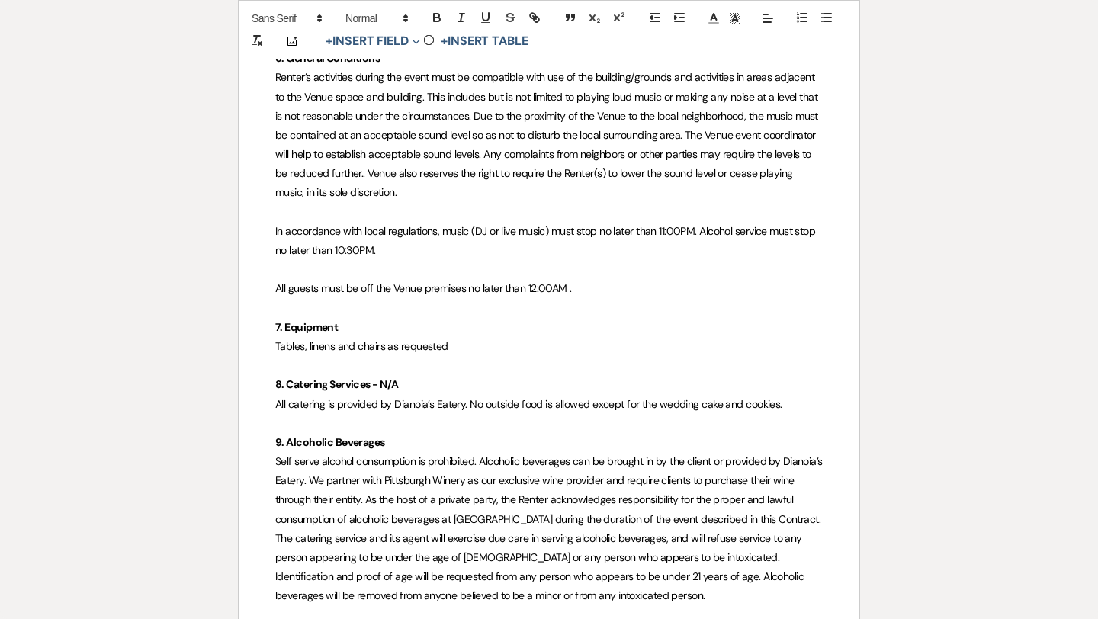
scroll to position [1232, 0]
click at [406, 434] on p "9. Alcoholic Beverages" at bounding box center [548, 441] width 547 height 19
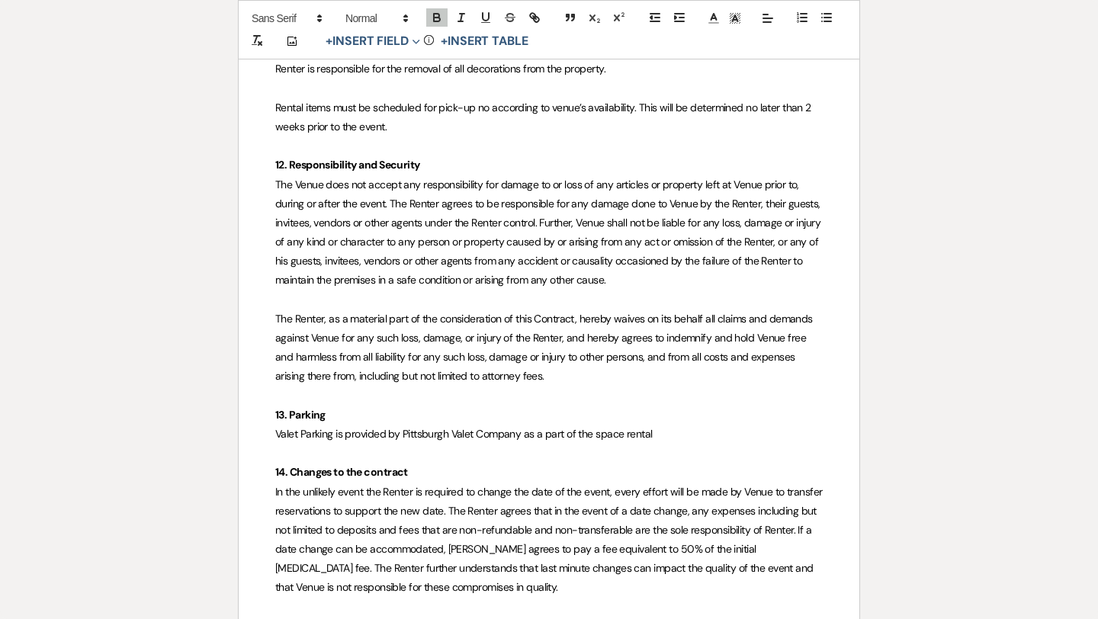
scroll to position [2680, 0]
drag, startPoint x: 653, startPoint y: 433, endPoint x: 261, endPoint y: 430, distance: 391.8
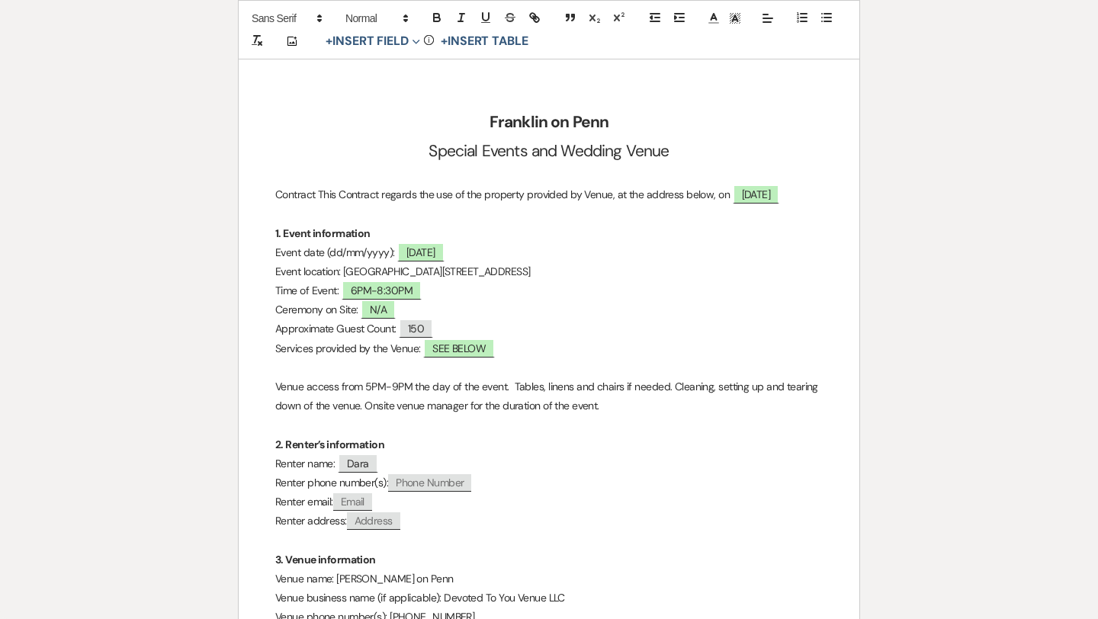
scroll to position [0, 0]
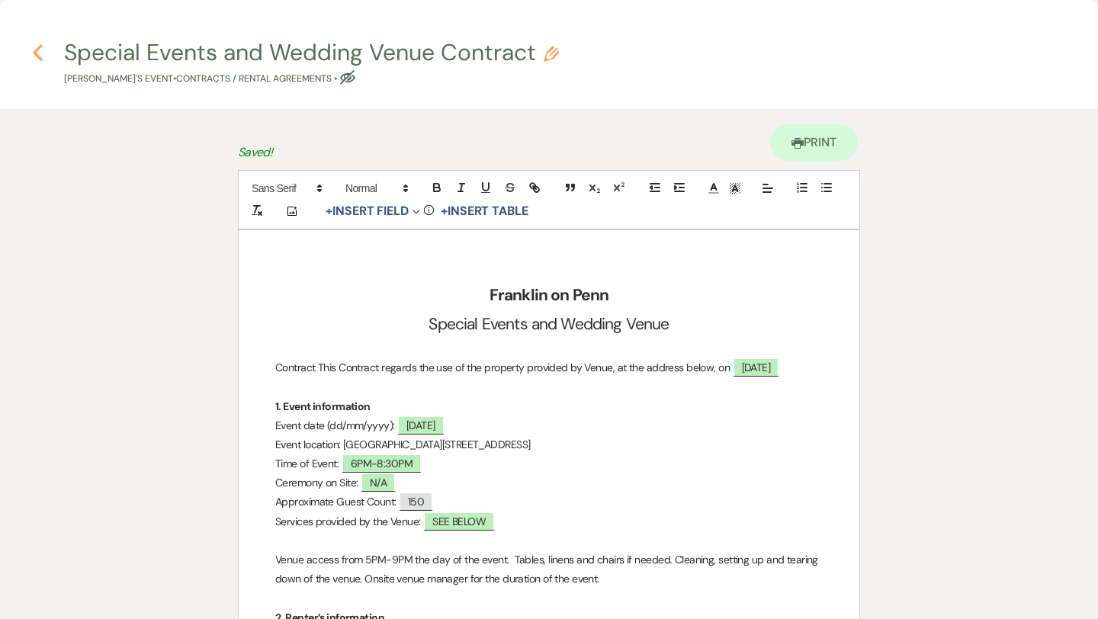
click at [37, 55] on use "button" at bounding box center [38, 52] width 10 height 17
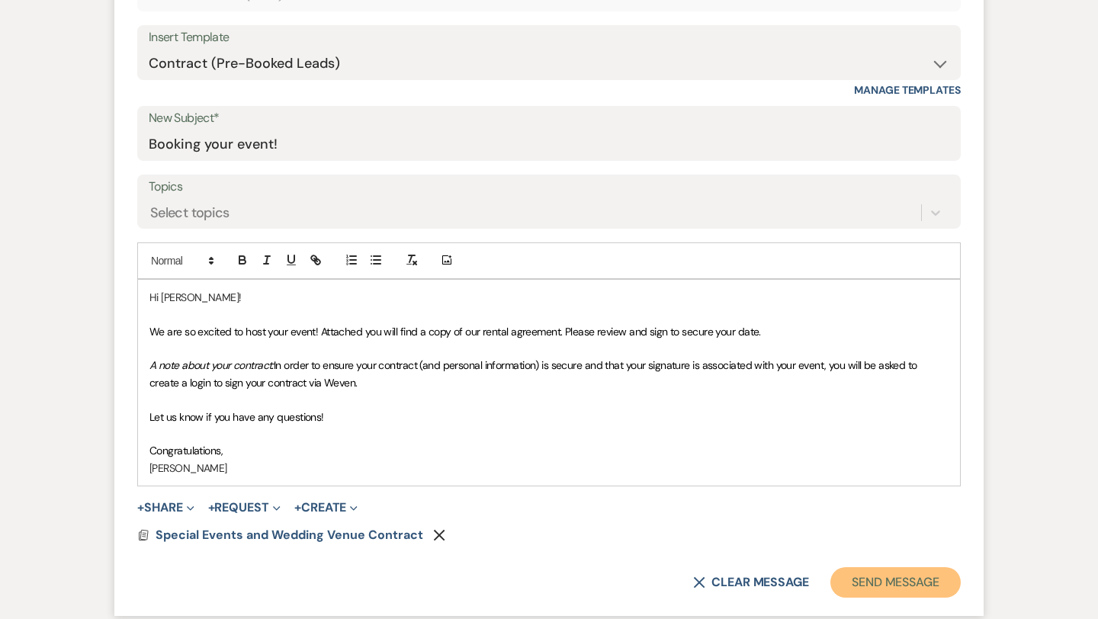
click at [898, 584] on button "Send Message" at bounding box center [895, 582] width 130 height 30
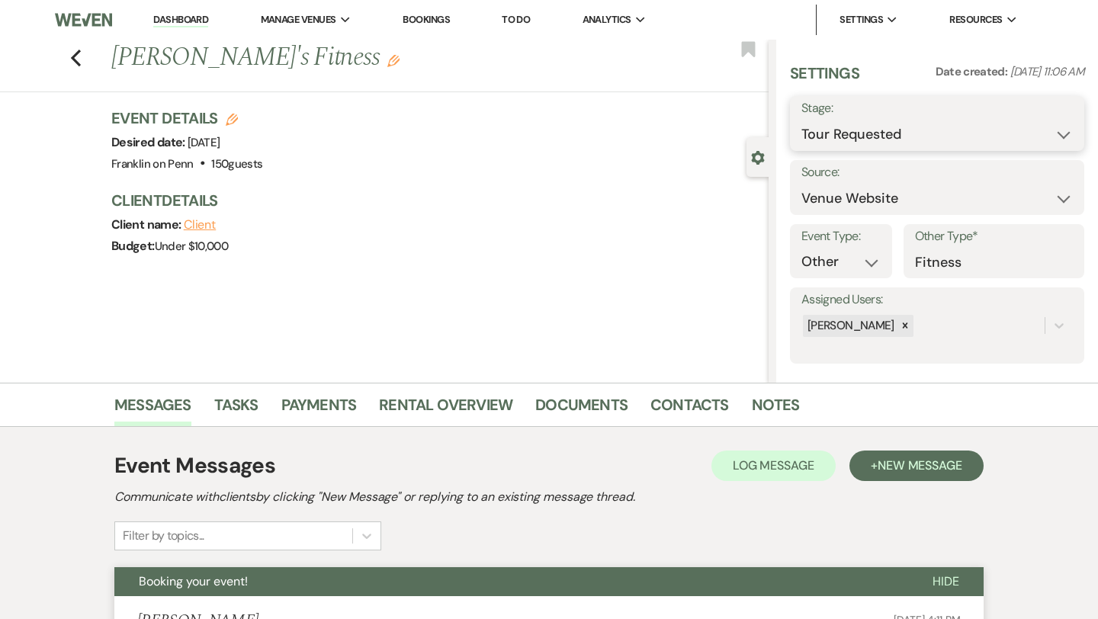
click at [877, 130] on select "Inquiry Follow Up Tour Requested Tour Confirmed Toured Proposal Sent Booked Lost" at bounding box center [936, 135] width 271 height 30
select select "6"
click at [1044, 121] on button "Save" at bounding box center [1054, 123] width 60 height 30
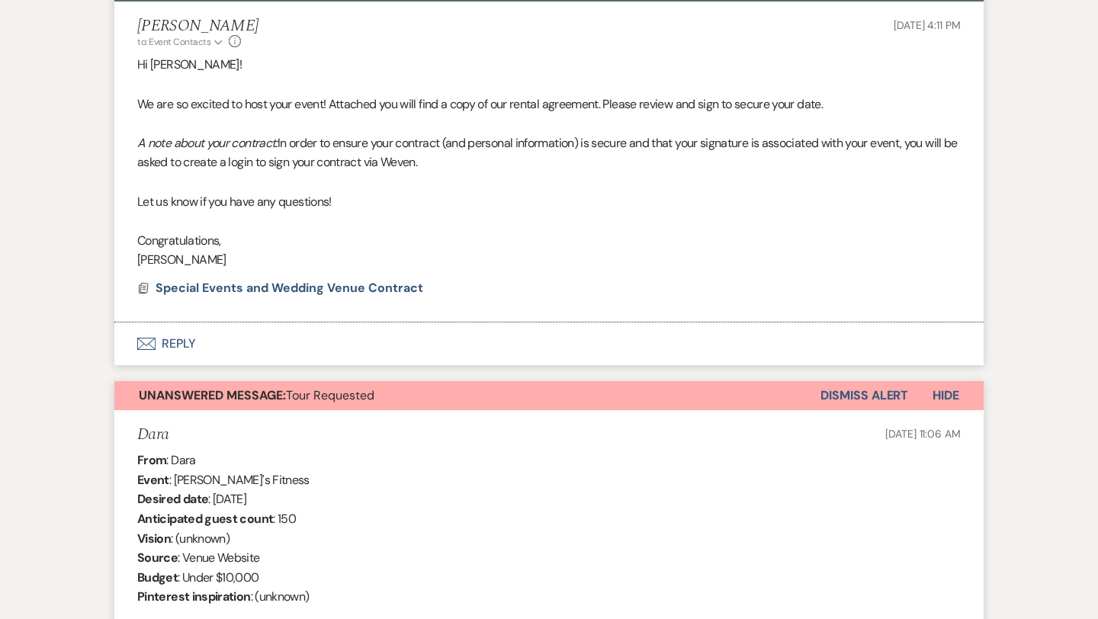
scroll to position [593, 0]
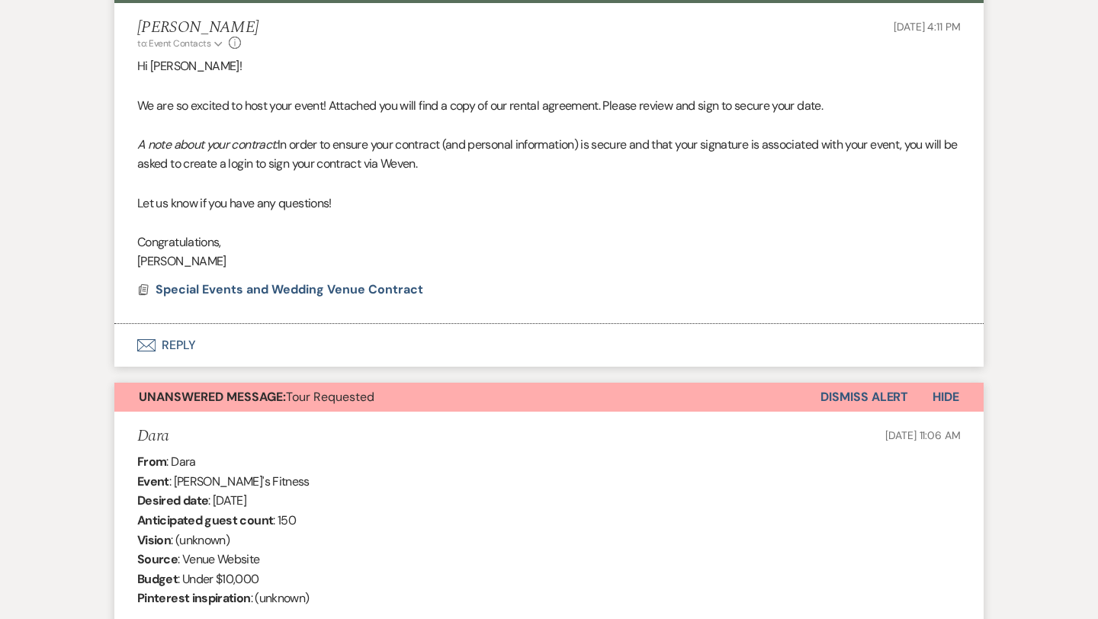
click at [850, 392] on button "Dismiss Alert" at bounding box center [864, 397] width 88 height 29
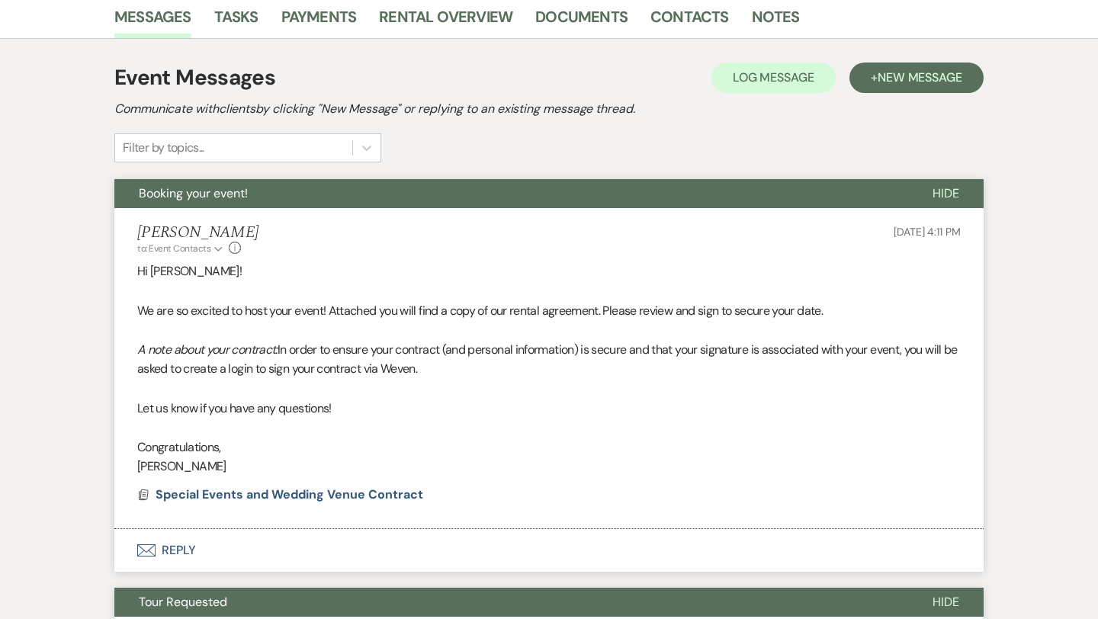
scroll to position [0, 0]
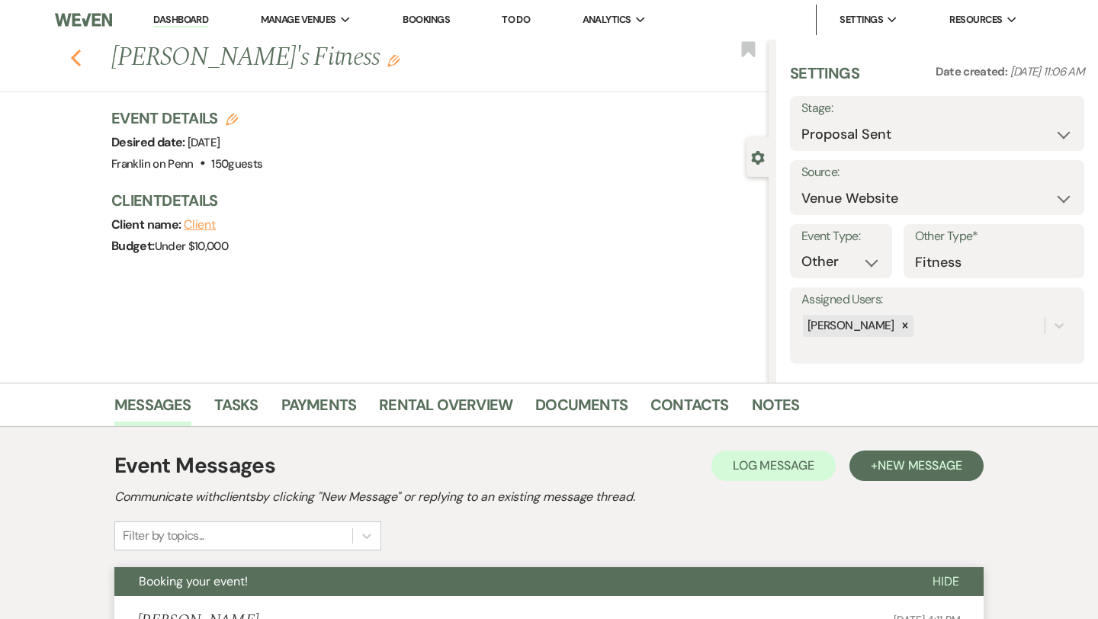
click at [78, 57] on icon "Previous" at bounding box center [75, 58] width 11 height 18
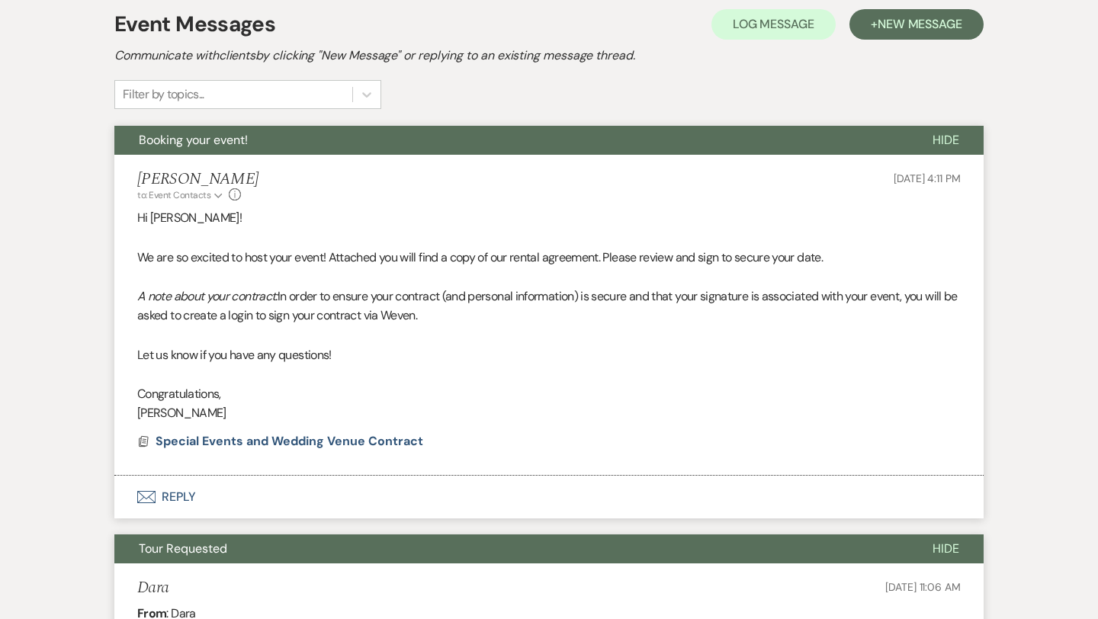
select select "2"
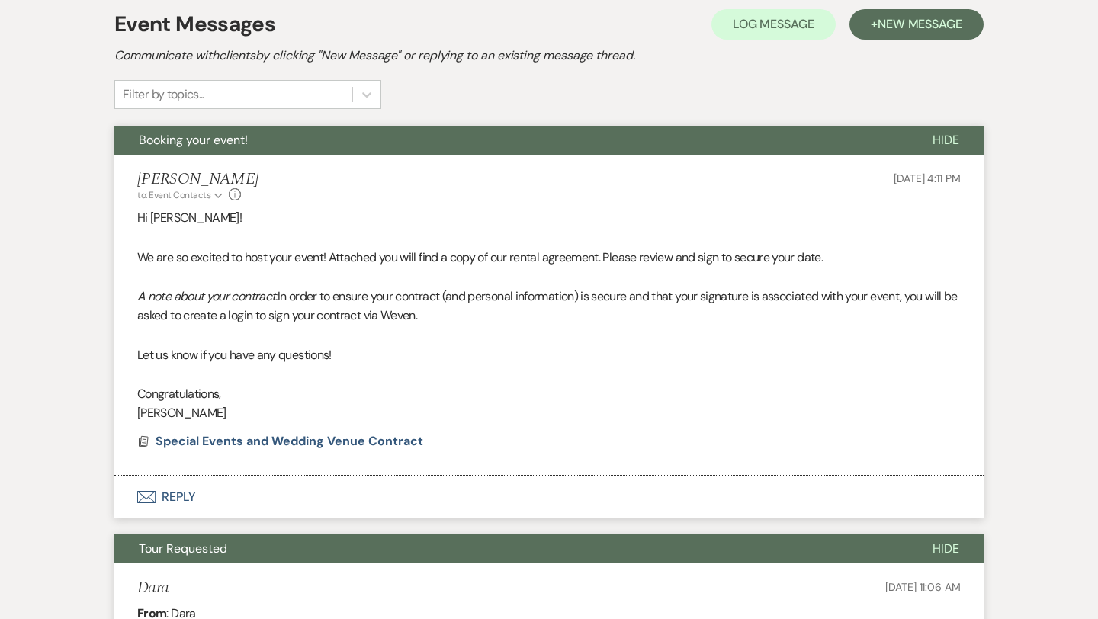
select select "2"
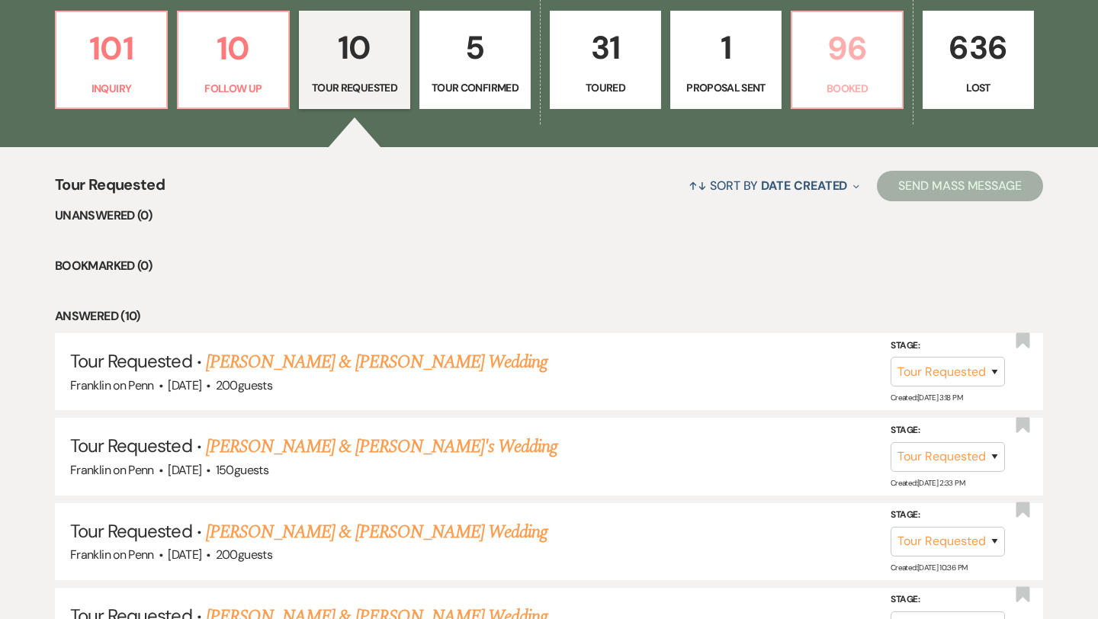
click at [851, 44] on p "96" at bounding box center [846, 48] width 91 height 51
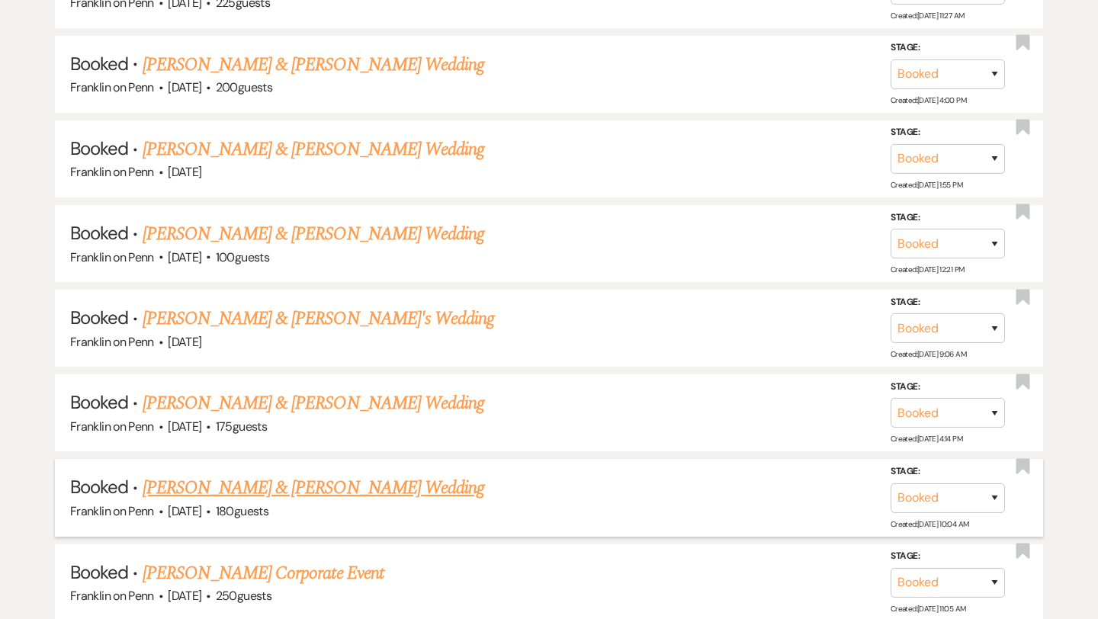
scroll to position [1392, 0]
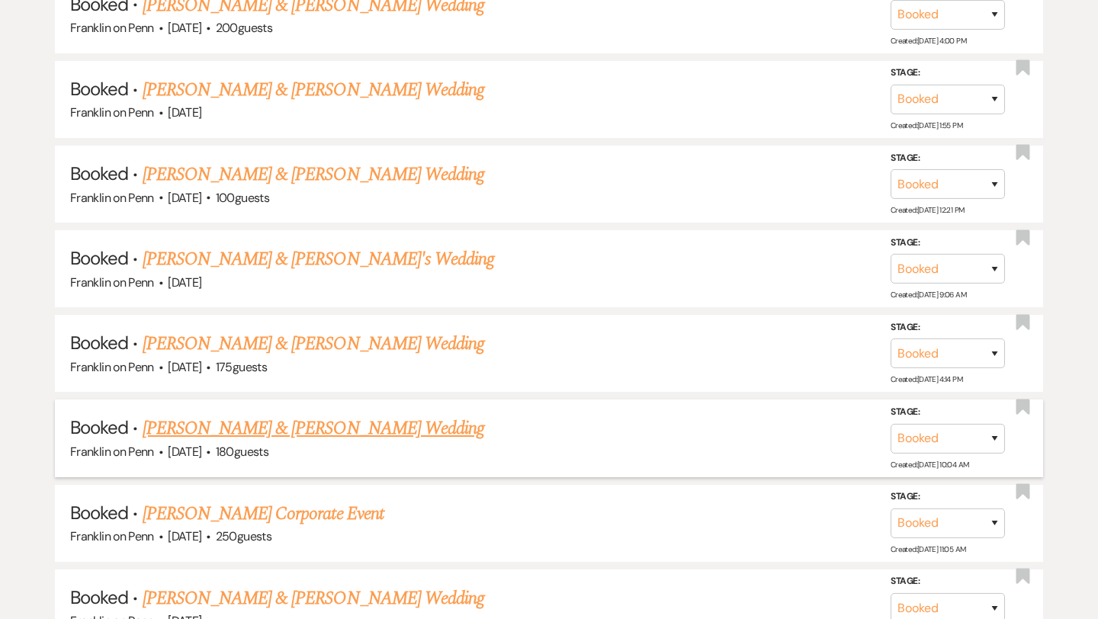
click at [400, 418] on link "[PERSON_NAME] & [PERSON_NAME] Wedding" at bounding box center [314, 428] width 342 height 27
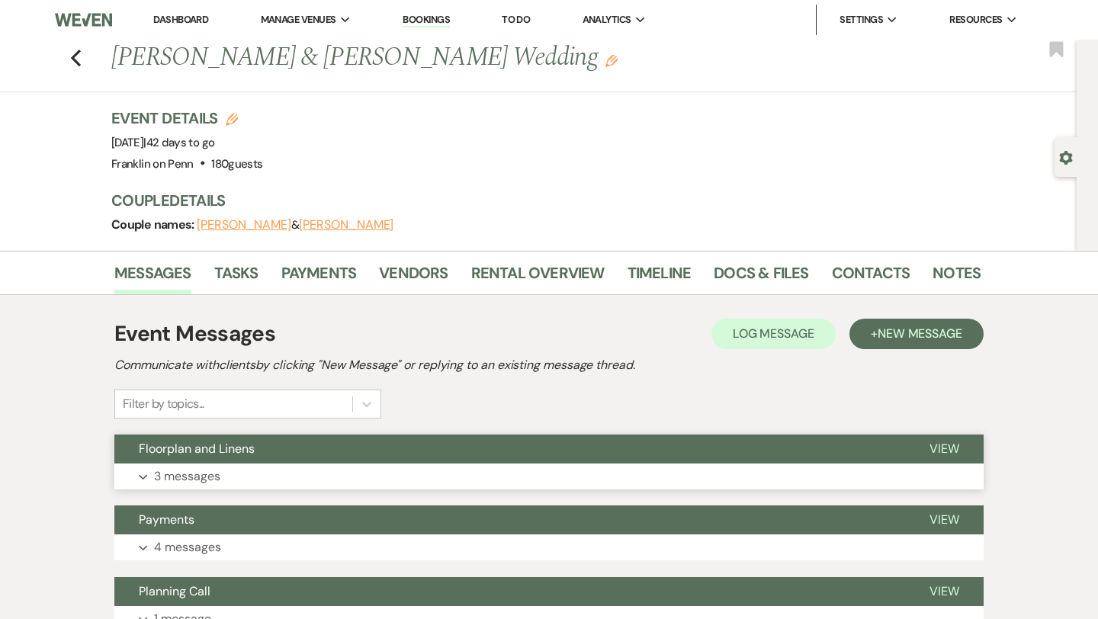
click at [932, 451] on span "View" at bounding box center [944, 449] width 30 height 16
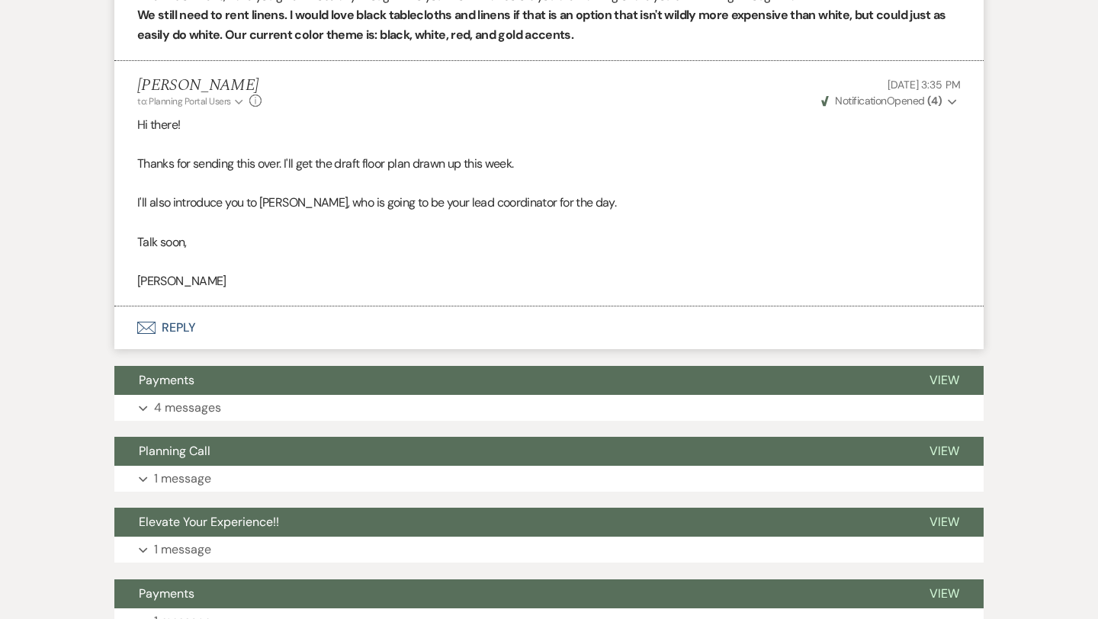
scroll to position [2686, 0]
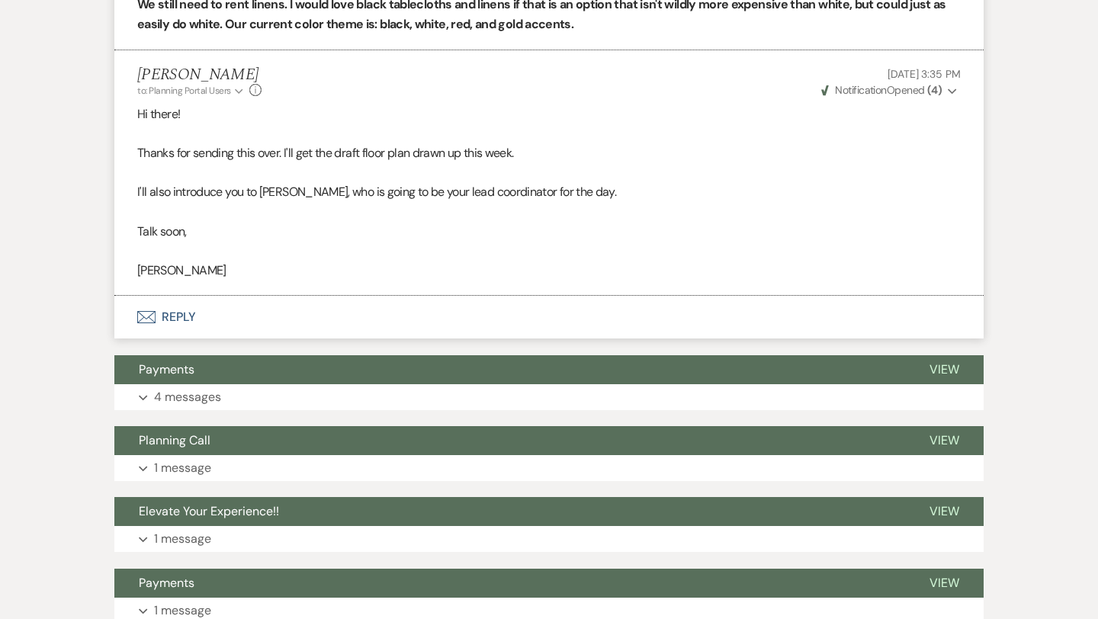
click at [190, 315] on button "Envelope Reply" at bounding box center [548, 317] width 869 height 43
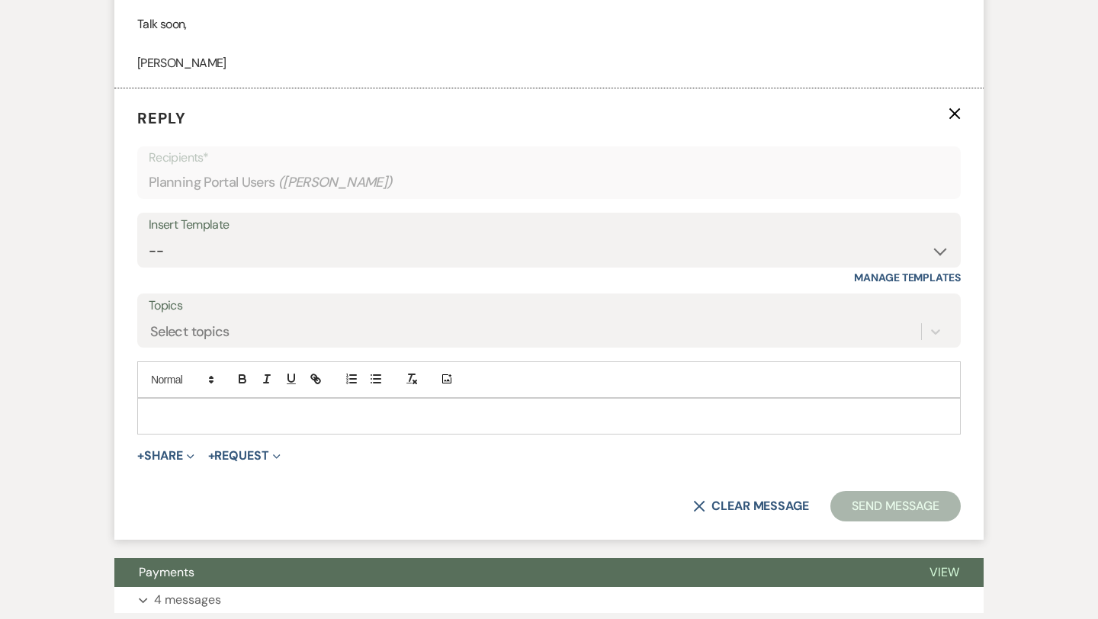
scroll to position [2898, 0]
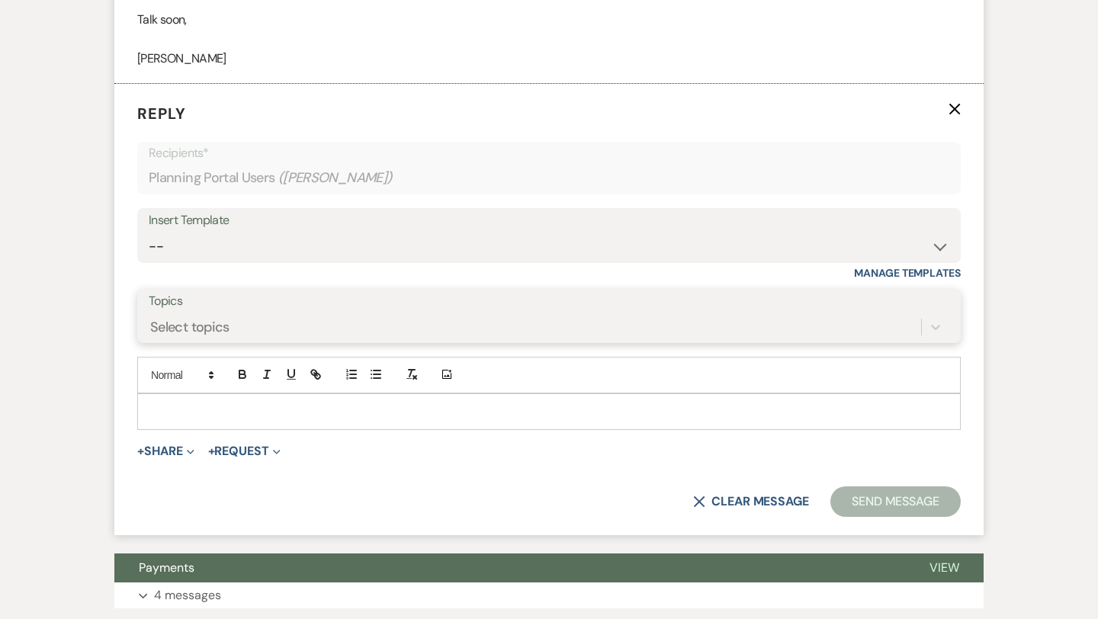
click at [227, 322] on div "Select topics" at bounding box center [189, 326] width 79 height 21
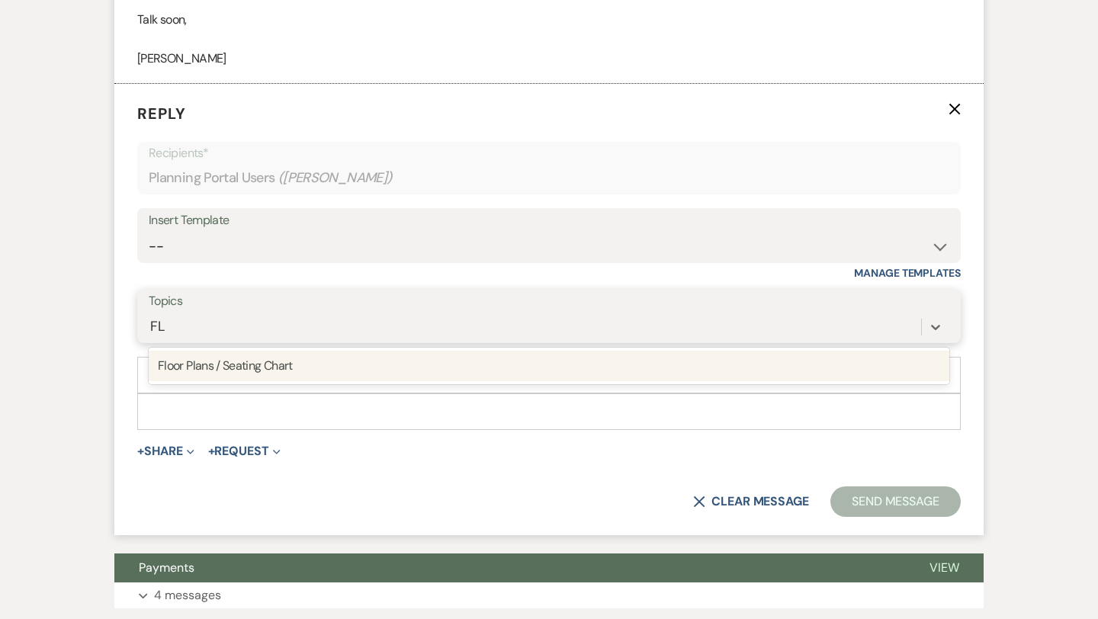
type input "FLo"
click at [274, 364] on div "Floor Plans / Seating Chart" at bounding box center [549, 366] width 800 height 30
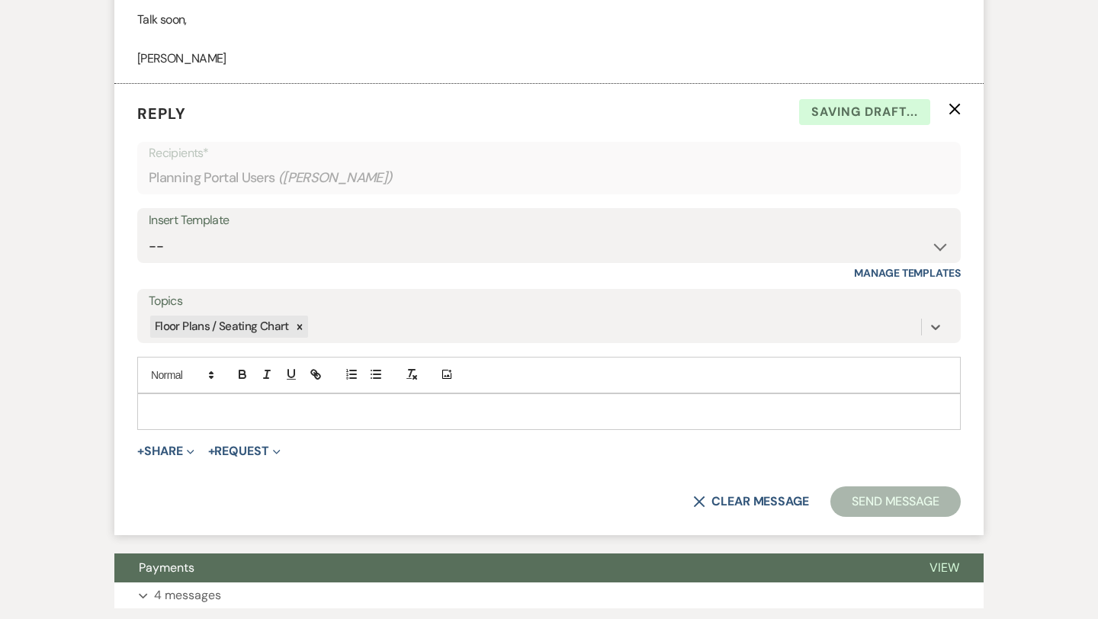
click at [188, 409] on p at bounding box center [548, 411] width 799 height 17
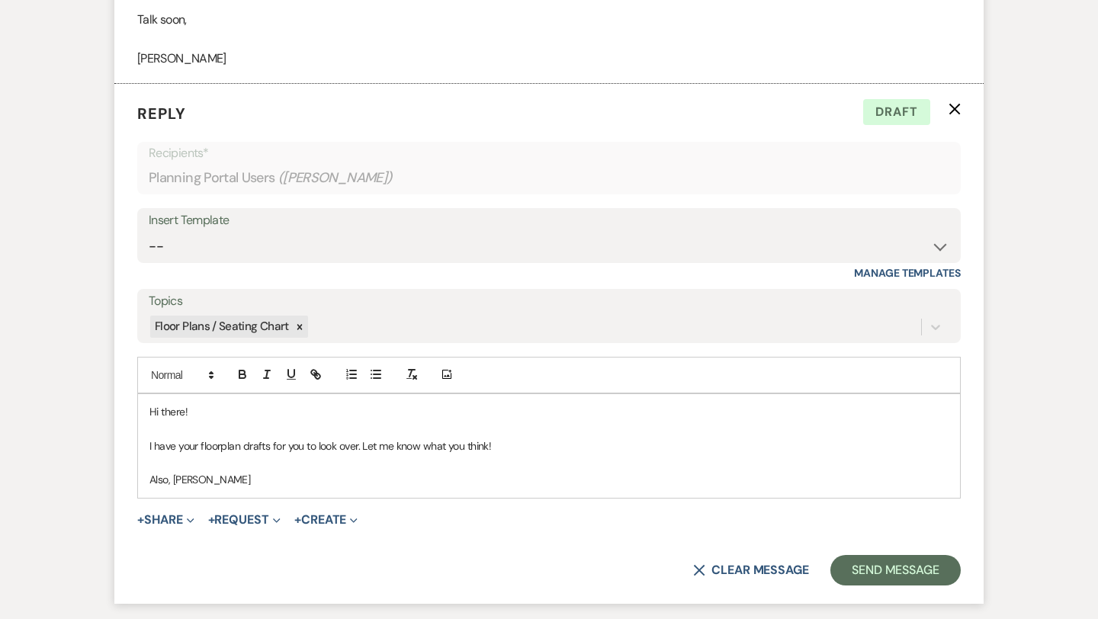
click at [188, 409] on p "Hi there!" at bounding box center [548, 411] width 799 height 17
click at [218, 441] on p "I have your floorplan drafts for you to look over. Let me know what you think!" at bounding box center [548, 446] width 799 height 17
click at [223, 442] on p "I have your floo rplan drafts for you to look over. Let me know what you think!" at bounding box center [548, 446] width 799 height 17
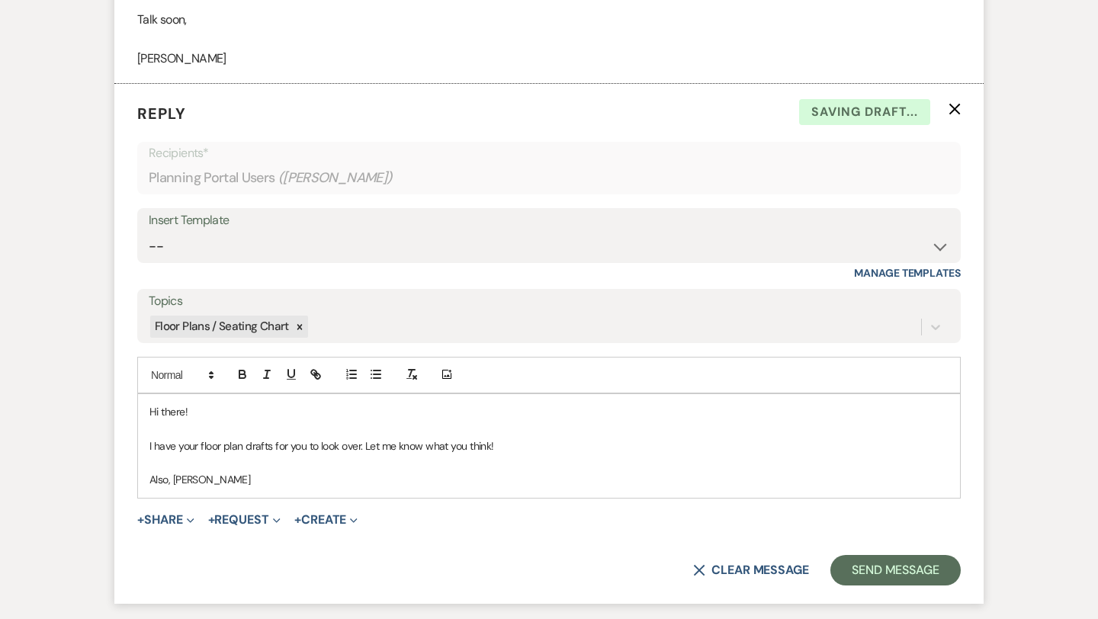
click at [304, 473] on p "Also, Danielle" at bounding box center [548, 479] width 799 height 17
